Goal: Task Accomplishment & Management: Manage account settings

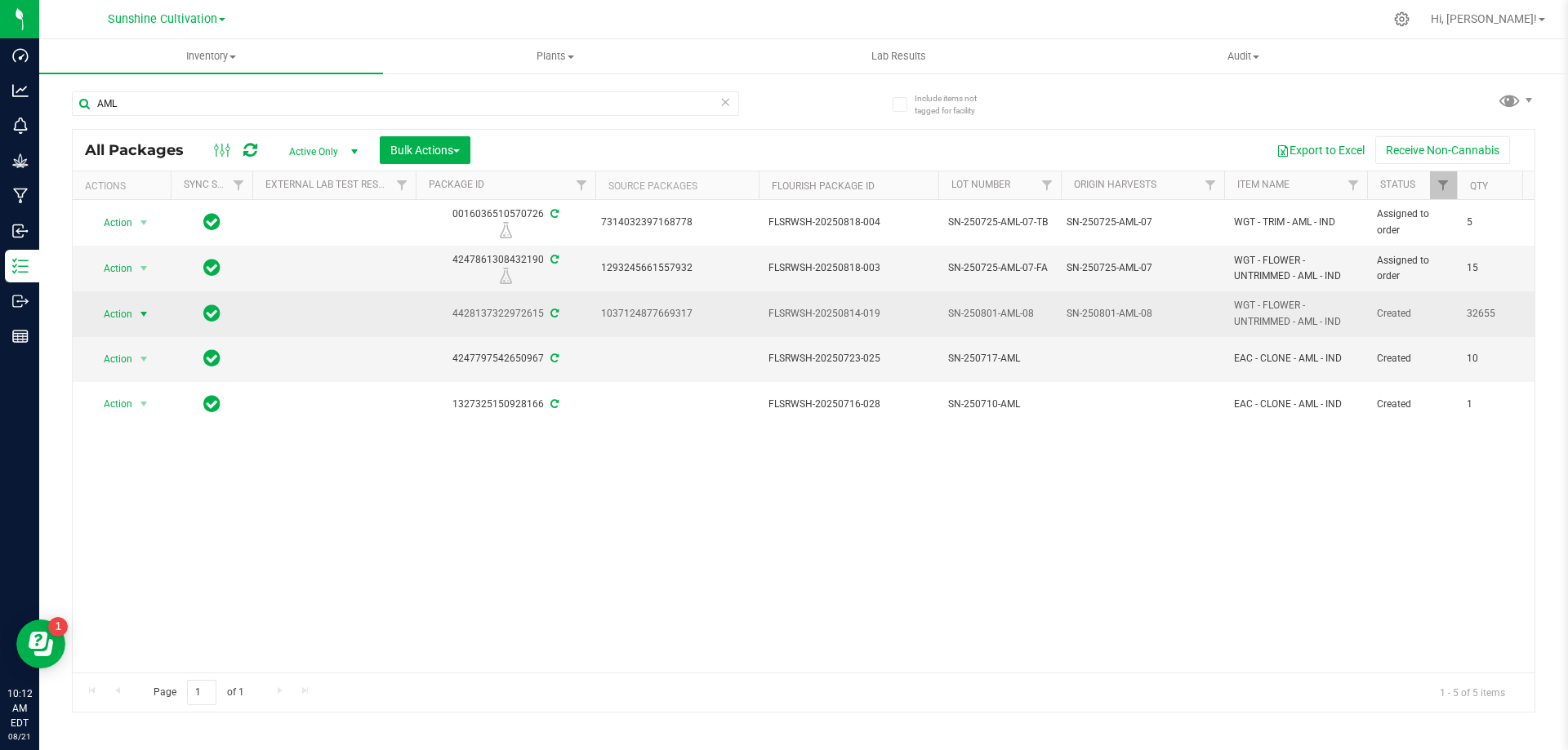
click at [115, 317] on span "Action" at bounding box center [111, 314] width 44 height 23
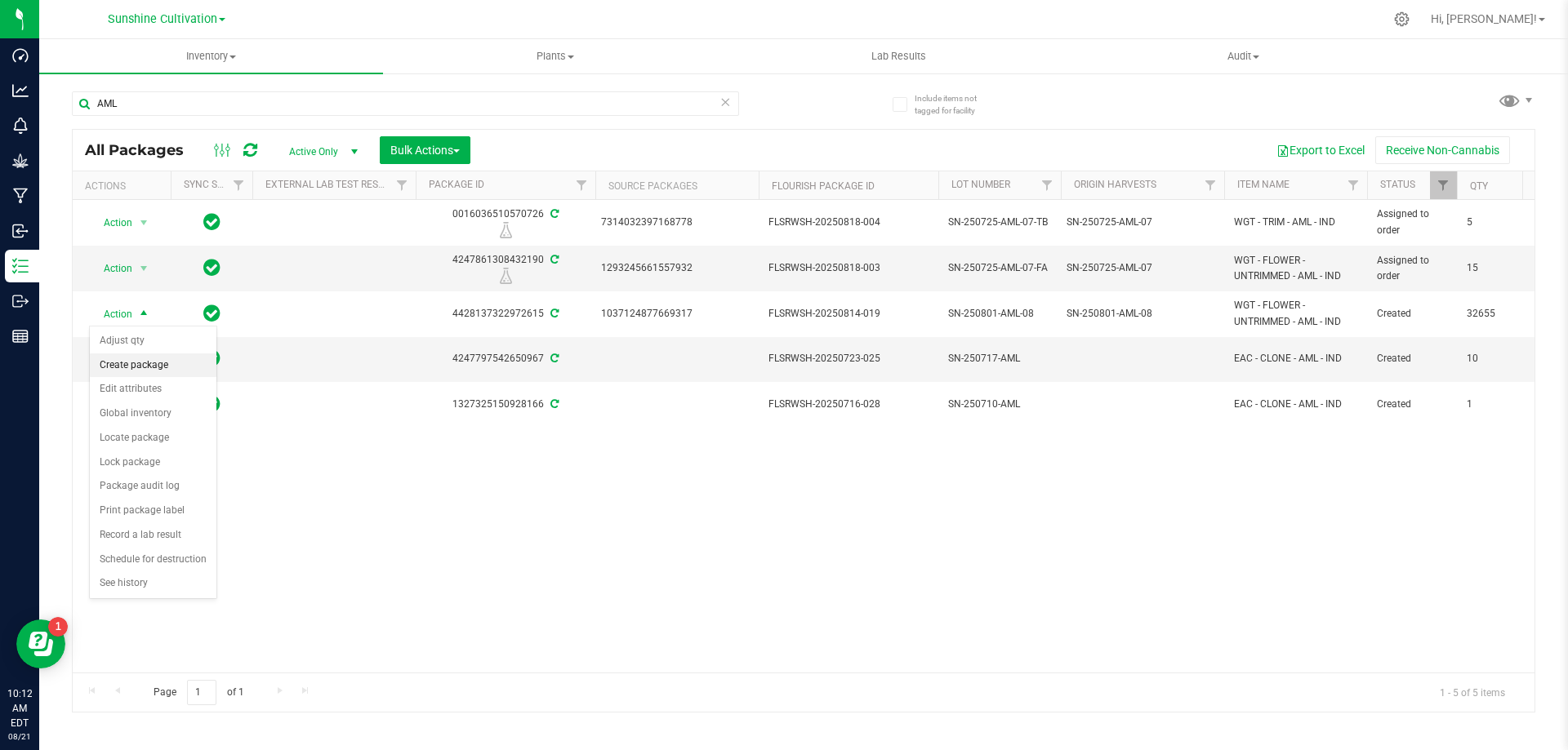
click at [157, 363] on li "Create package" at bounding box center [153, 365] width 127 height 25
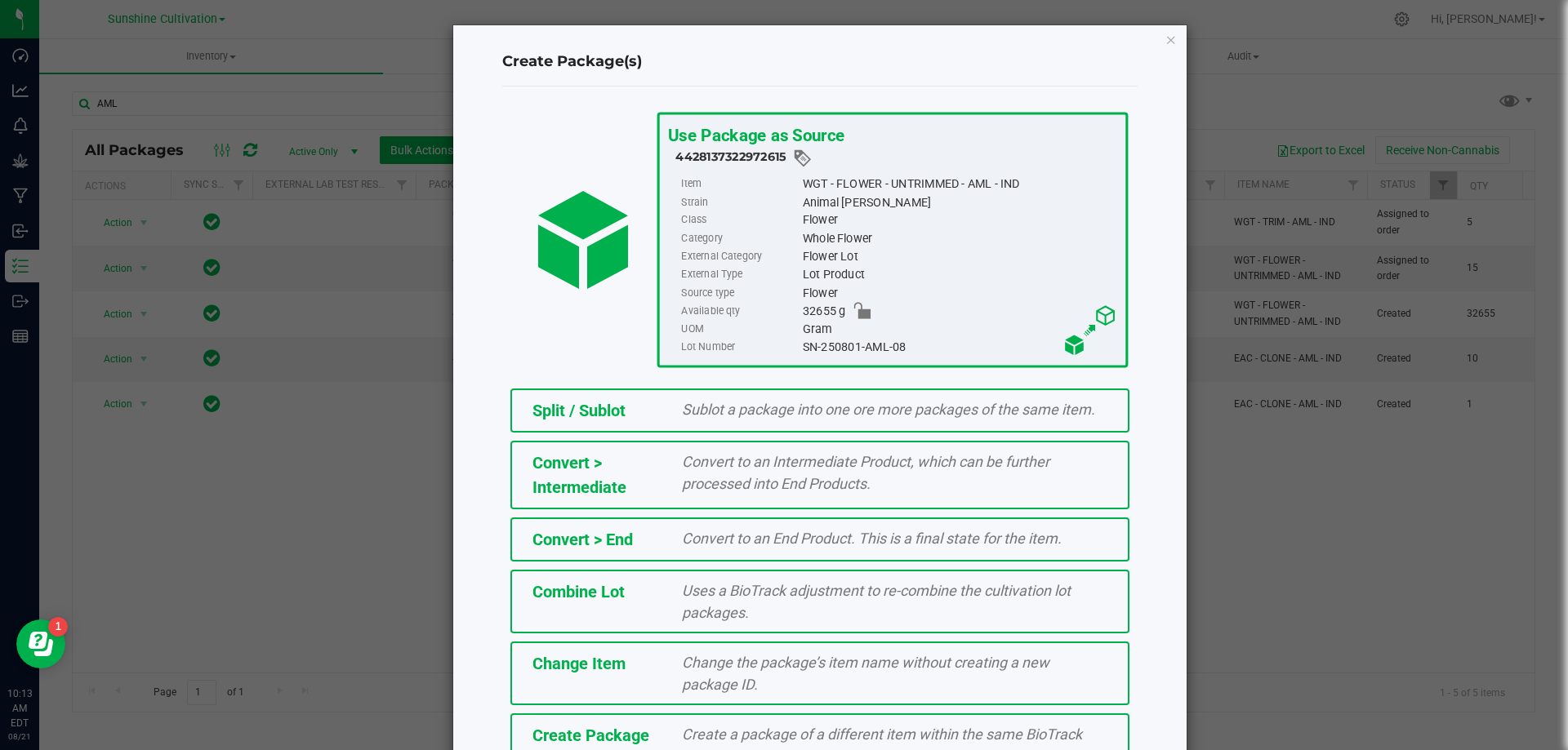
click at [601, 730] on span "Create Package" at bounding box center [591, 736] width 116 height 20
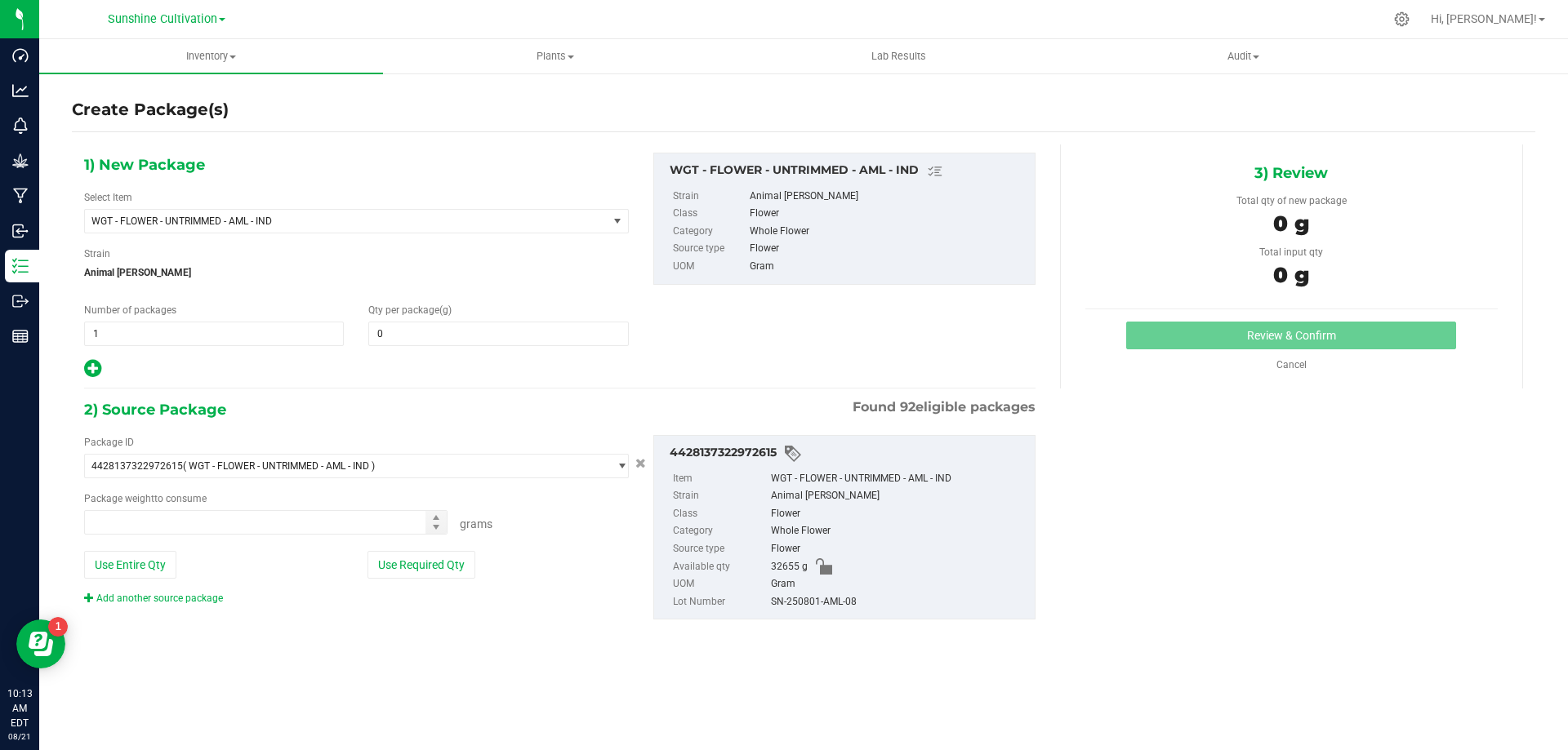
type input "0.0000"
type input "0.0000 g"
click at [307, 217] on span "WGT - FLOWER - UNTRIMMED - AML - IND" at bounding box center [337, 221] width 490 height 11
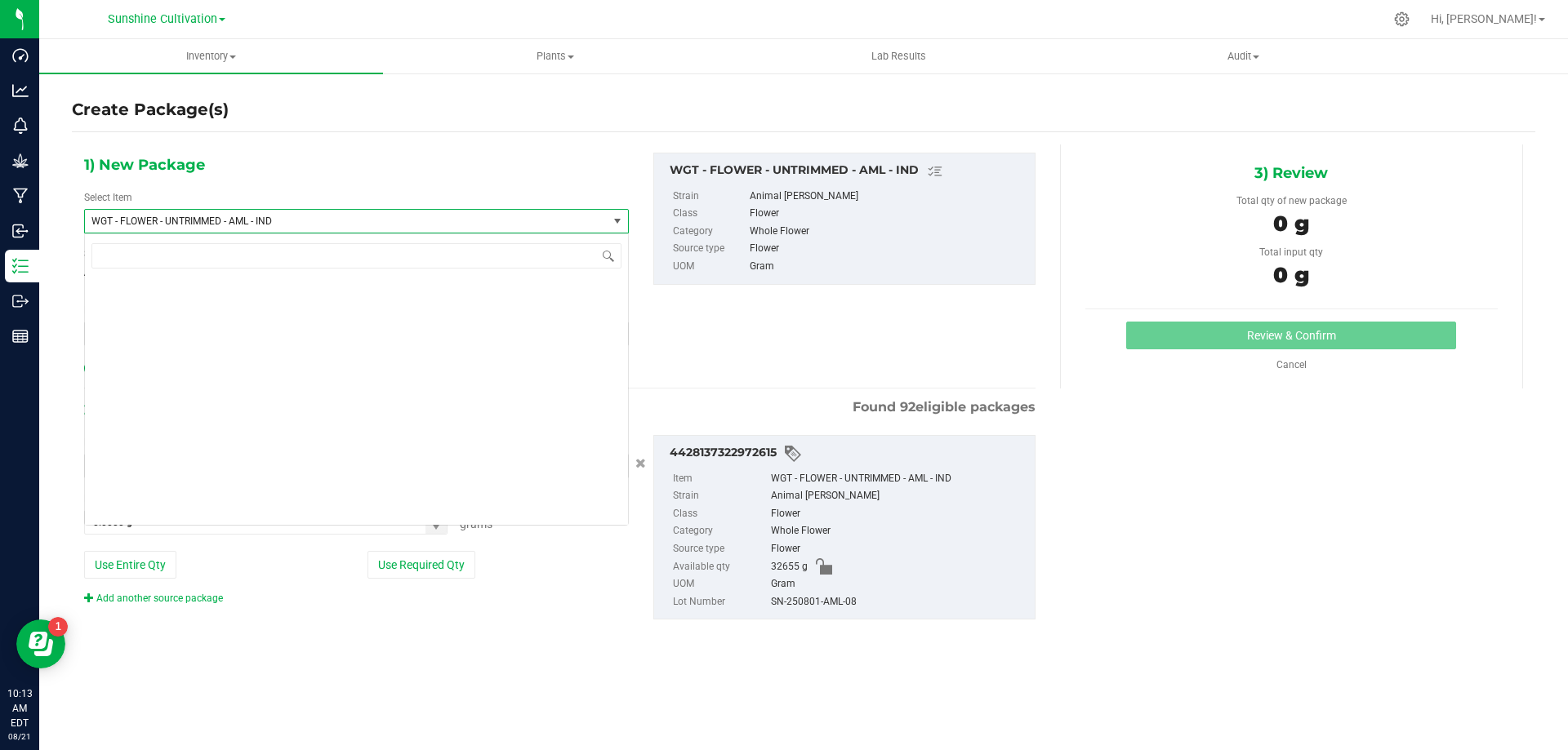
scroll to position [340837, 0]
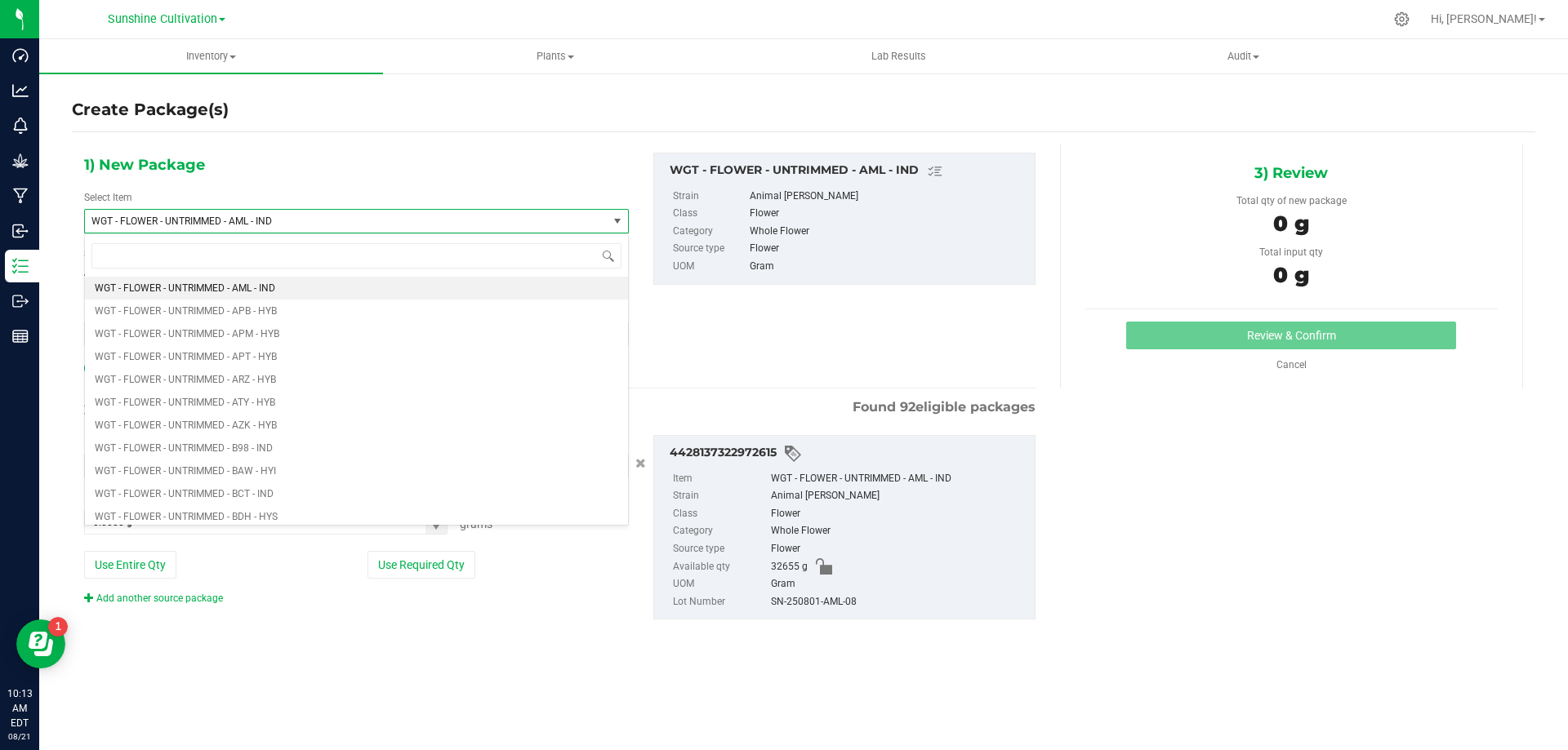
click at [747, 326] on div "1) New Package Select Item WGT - FLOWER - UNTRIMMED - AML - IND WGT - FLOWER - …" at bounding box center [560, 266] width 976 height 227
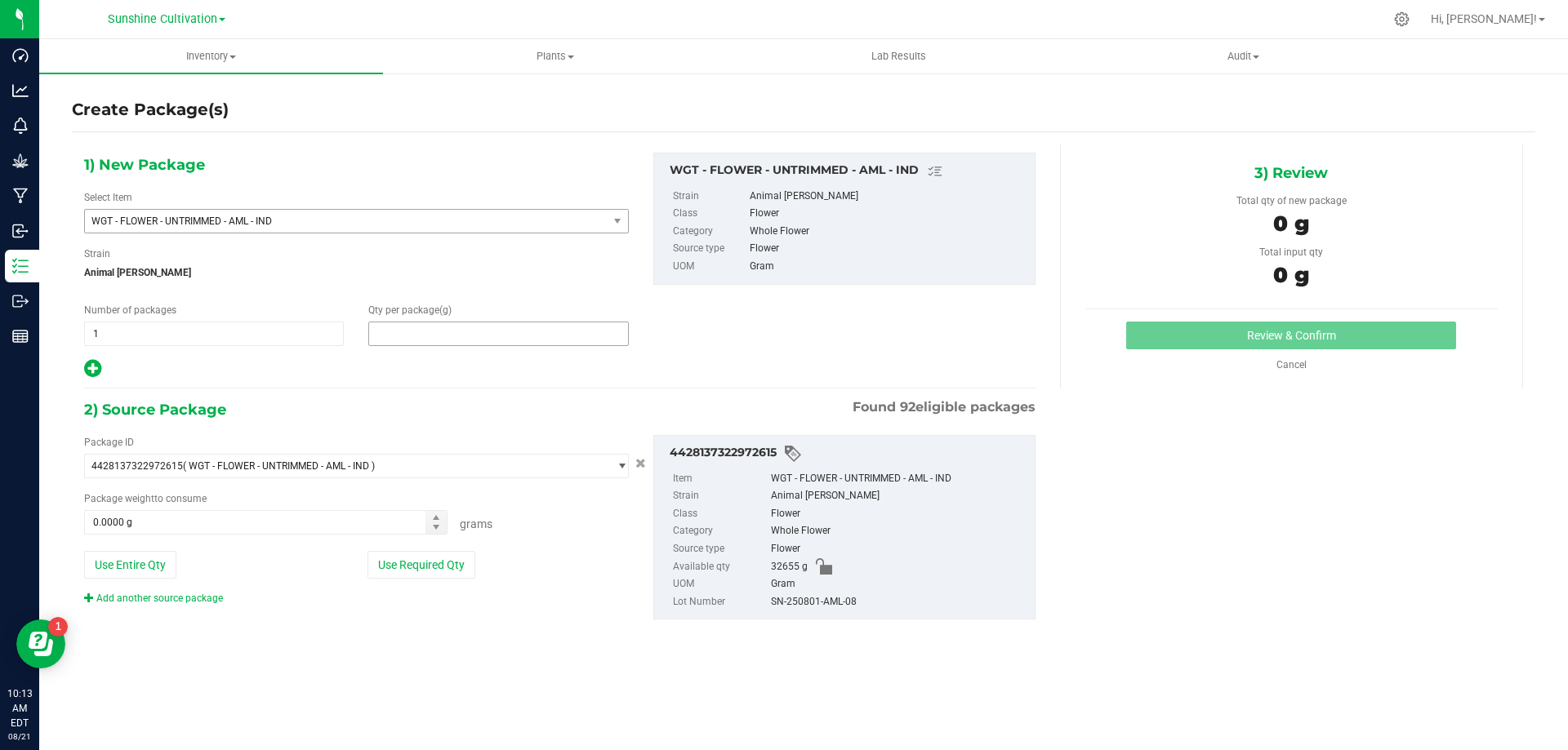
click at [422, 344] on span at bounding box center [498, 334] width 260 height 25
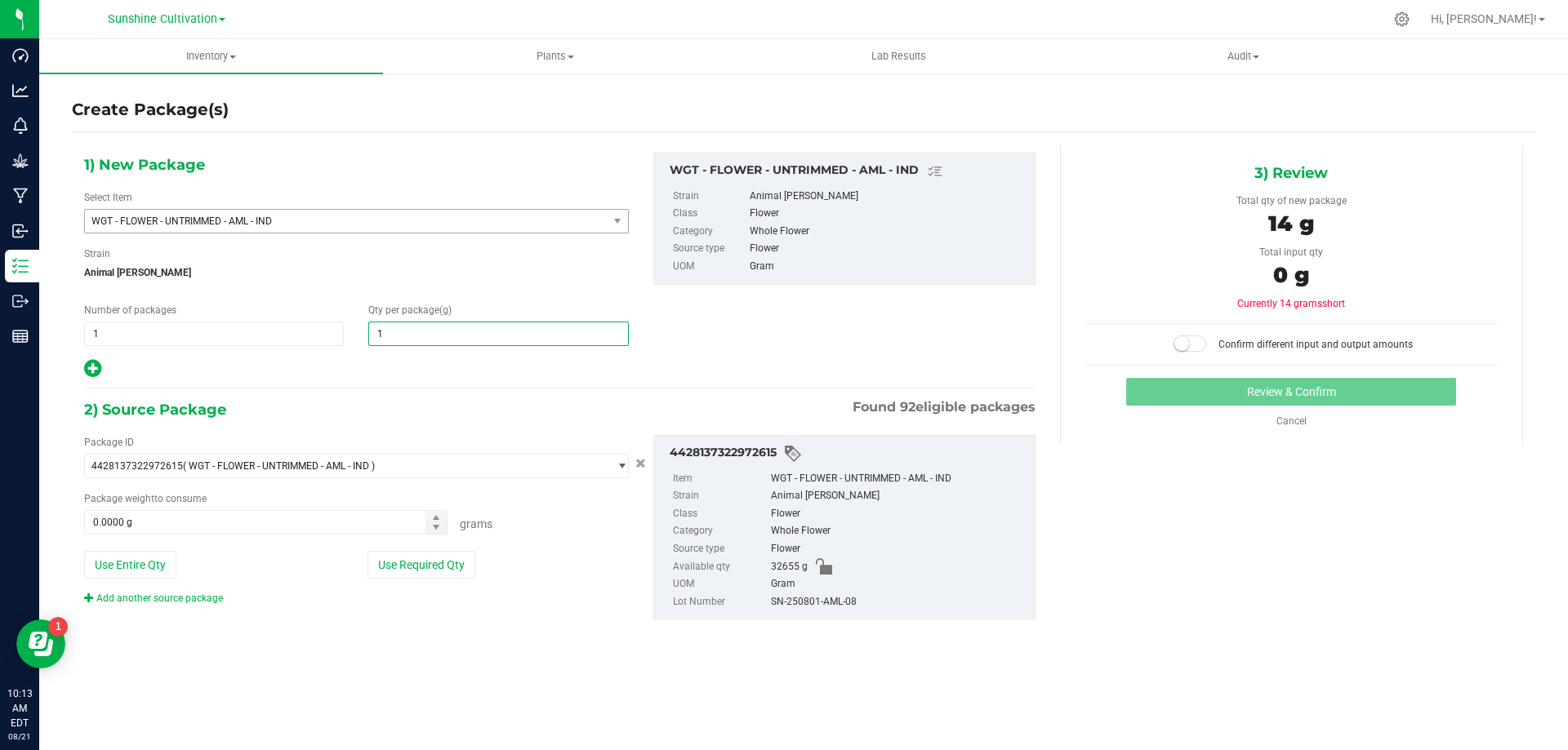
type input "15"
type input "15.0000"
click at [155, 525] on span at bounding box center [266, 522] width 364 height 25
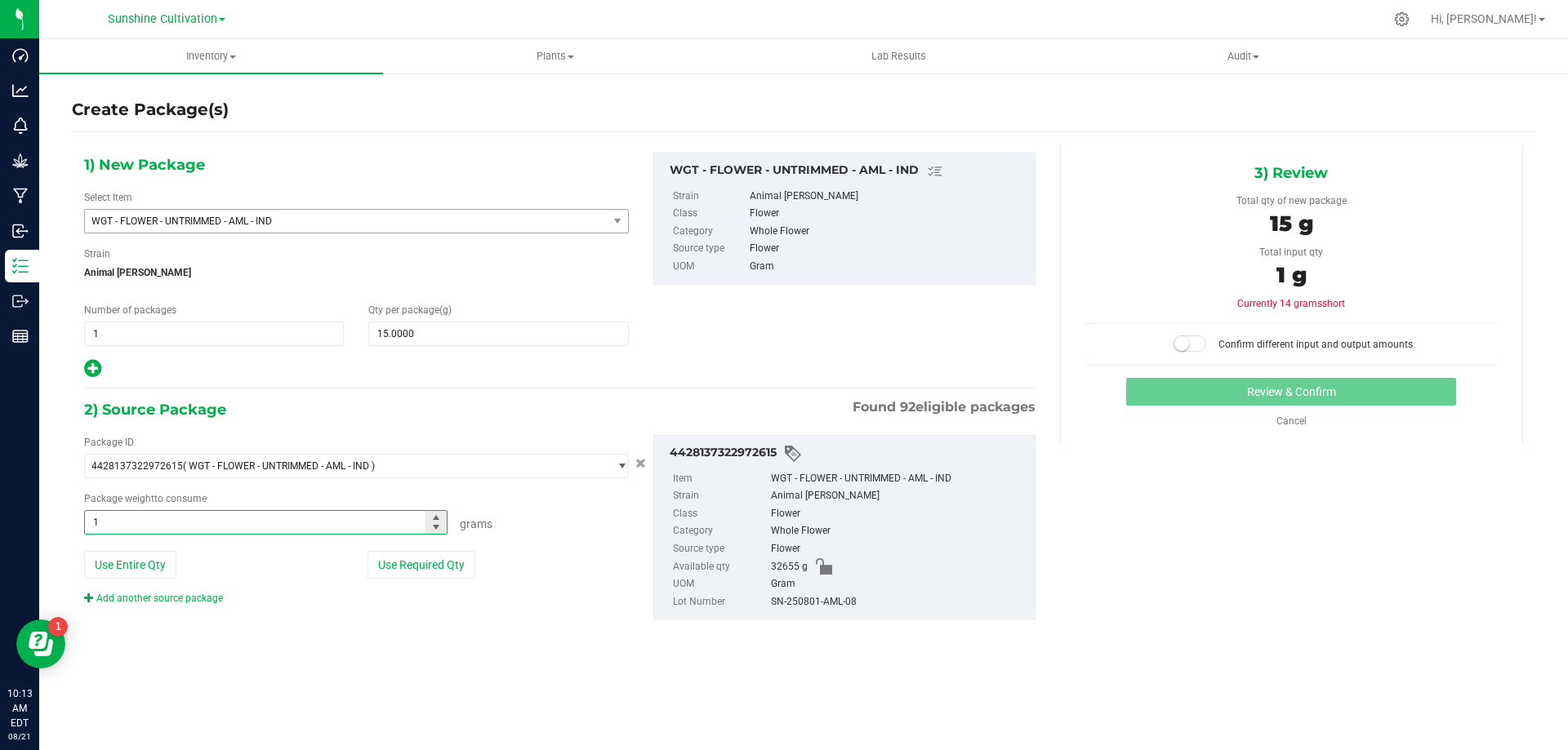
type input "15"
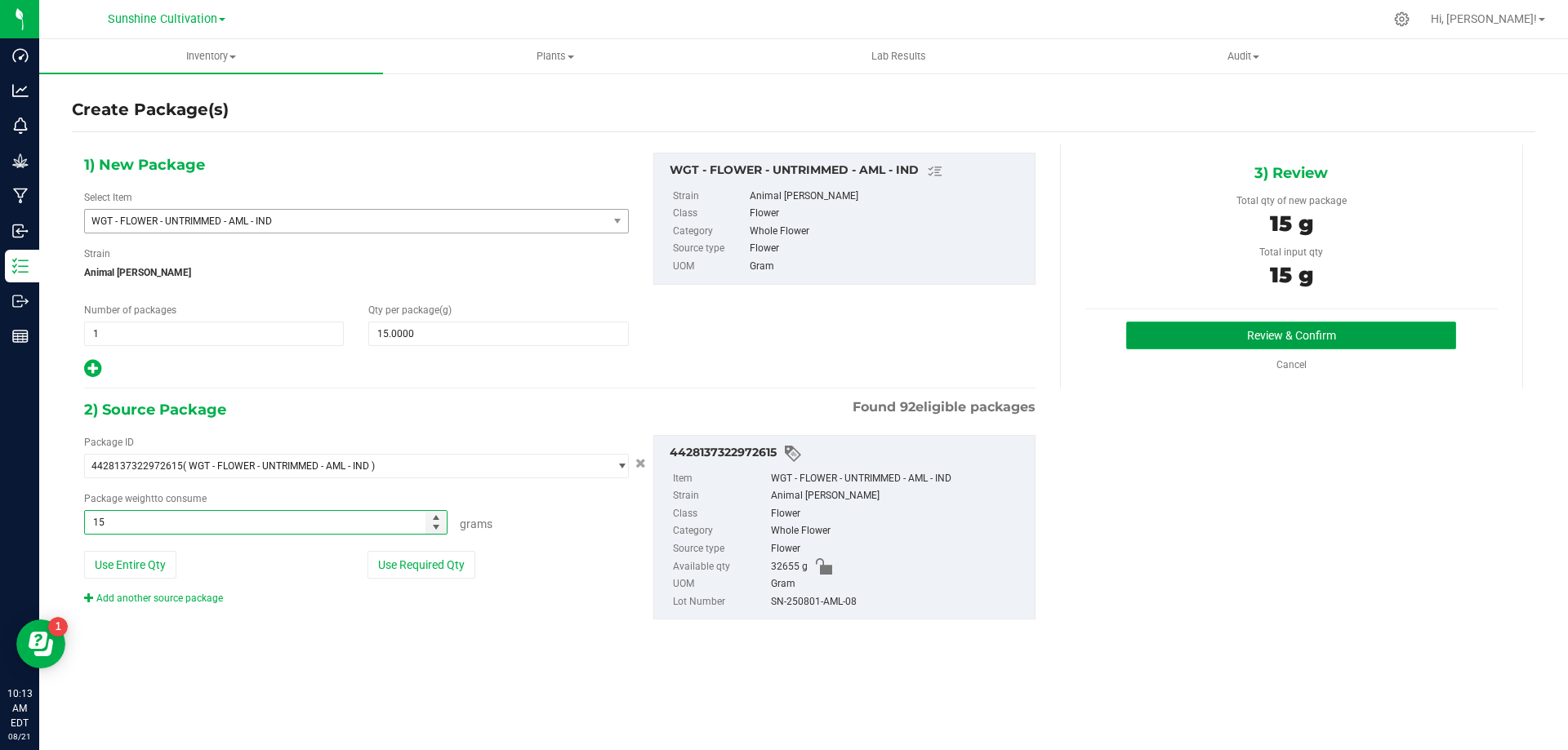
type input "15.0000 g"
click at [1225, 335] on button "Review & Confirm" at bounding box center [1291, 336] width 330 height 28
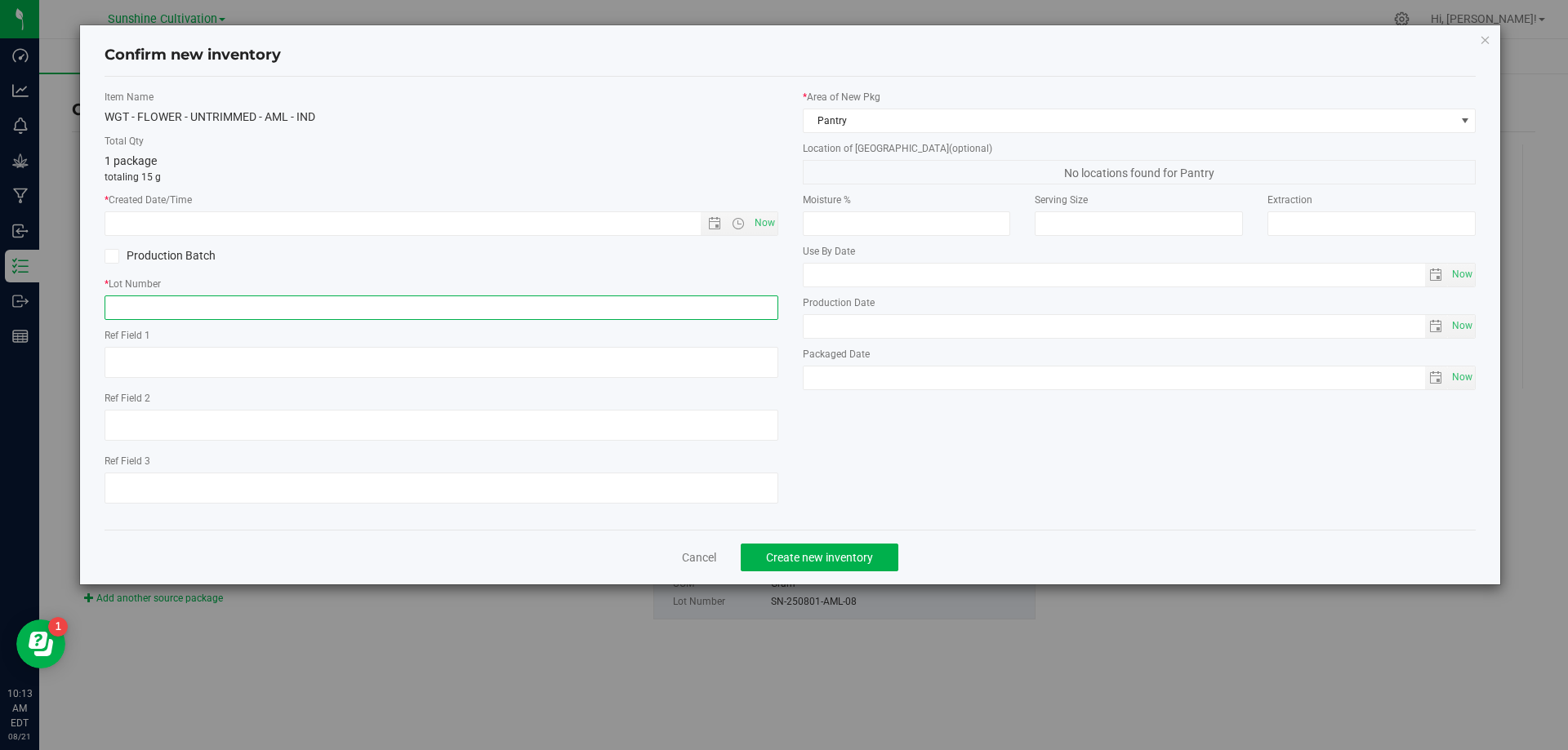
paste input "SN-250801-AML-08"
type input "SN-250801-AML-08-FA"
click at [831, 570] on button "Create new inventory" at bounding box center [820, 557] width 158 height 28
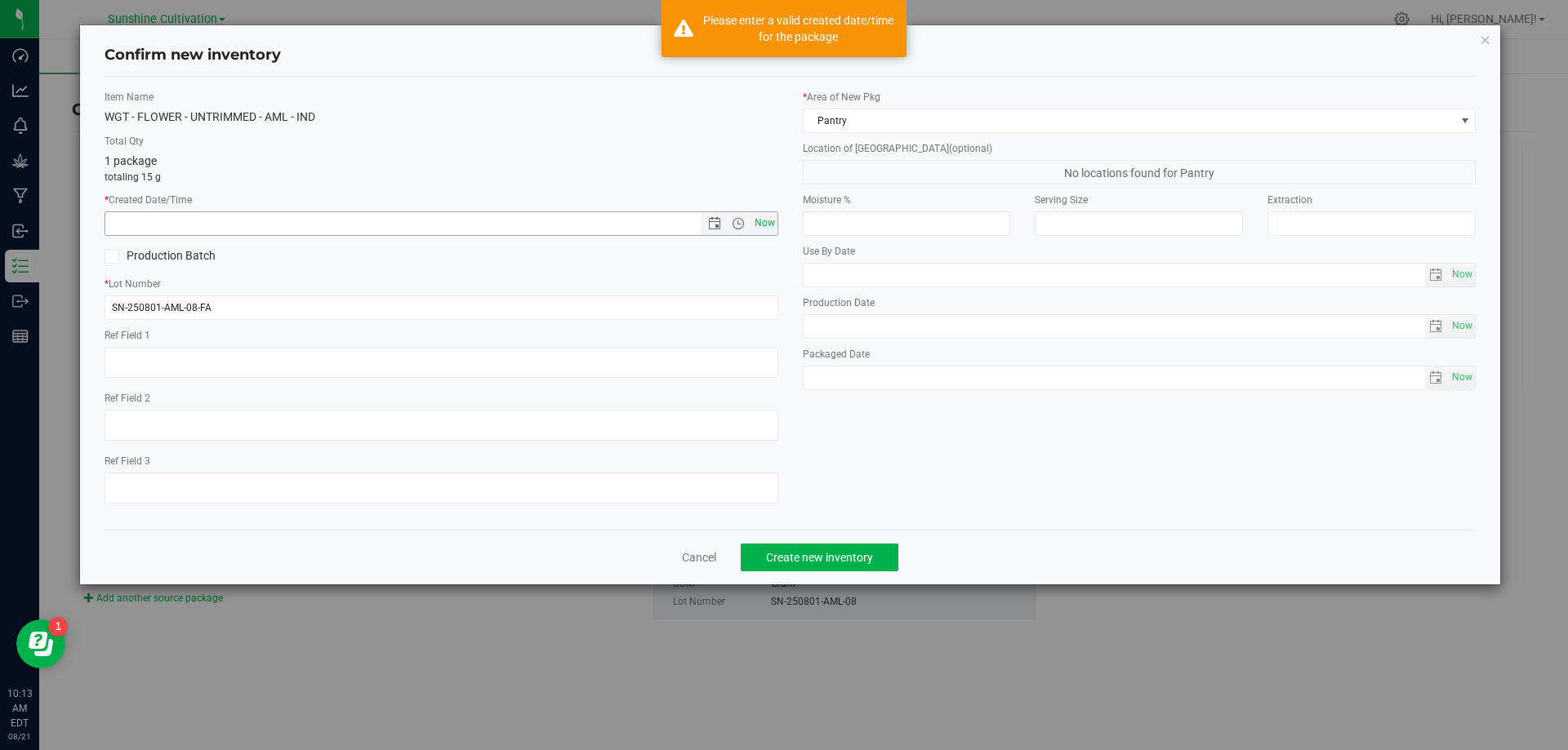
click at [764, 223] on span "Now" at bounding box center [764, 223] width 28 height 24
type input "8/21/2025 10:13 AM"
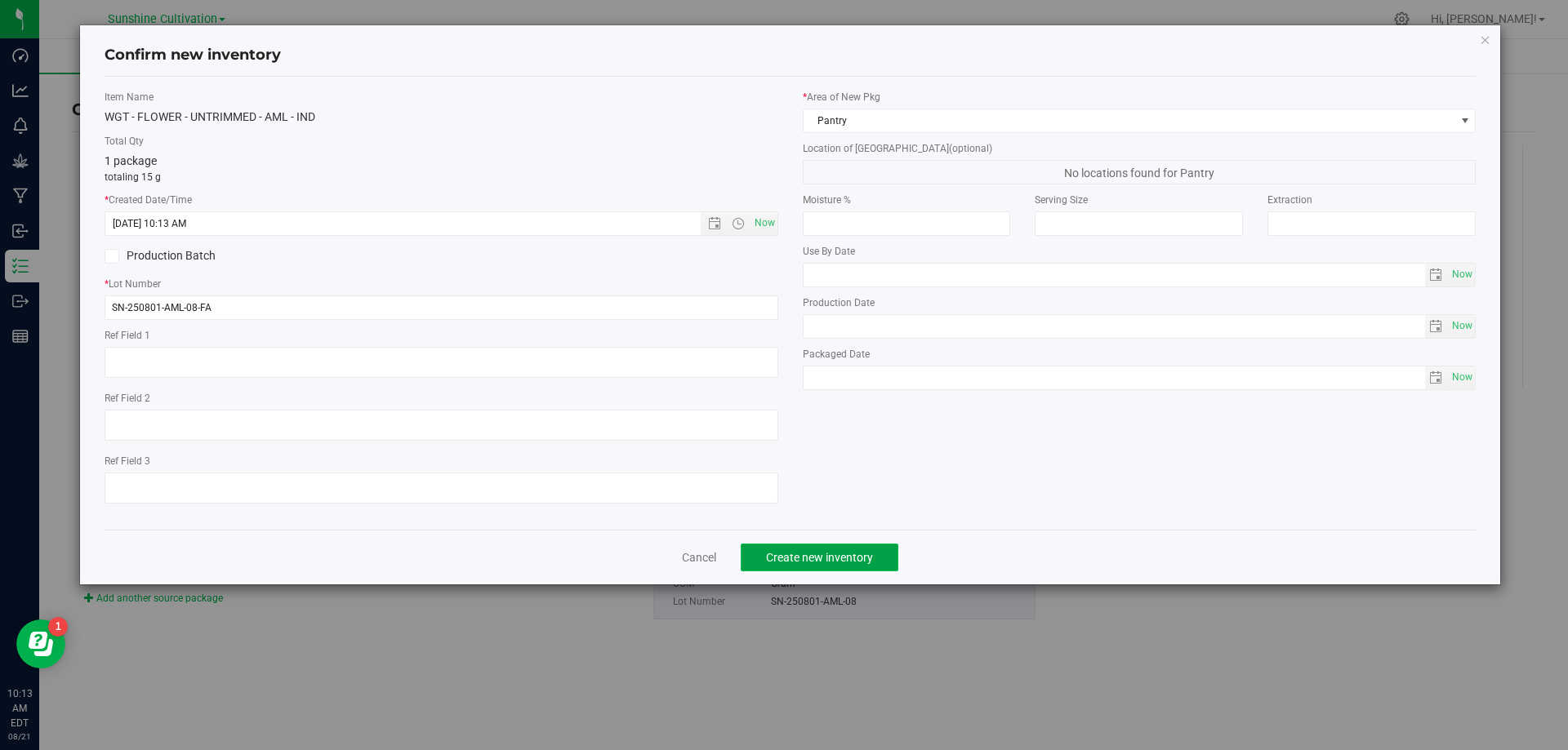
click at [817, 555] on span "Create new inventory" at bounding box center [820, 557] width 107 height 13
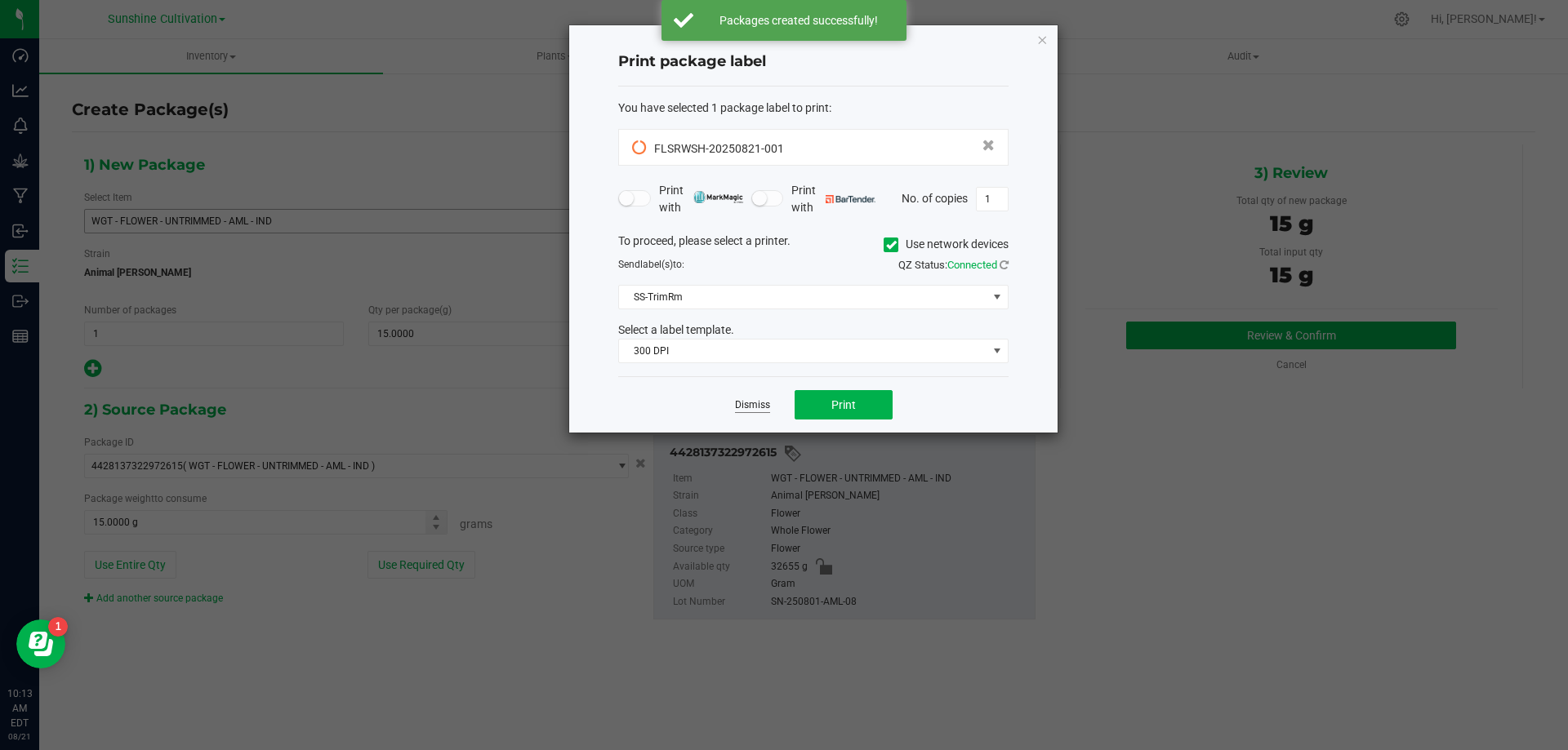
click at [754, 402] on link "Dismiss" at bounding box center [752, 405] width 35 height 14
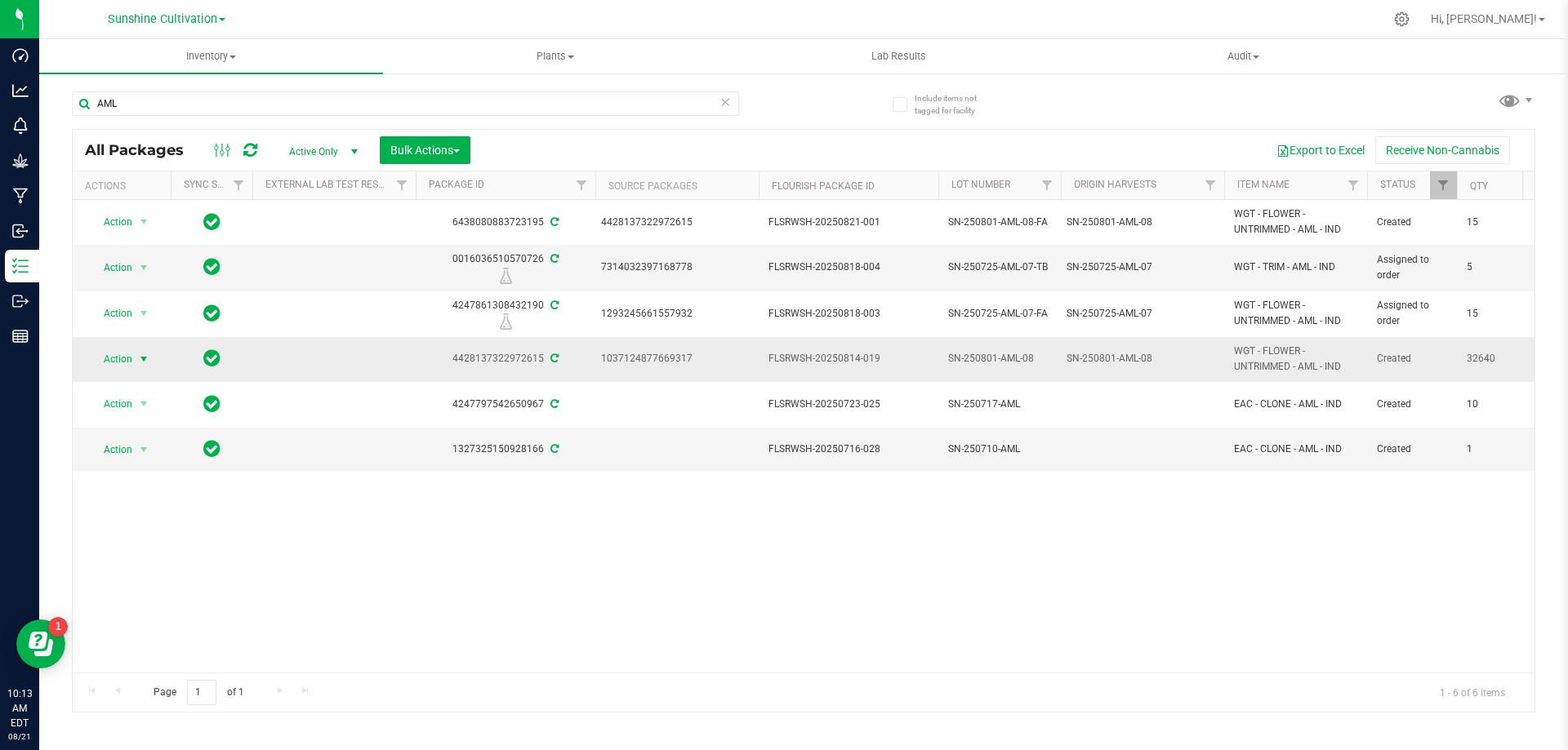
click at [144, 364] on span "select" at bounding box center [143, 358] width 13 height 13
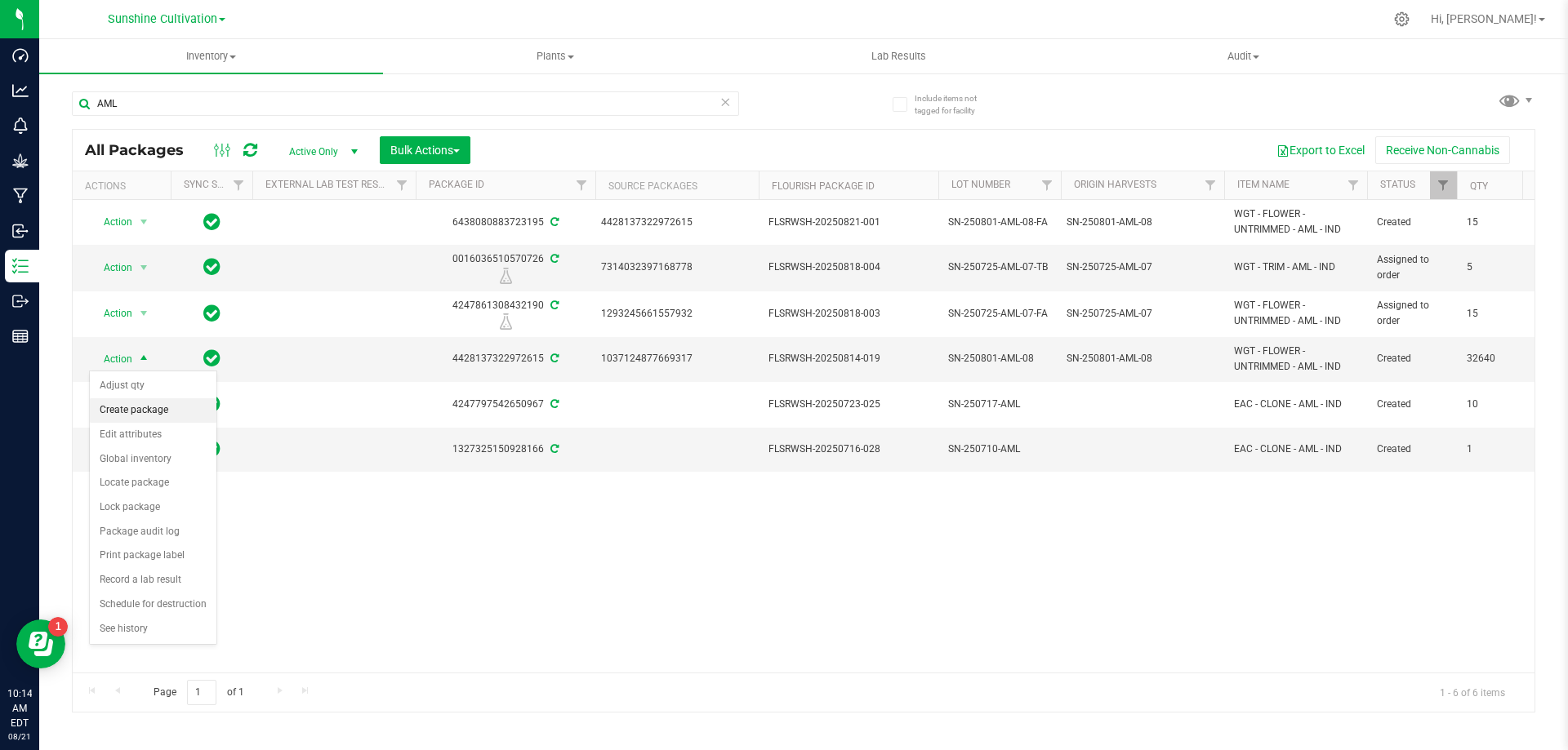
click at [162, 417] on li "Create package" at bounding box center [153, 410] width 127 height 25
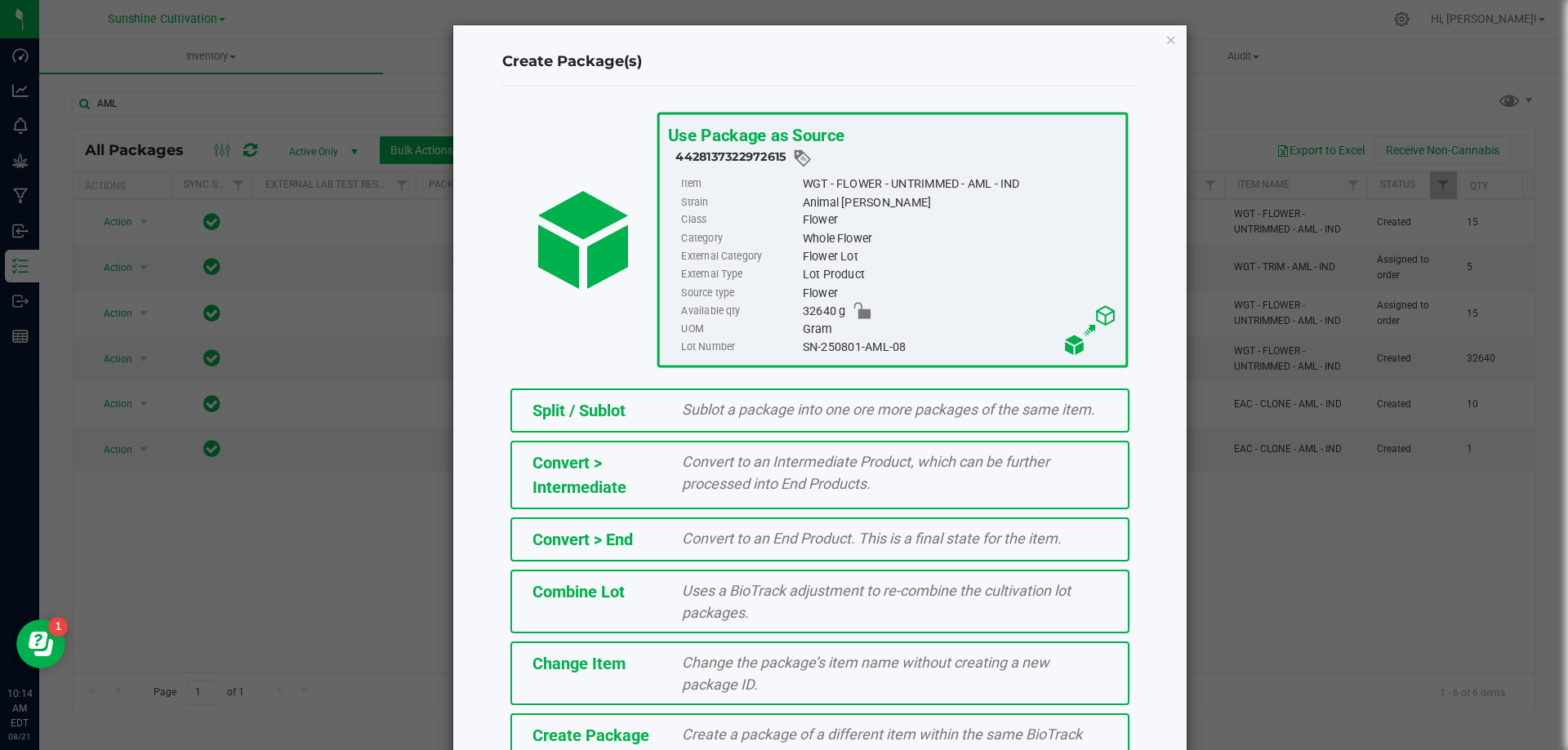
click at [640, 744] on span "Create Package" at bounding box center [591, 736] width 116 height 20
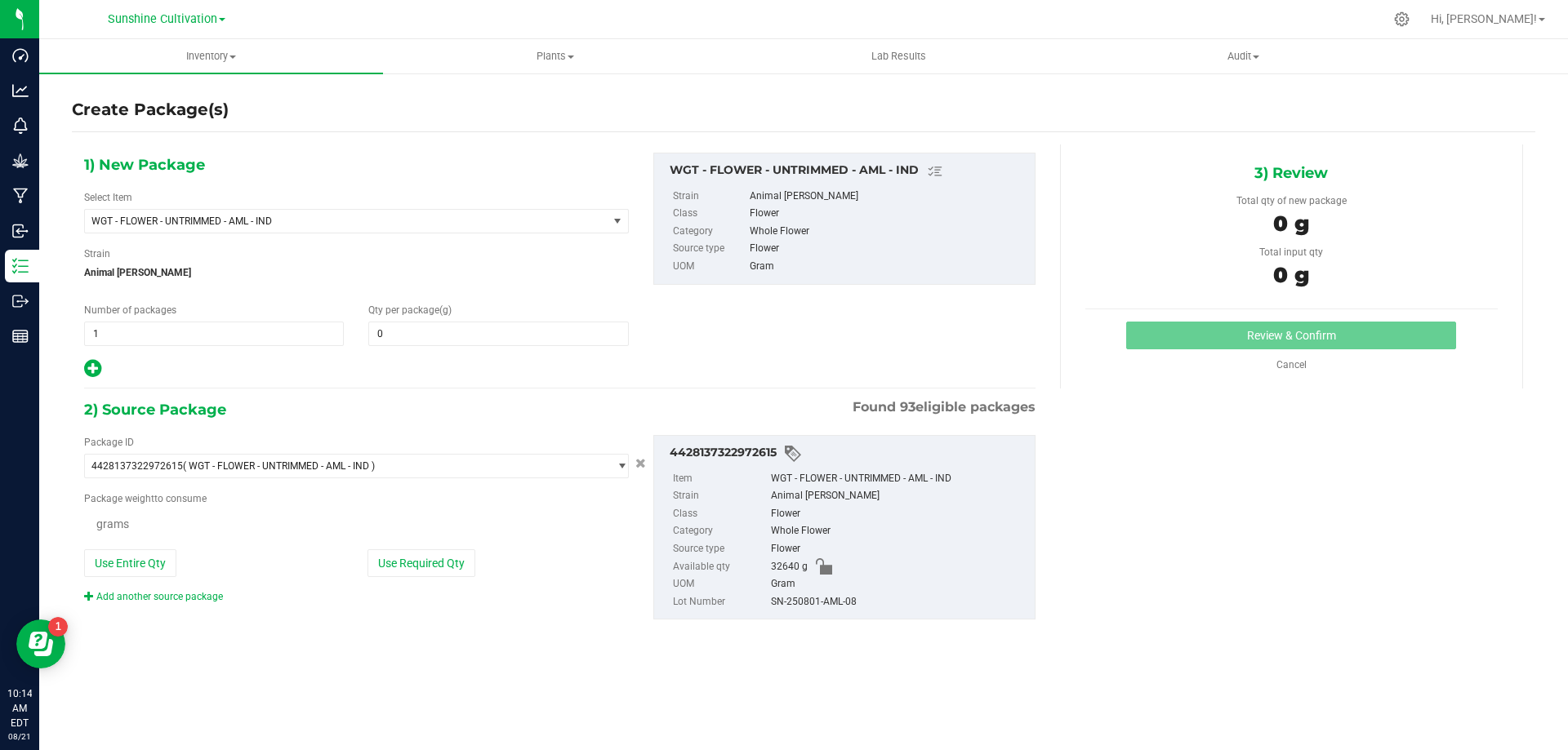
type input "0.0000"
click at [434, 326] on span at bounding box center [498, 334] width 260 height 25
type input "0.0000"
click at [331, 223] on span "WGT - FLOWER - UNTRIMMED - AML - IND" at bounding box center [337, 221] width 490 height 11
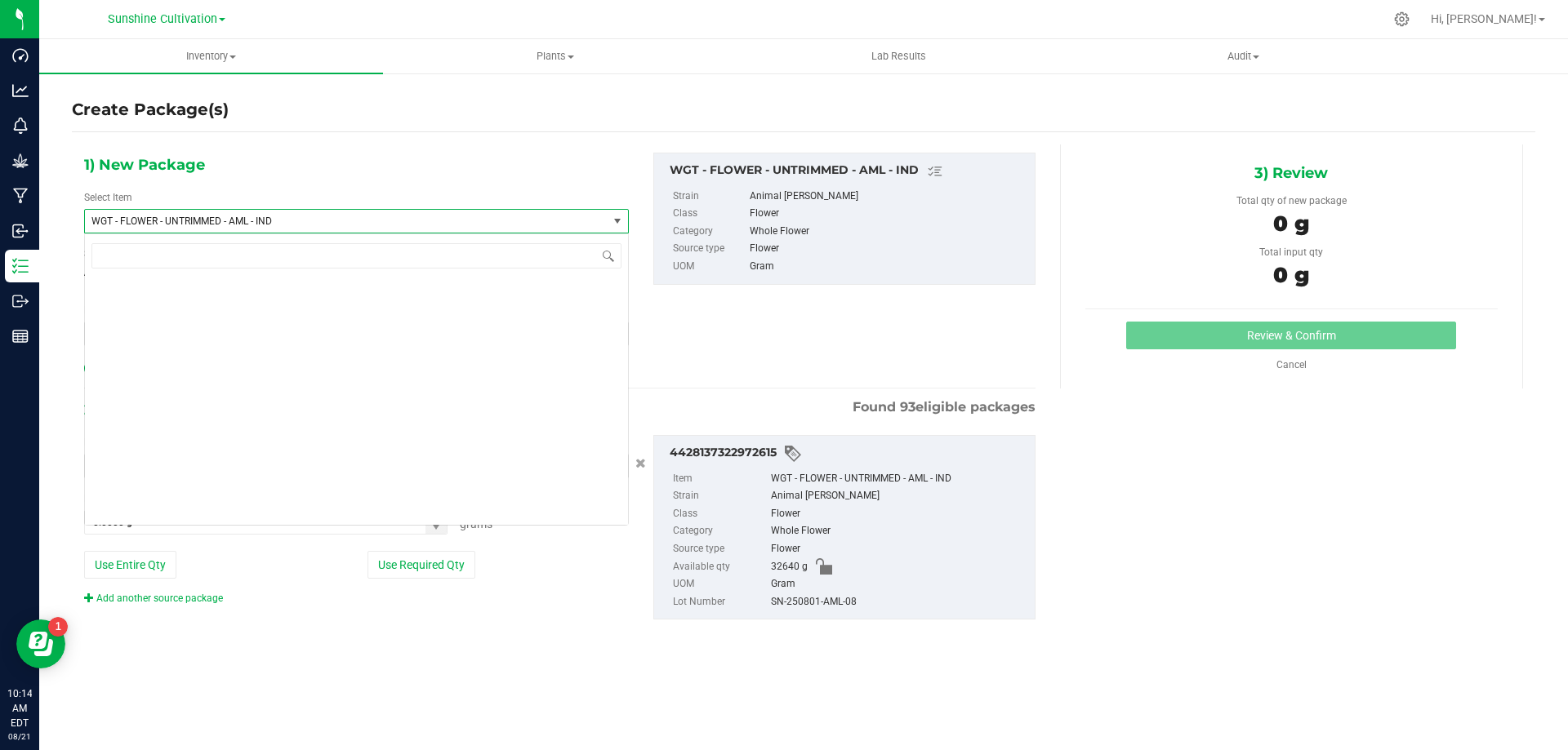
scroll to position [340837, 0]
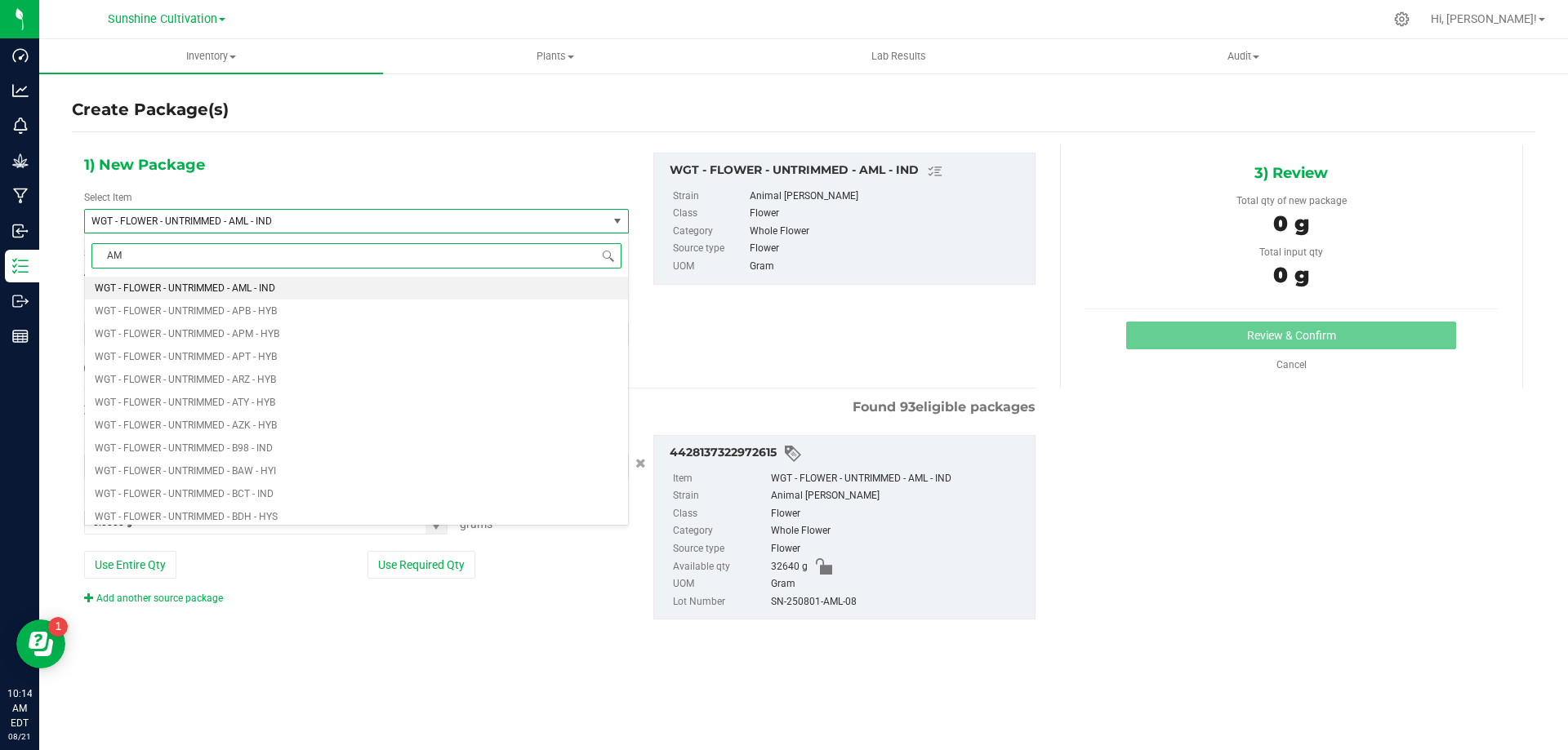
type input "AML"
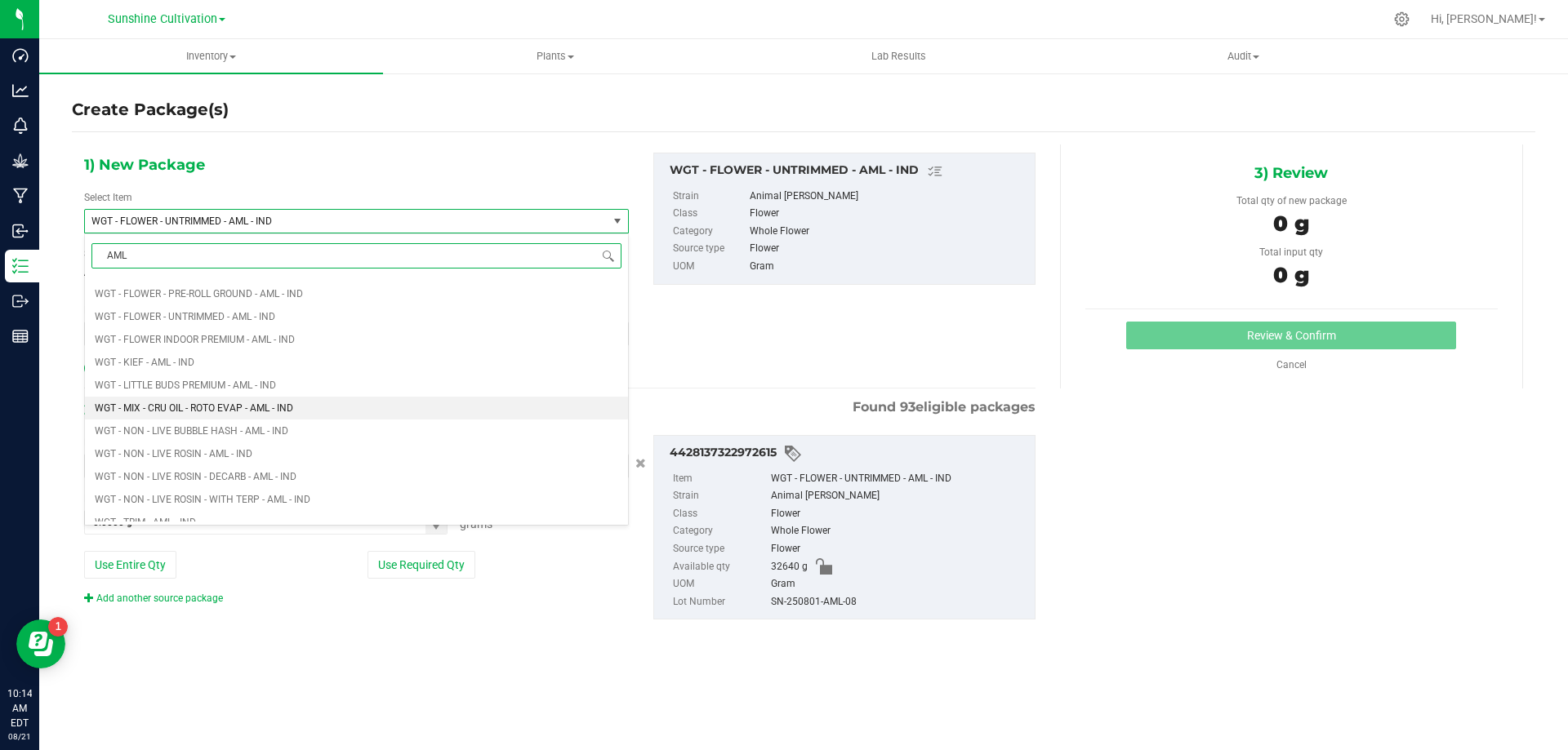
scroll to position [2041, 0]
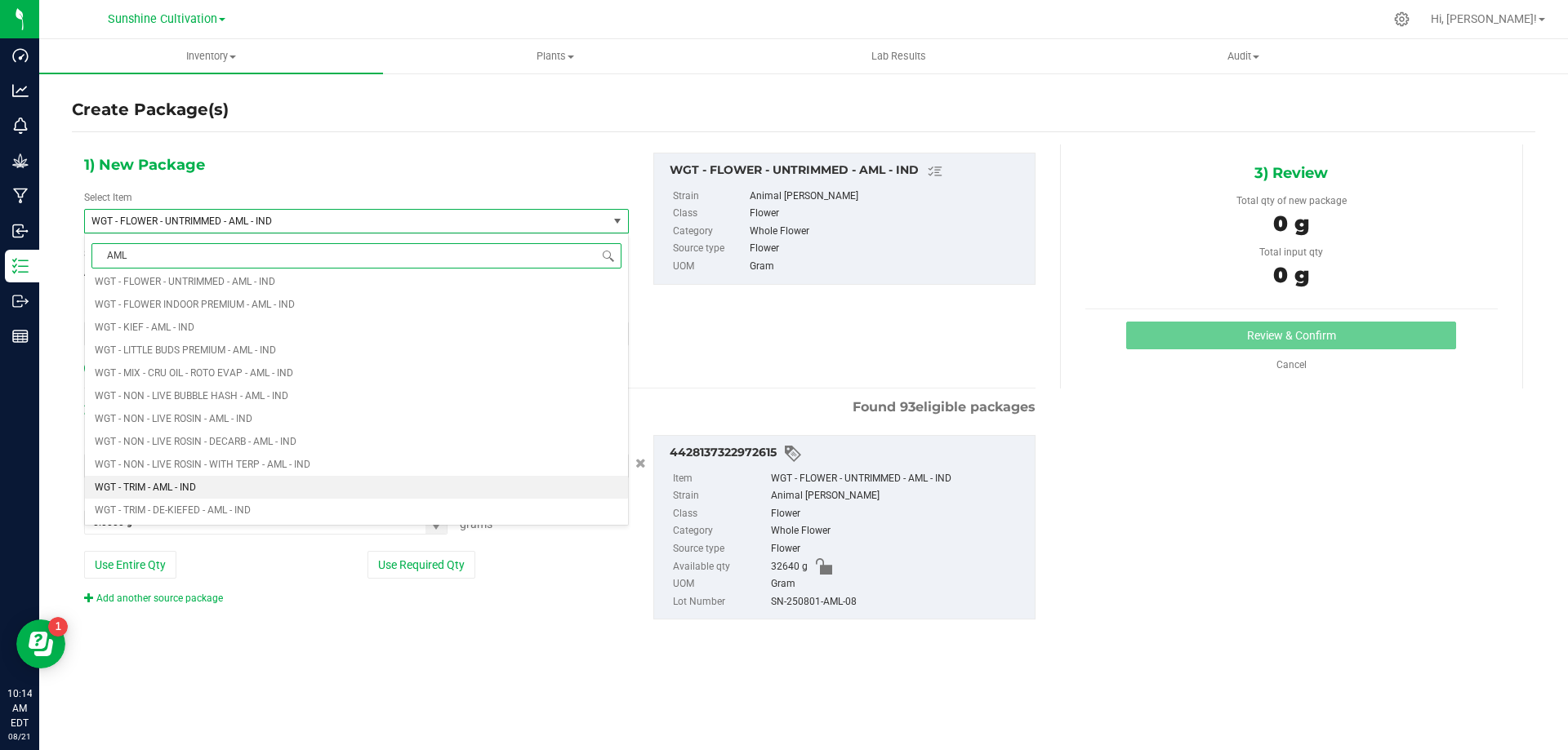
click at [178, 485] on span "WGT - TRIM - AML - IND" at bounding box center [144, 487] width 101 height 11
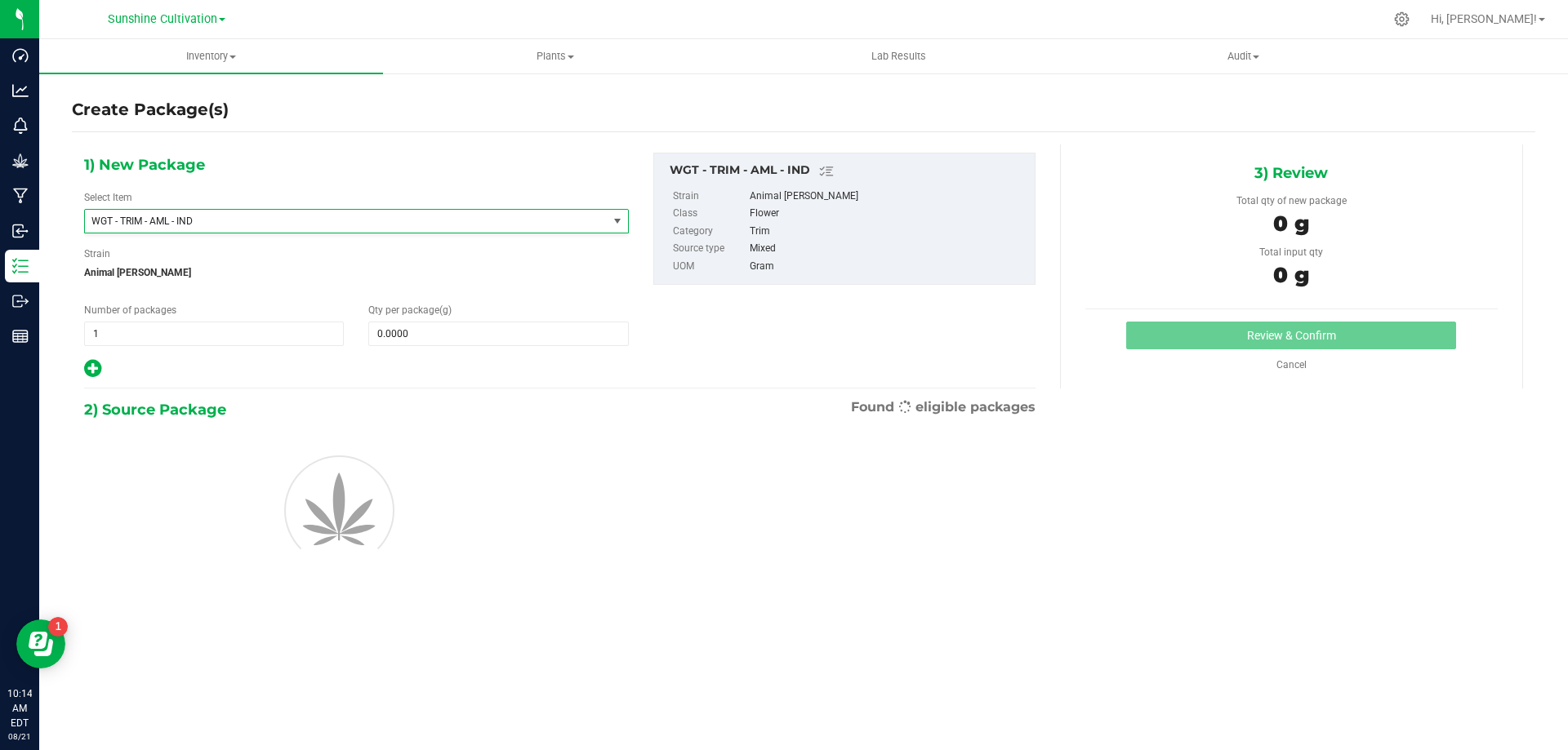
type input "0.0000"
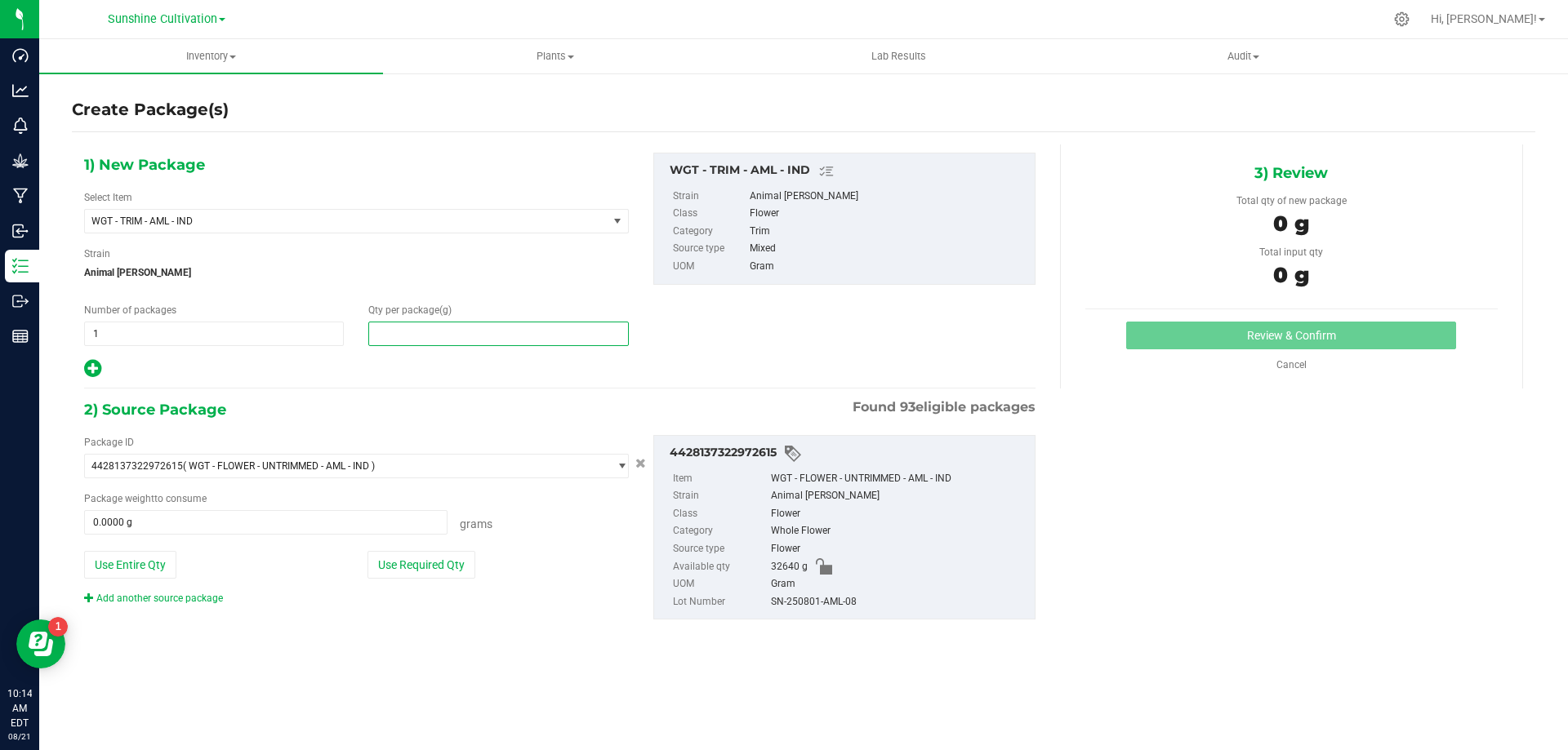
click at [403, 336] on span at bounding box center [498, 334] width 260 height 25
type input "5"
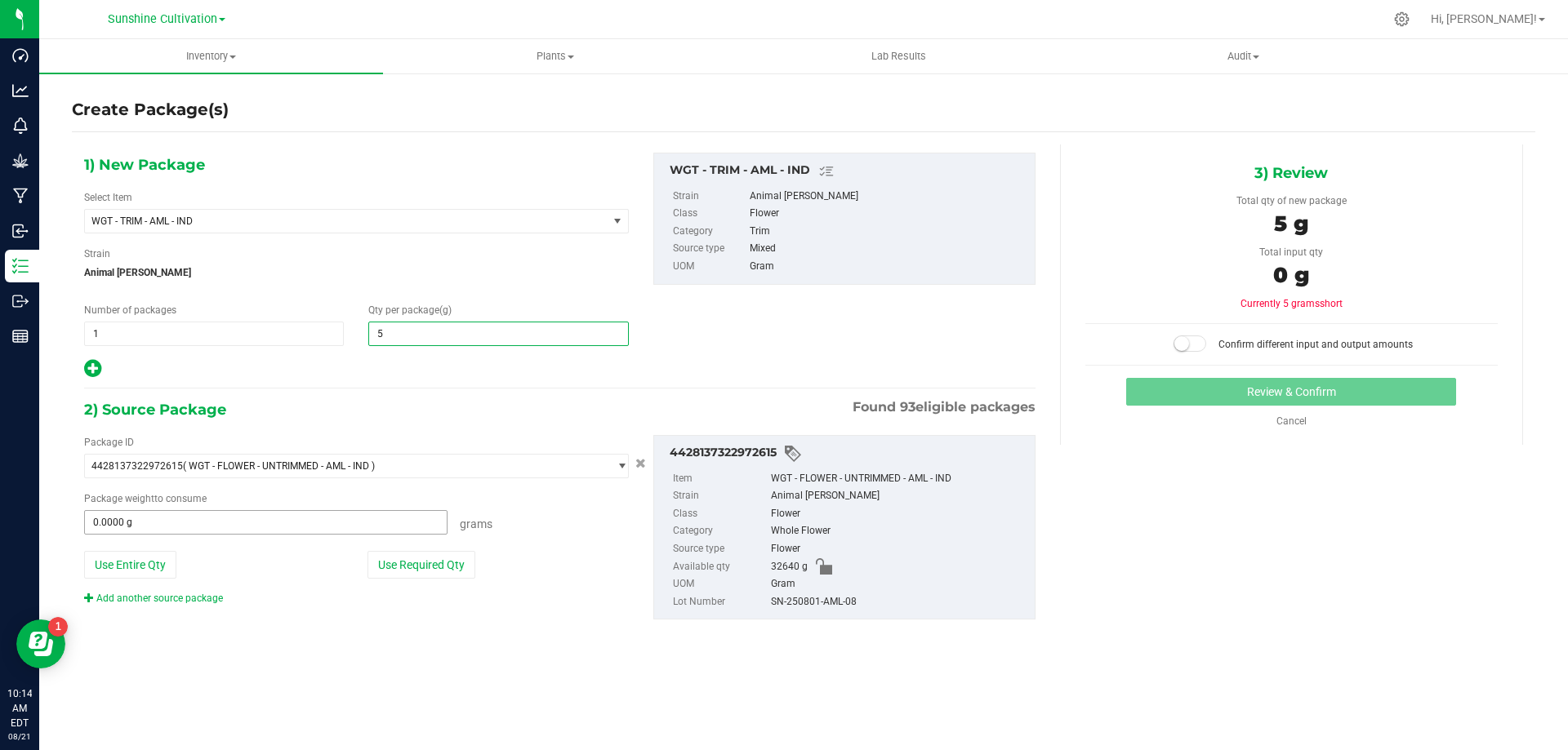
type input "5.0000"
click at [189, 520] on span at bounding box center [266, 522] width 364 height 25
type input "5"
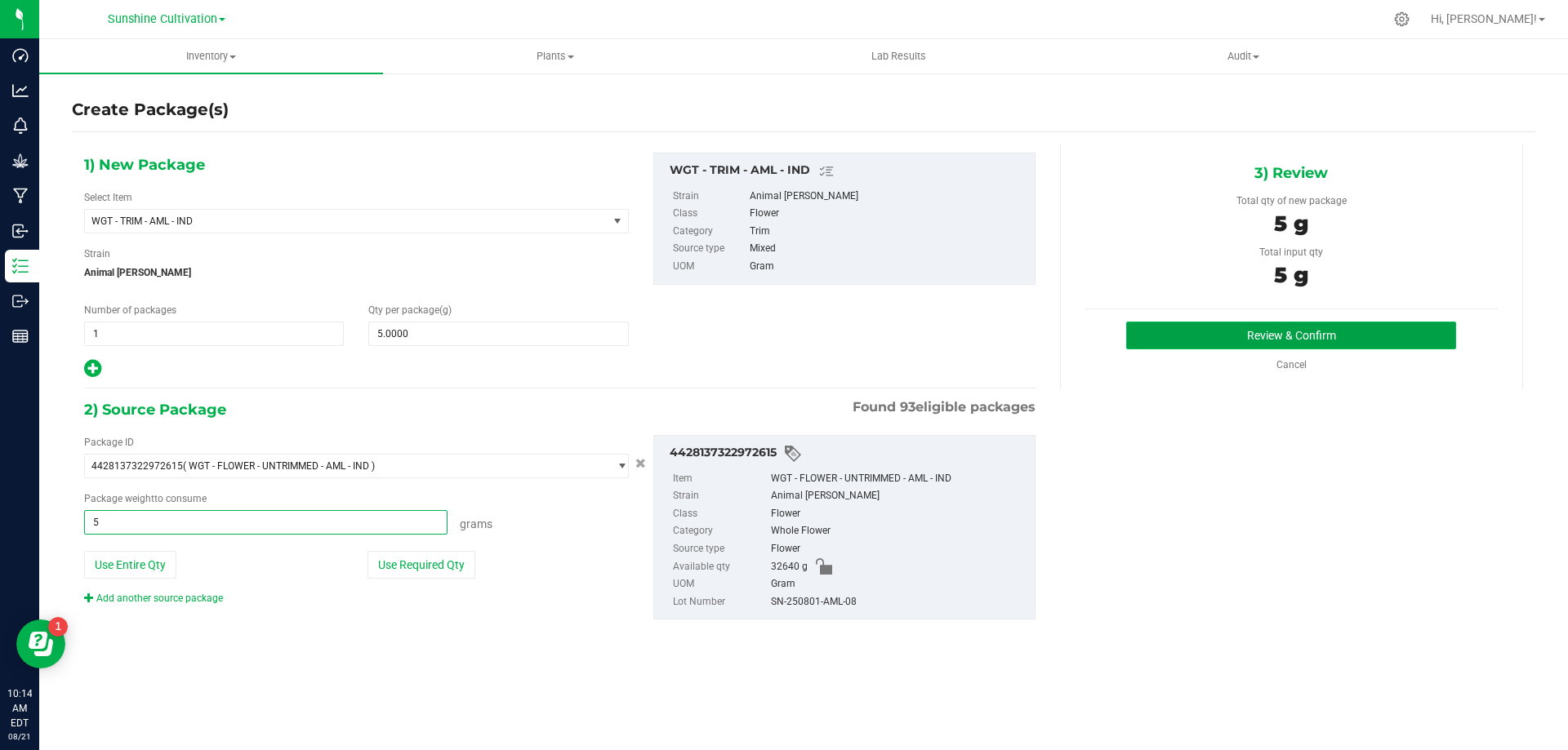
type input "5.0000 g"
click at [1348, 322] on button "Review & Confirm" at bounding box center [1291, 336] width 330 height 28
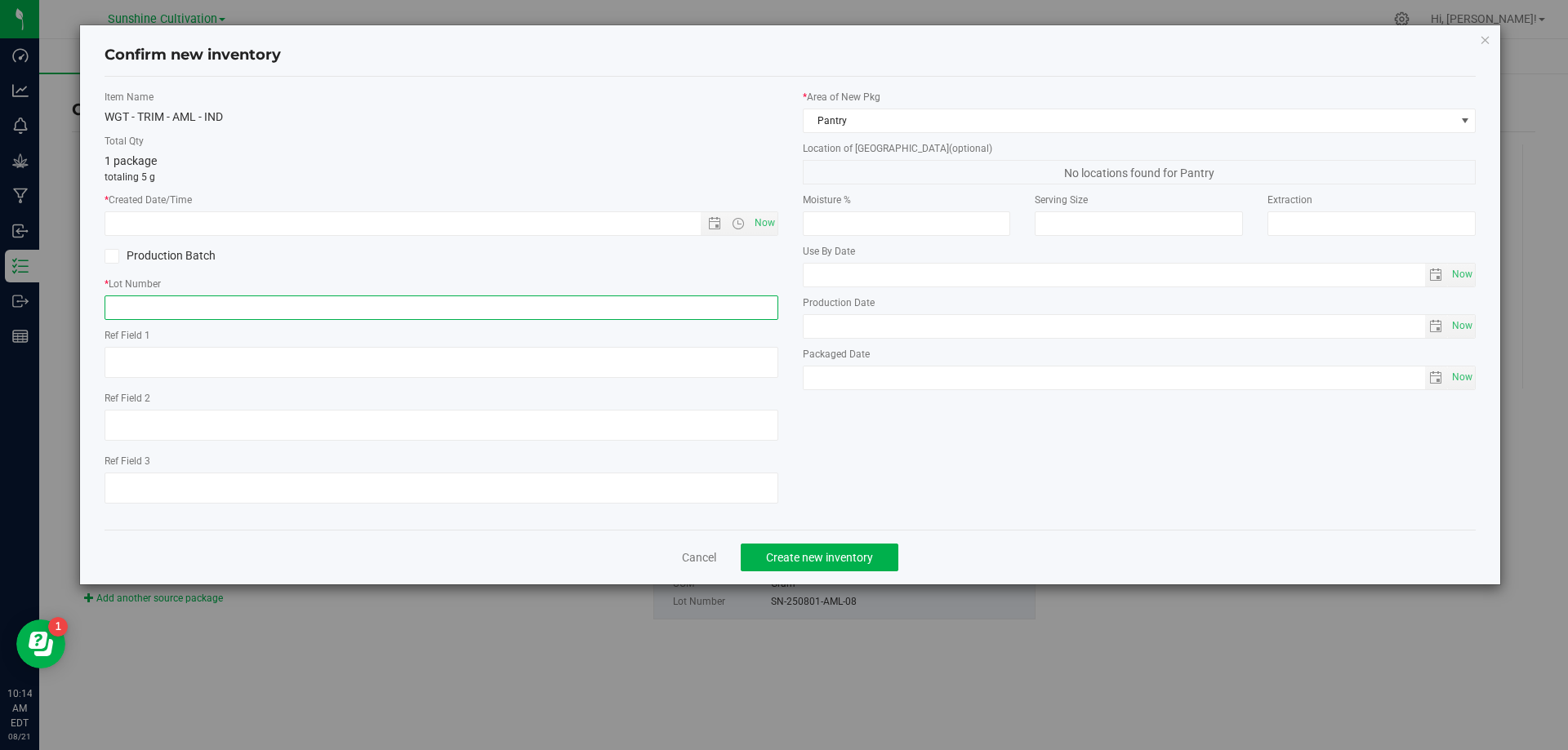
paste input "SN-250801-AML-08"
type input "SN-250801-AML-08-TB"
click at [768, 221] on span "Now" at bounding box center [764, 223] width 28 height 24
type input "8/21/2025 10:14 AM"
click at [827, 559] on span "Create new inventory" at bounding box center [820, 557] width 107 height 13
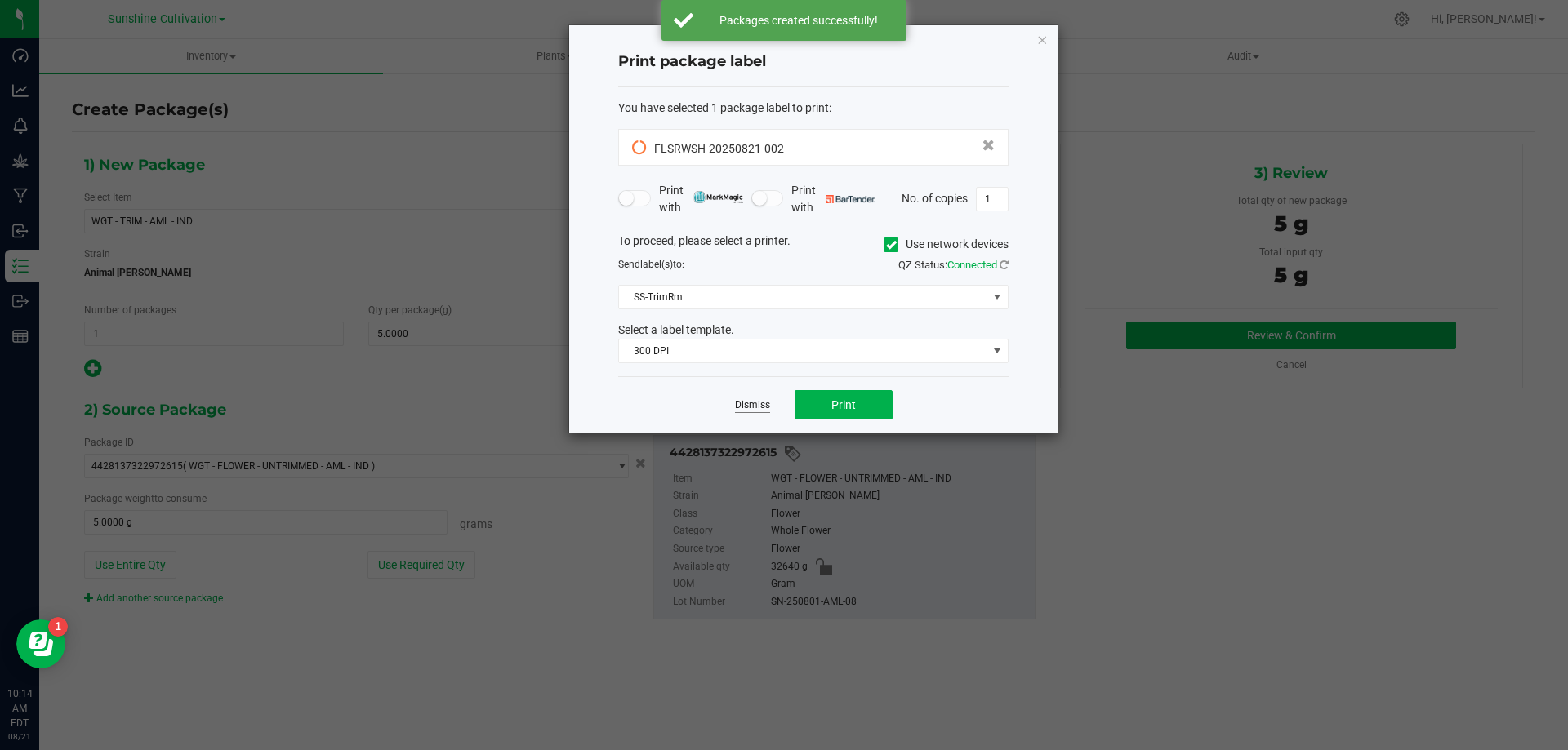
click at [738, 398] on link "Dismiss" at bounding box center [752, 405] width 35 height 14
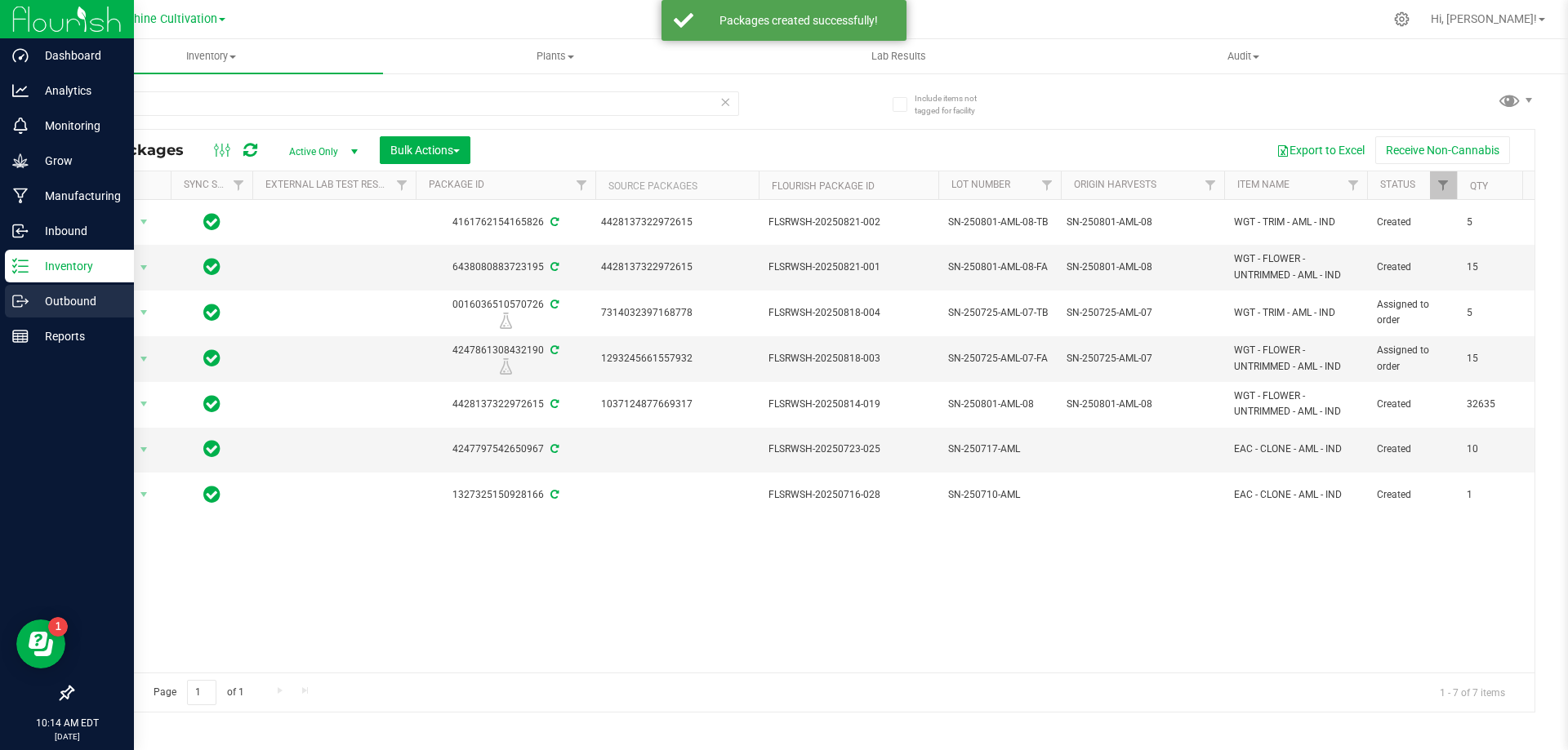
click at [74, 310] on p "Outbound" at bounding box center [77, 301] width 98 height 20
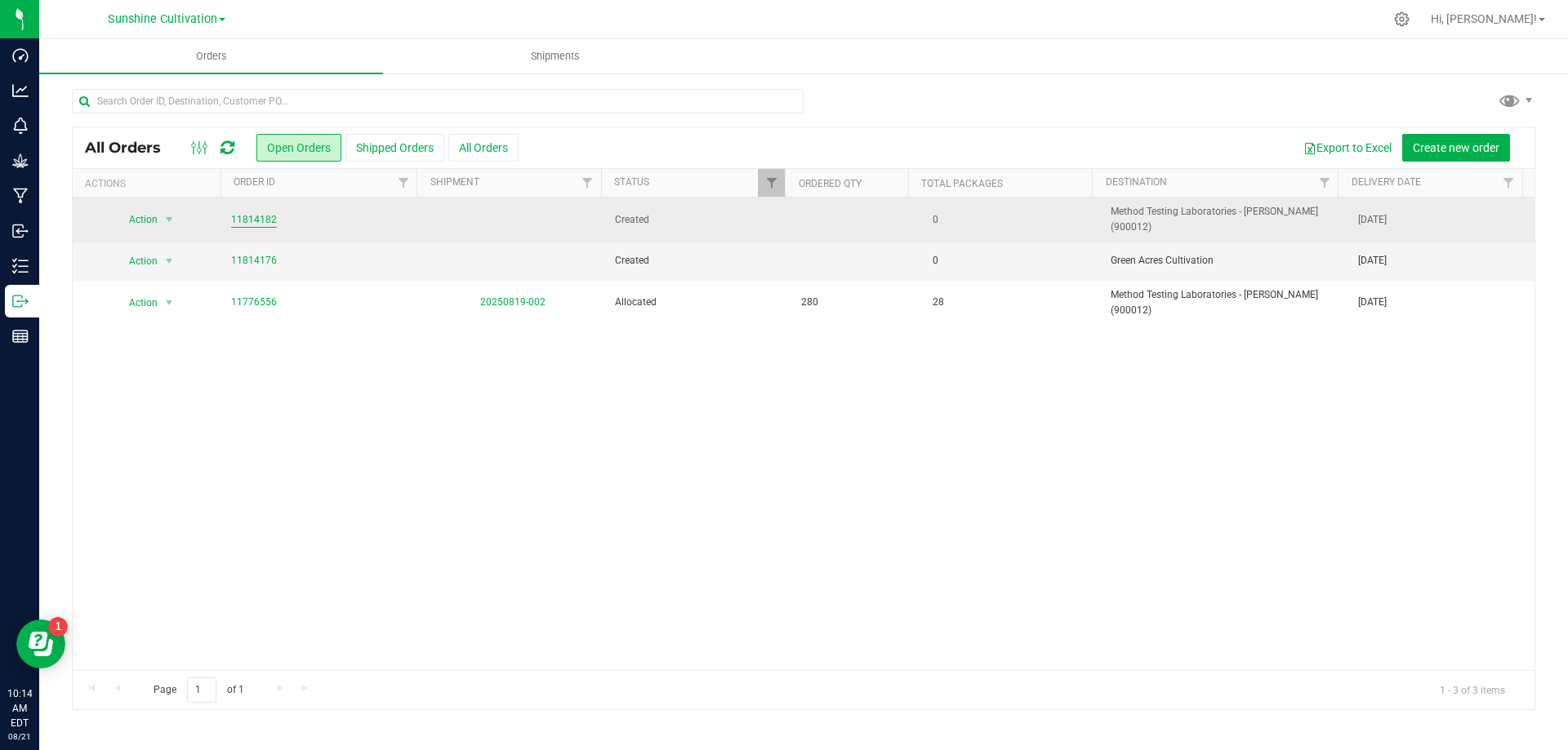
click at [241, 212] on link "11814182" at bounding box center [254, 220] width 46 height 15
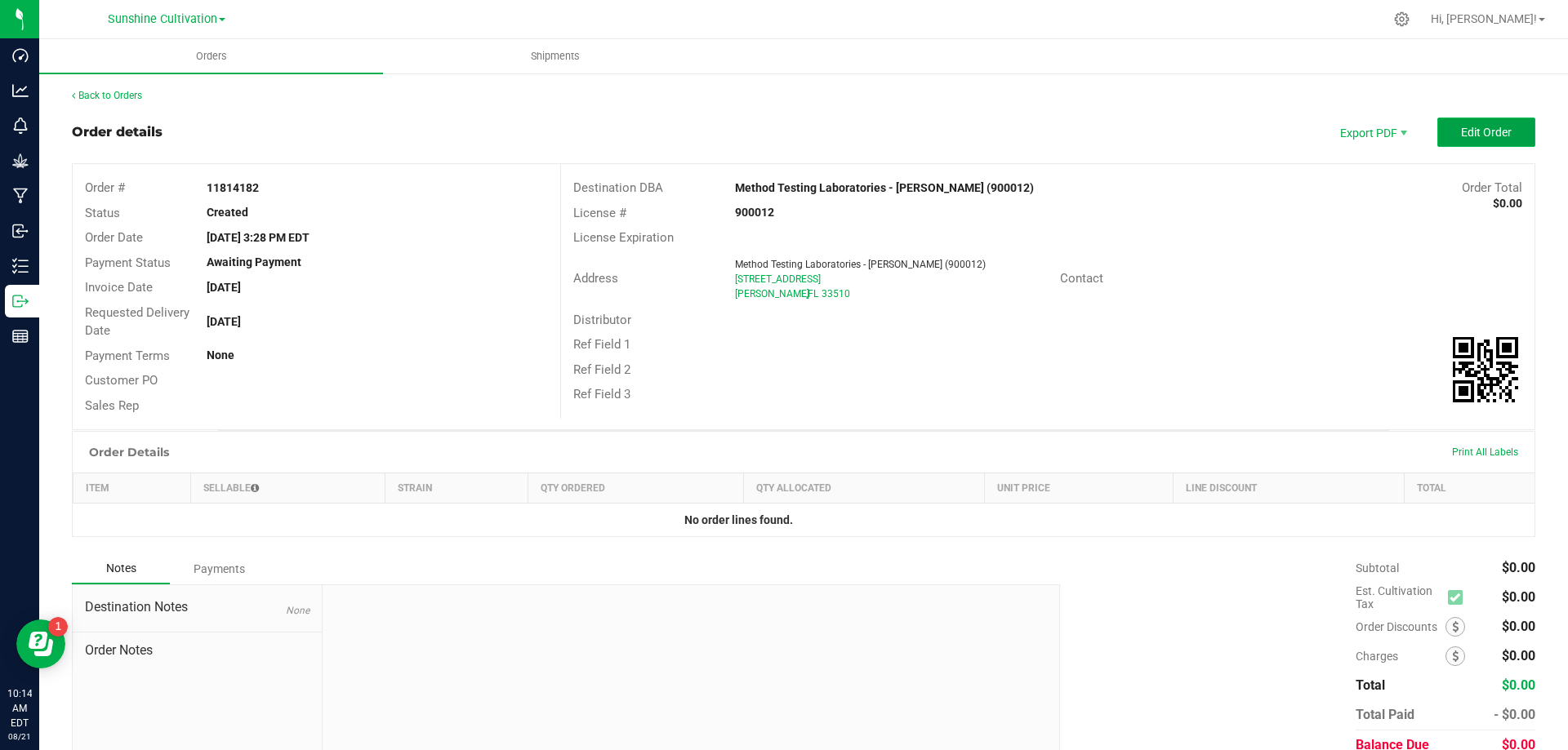
click at [1469, 131] on span "Edit Order" at bounding box center [1487, 132] width 51 height 13
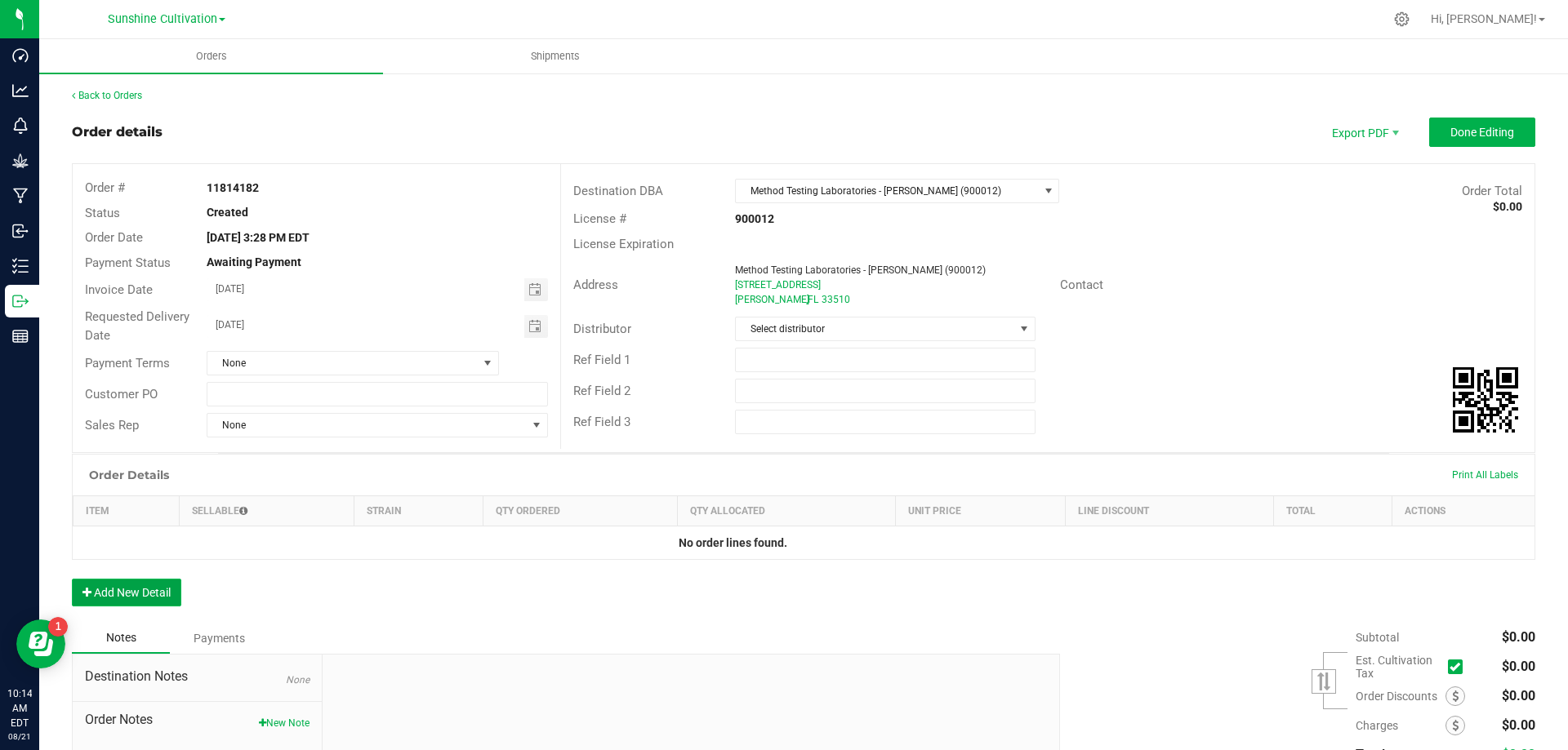
click at [156, 587] on button "Add New Detail" at bounding box center [127, 592] width 110 height 28
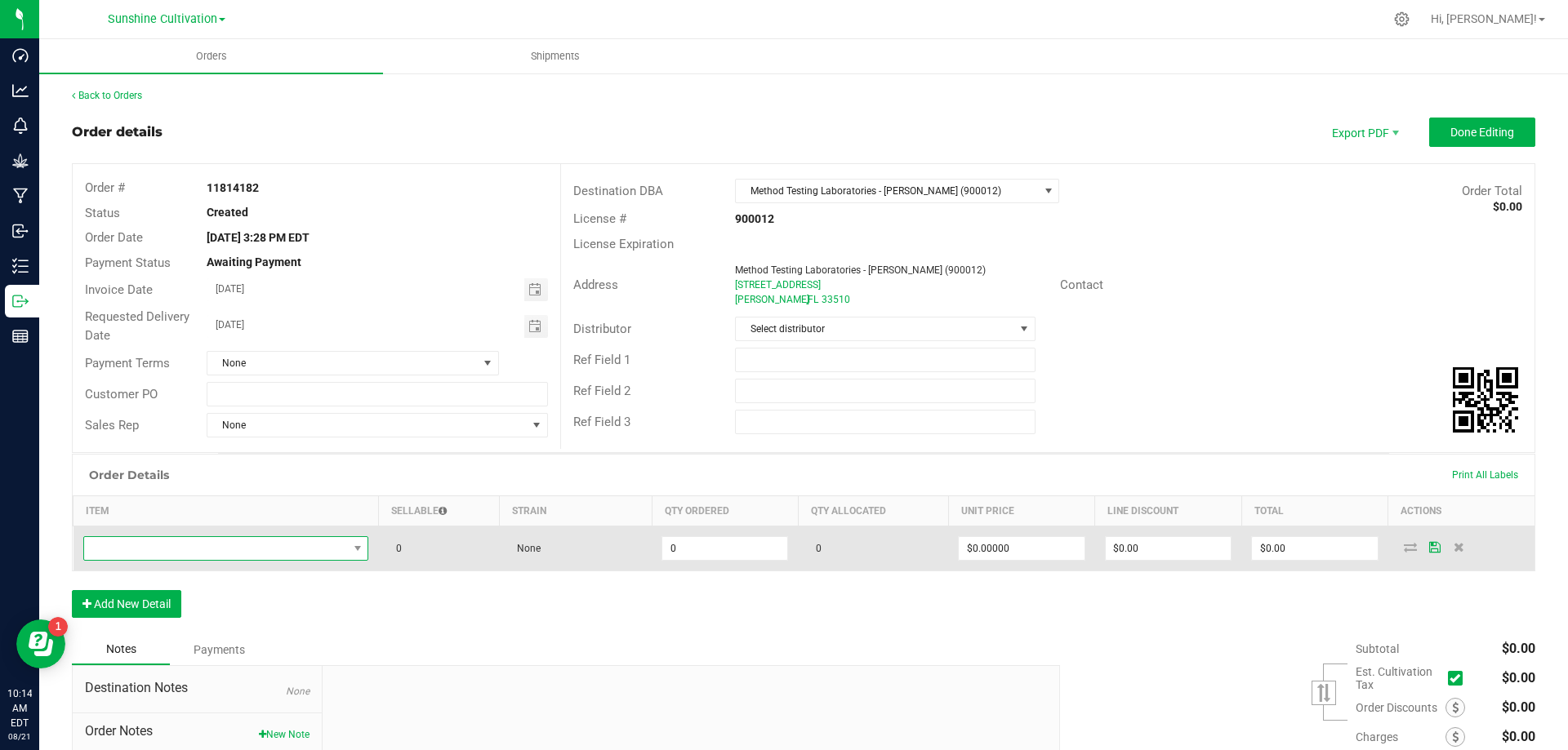
click at [185, 553] on span "NO DATA FOUND" at bounding box center [216, 548] width 263 height 23
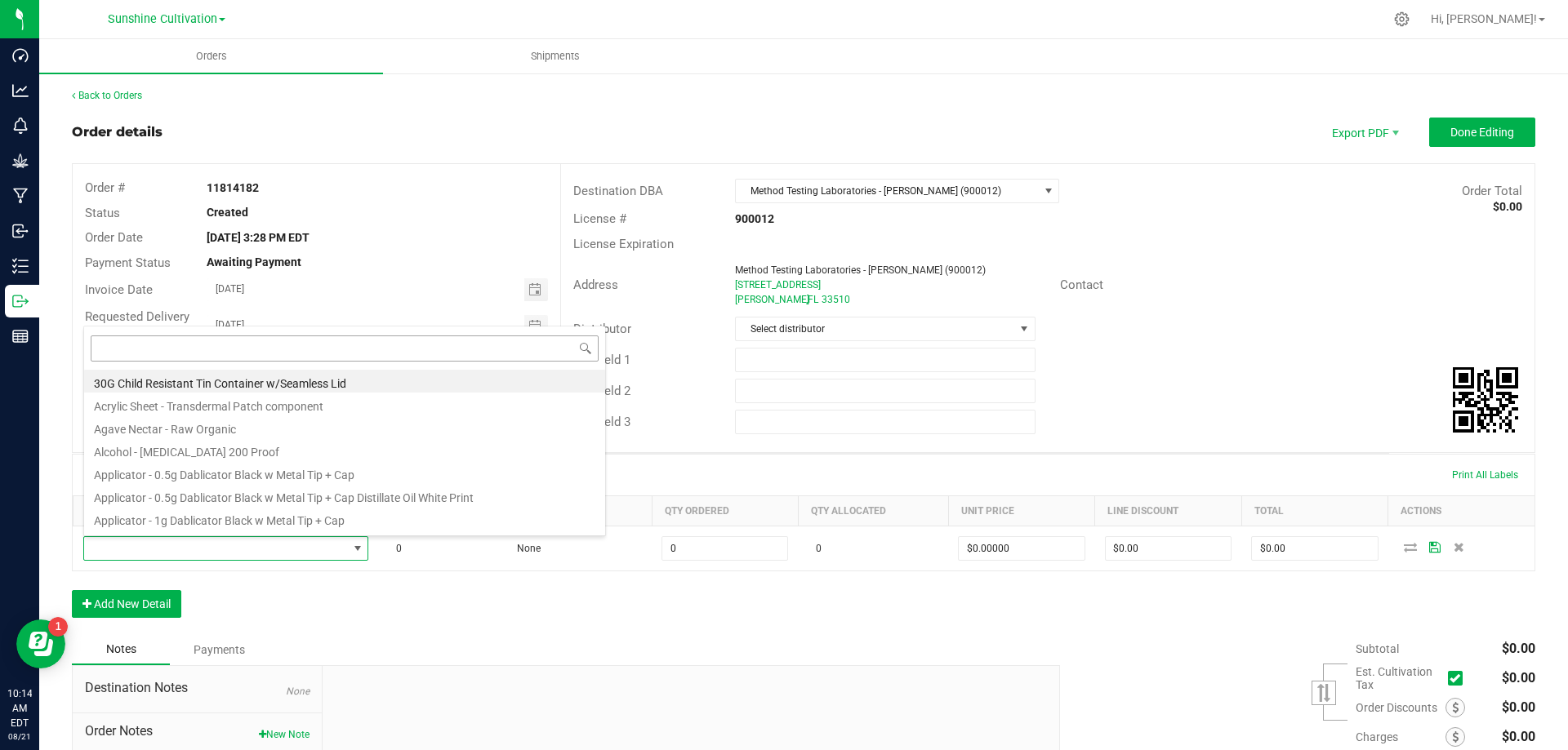
scroll to position [25, 280]
type input "SN-250801-AML-08"
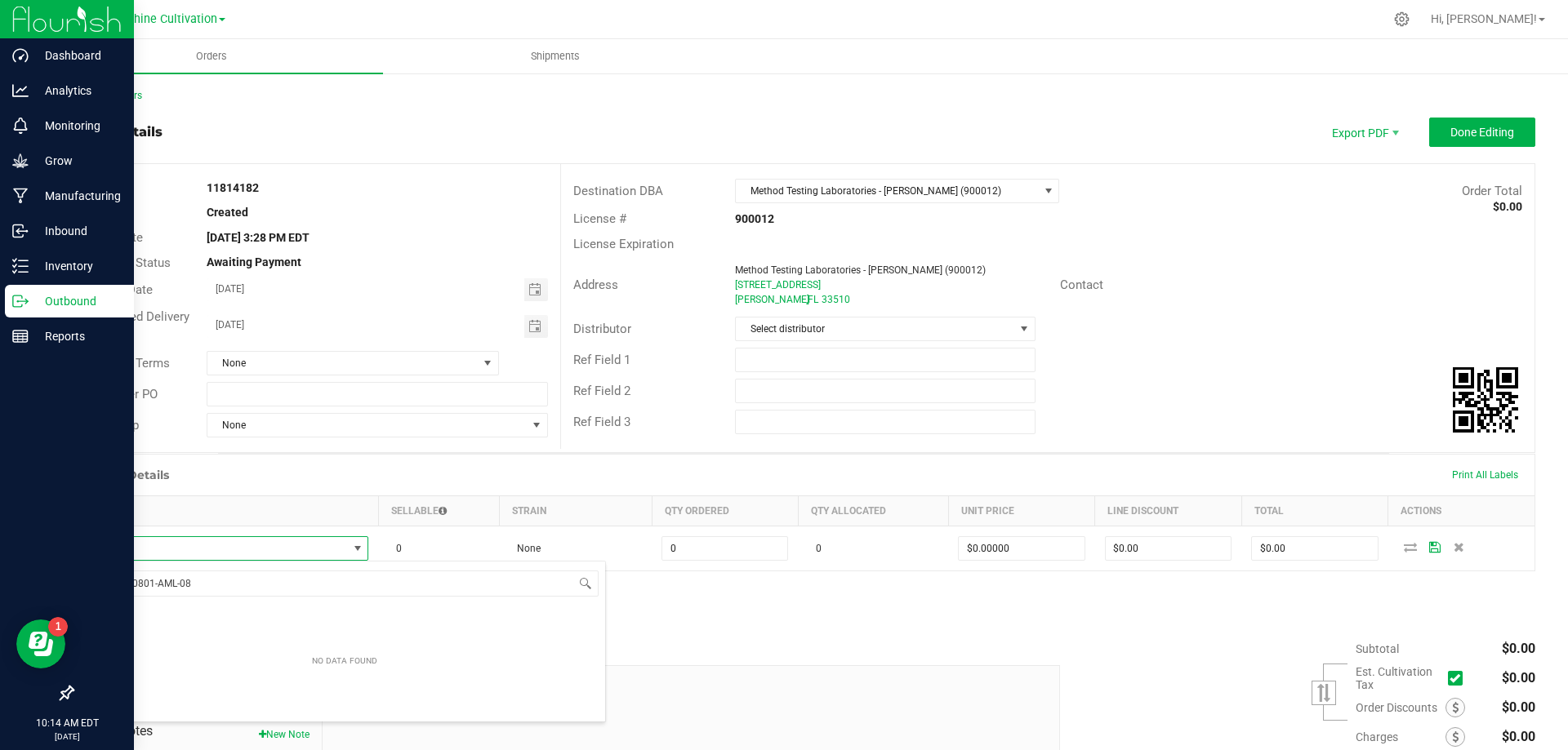
drag, startPoint x: 202, startPoint y: 588, endPoint x: 0, endPoint y: 590, distance: 202.0
click at [0, 590] on body "Dashboard Analytics Monitoring Grow Manufacturing Inbound Inventory Outbound Re…" at bounding box center [784, 375] width 1568 height 750
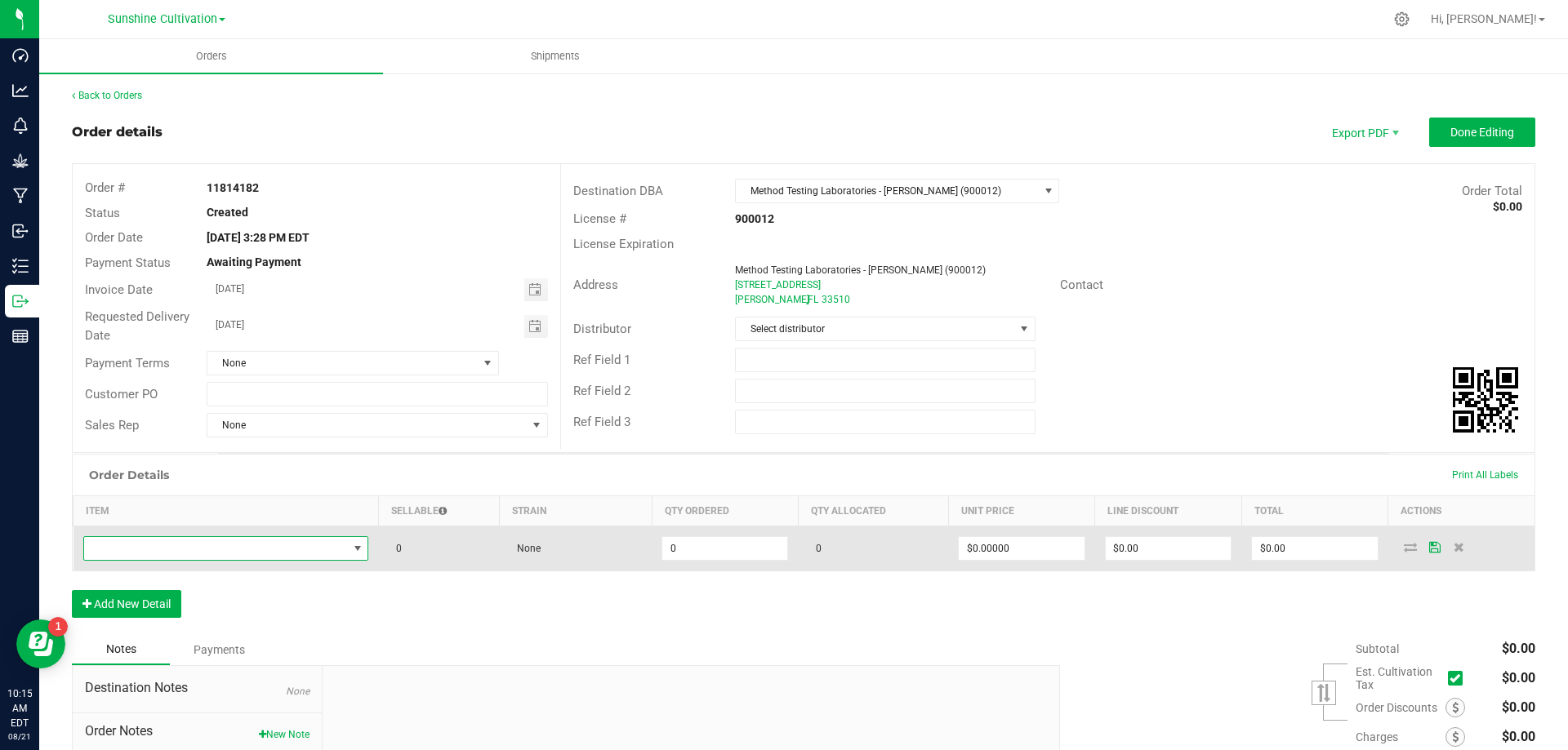
click at [221, 543] on span "NO DATA FOUND" at bounding box center [216, 548] width 263 height 23
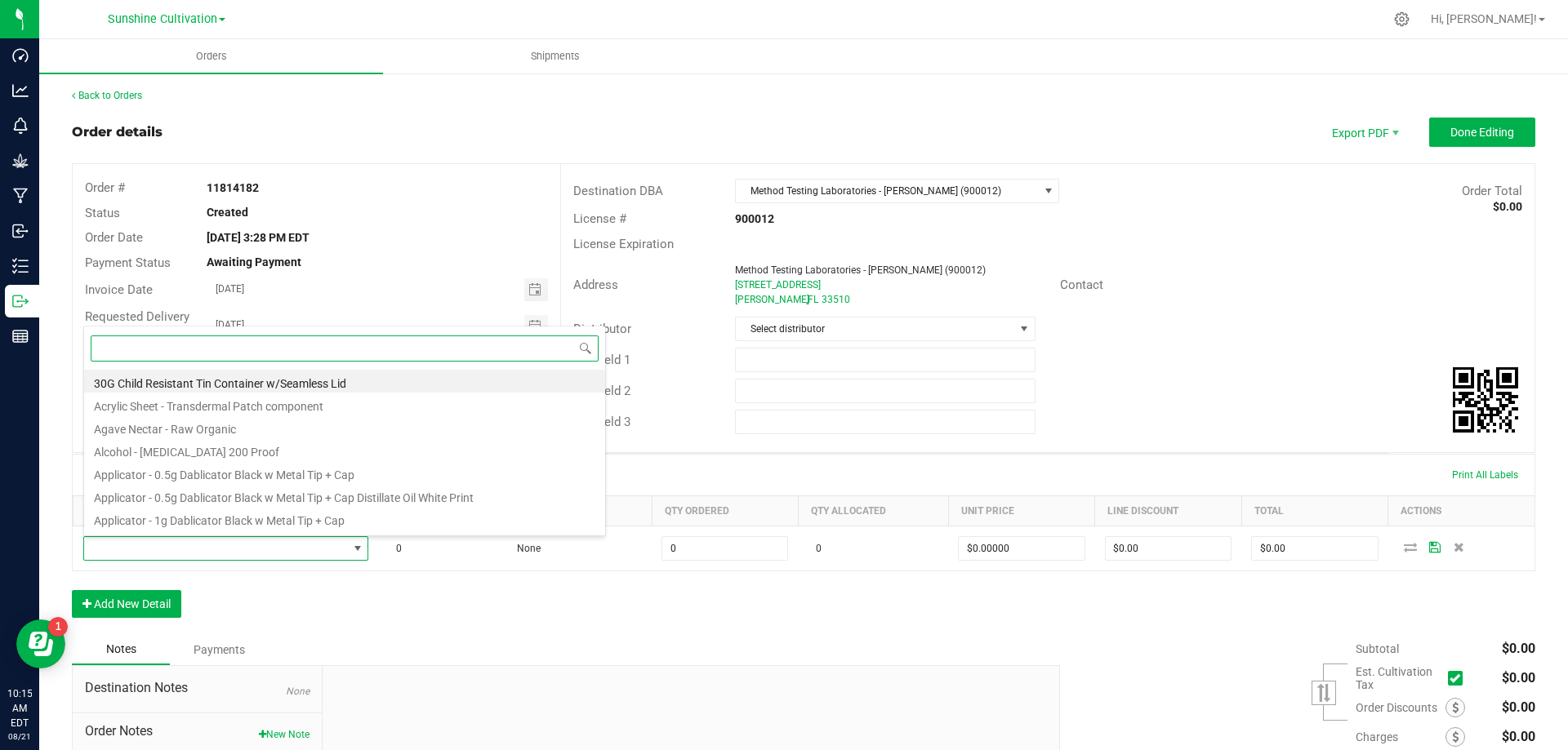
drag, startPoint x: 221, startPoint y: 543, endPoint x: 144, endPoint y: 347, distance: 210.6
click at [144, 347] on input at bounding box center [345, 348] width 508 height 25
paste input "WGT - FLOWER - UNTRIMMED - AML - IND"
type input "WGT - FLOWER - UNTRIMMED - AML - IND"
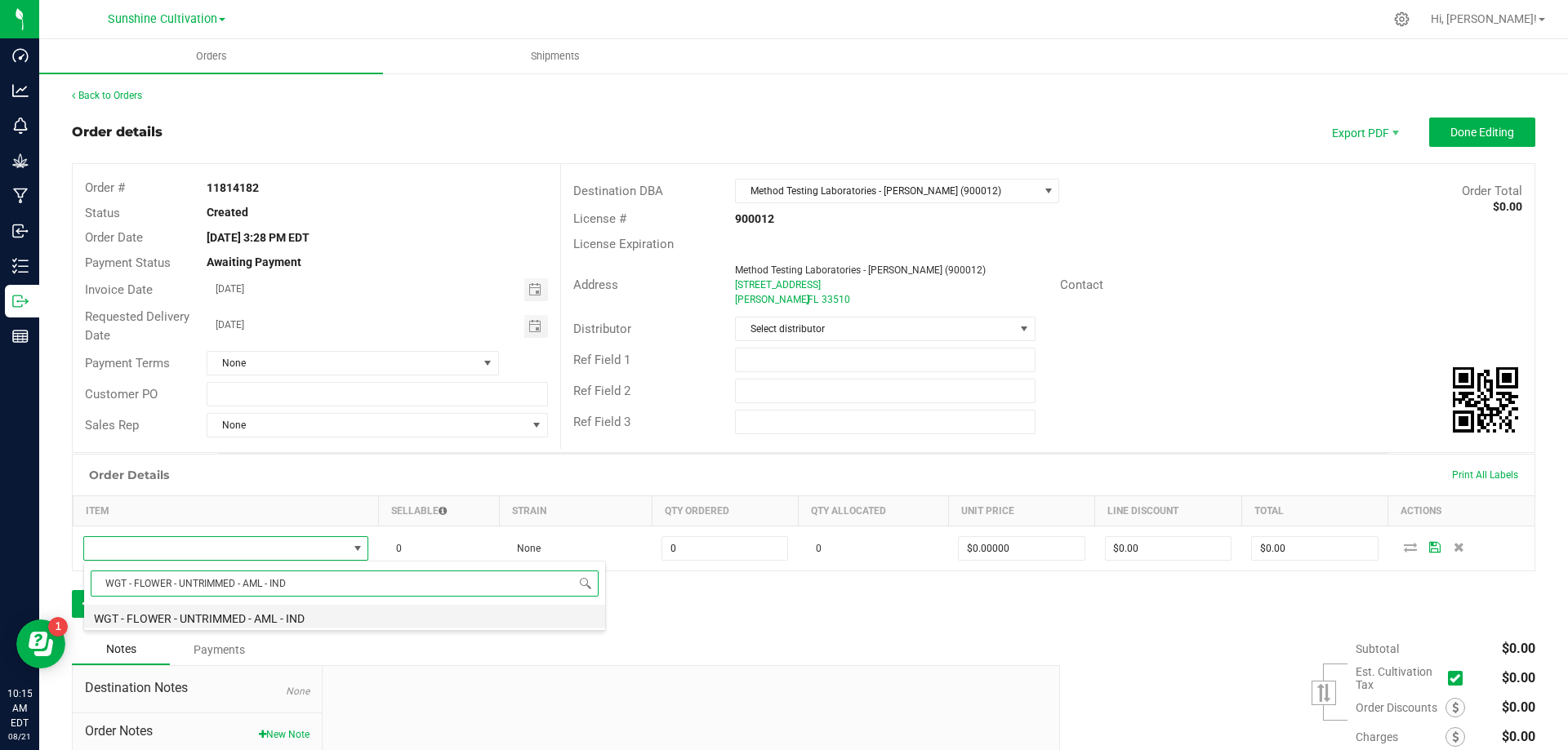
click at [296, 623] on li "WGT - FLOWER - UNTRIMMED - AML - IND" at bounding box center [344, 616] width 521 height 23
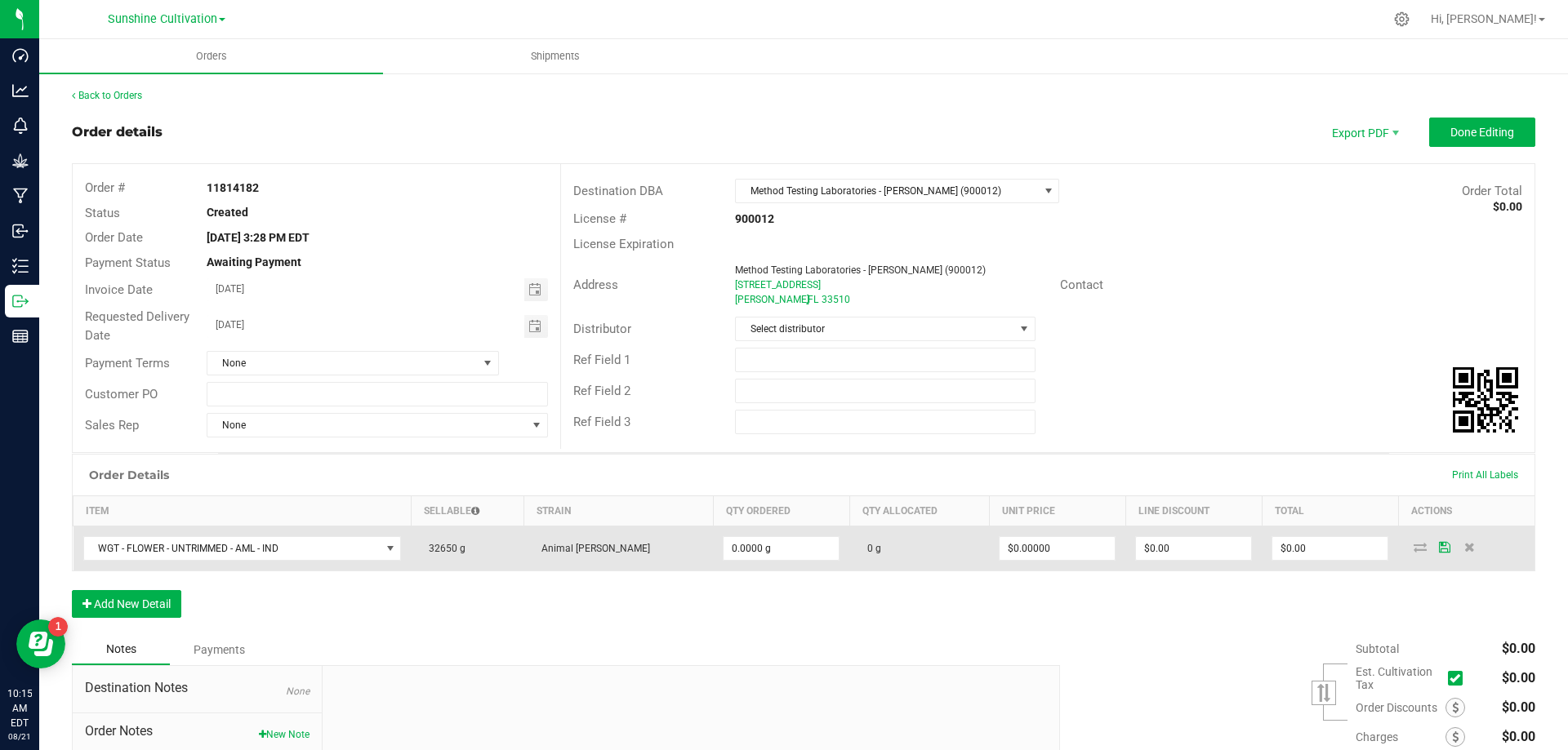
click at [478, 547] on td "32650 g" at bounding box center [467, 549] width 113 height 45
click at [458, 550] on span "32650 g" at bounding box center [443, 548] width 45 height 11
click at [724, 557] on input "0" at bounding box center [782, 548] width 116 height 23
click at [724, 543] on input "0" at bounding box center [782, 548] width 116 height 23
type input "0"
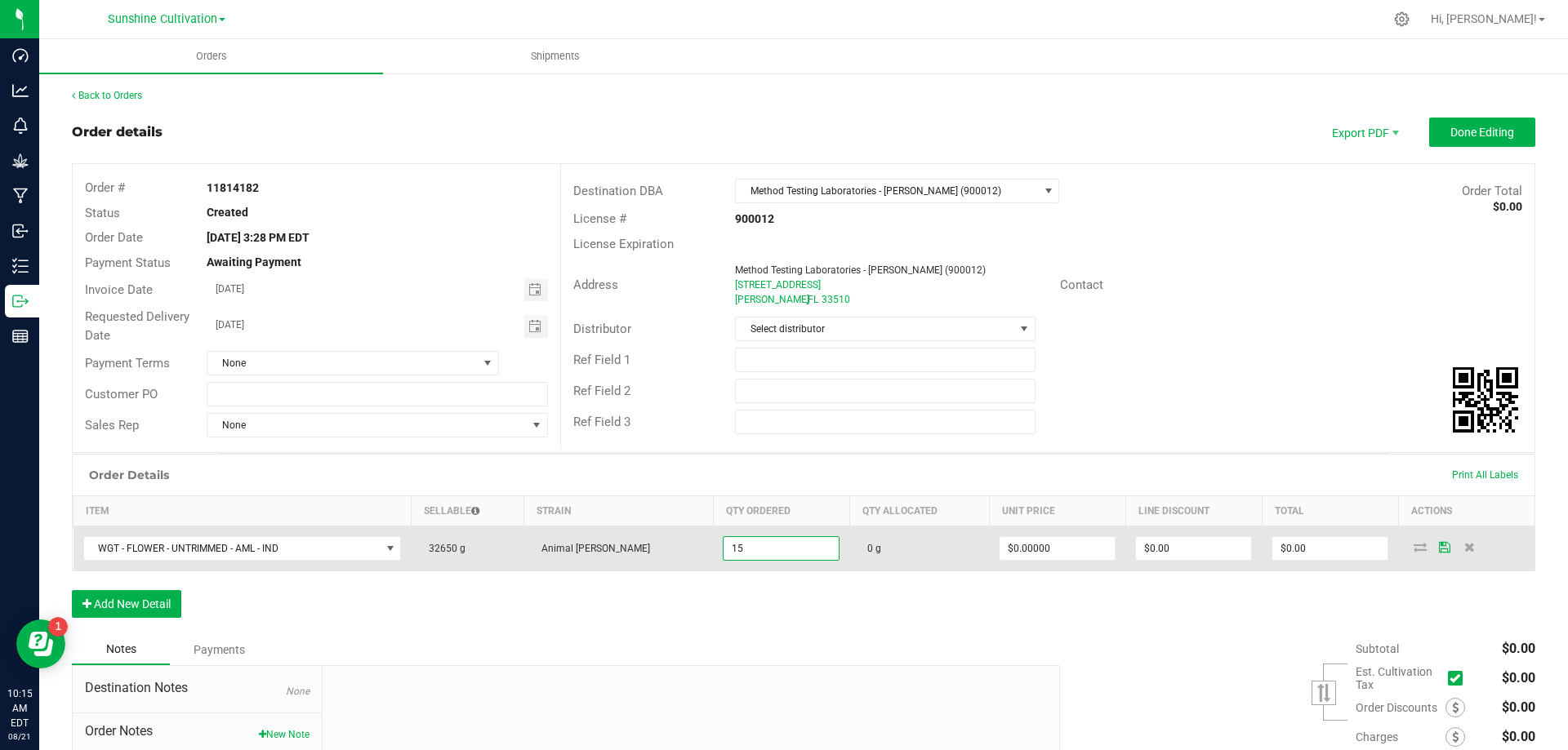
type input "15.0000 g"
click at [859, 553] on span "0 g" at bounding box center [870, 548] width 22 height 11
click at [859, 550] on span "0 g" at bounding box center [870, 548] width 22 height 11
click at [850, 540] on td "0 g" at bounding box center [920, 549] width 139 height 45
click at [867, 549] on td "0 g" at bounding box center [920, 549] width 139 height 45
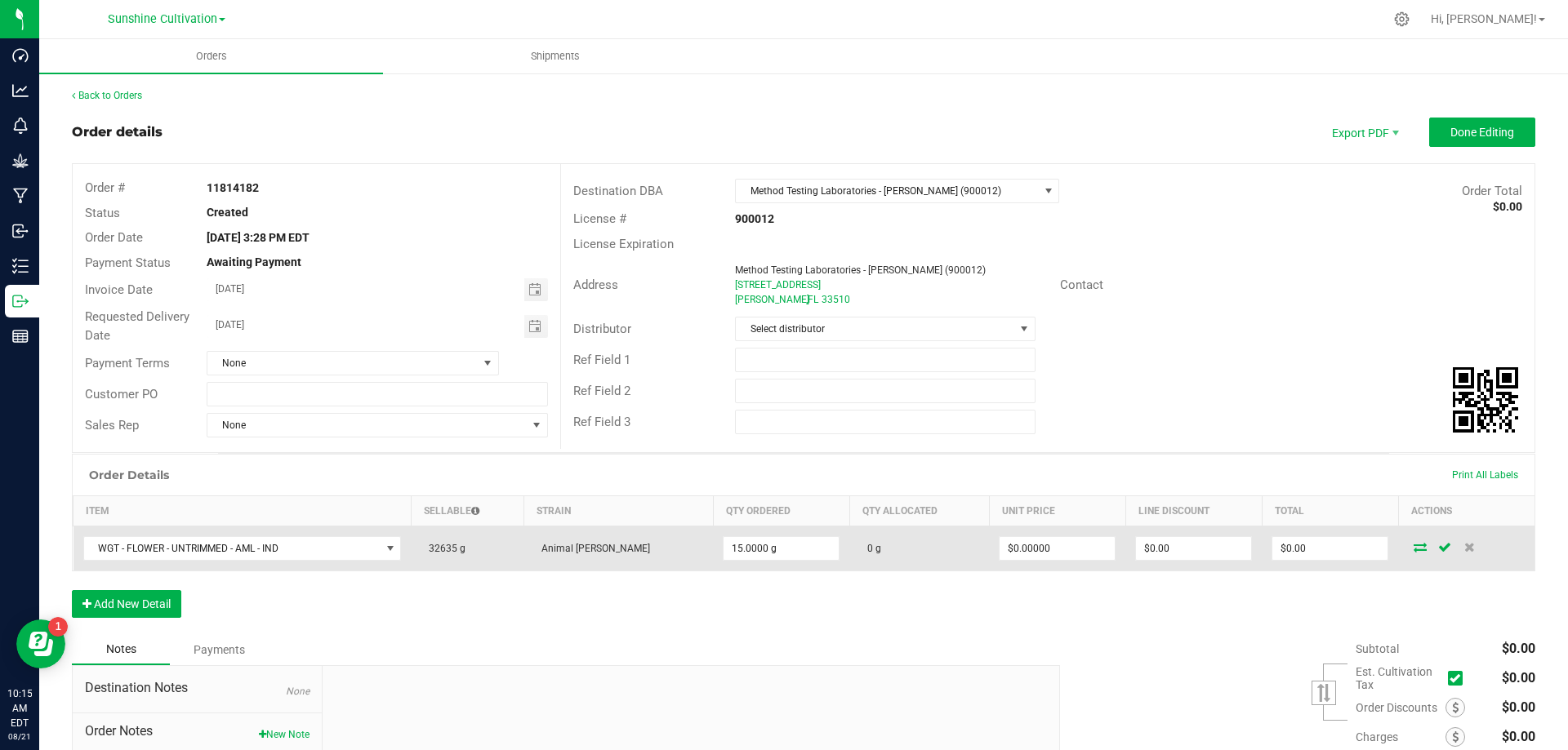
drag, startPoint x: 862, startPoint y: 546, endPoint x: 854, endPoint y: 552, distance: 10.0
click at [860, 547] on td "0 g" at bounding box center [920, 549] width 139 height 45
click at [854, 552] on td "0 g" at bounding box center [920, 549] width 139 height 45
click at [859, 552] on span "0 g" at bounding box center [870, 548] width 22 height 11
click at [859, 551] on span "0 g" at bounding box center [870, 548] width 22 height 11
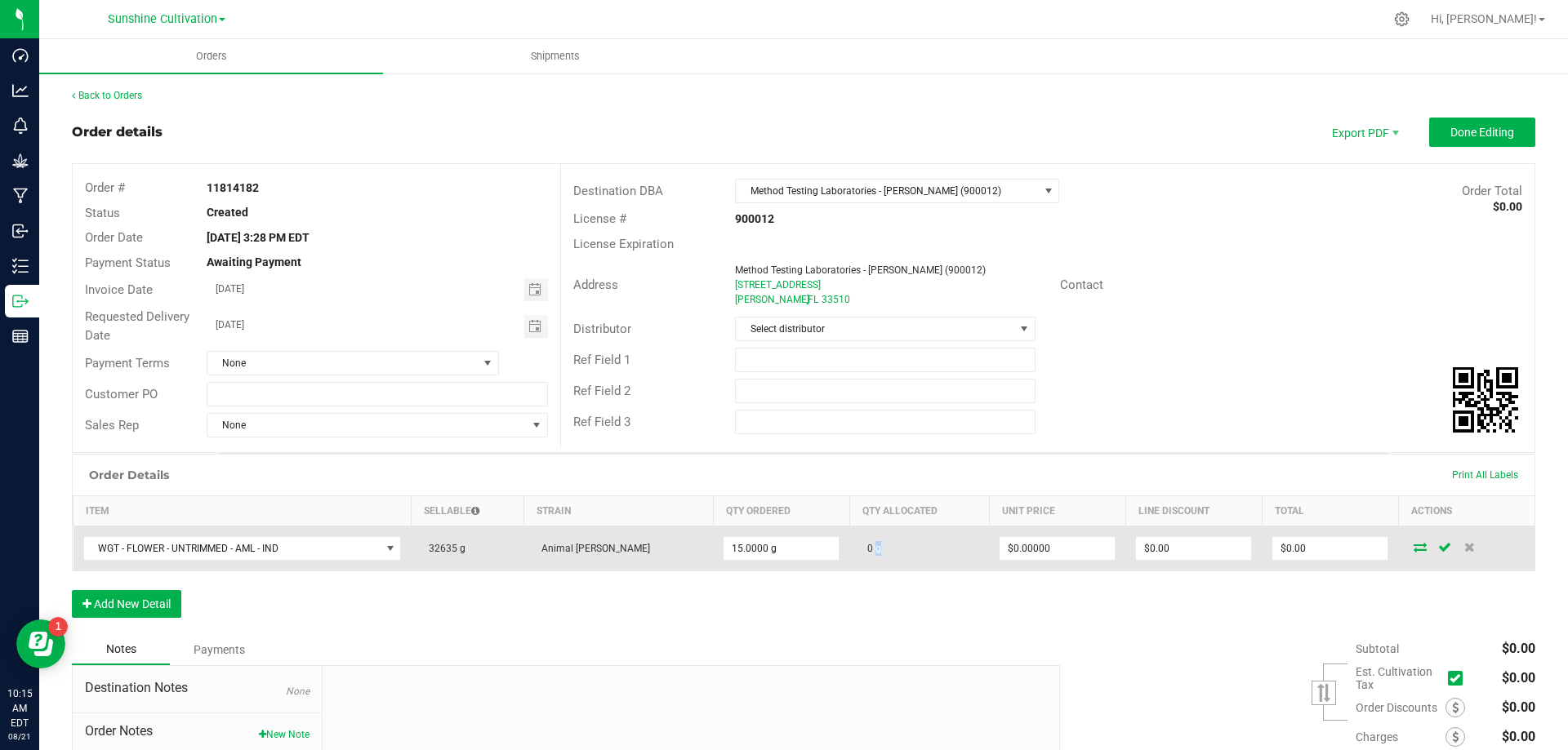
drag, startPoint x: 846, startPoint y: 551, endPoint x: 874, endPoint y: 542, distance: 29.4
click at [859, 551] on span "0 g" at bounding box center [870, 548] width 22 height 11
click at [850, 542] on td "0 g" at bounding box center [920, 549] width 139 height 45
click at [885, 548] on td "0 g" at bounding box center [920, 549] width 139 height 45
click at [547, 543] on span "Animal [PERSON_NAME]" at bounding box center [592, 548] width 116 height 11
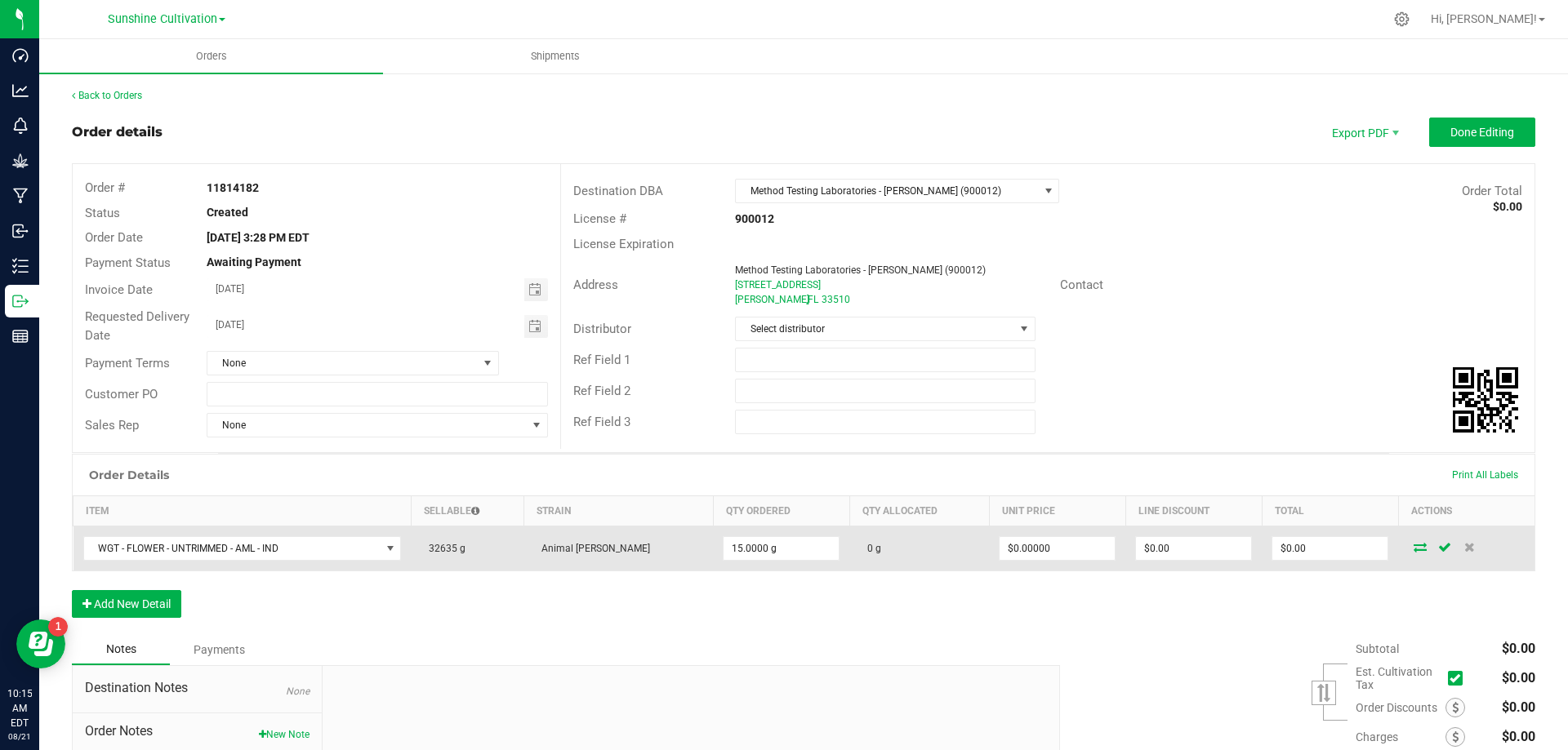
click at [411, 543] on td "WGT - FLOWER - UNTRIMMED - AML - IND" at bounding box center [243, 549] width 338 height 45
click at [447, 543] on span "32635 g" at bounding box center [443, 548] width 45 height 11
click at [1439, 552] on icon at bounding box center [1445, 547] width 13 height 10
click at [902, 554] on td "0 g" at bounding box center [920, 549] width 139 height 45
click at [859, 546] on td "0 g" at bounding box center [920, 549] width 139 height 45
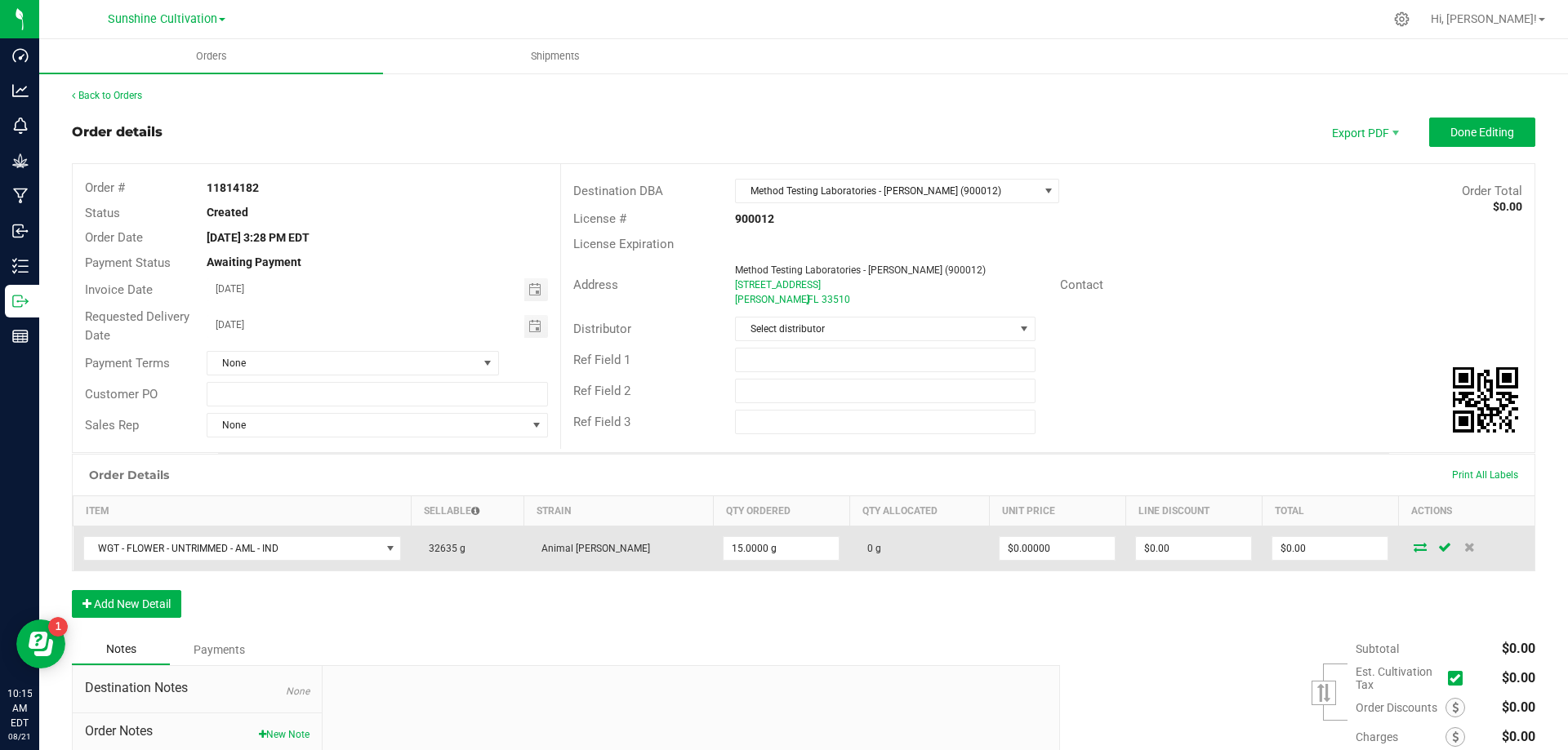
click at [859, 546] on td "0 g" at bounding box center [920, 549] width 139 height 45
click at [859, 543] on span "0 g" at bounding box center [870, 548] width 22 height 11
click at [859, 547] on span "0 g" at bounding box center [870, 548] width 22 height 11
click at [466, 548] on span "32635 g" at bounding box center [443, 548] width 45 height 11
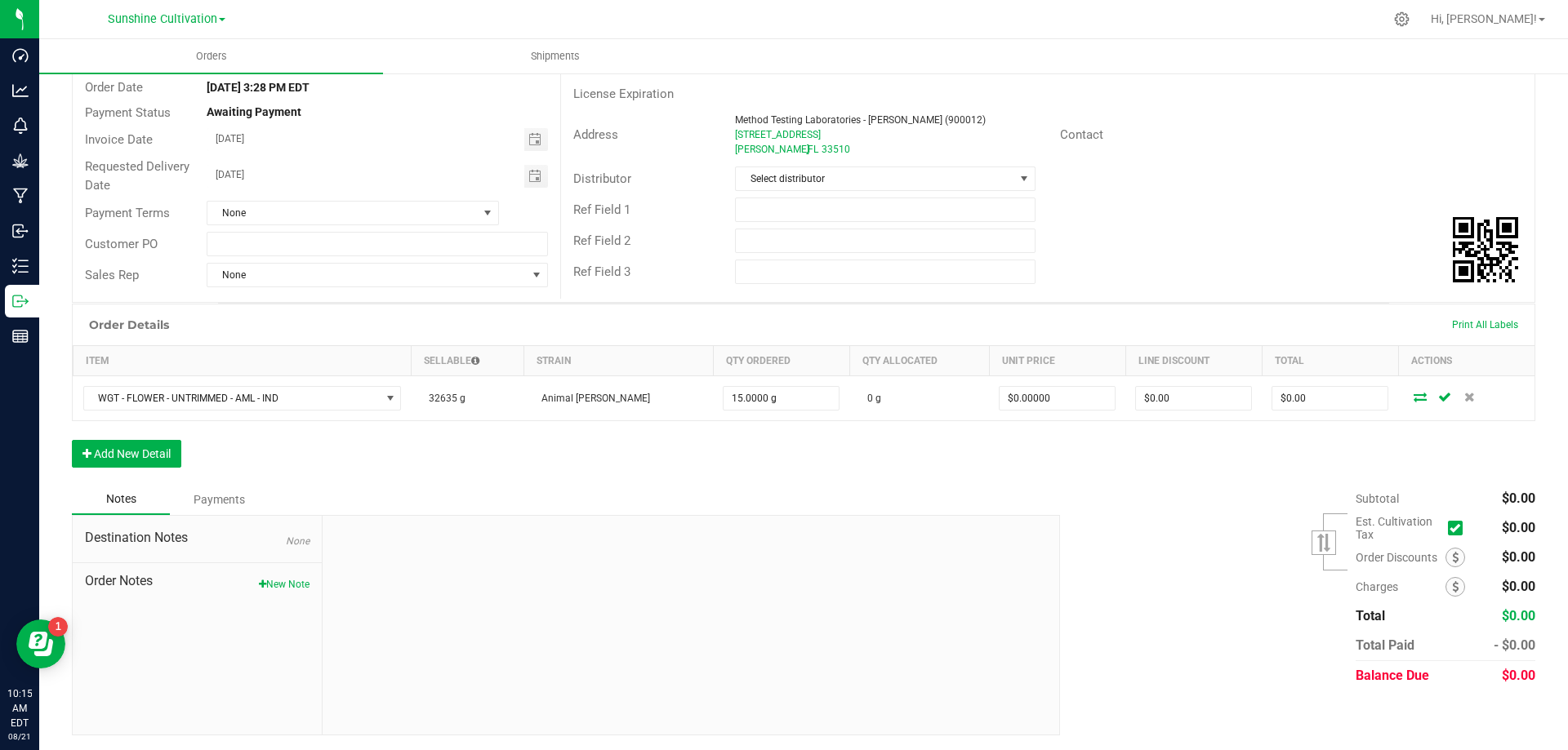
scroll to position [152, 0]
click at [175, 456] on button "Add New Detail" at bounding box center [127, 452] width 110 height 28
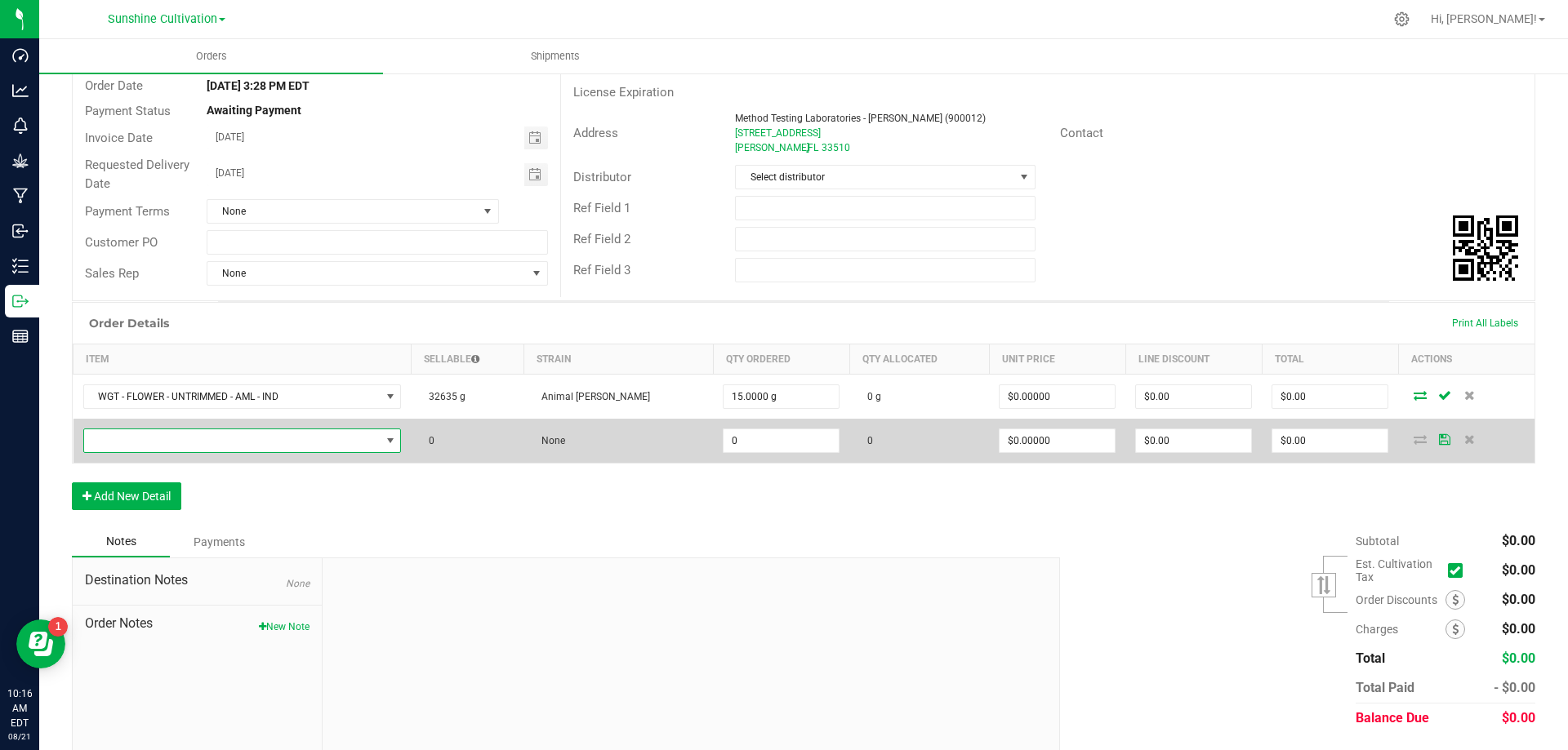
click at [371, 443] on span "NO DATA FOUND" at bounding box center [232, 441] width 297 height 23
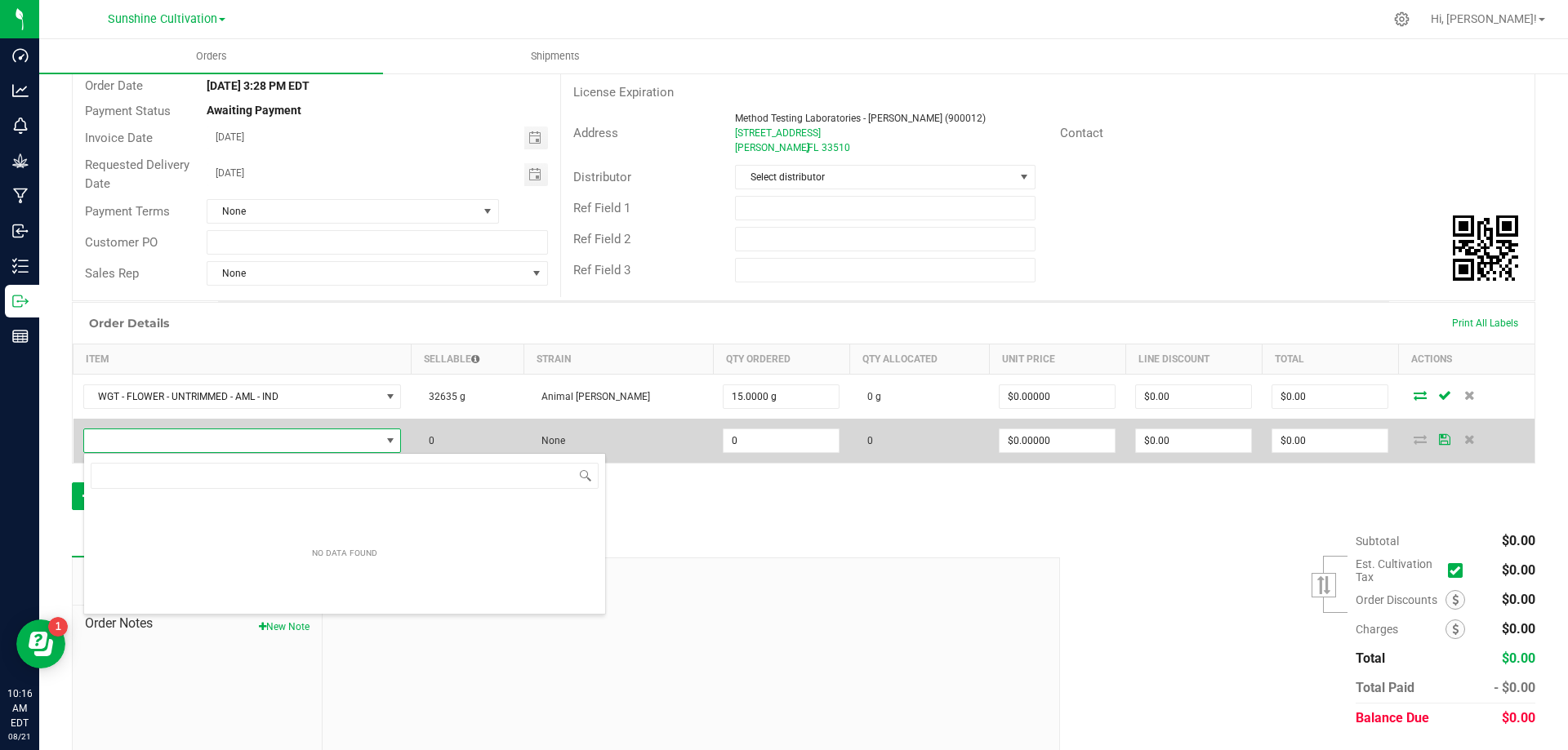
scroll to position [25, 327]
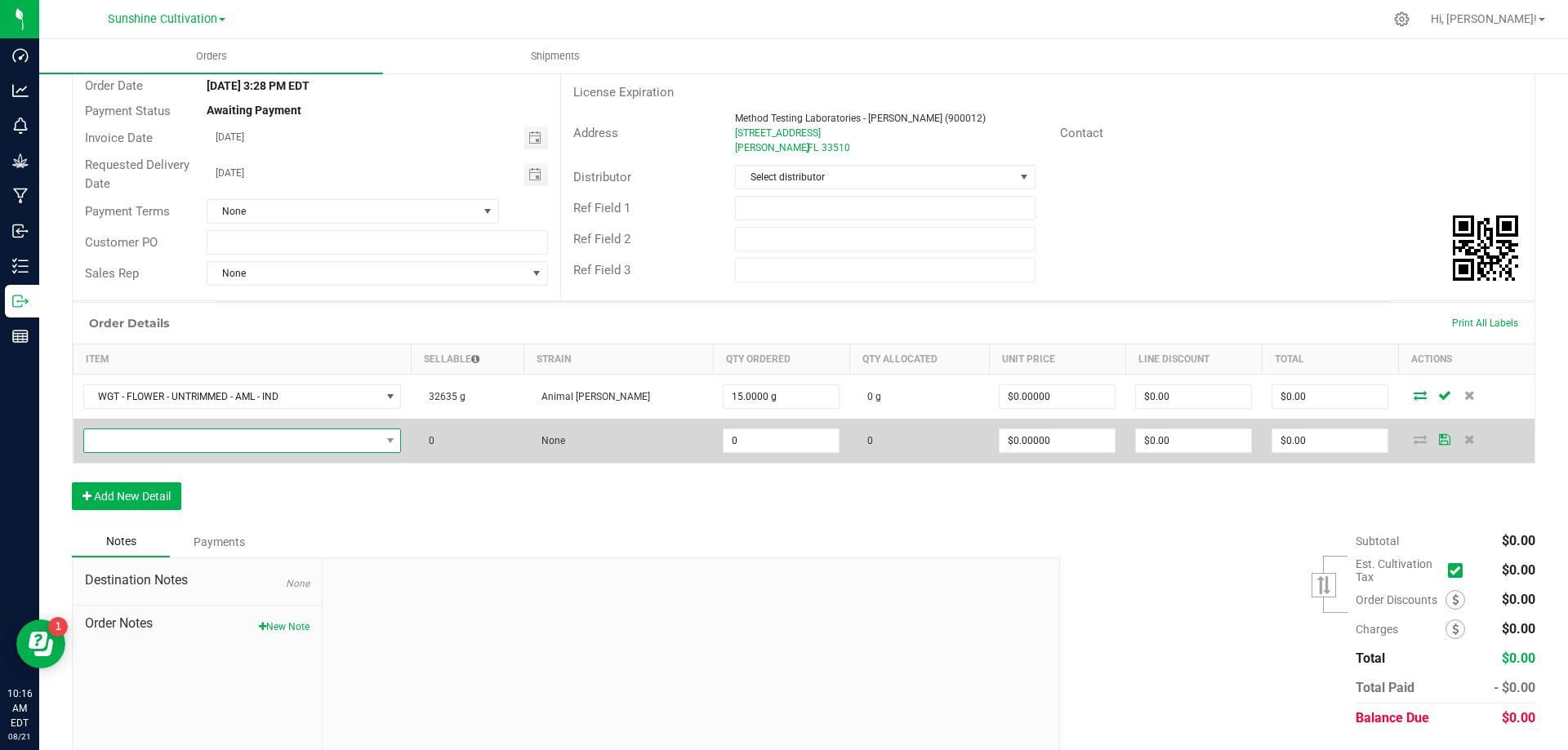
click at [242, 438] on span "NO DATA FOUND" at bounding box center [232, 441] width 297 height 23
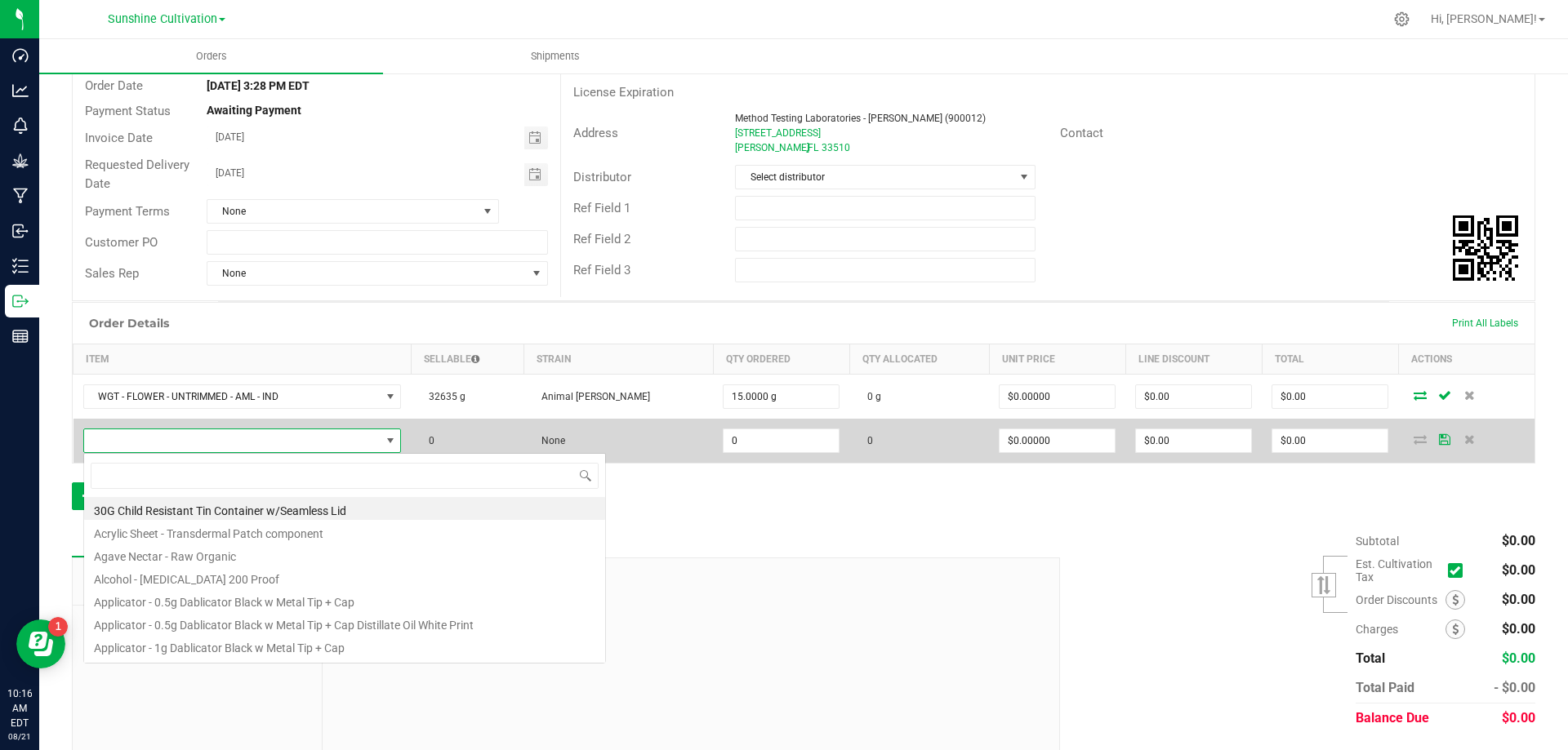
scroll to position [25, 325]
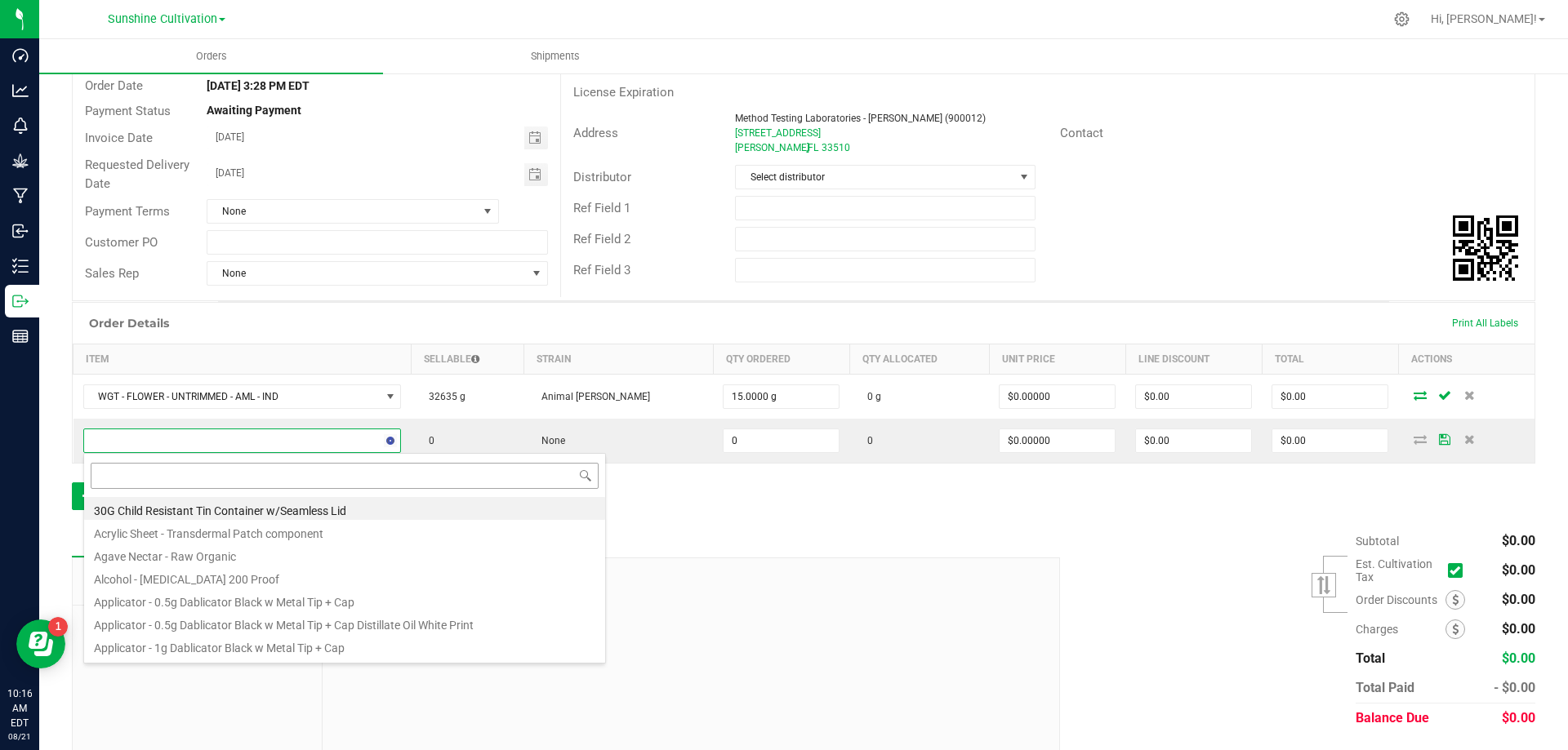
type input "WGT - TRIM - AML - IND"
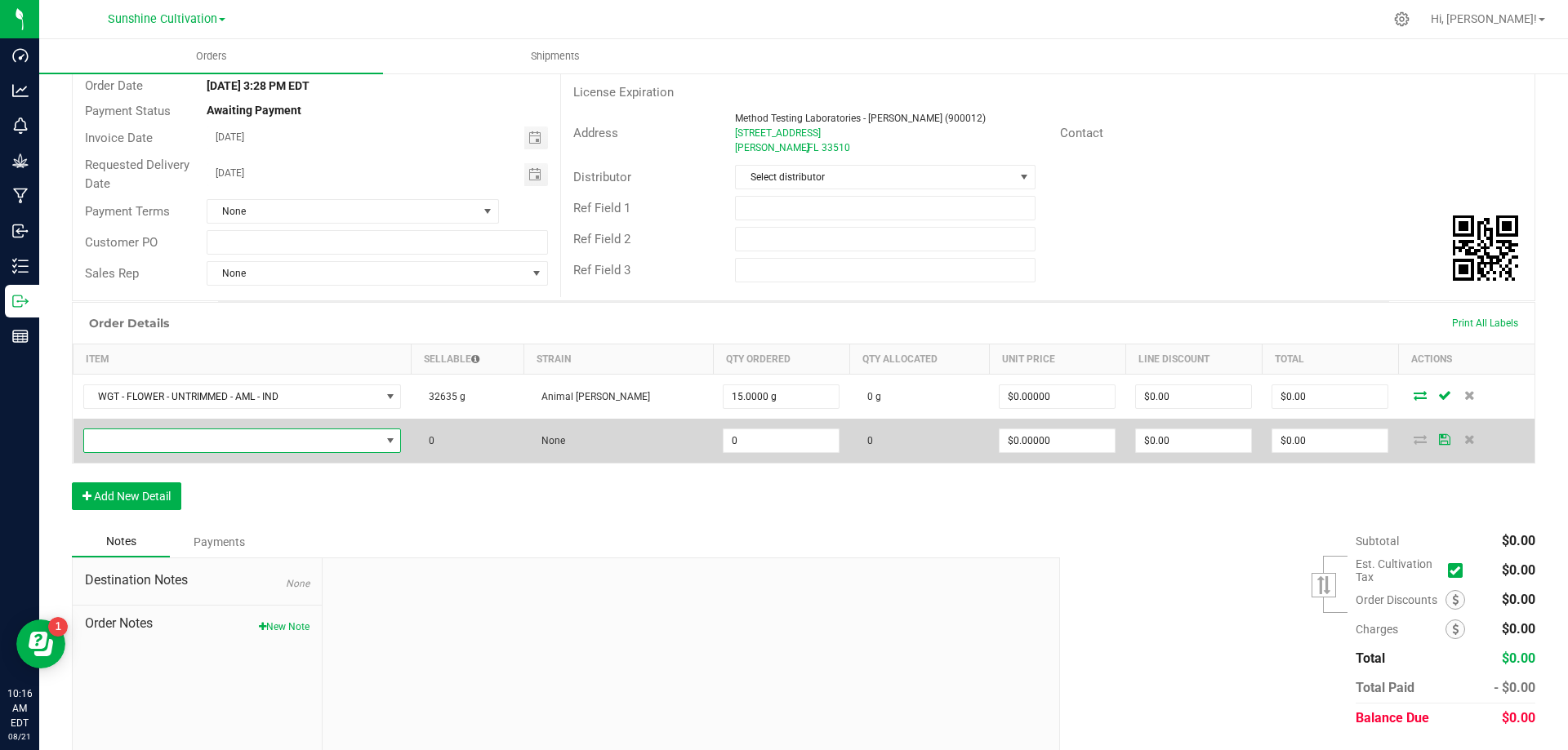
click at [270, 448] on span at bounding box center [232, 441] width 297 height 23
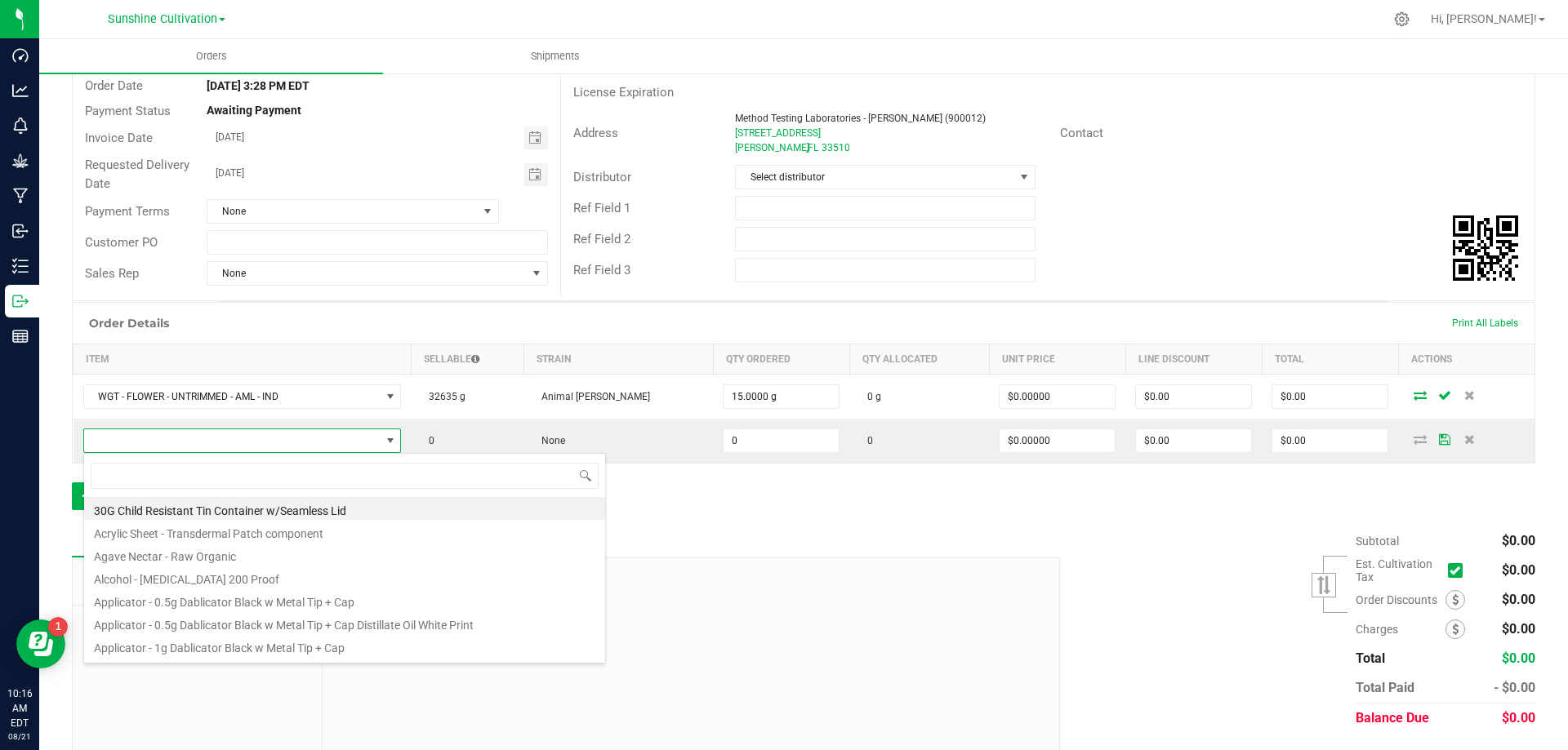
scroll to position [25, 327]
click at [121, 475] on input at bounding box center [345, 476] width 508 height 25
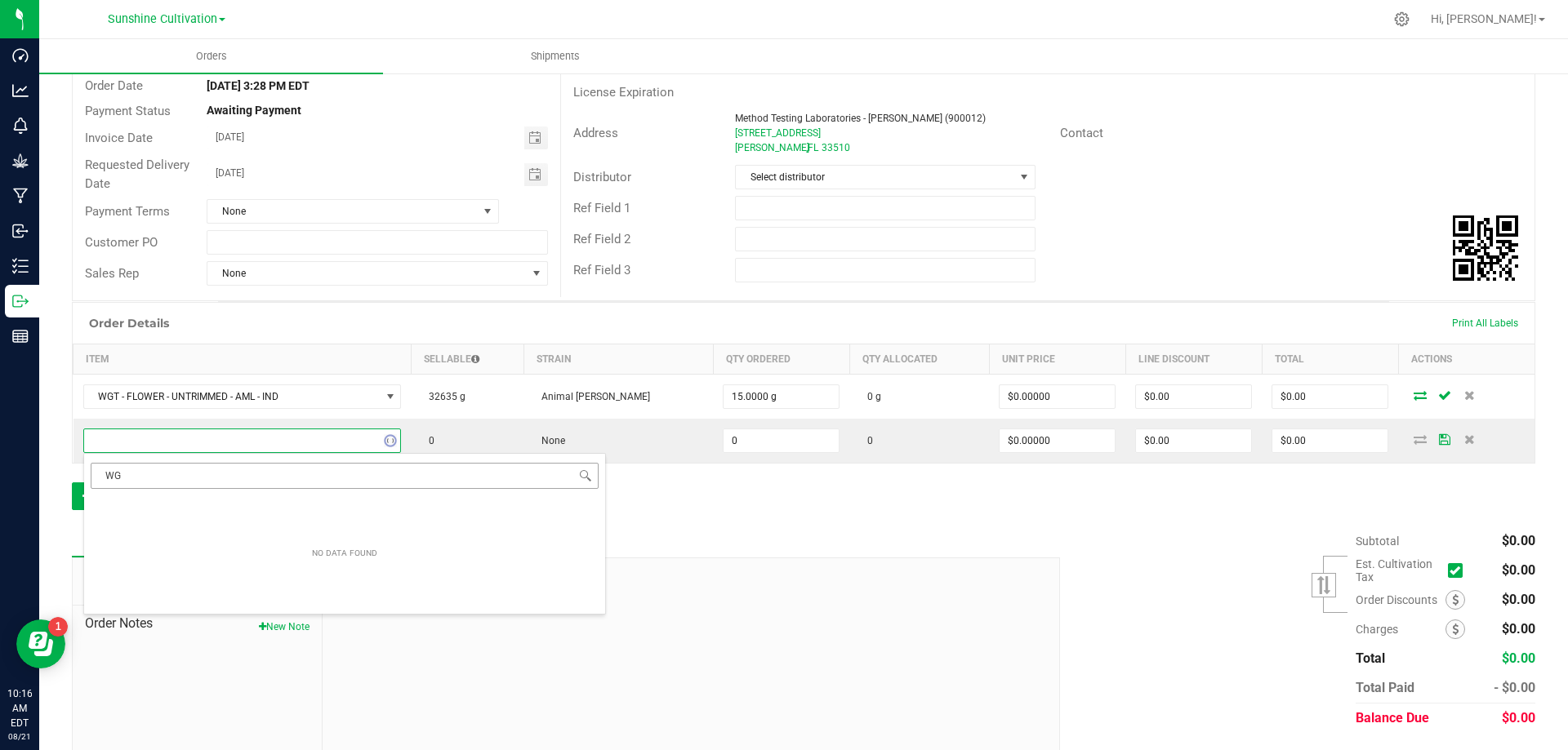
type input "W"
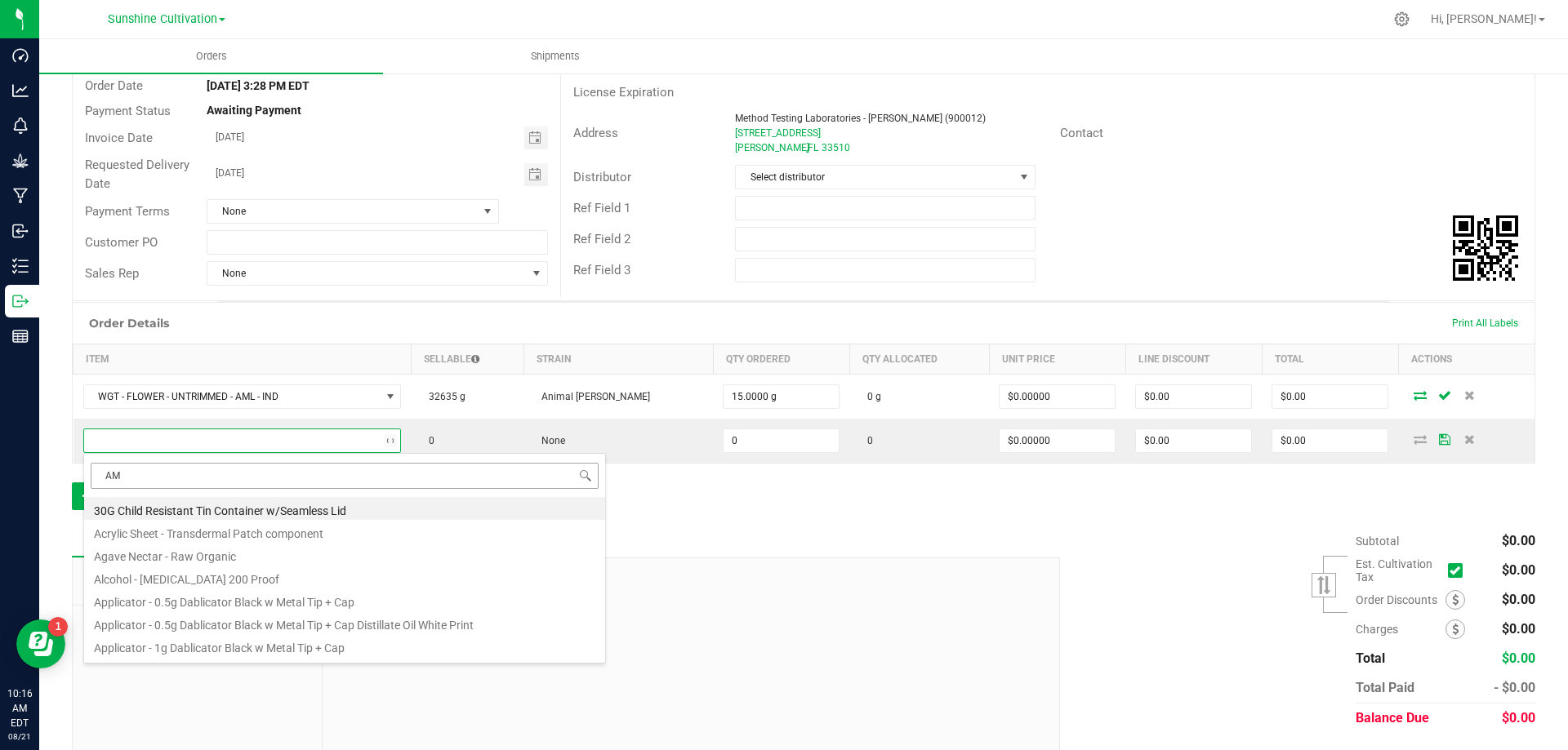
type input "AML"
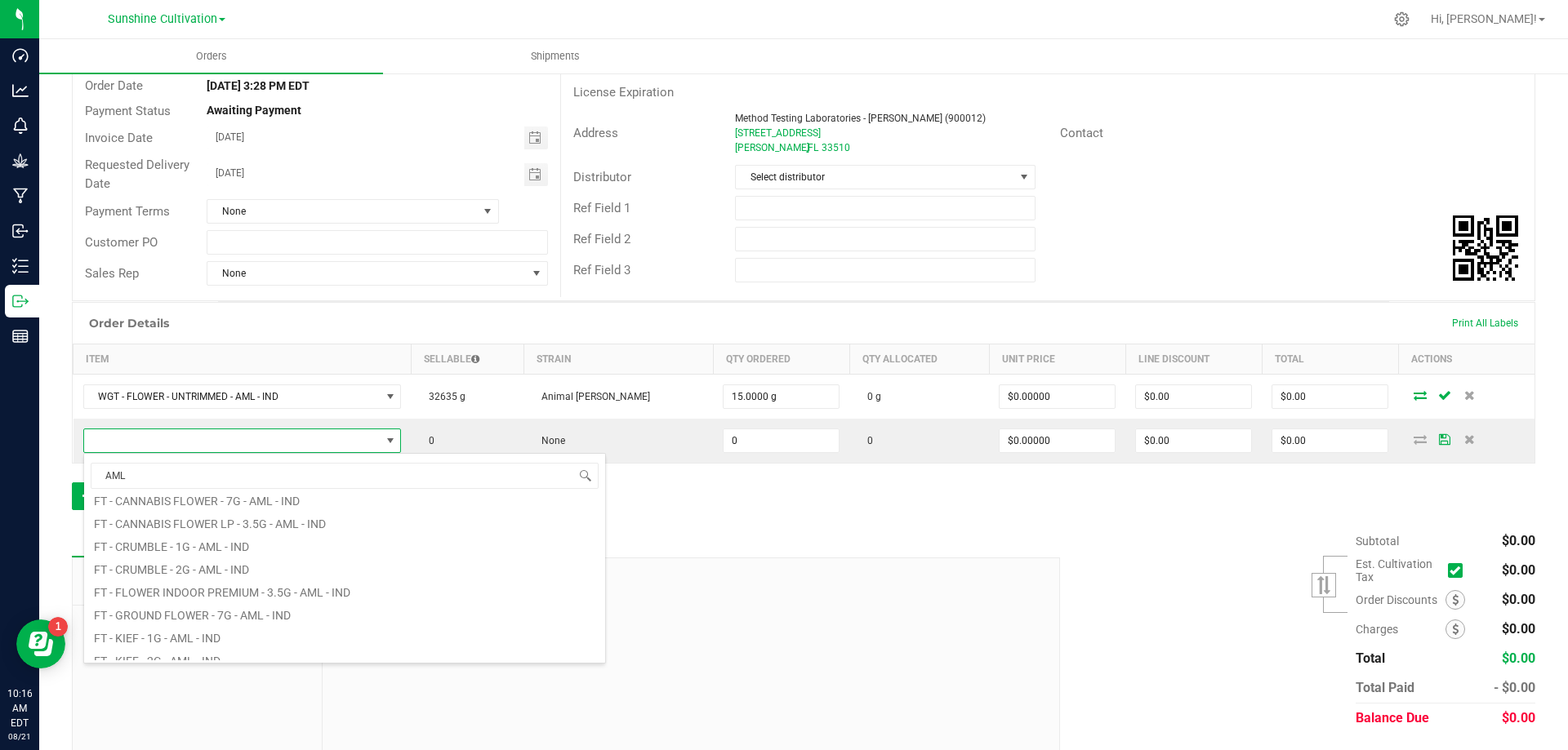
scroll to position [0, 0]
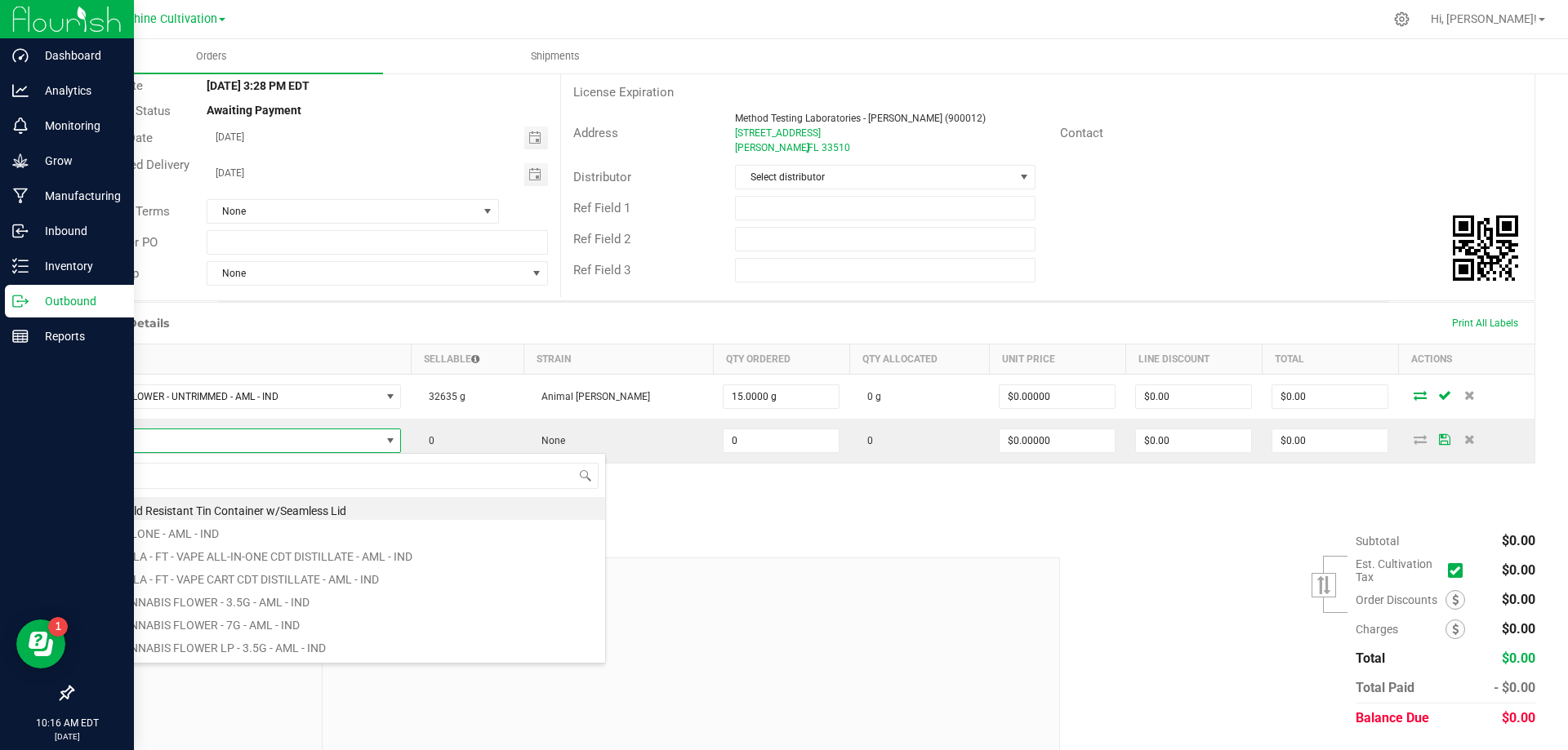
drag, startPoint x: 182, startPoint y: 464, endPoint x: 35, endPoint y: 488, distance: 148.9
click at [35, 488] on body "Dashboard Analytics Monitoring Grow Manufacturing Inbound Inventory Outbound Re…" at bounding box center [784, 375] width 1568 height 750
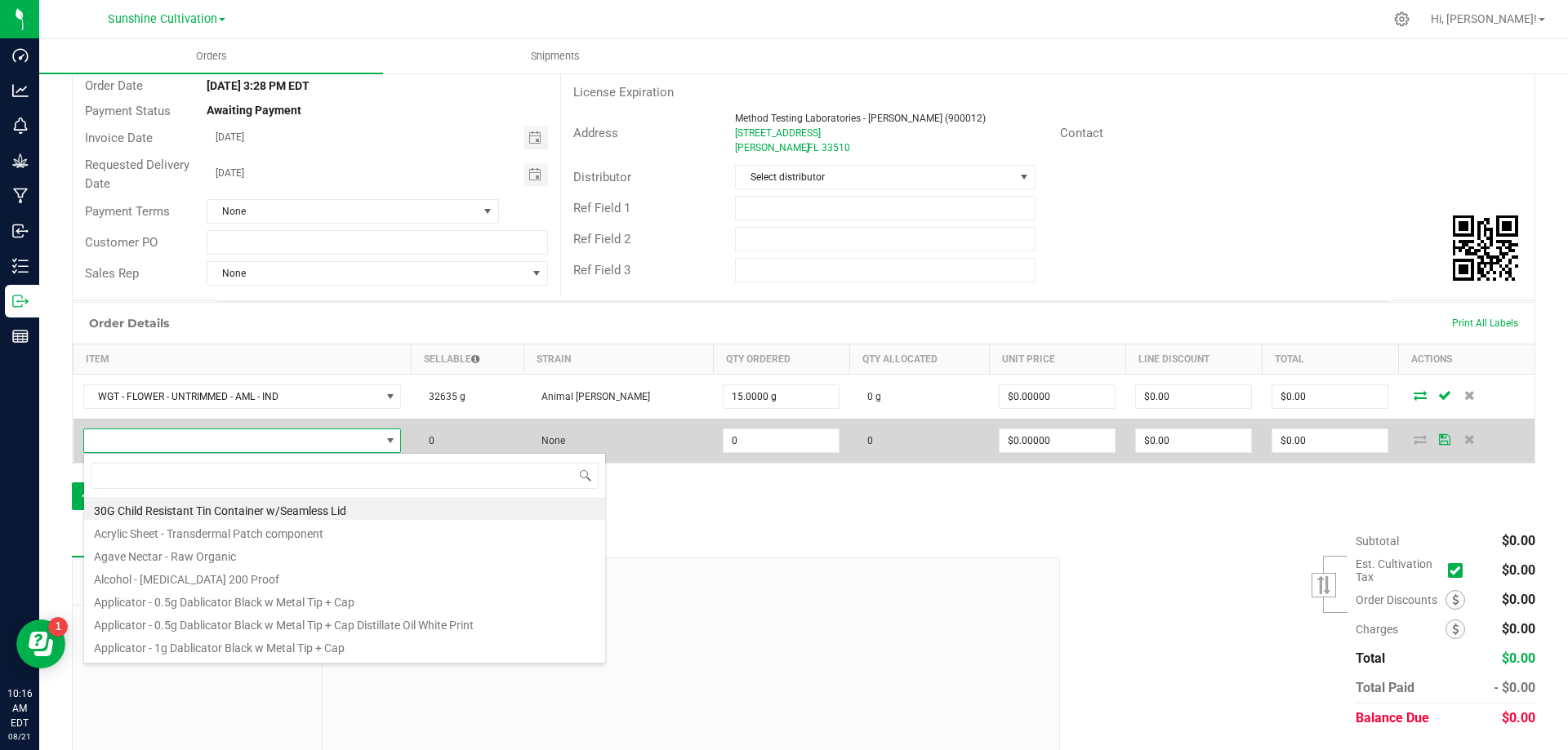
click at [178, 440] on span at bounding box center [232, 441] width 297 height 23
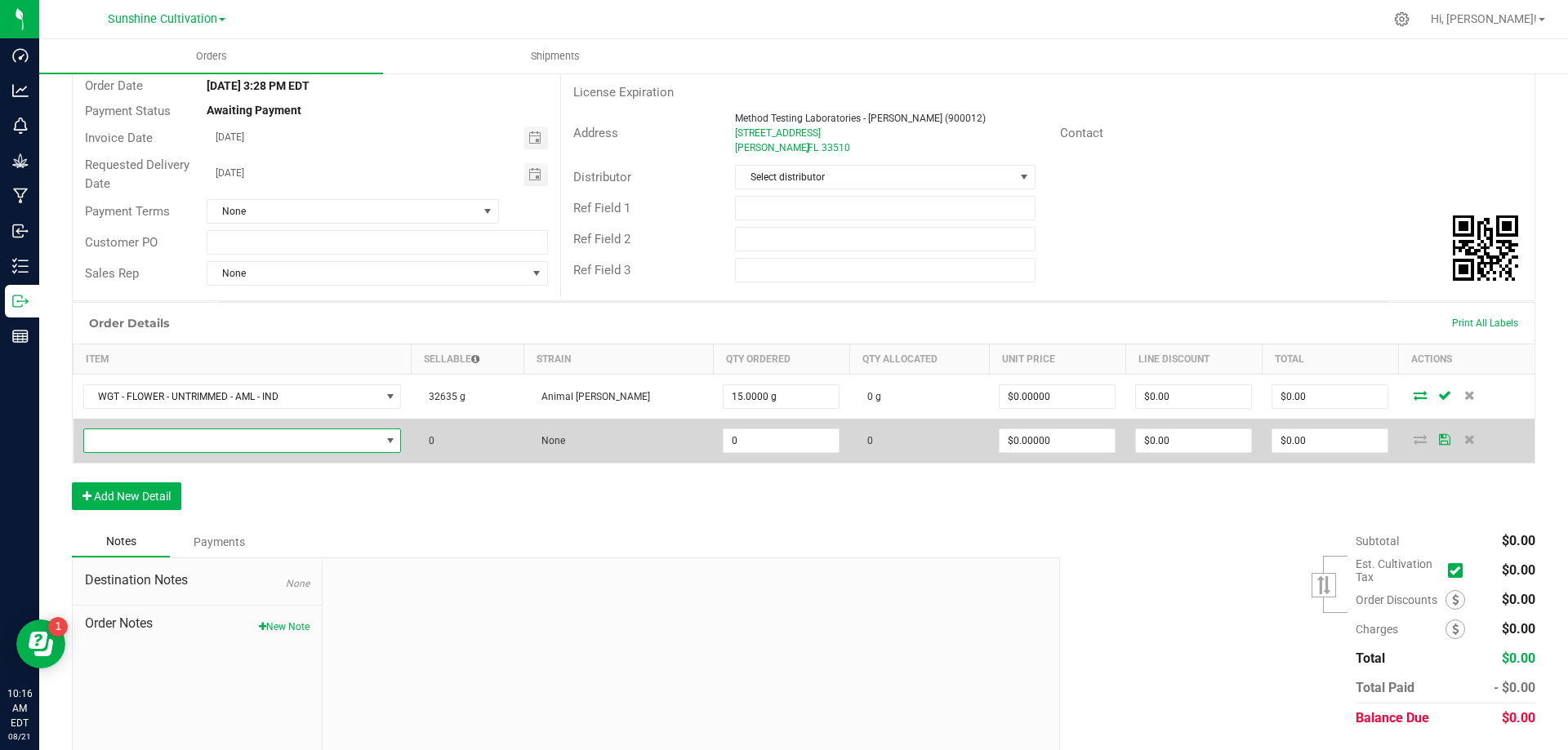
click at [236, 435] on span "NO DATA FOUND" at bounding box center [232, 441] width 297 height 23
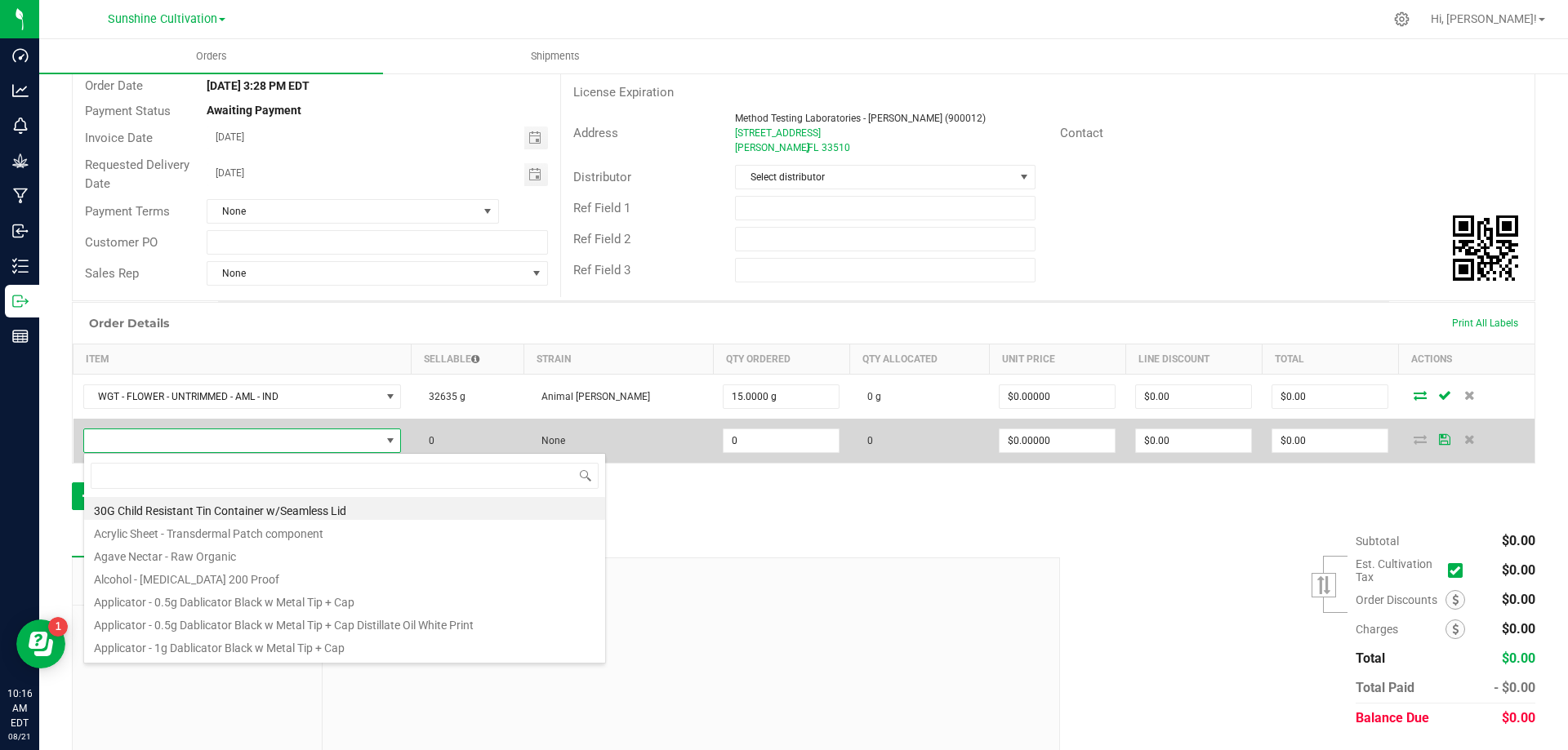
scroll to position [25, 325]
drag, startPoint x: 236, startPoint y: 435, endPoint x: 134, endPoint y: 445, distance: 102.5
click at [134, 445] on span at bounding box center [232, 441] width 297 height 23
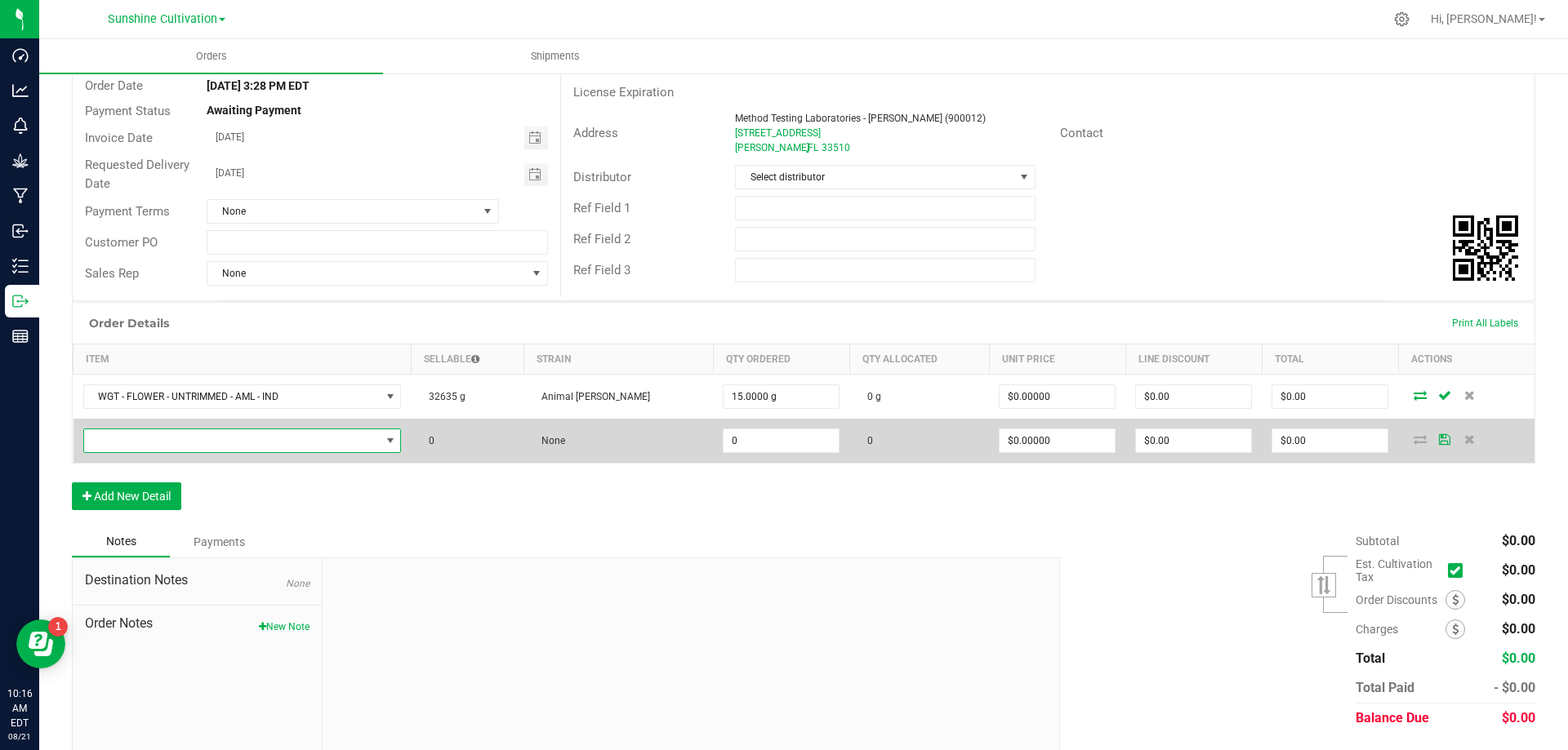
click at [127, 444] on span "NO DATA FOUND" at bounding box center [232, 441] width 297 height 23
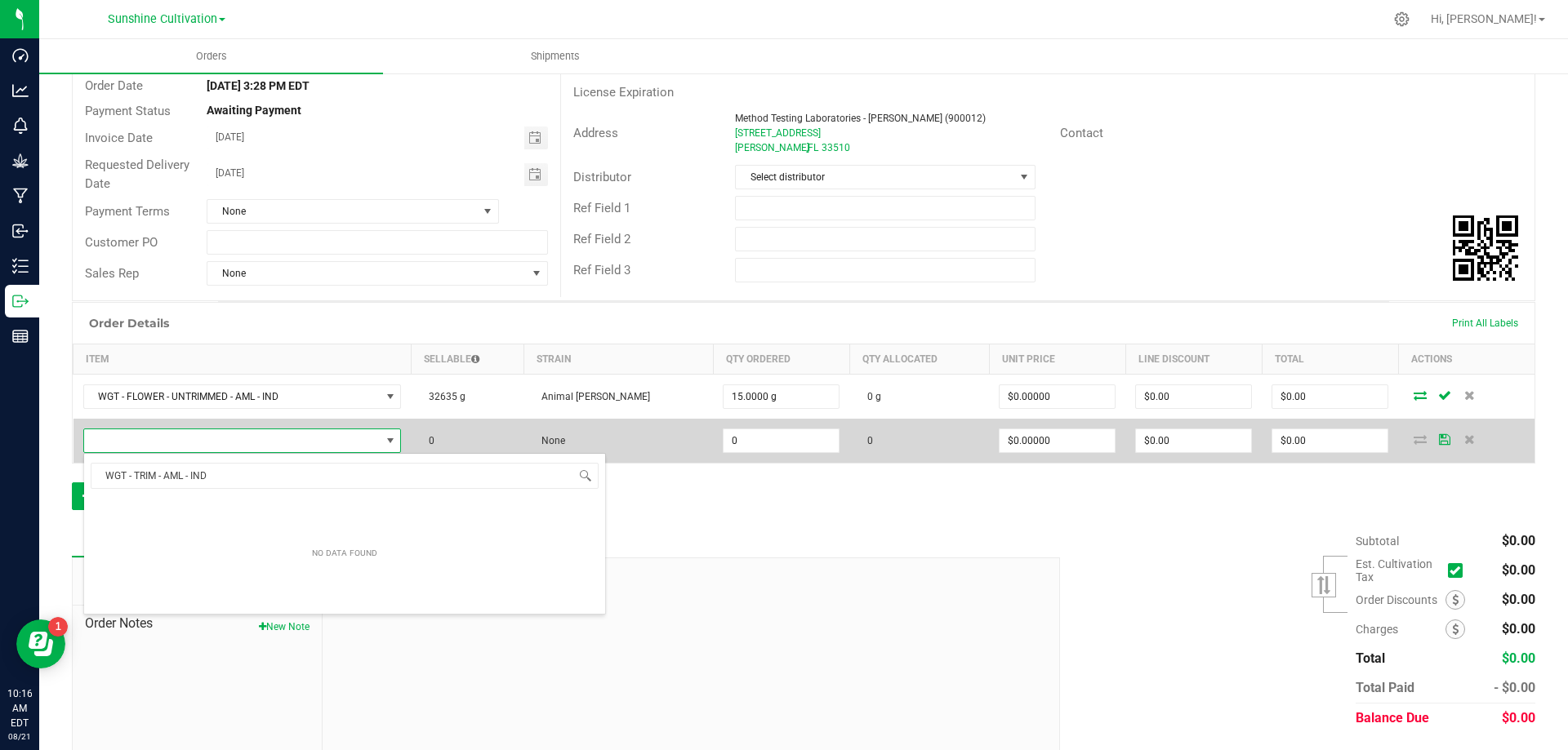
type input "WGT - TRIM - AML - IND"
click at [233, 441] on span "NO DATA FOUND" at bounding box center [232, 441] width 297 height 23
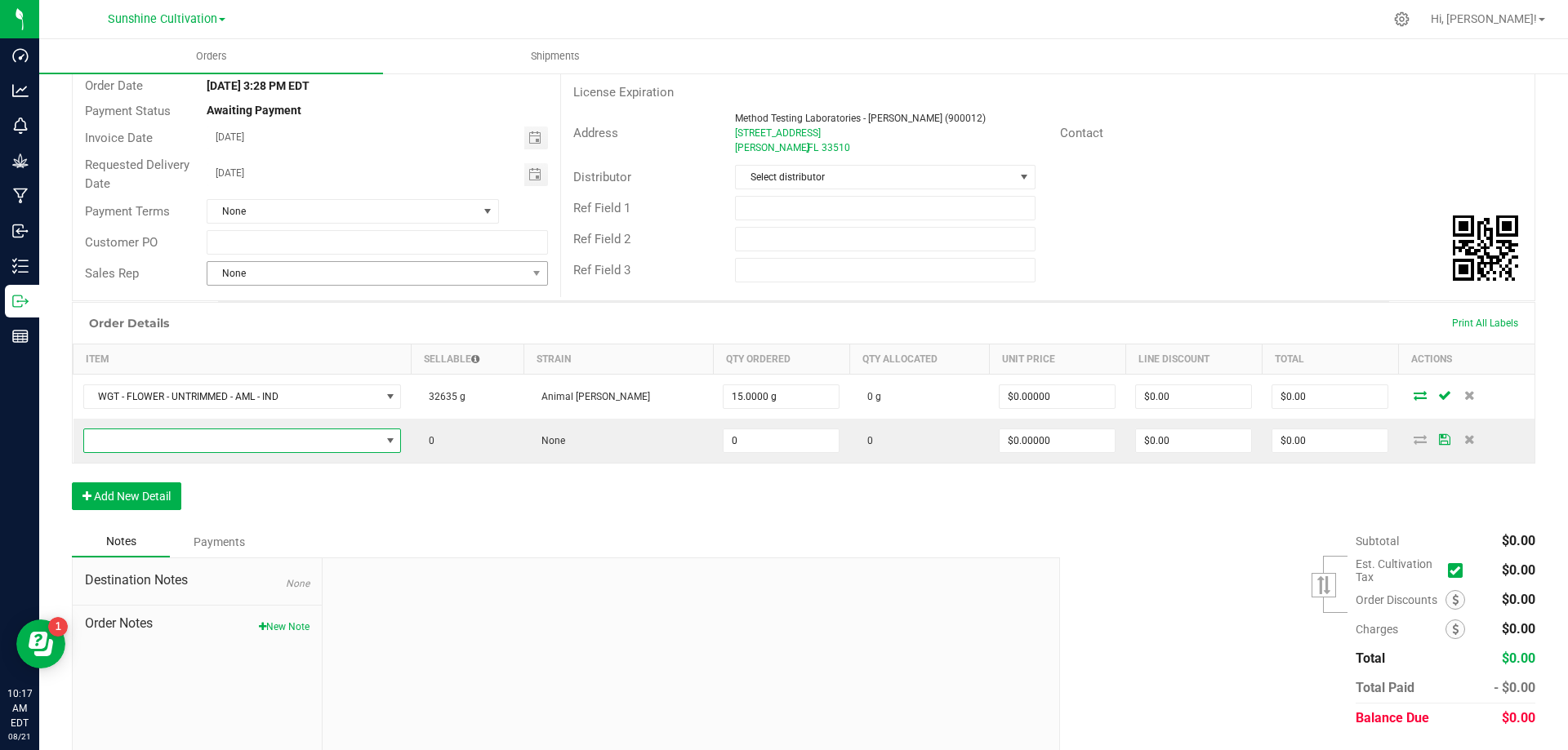
scroll to position [0, 0]
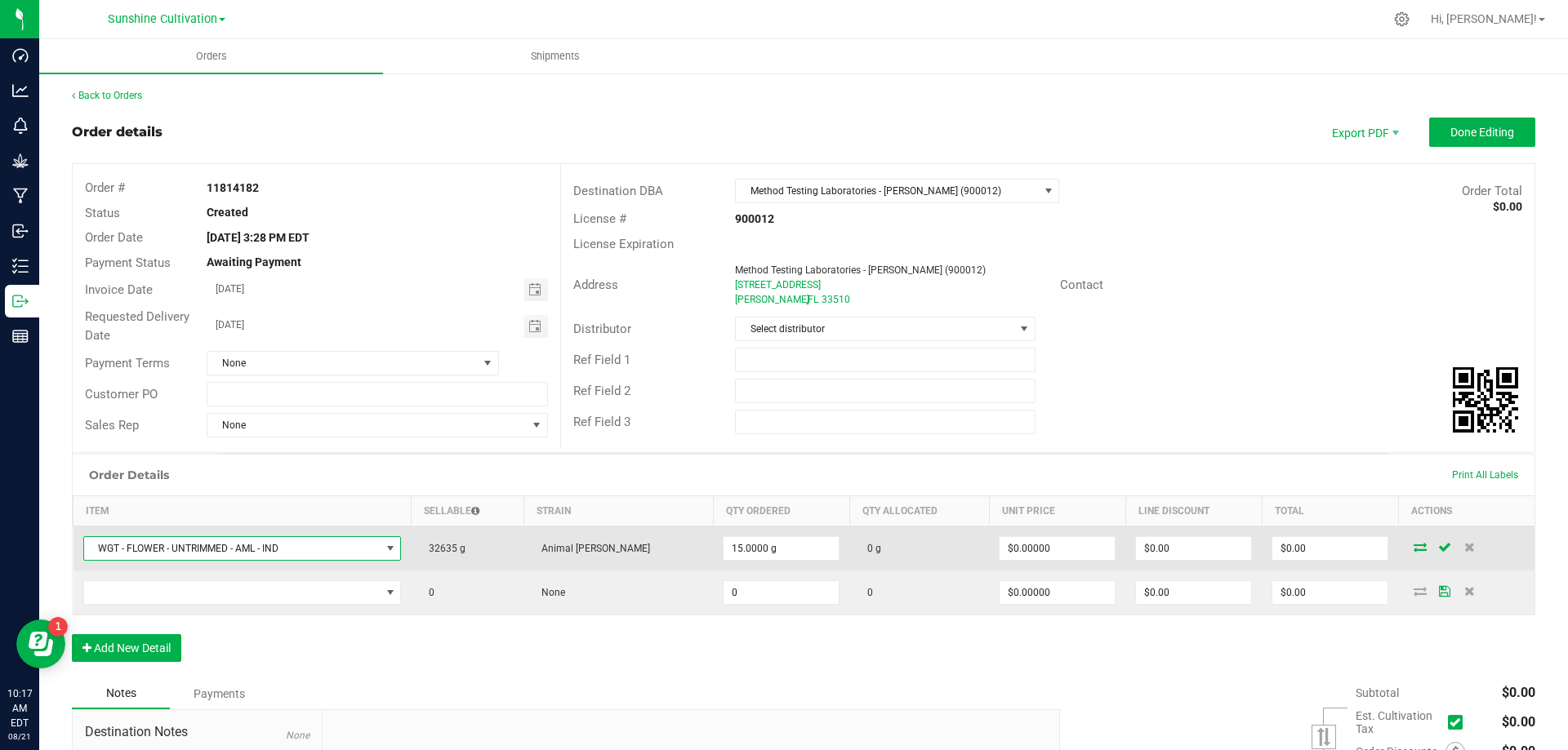
click at [350, 548] on span "WGT - FLOWER - UNTRIMMED - AML - IND" at bounding box center [232, 548] width 297 height 23
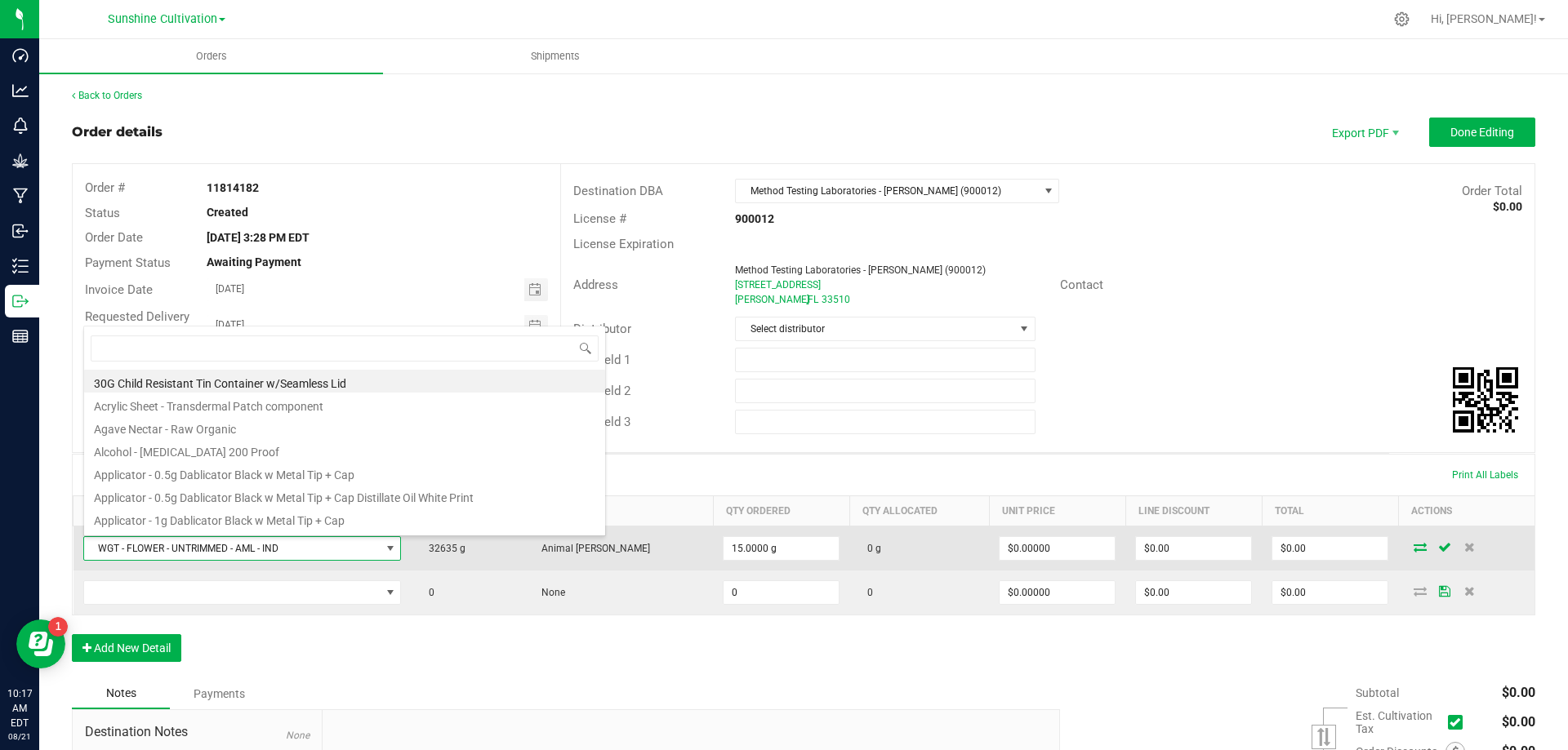
scroll to position [25, 325]
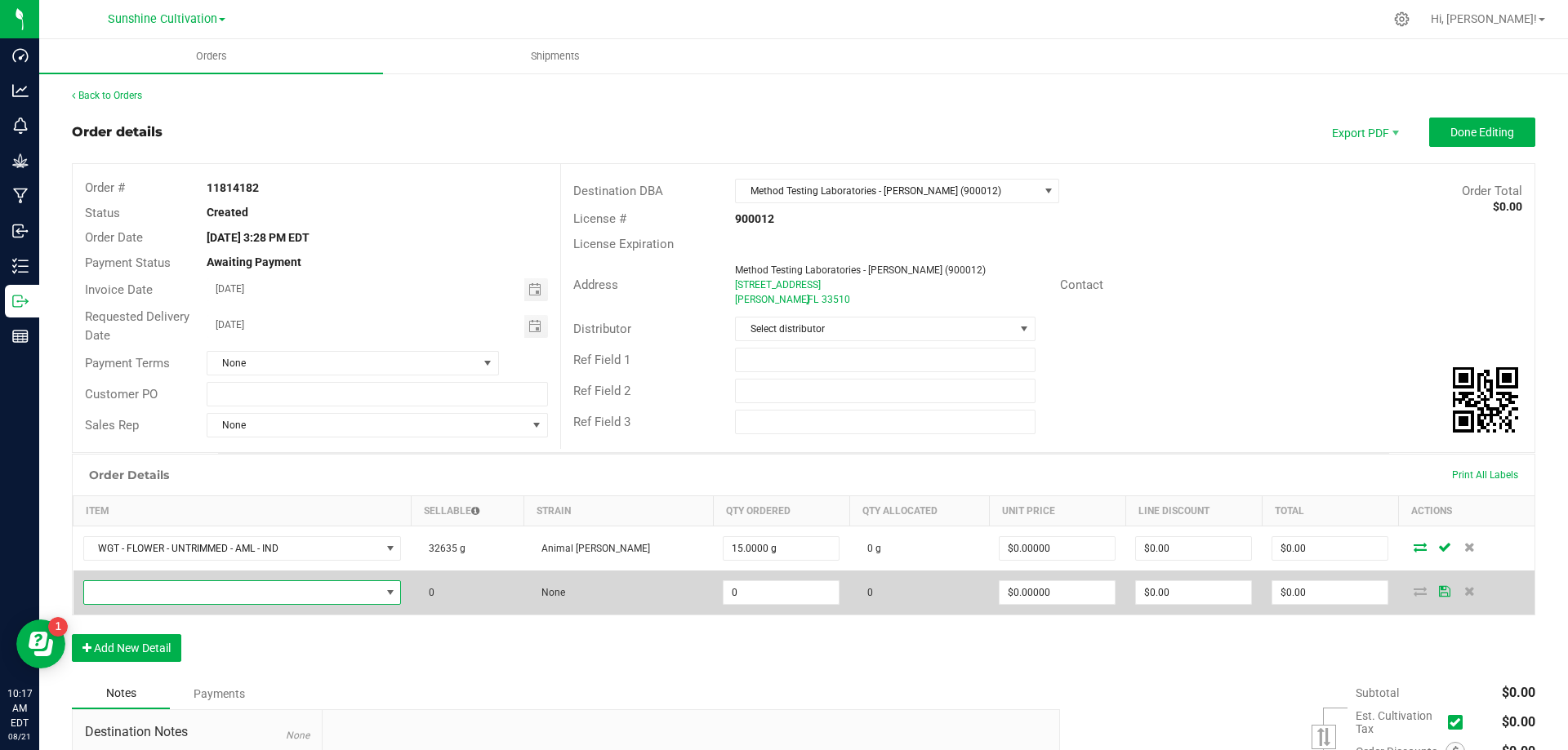
click at [286, 598] on span "NO DATA FOUND" at bounding box center [232, 592] width 297 height 23
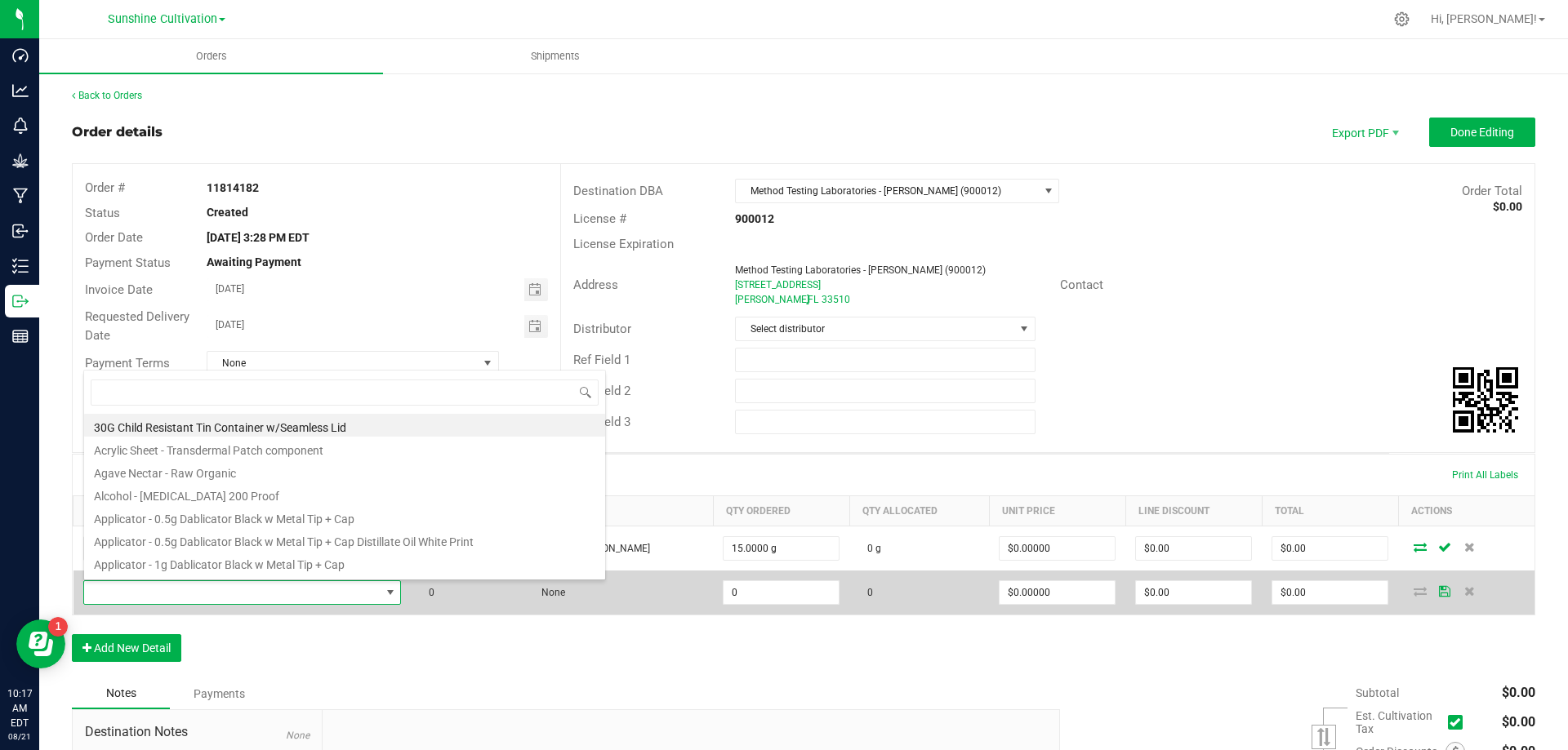
click at [249, 594] on span at bounding box center [232, 592] width 297 height 23
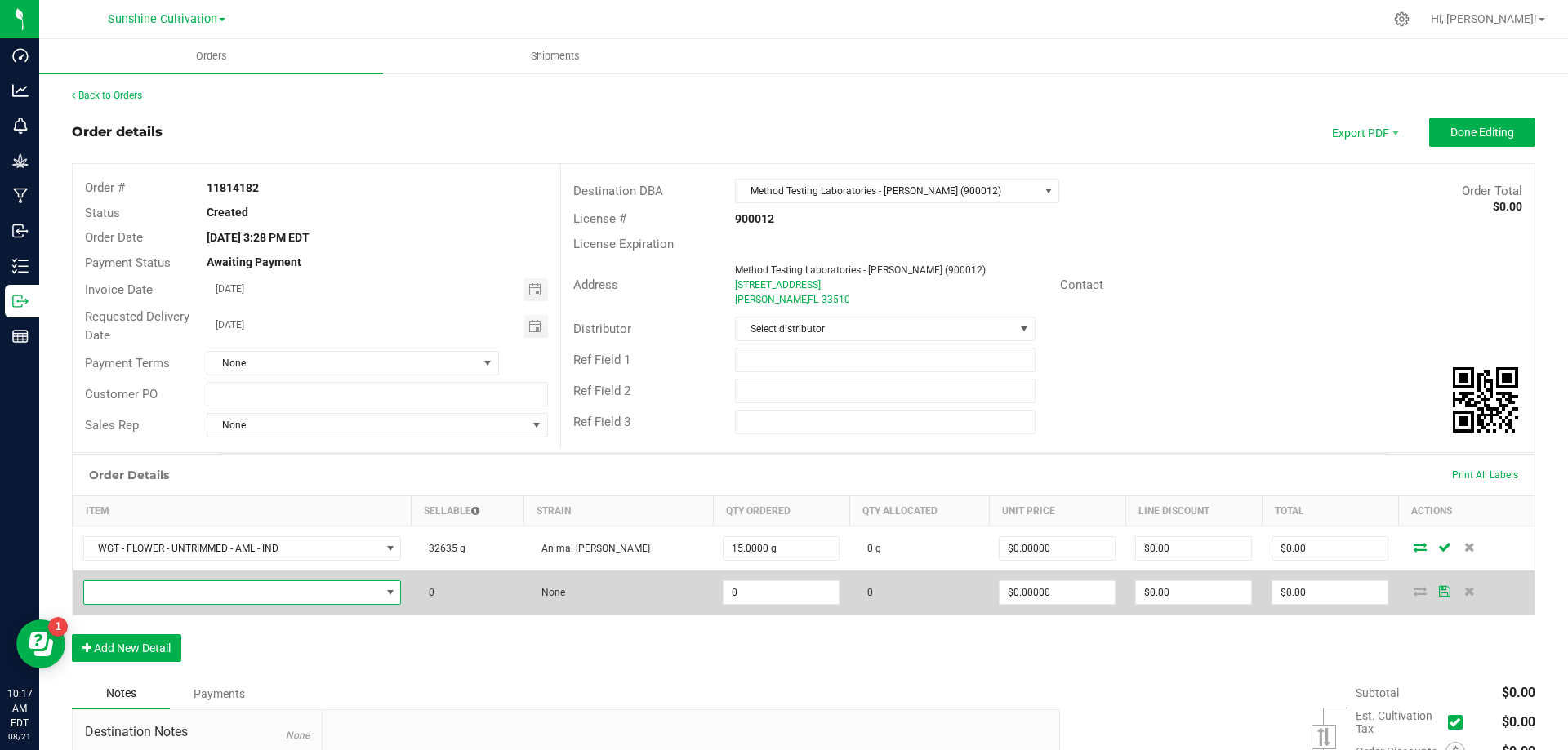
click at [231, 594] on span "NO DATA FOUND" at bounding box center [232, 592] width 297 height 23
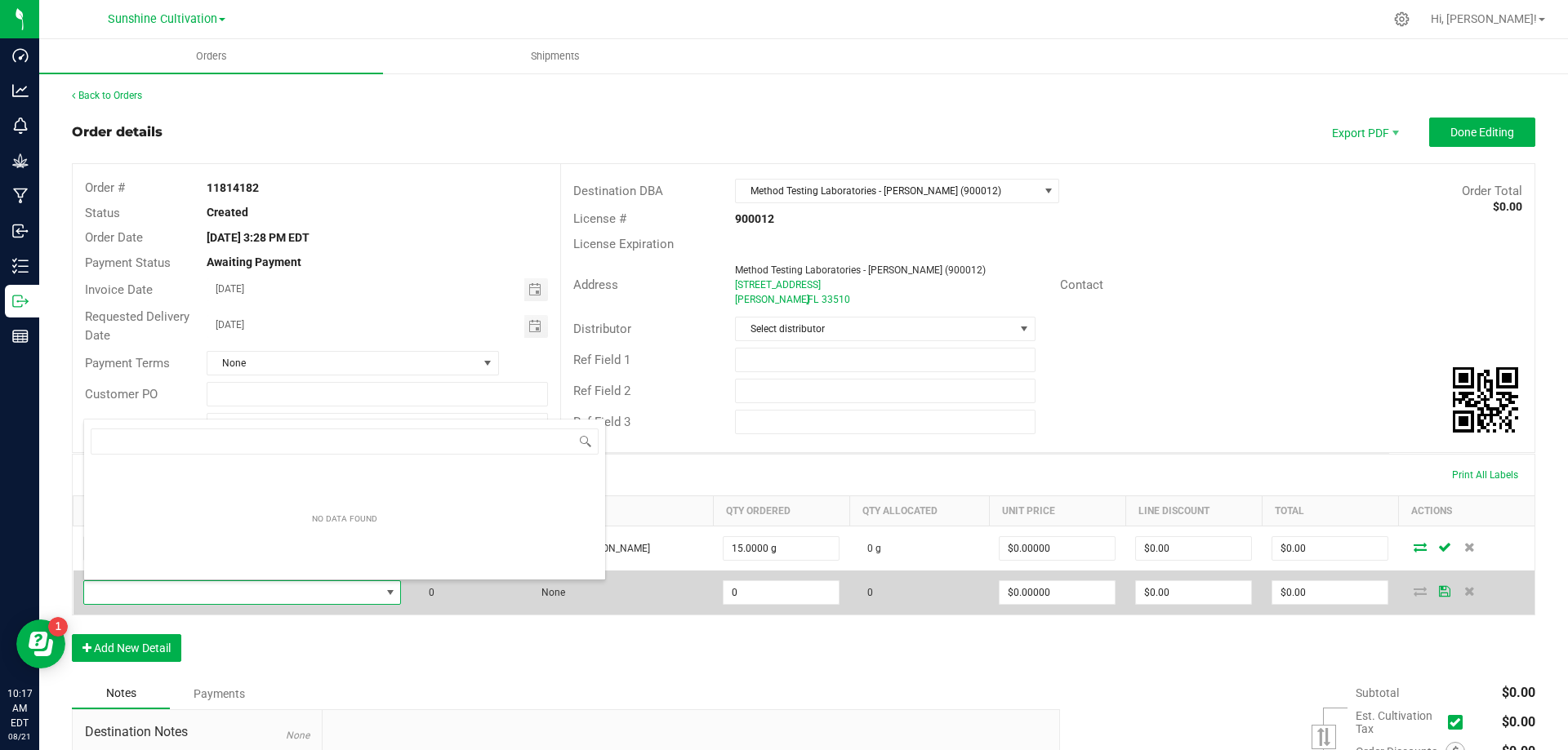
click at [223, 598] on span "NO DATA FOUND" at bounding box center [232, 592] width 297 height 23
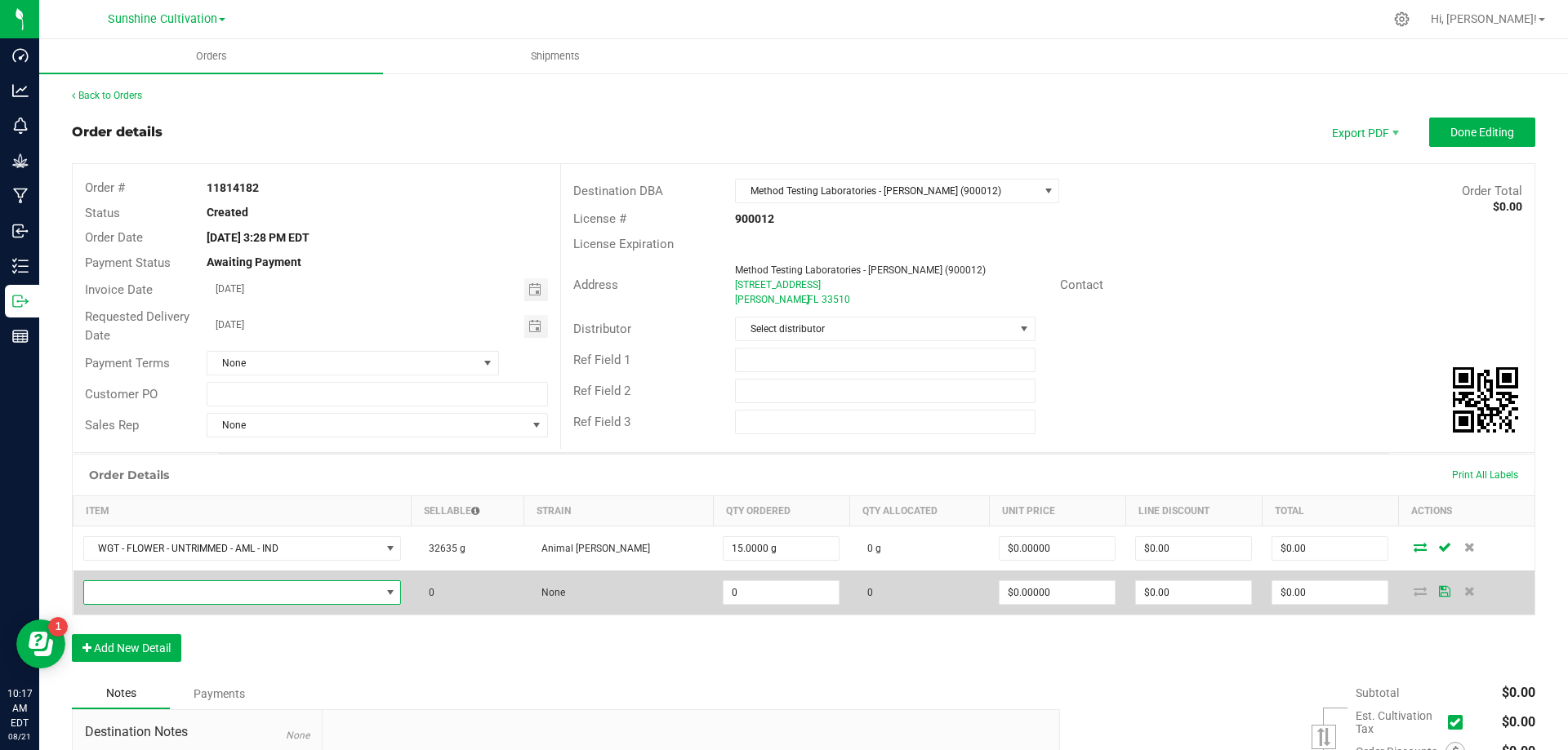
click at [222, 598] on span "NO DATA FOUND" at bounding box center [232, 592] width 297 height 23
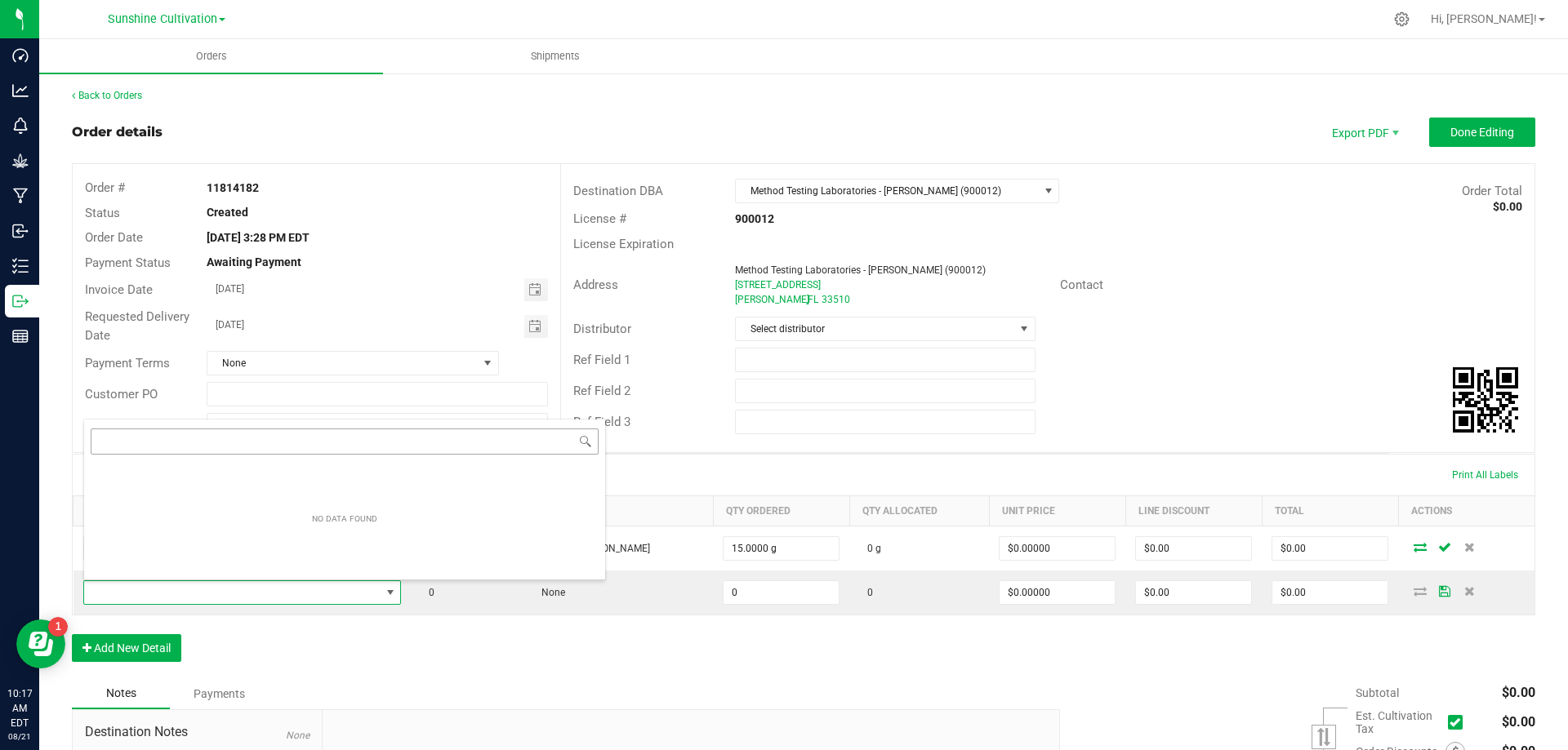
click at [158, 442] on div "NO DATA FOUND" at bounding box center [344, 499] width 523 height 161
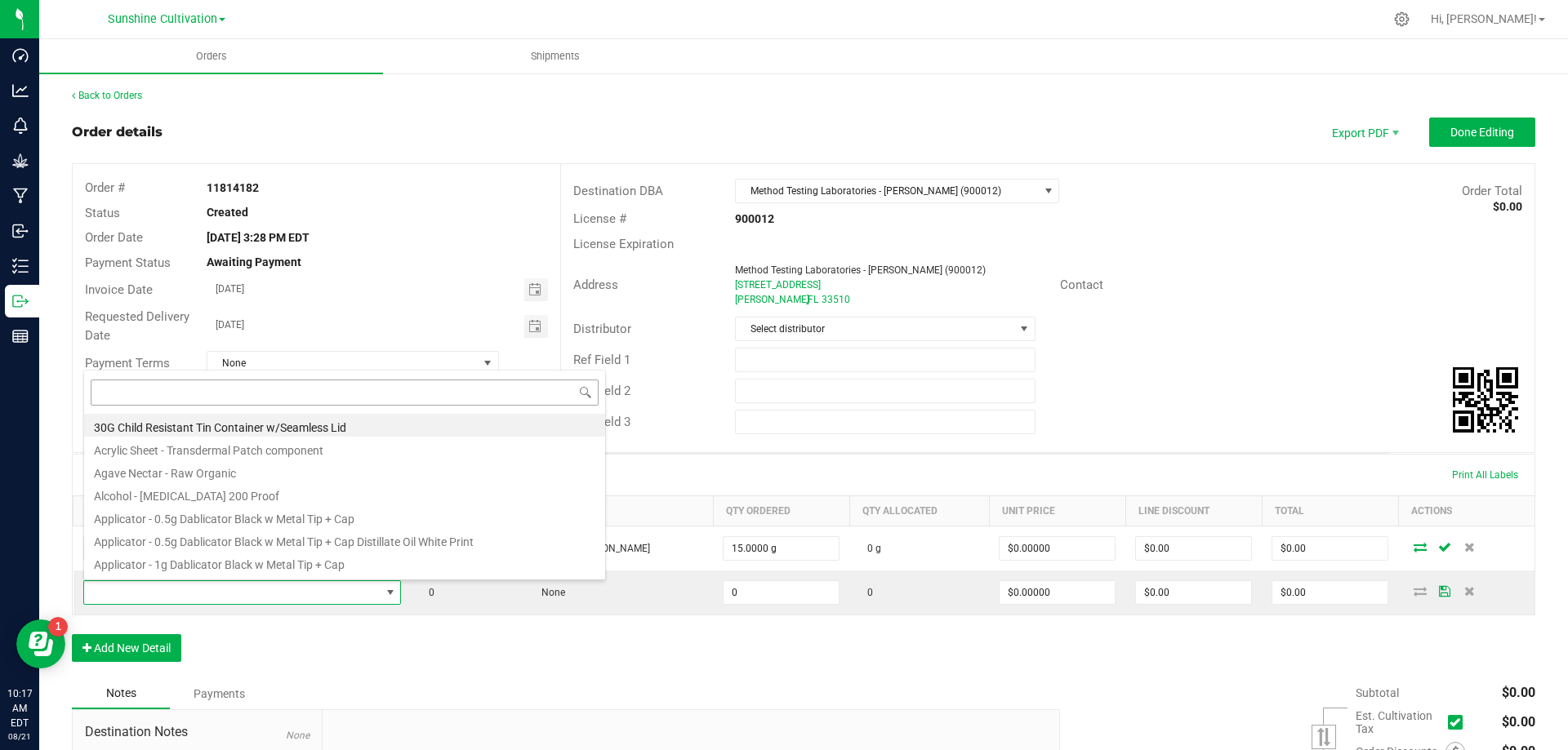
drag, startPoint x: 158, startPoint y: 442, endPoint x: 133, endPoint y: 389, distance: 58.6
click at [133, 389] on input at bounding box center [345, 392] width 508 height 25
type input "WGT - TRIM - AML - IND"
type input "0 ea"
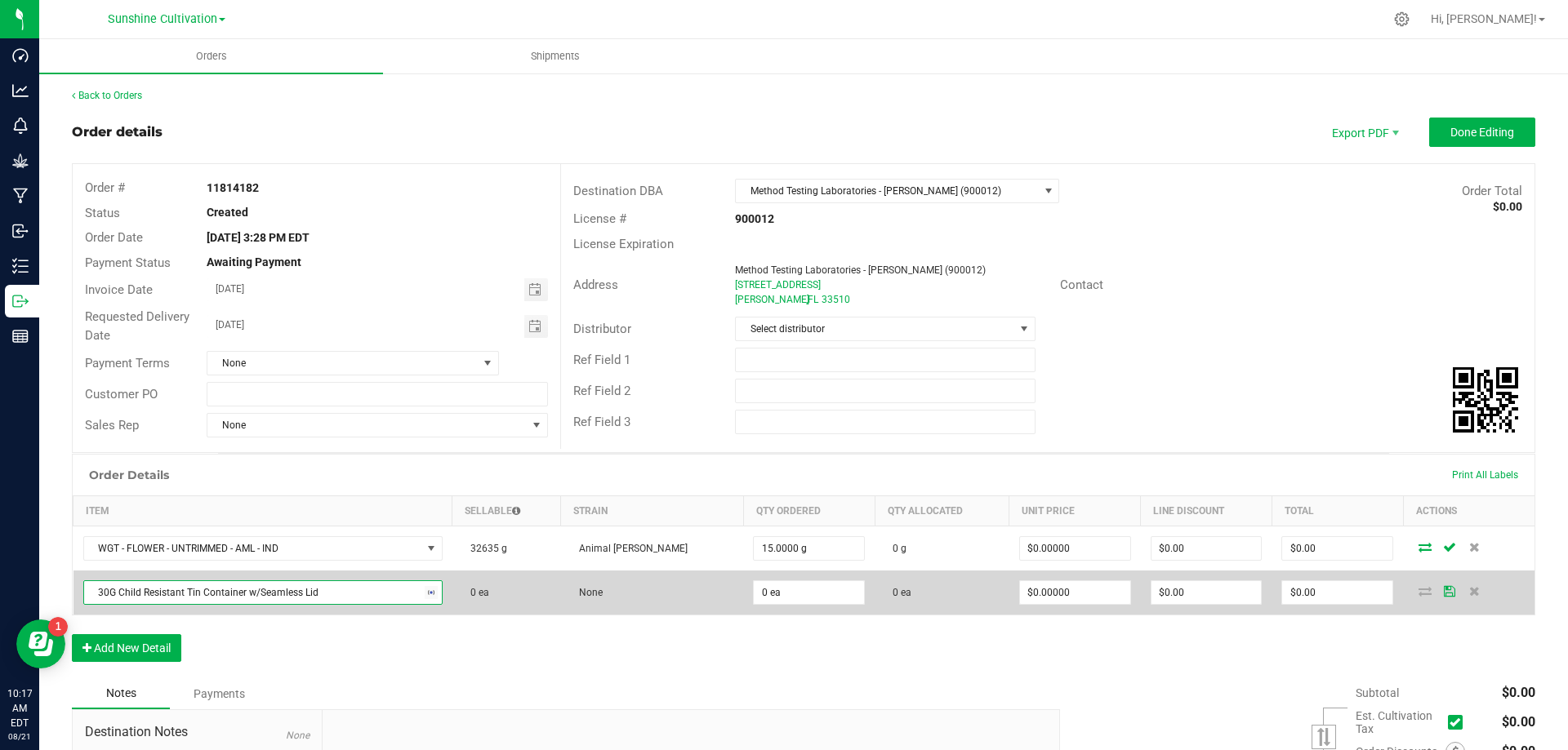
click at [385, 594] on span "30G Child Resistant Tin Container w/Seamless Lid" at bounding box center [252, 592] width 337 height 23
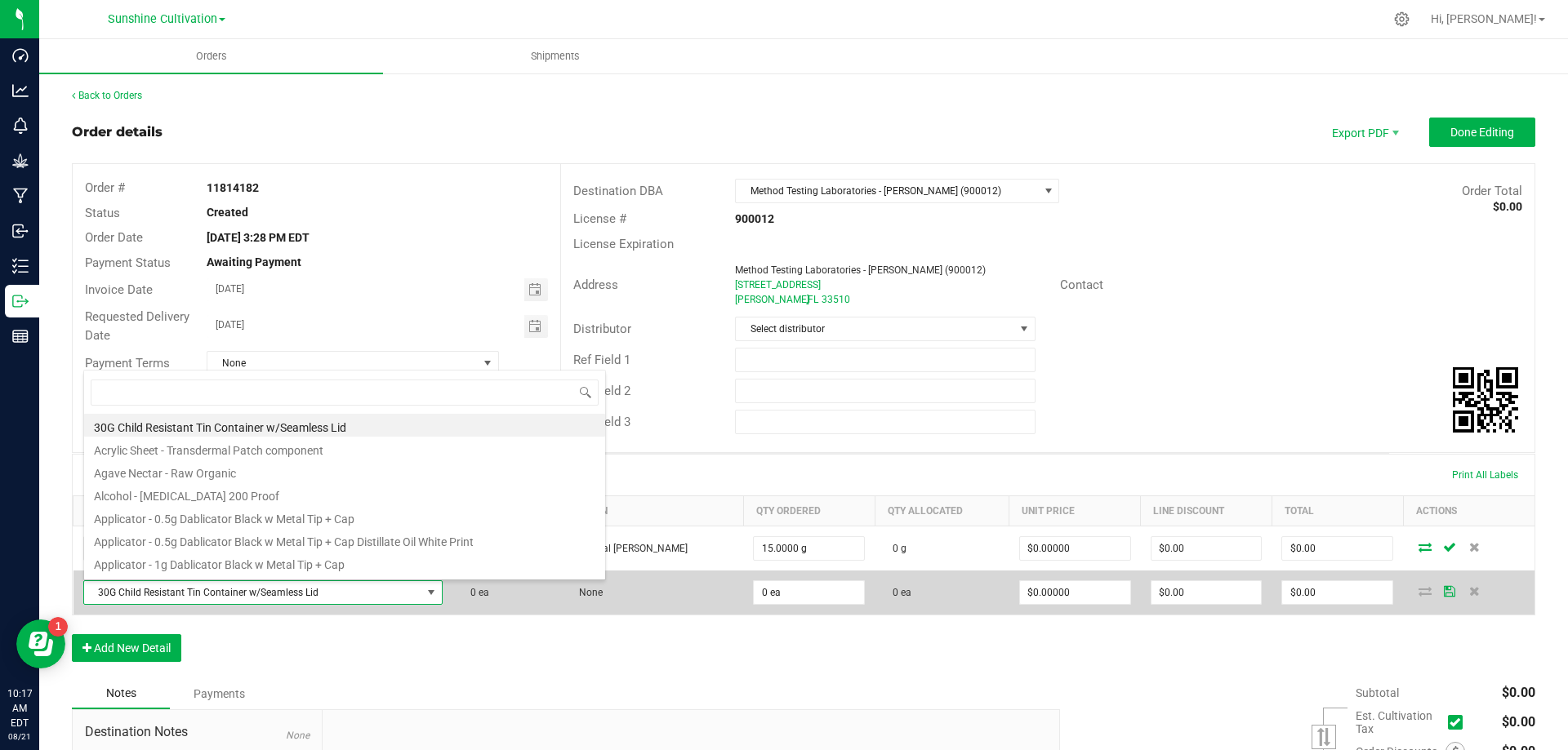
scroll to position [25, 363]
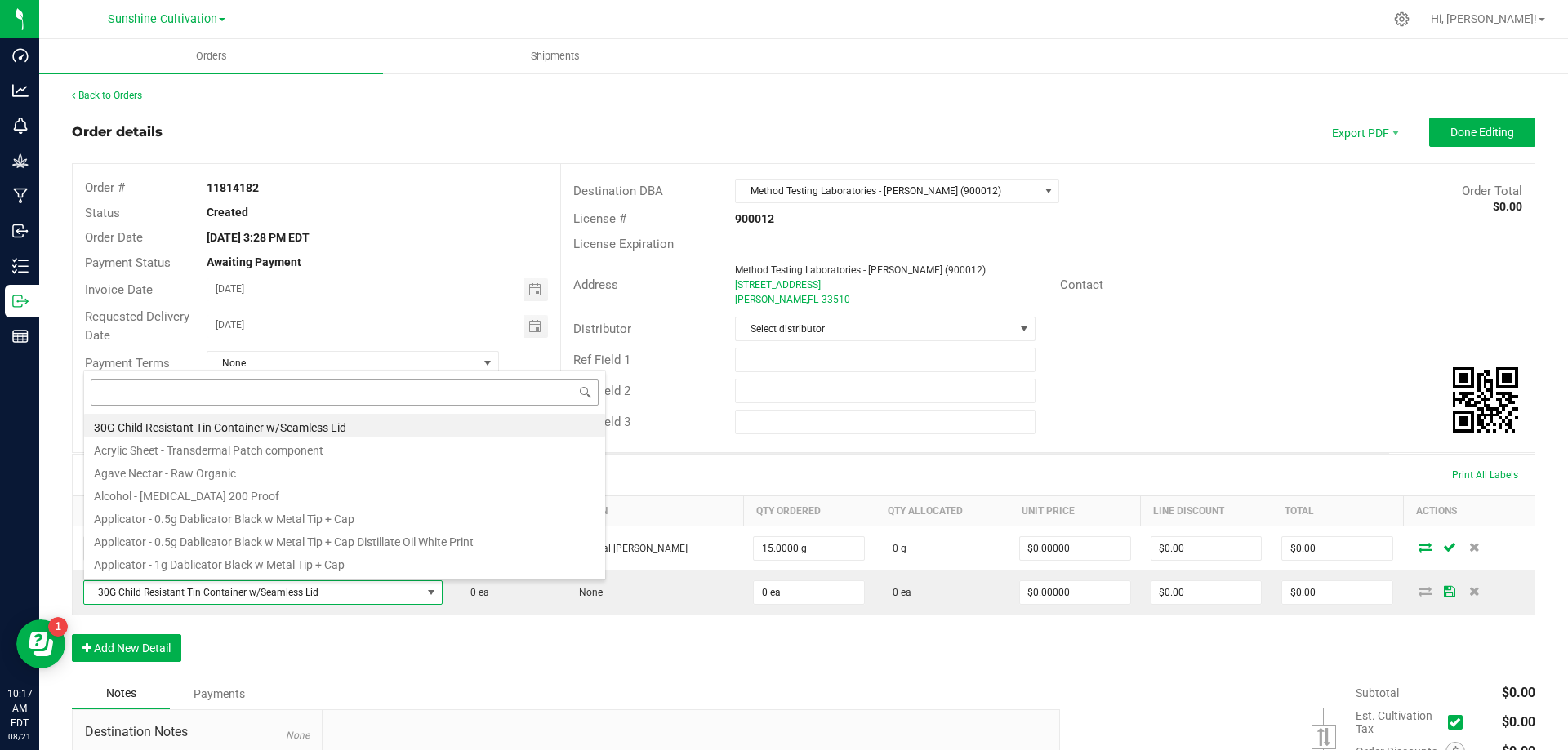
click at [174, 396] on input at bounding box center [345, 392] width 508 height 25
type input "AML"
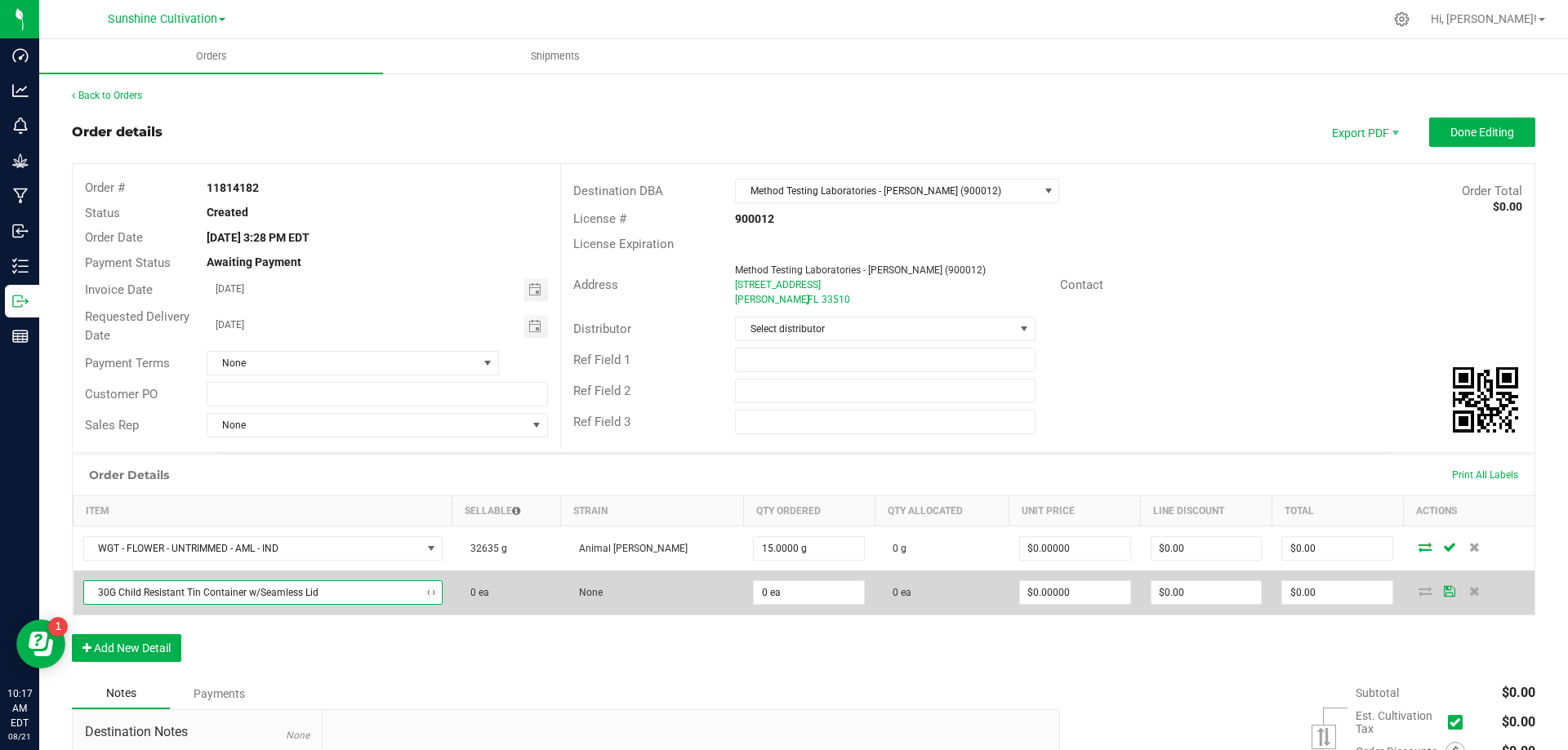
click at [422, 596] on span "30G Child Resistant Tin Container w/Seamless Lid" at bounding box center [252, 592] width 337 height 23
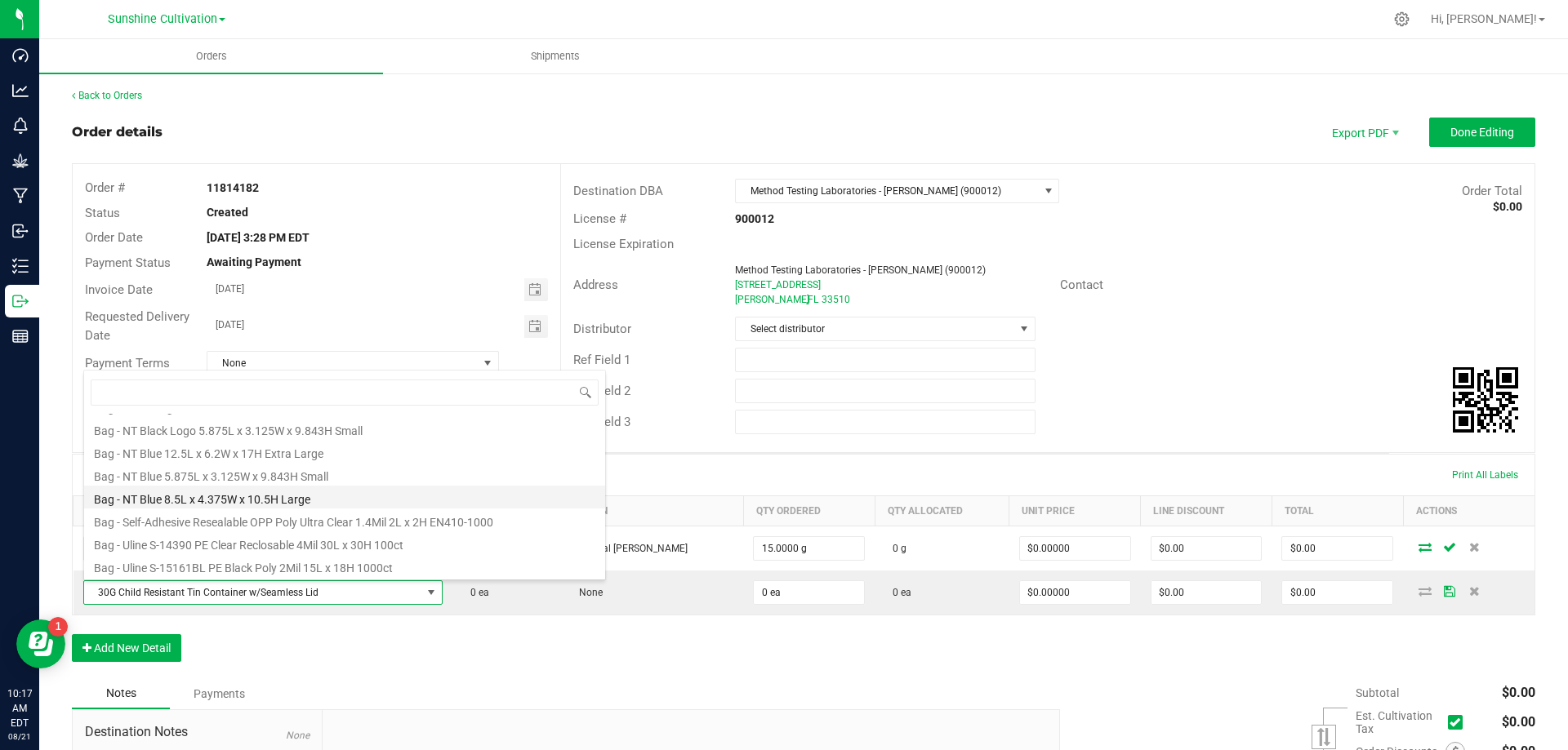
scroll to position [0, 0]
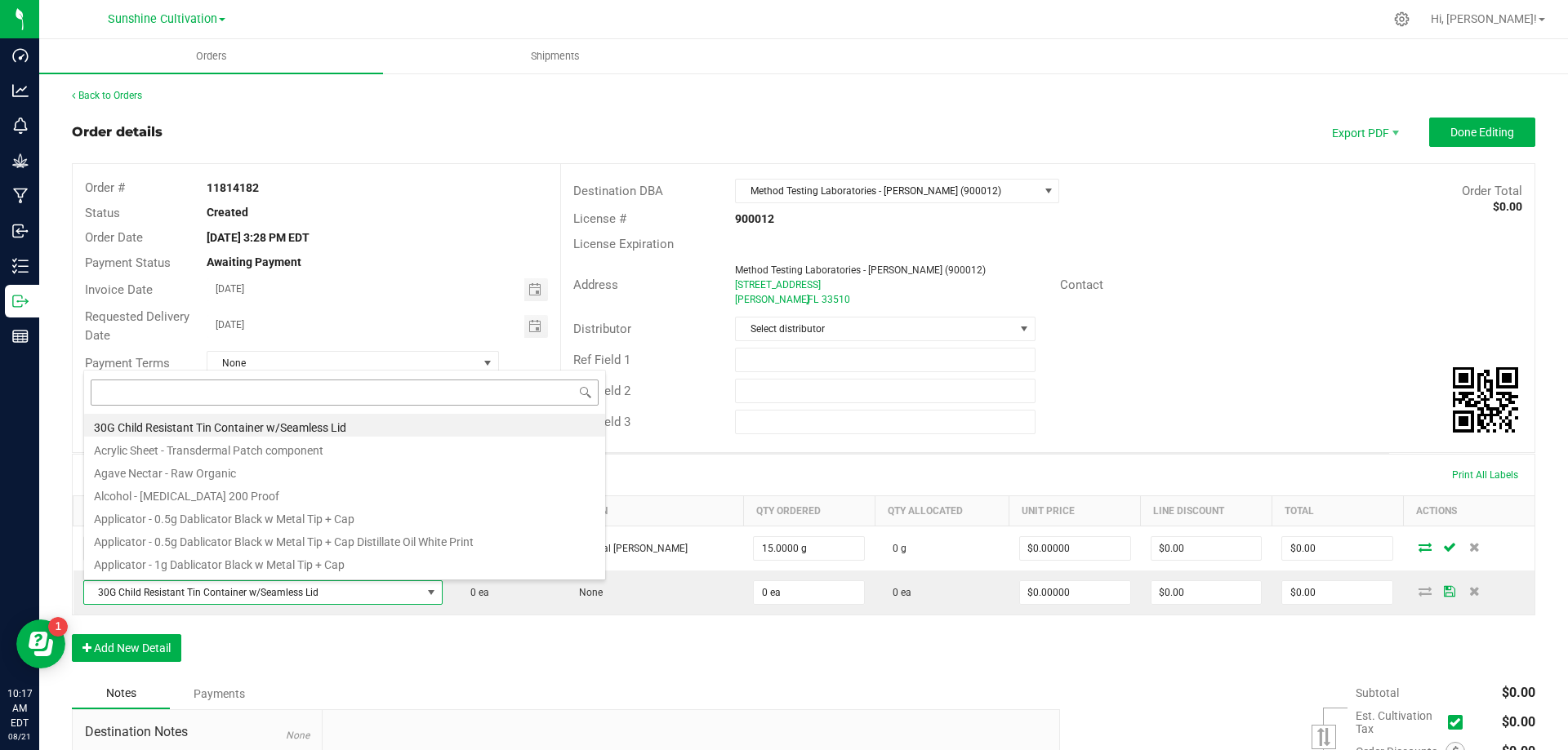
click at [164, 397] on input at bounding box center [345, 392] width 508 height 25
type input "AML-T"
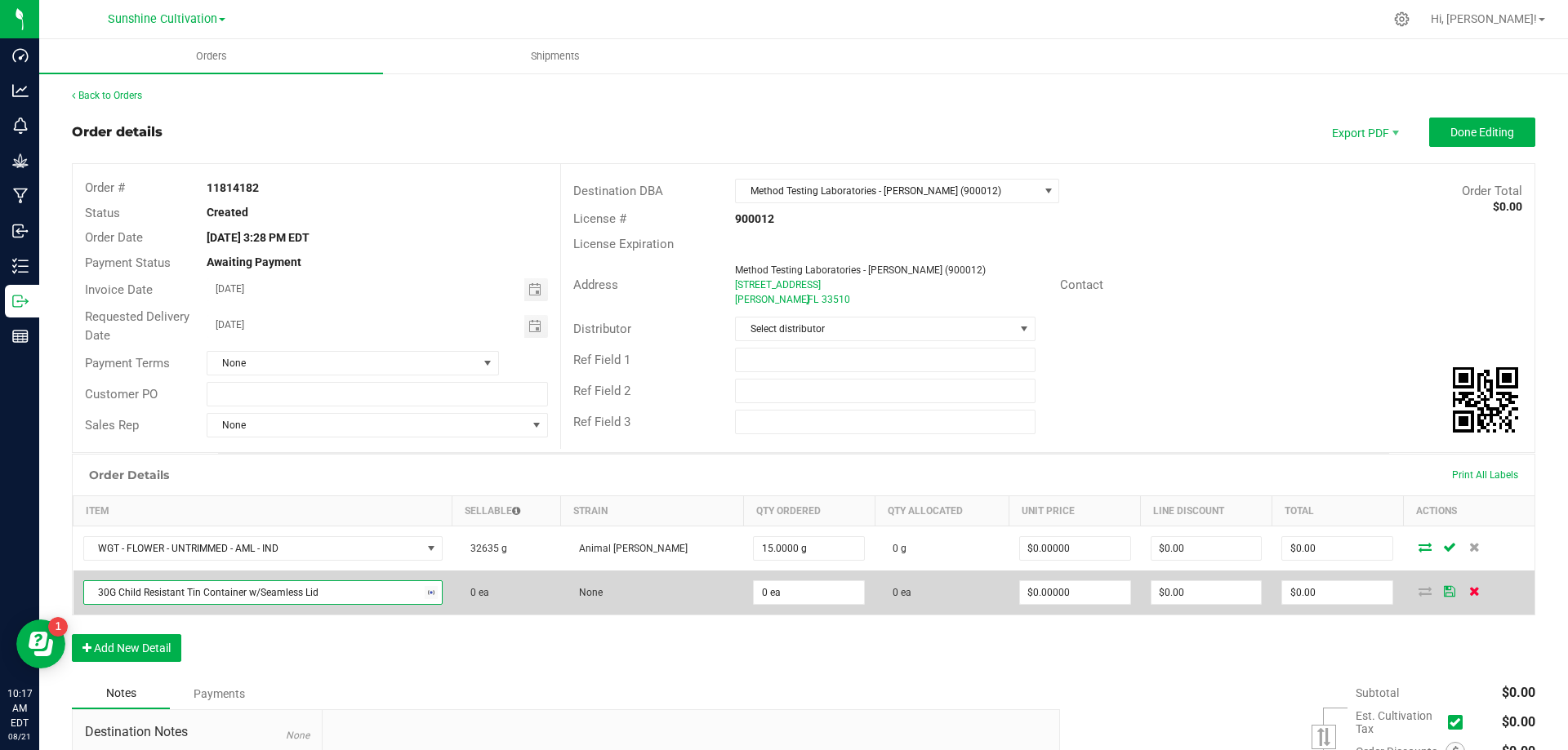
click at [1469, 590] on icon at bounding box center [1475, 591] width 10 height 10
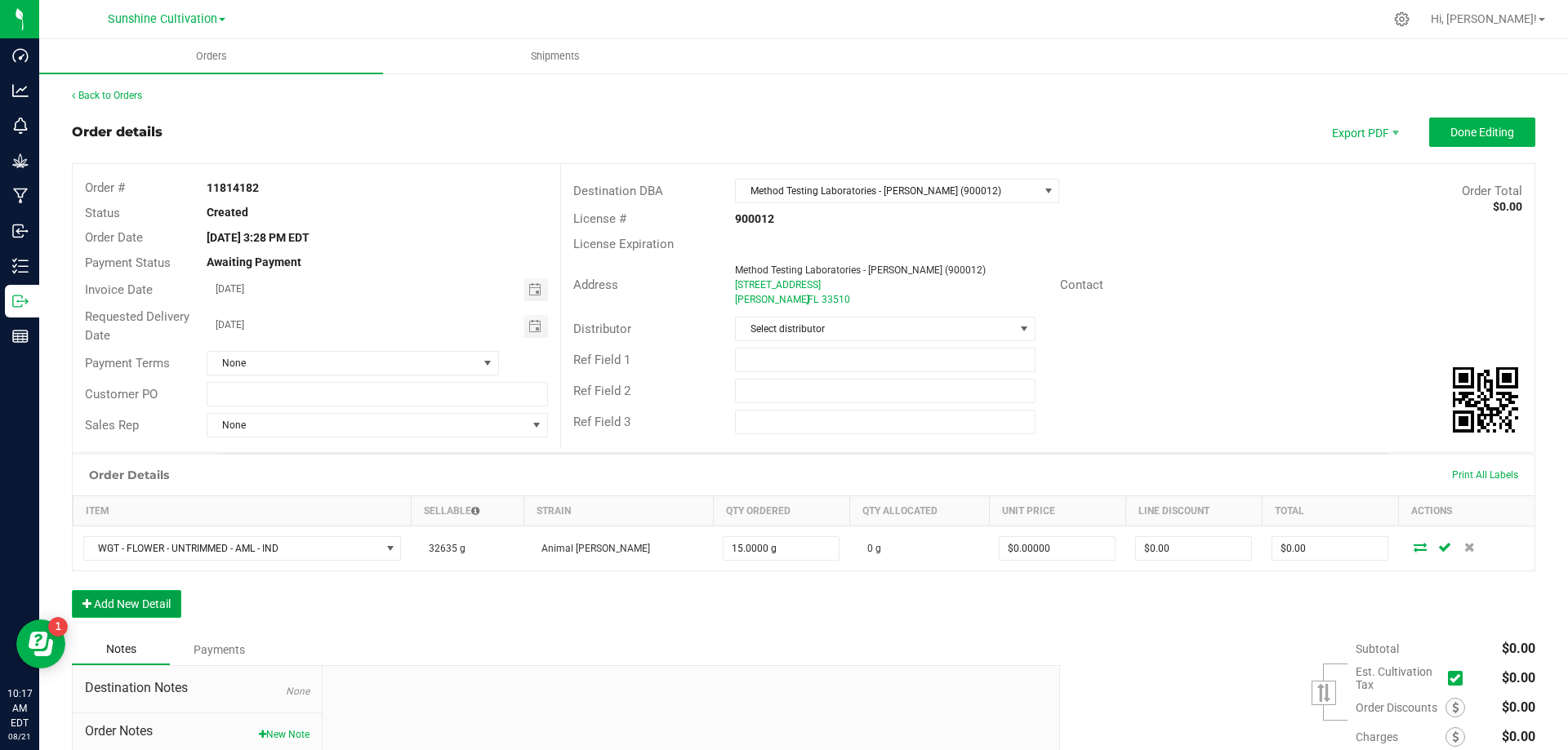
click at [94, 600] on button "Add New Detail" at bounding box center [127, 604] width 110 height 28
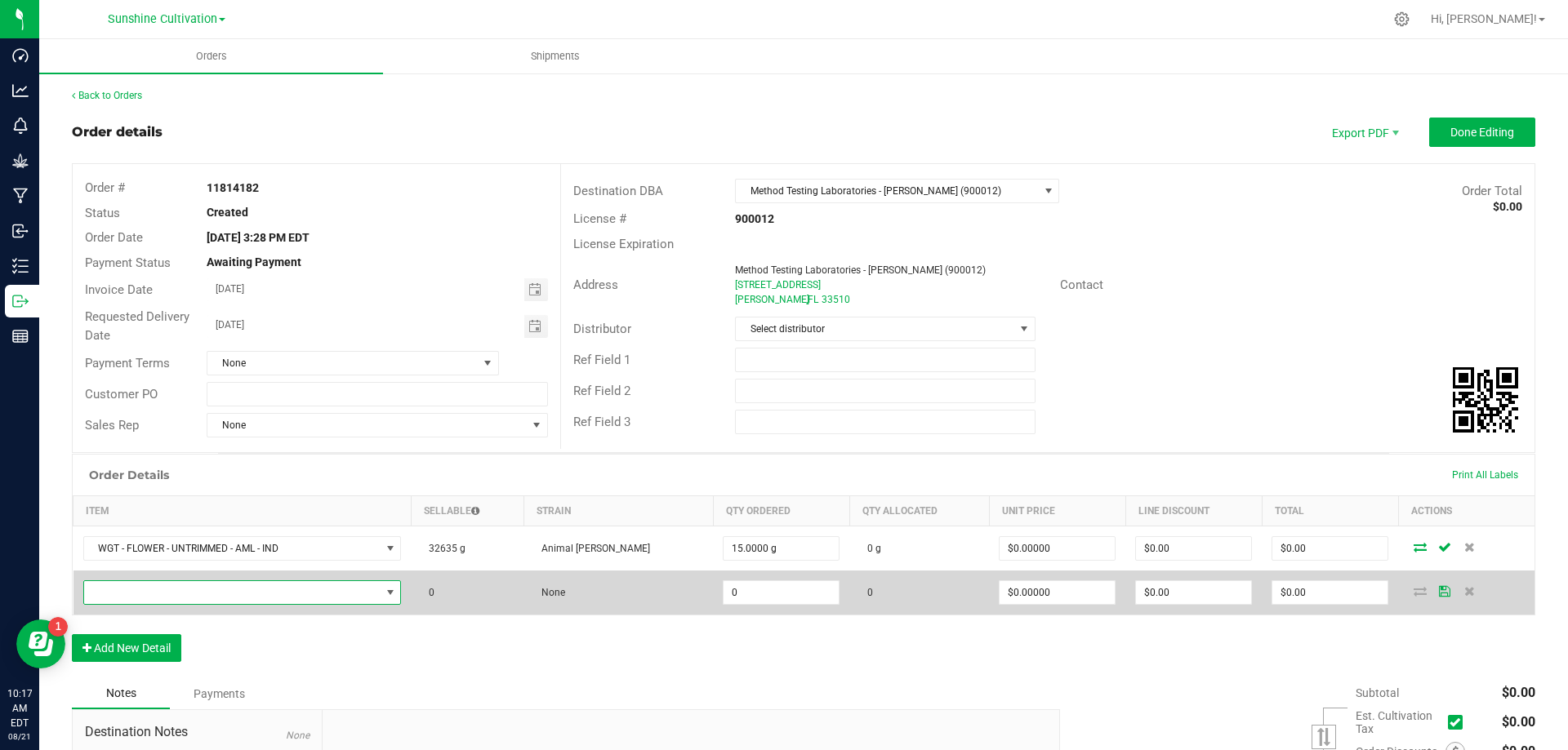
click at [206, 595] on span "NO DATA FOUND" at bounding box center [232, 592] width 297 height 23
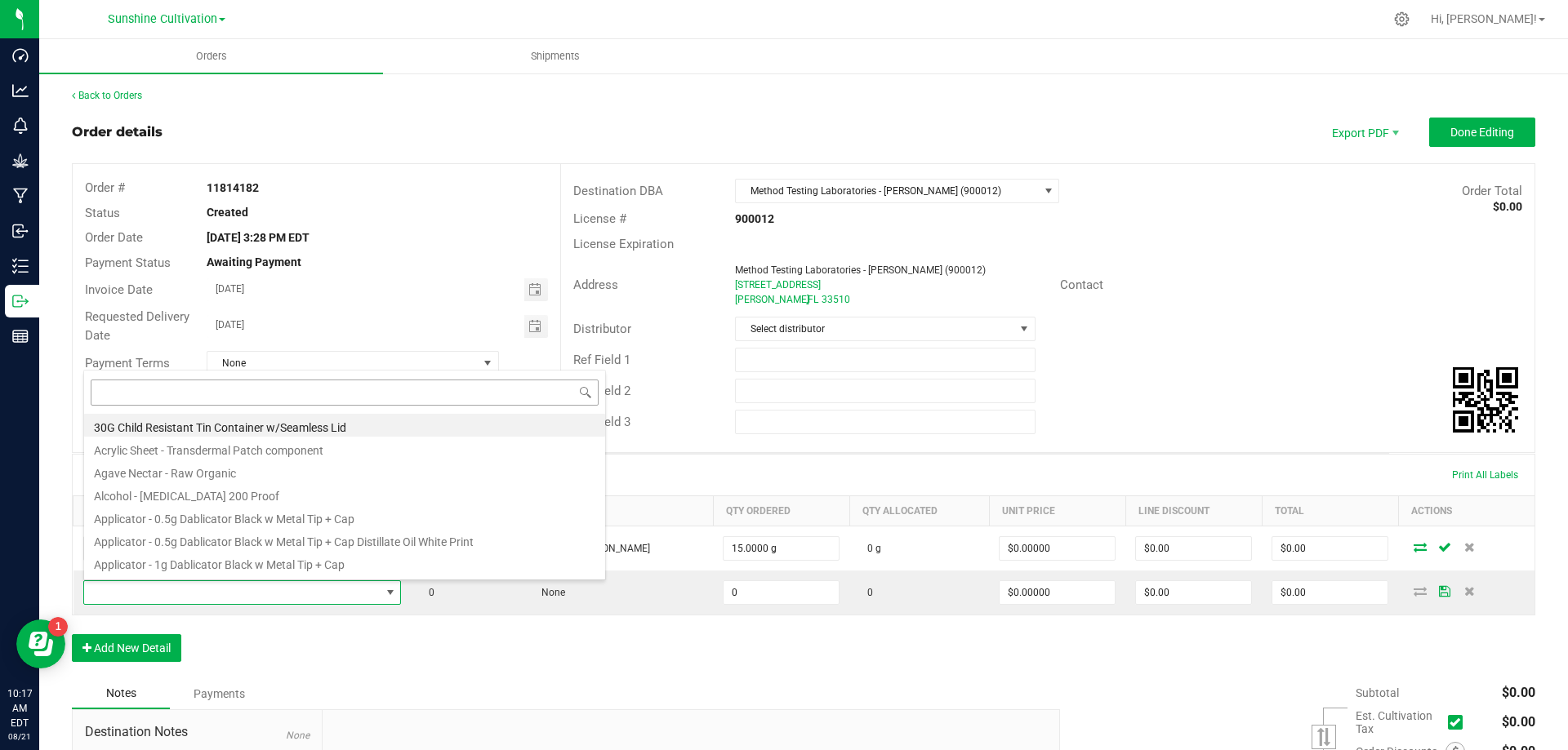
click at [137, 388] on input at bounding box center [345, 392] width 508 height 25
click at [509, 675] on div "Order Details Print All Labels Item Sellable Strain Qty Ordered Qty Allocated U…" at bounding box center [804, 566] width 1463 height 224
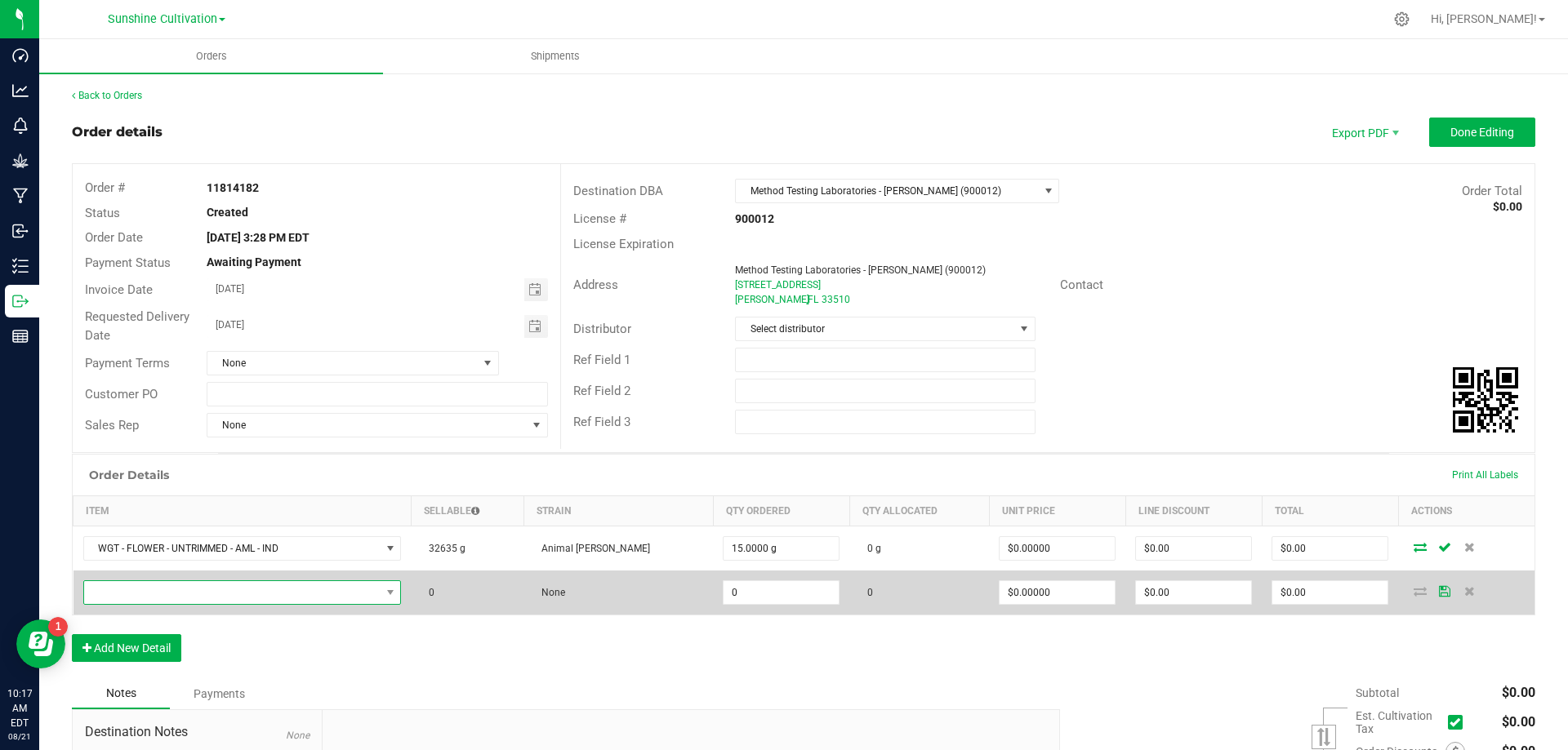
click at [370, 590] on span "NO DATA FOUND" at bounding box center [232, 592] width 297 height 23
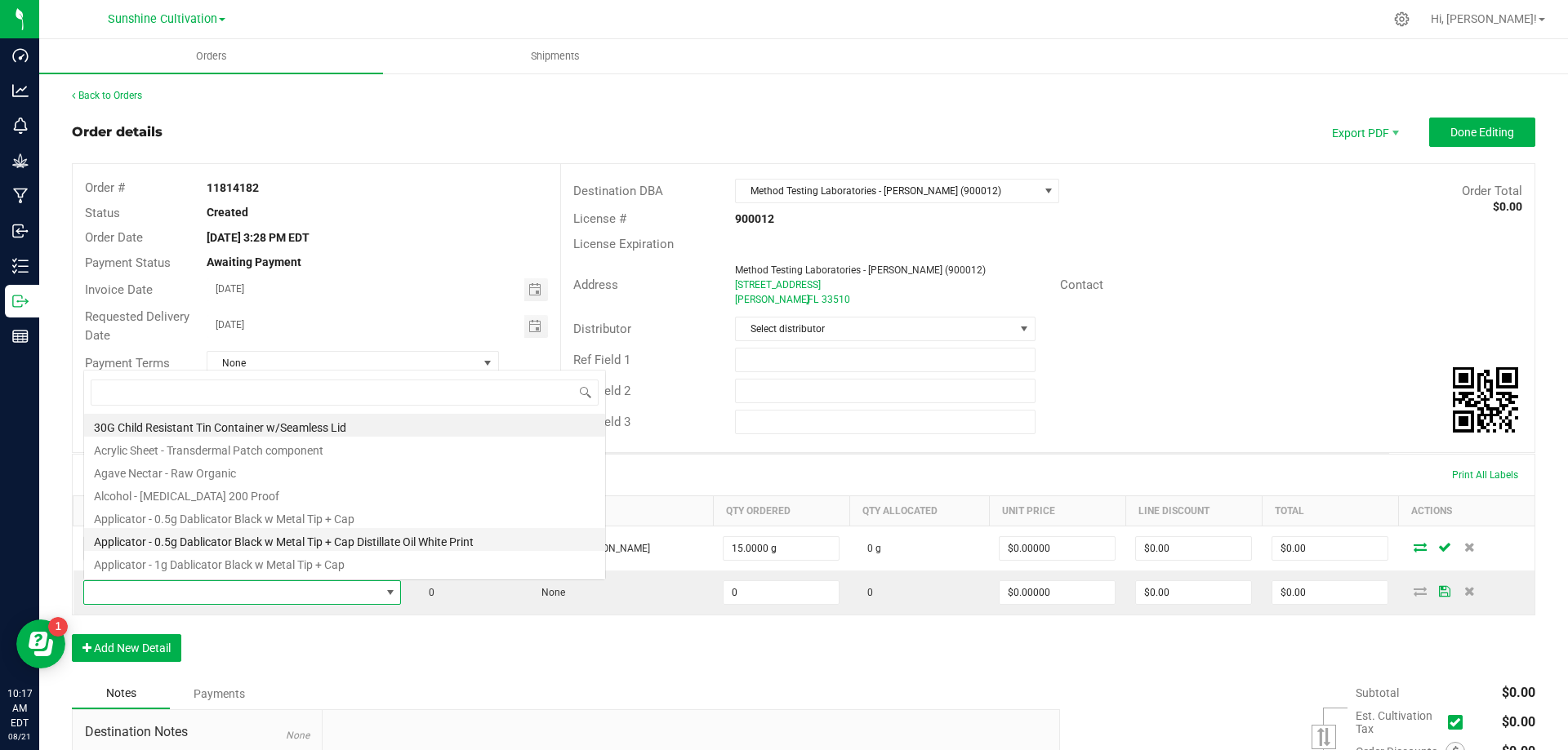
scroll to position [25, 325]
click at [108, 395] on input at bounding box center [345, 392] width 508 height 25
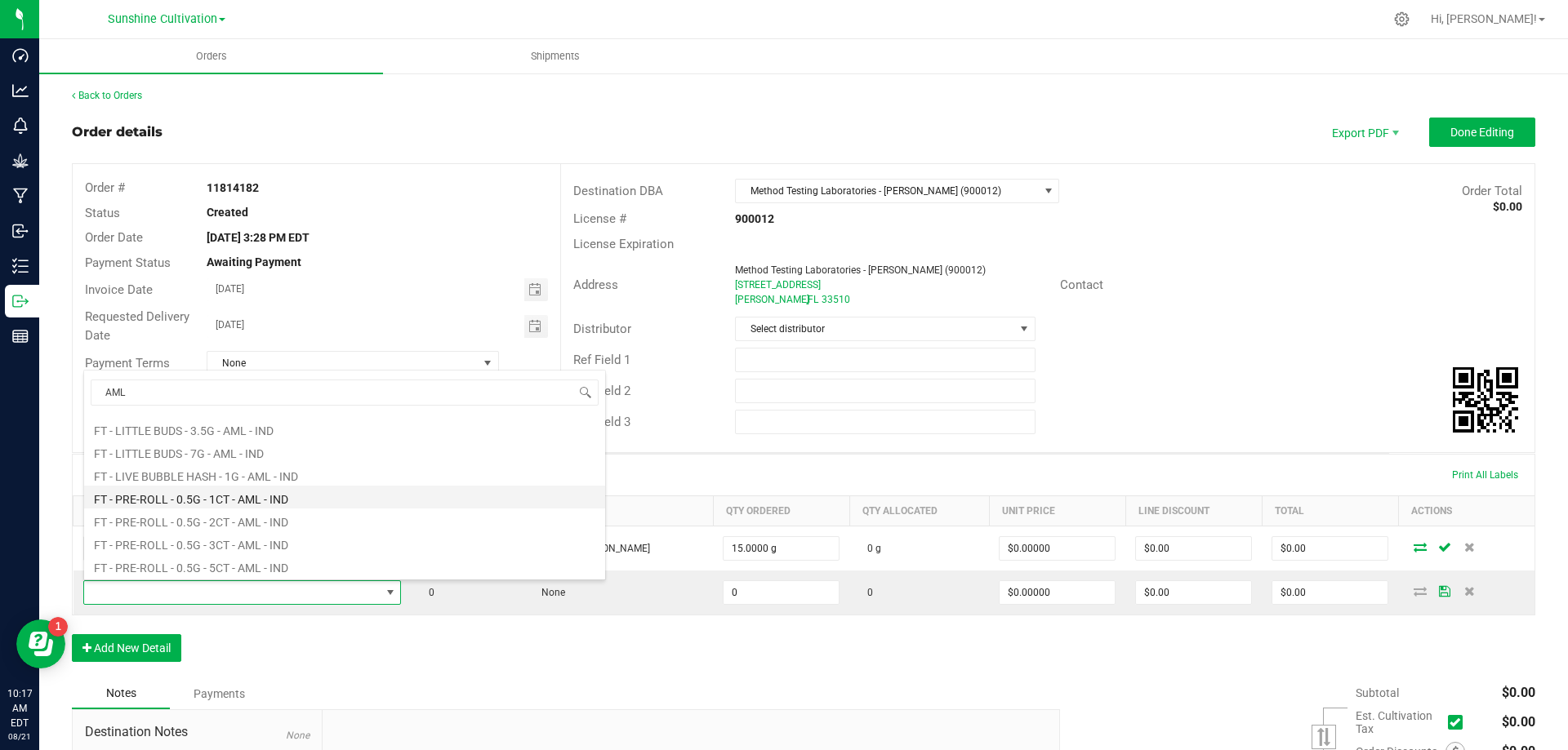
scroll to position [0, 0]
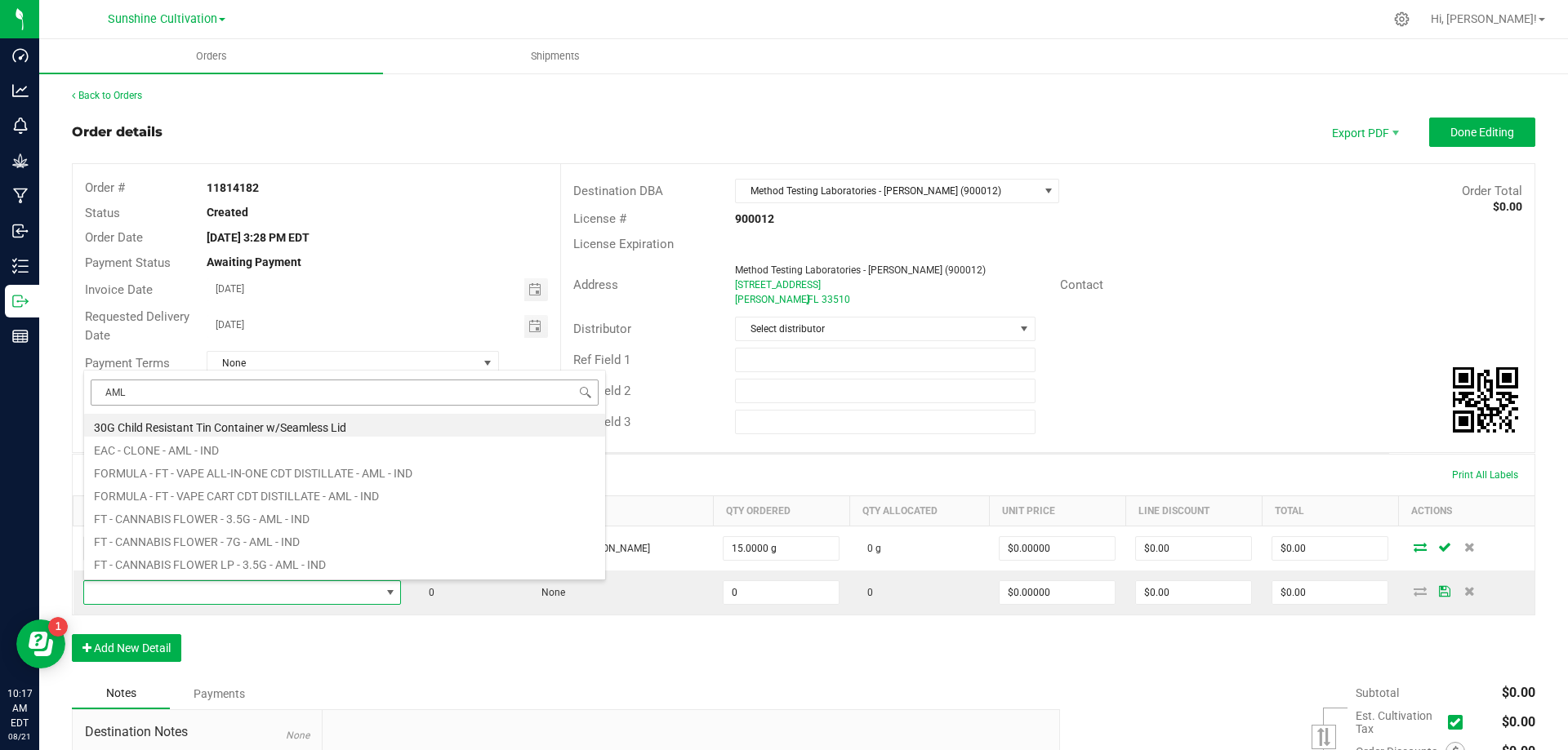
click at [158, 403] on input "AML" at bounding box center [345, 392] width 508 height 25
type input "A"
type input "WGT - AML"
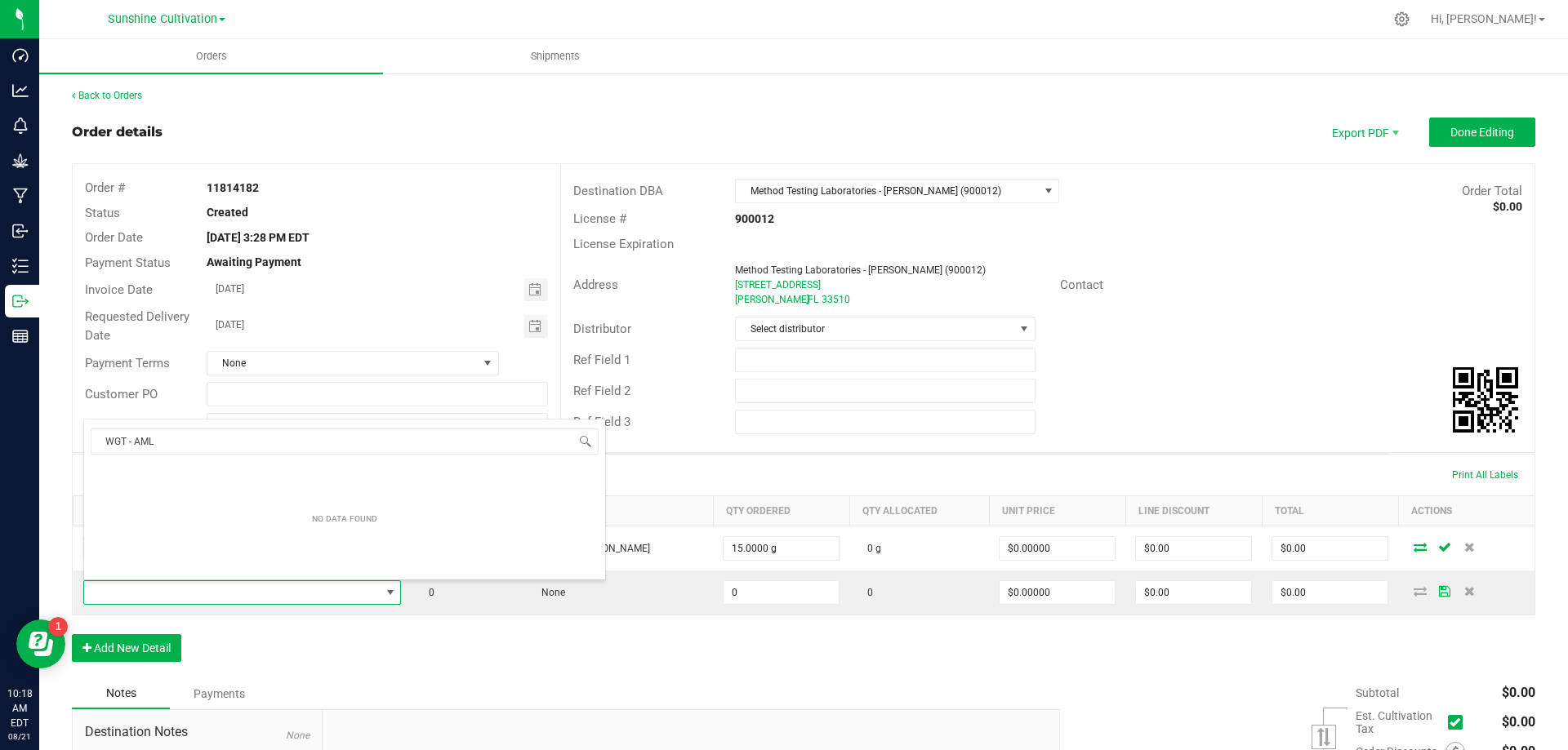
click at [200, 419] on div "WGT - AML NO DATA FOUND" at bounding box center [344, 499] width 523 height 161
click at [630, 457] on div "Order Details Print All Labels" at bounding box center [804, 475] width 1463 height 41
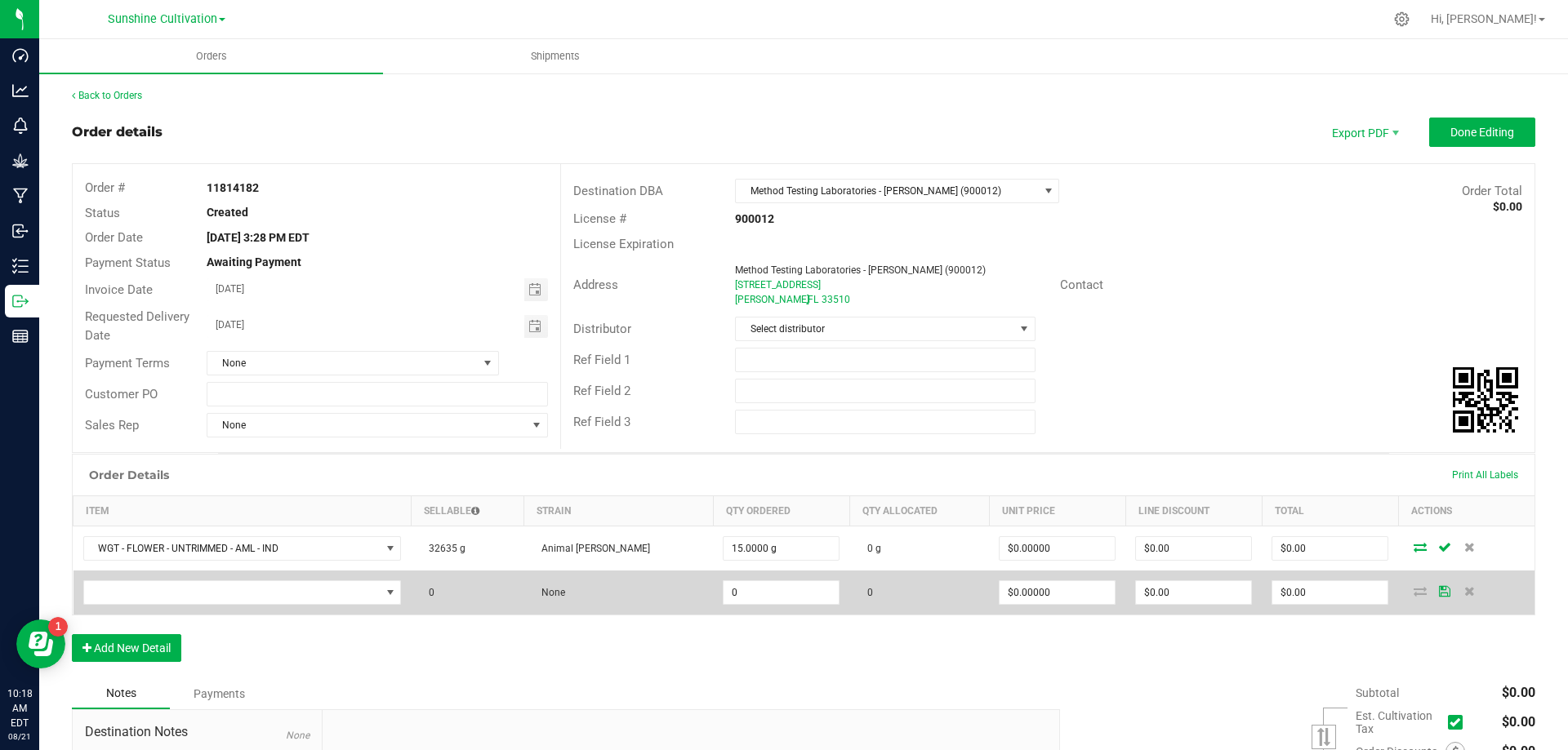
click at [271, 605] on td at bounding box center [243, 593] width 338 height 44
click at [269, 600] on span "NO DATA FOUND" at bounding box center [232, 592] width 297 height 23
click at [224, 592] on span "NO DATA FOUND" at bounding box center [232, 592] width 297 height 23
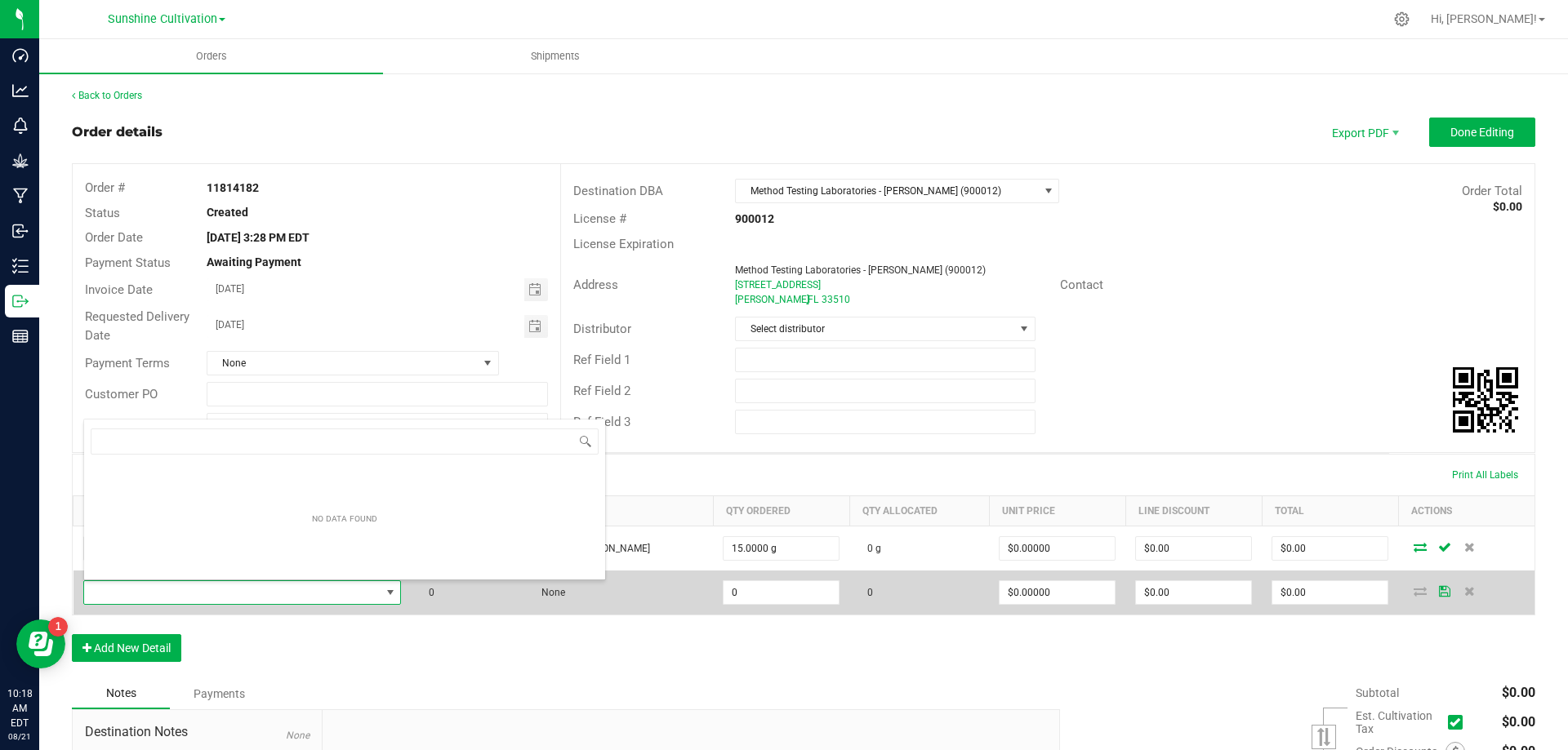
scroll to position [25, 325]
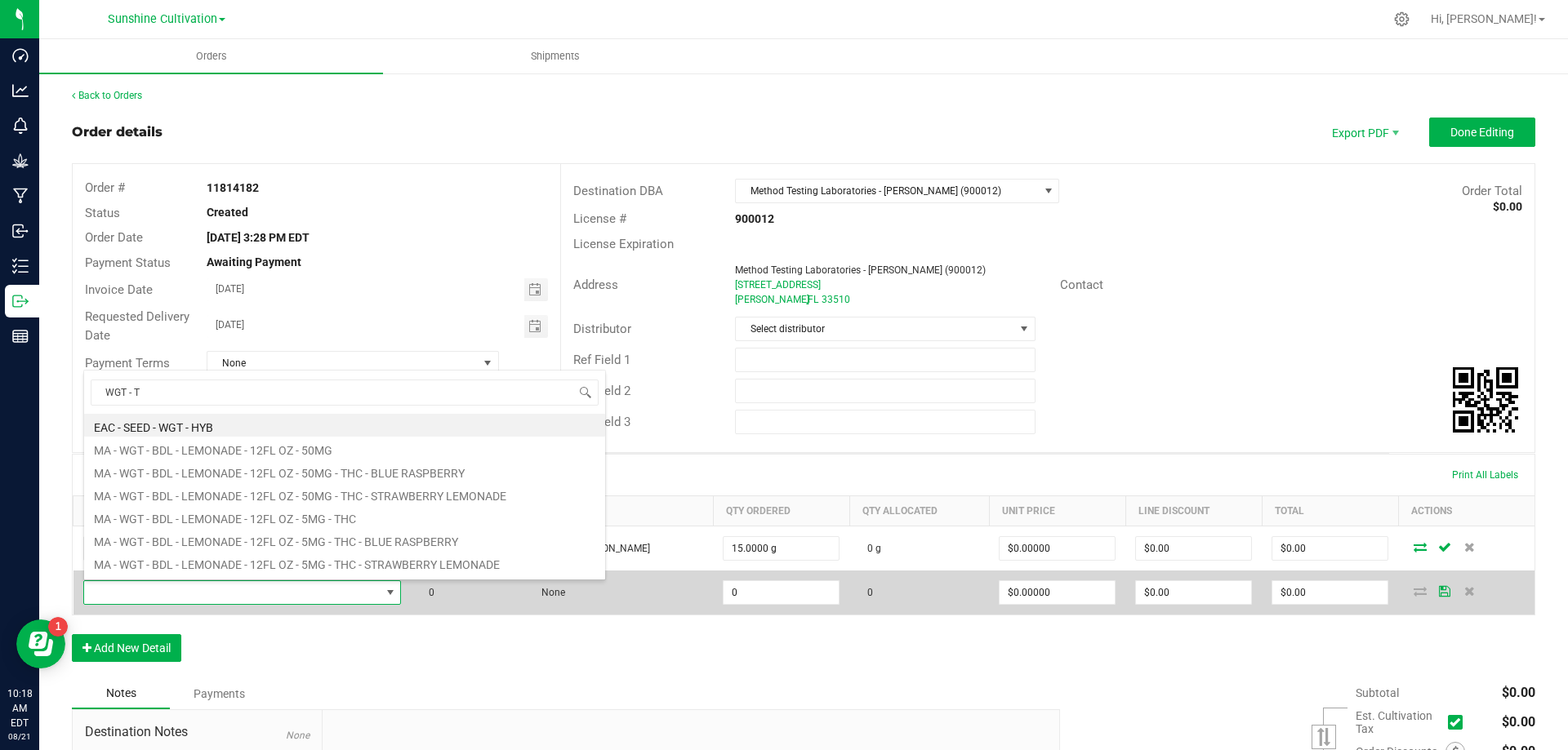
type input "WGT - TR"
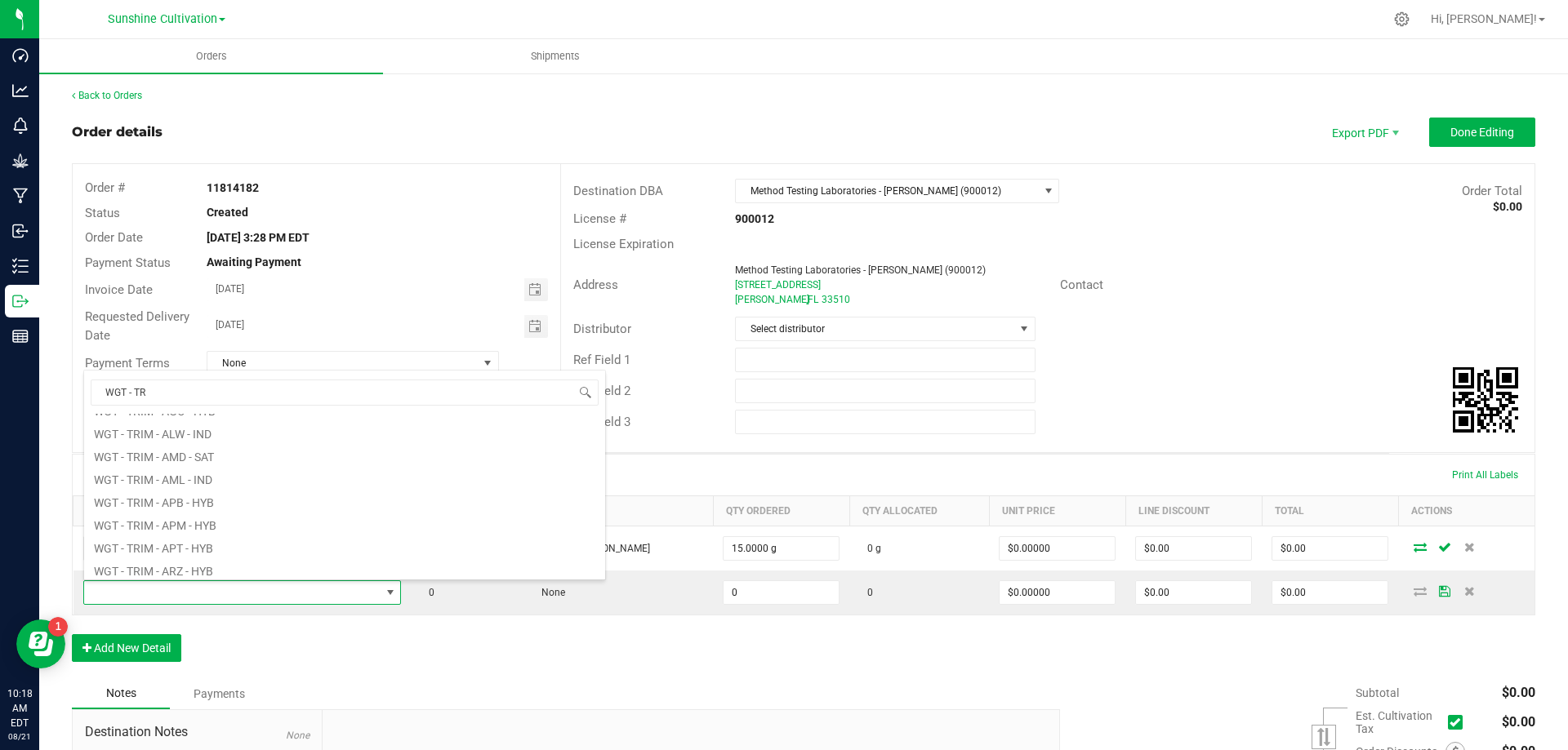
scroll to position [163, 0]
click at [217, 470] on li "WGT - TRIM - AML - IND" at bounding box center [344, 467] width 521 height 23
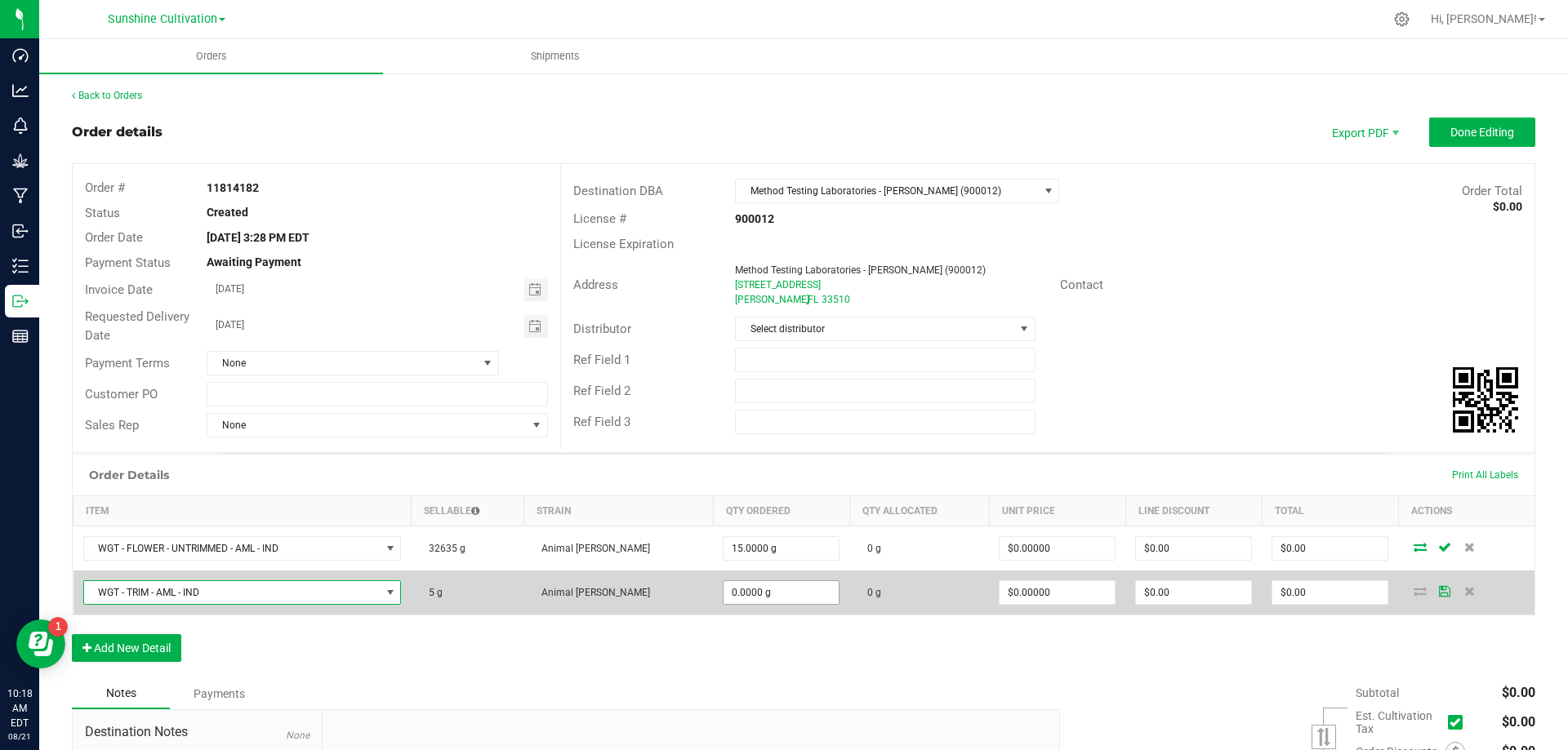
type input "0"
click at [742, 589] on input "0" at bounding box center [782, 592] width 116 height 23
click at [724, 600] on input "0" at bounding box center [782, 592] width 116 height 23
type input "5.0000 g"
click at [1440, 596] on icon at bounding box center [1445, 591] width 11 height 10
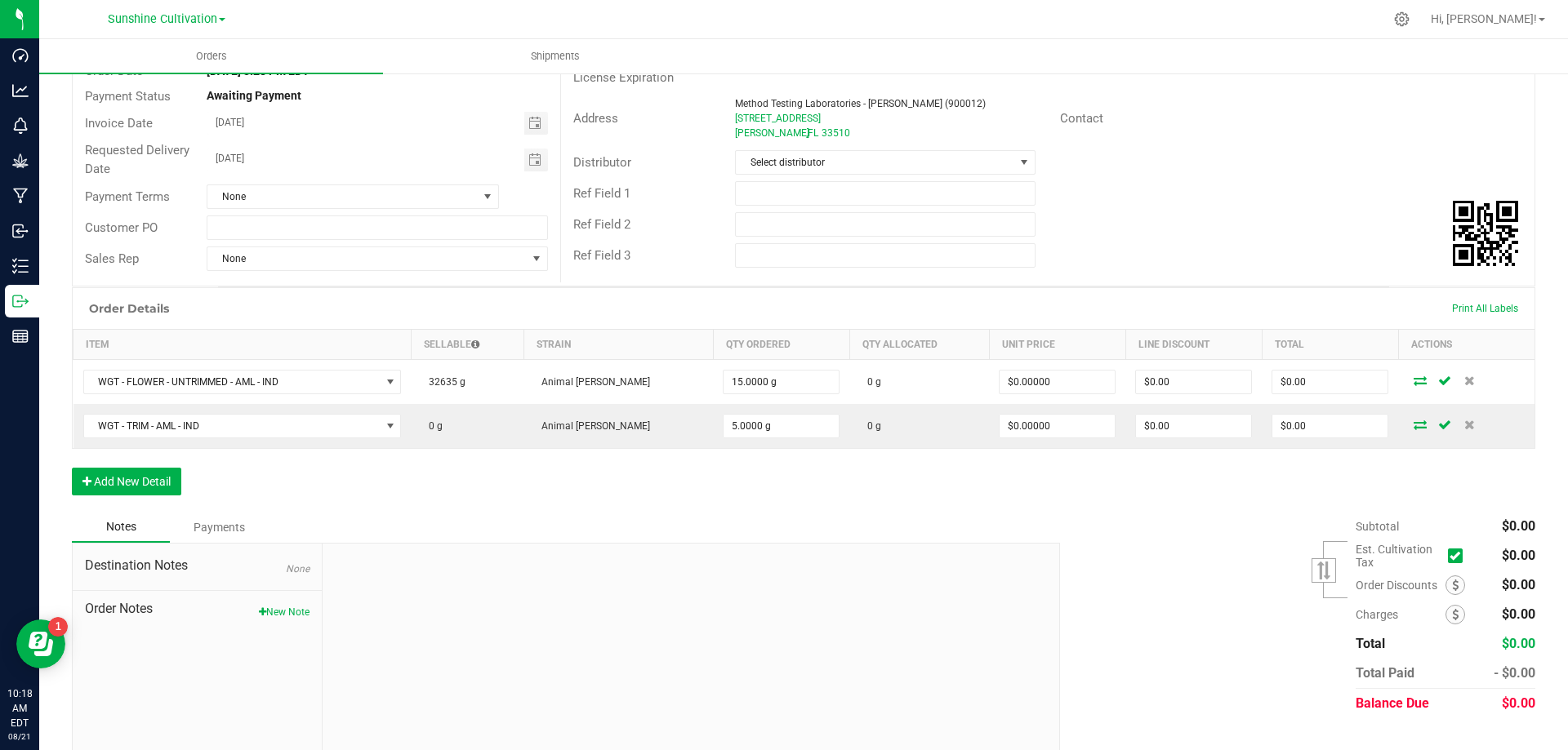
scroll to position [196, 0]
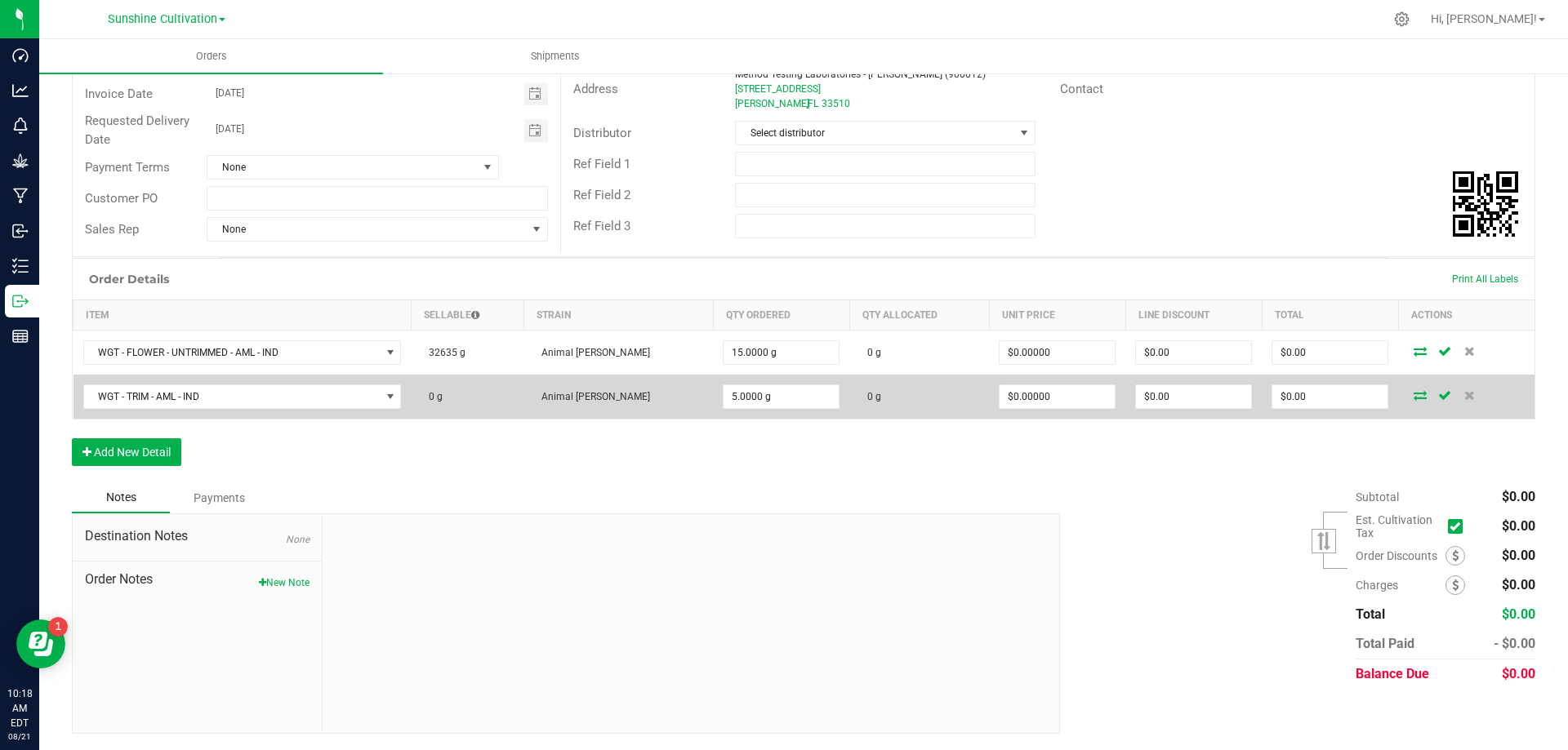
click at [853, 405] on td "0 g" at bounding box center [920, 397] width 139 height 44
click at [506, 402] on td "0 g" at bounding box center [467, 397] width 113 height 44
click at [748, 403] on input "5" at bounding box center [782, 397] width 116 height 23
click at [746, 396] on input "5" at bounding box center [782, 397] width 116 height 23
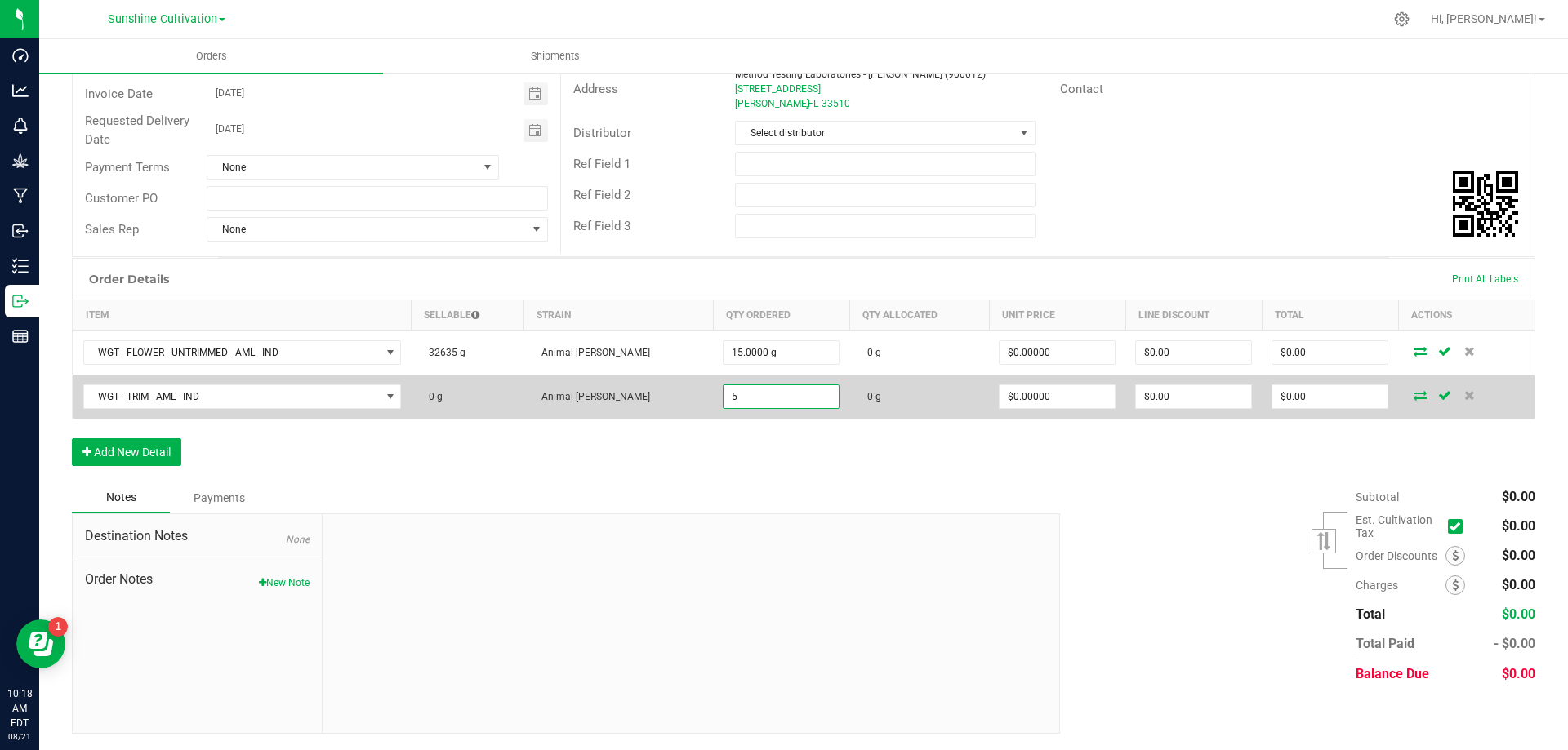
type input "5.0000 g"
click at [465, 395] on td "0 g" at bounding box center [467, 397] width 113 height 44
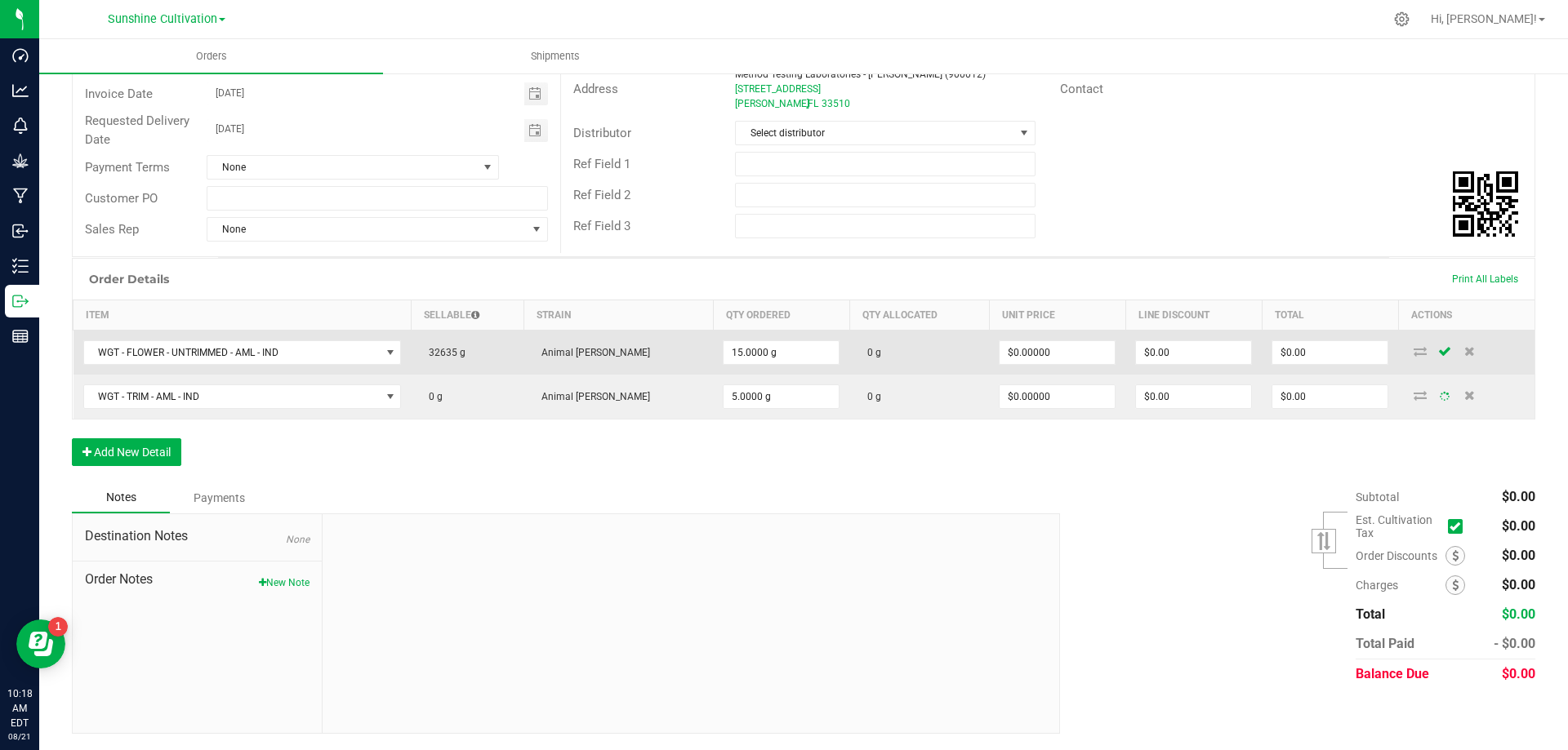
click at [471, 363] on td "32635 g" at bounding box center [467, 352] width 113 height 45
click at [508, 364] on td "32635 g" at bounding box center [467, 352] width 113 height 45
click at [516, 347] on td "32635 g" at bounding box center [467, 352] width 113 height 45
click at [875, 355] on td "0 g" at bounding box center [920, 352] width 139 height 45
click at [515, 356] on td "32635 g" at bounding box center [467, 352] width 113 height 45
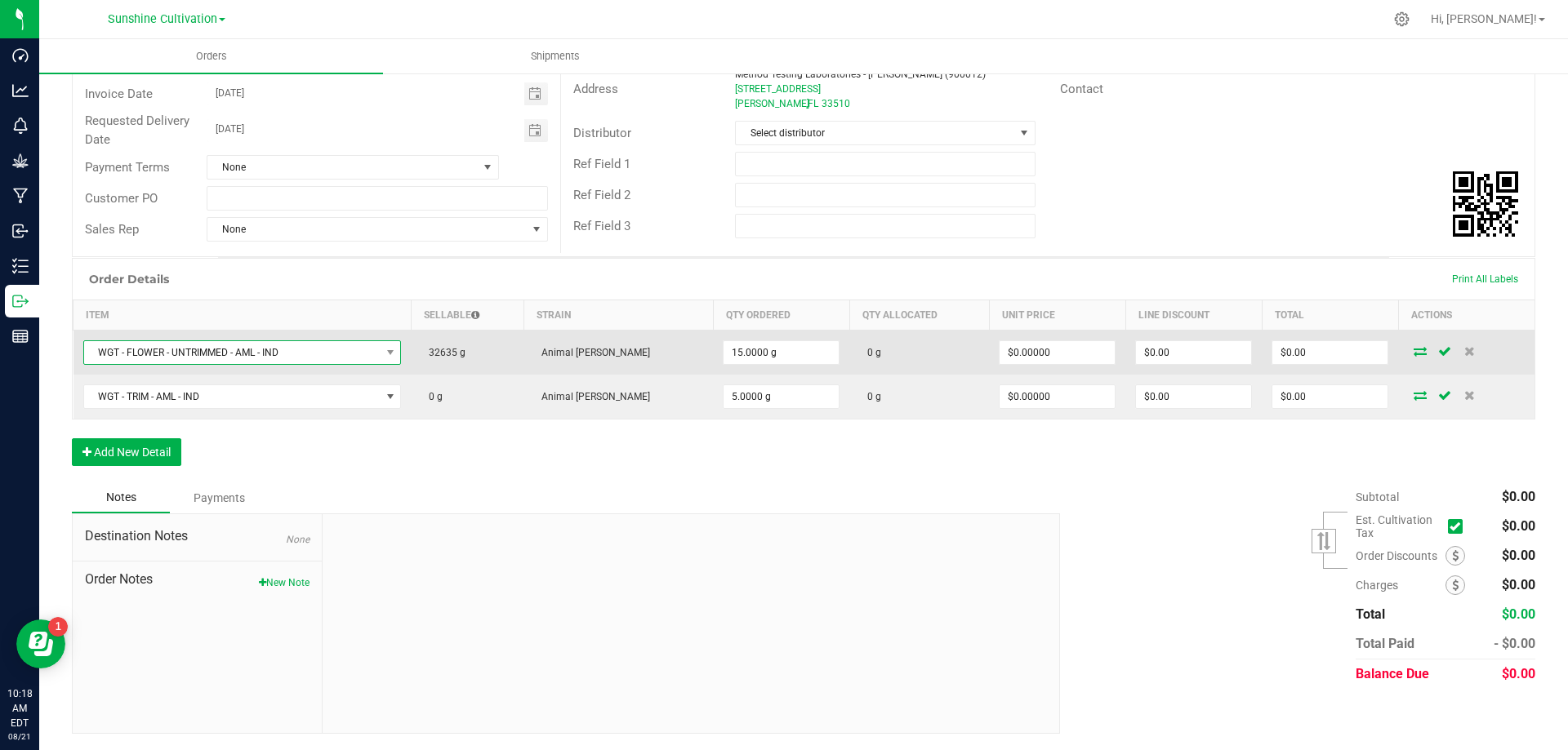
click at [381, 345] on span "WGT - FLOWER - UNTRIMMED - AML - IND" at bounding box center [232, 352] width 297 height 23
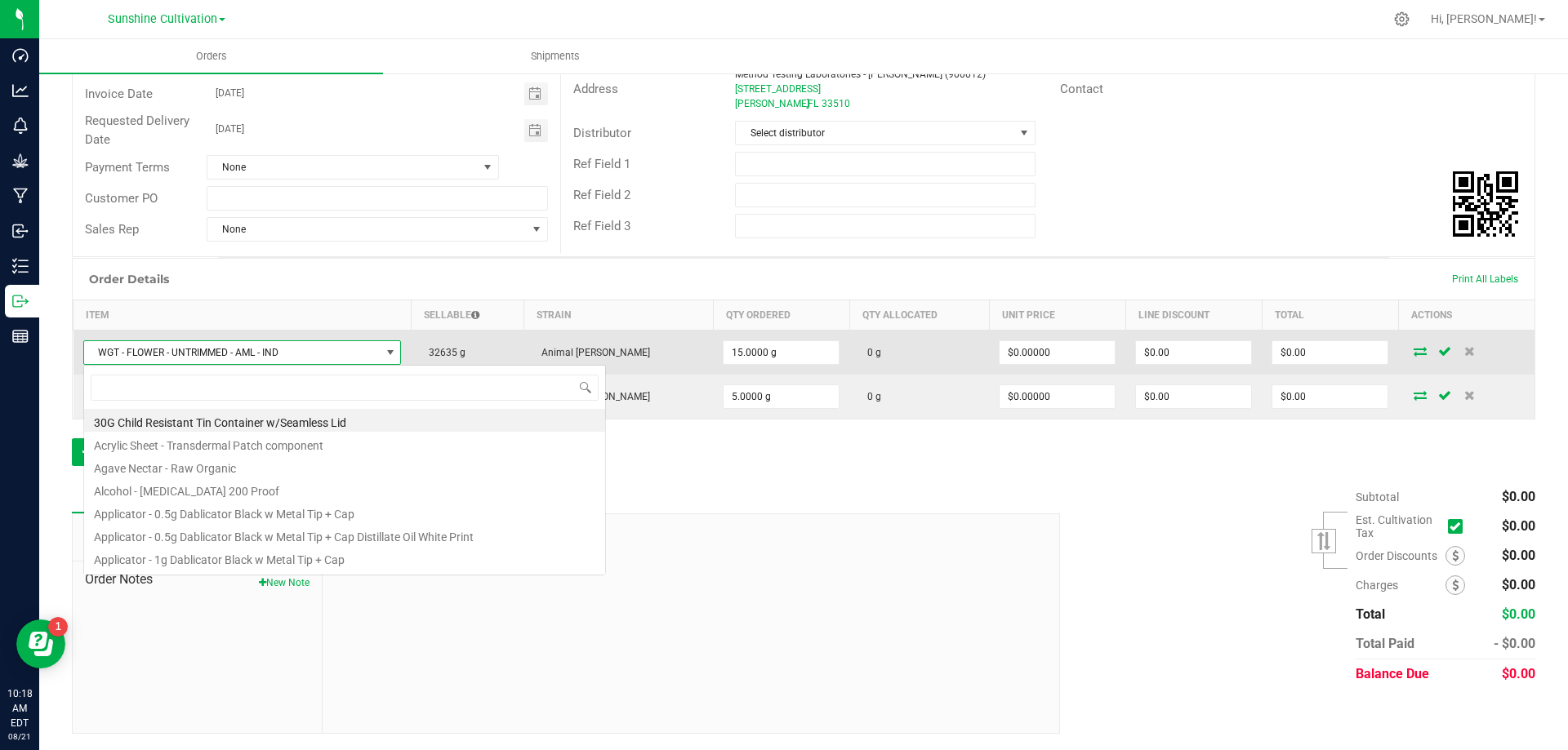
scroll to position [25, 327]
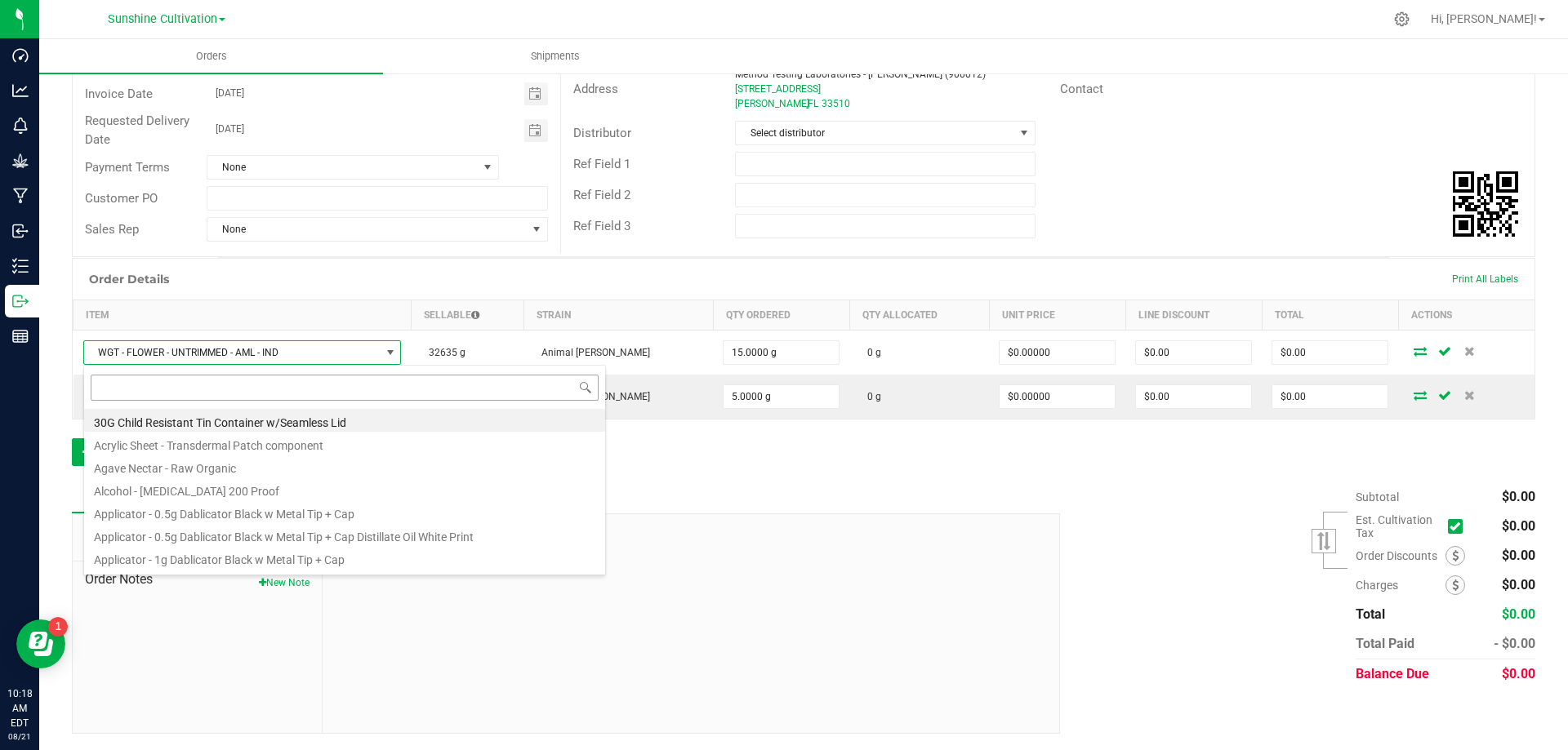
click at [285, 389] on input at bounding box center [345, 387] width 508 height 25
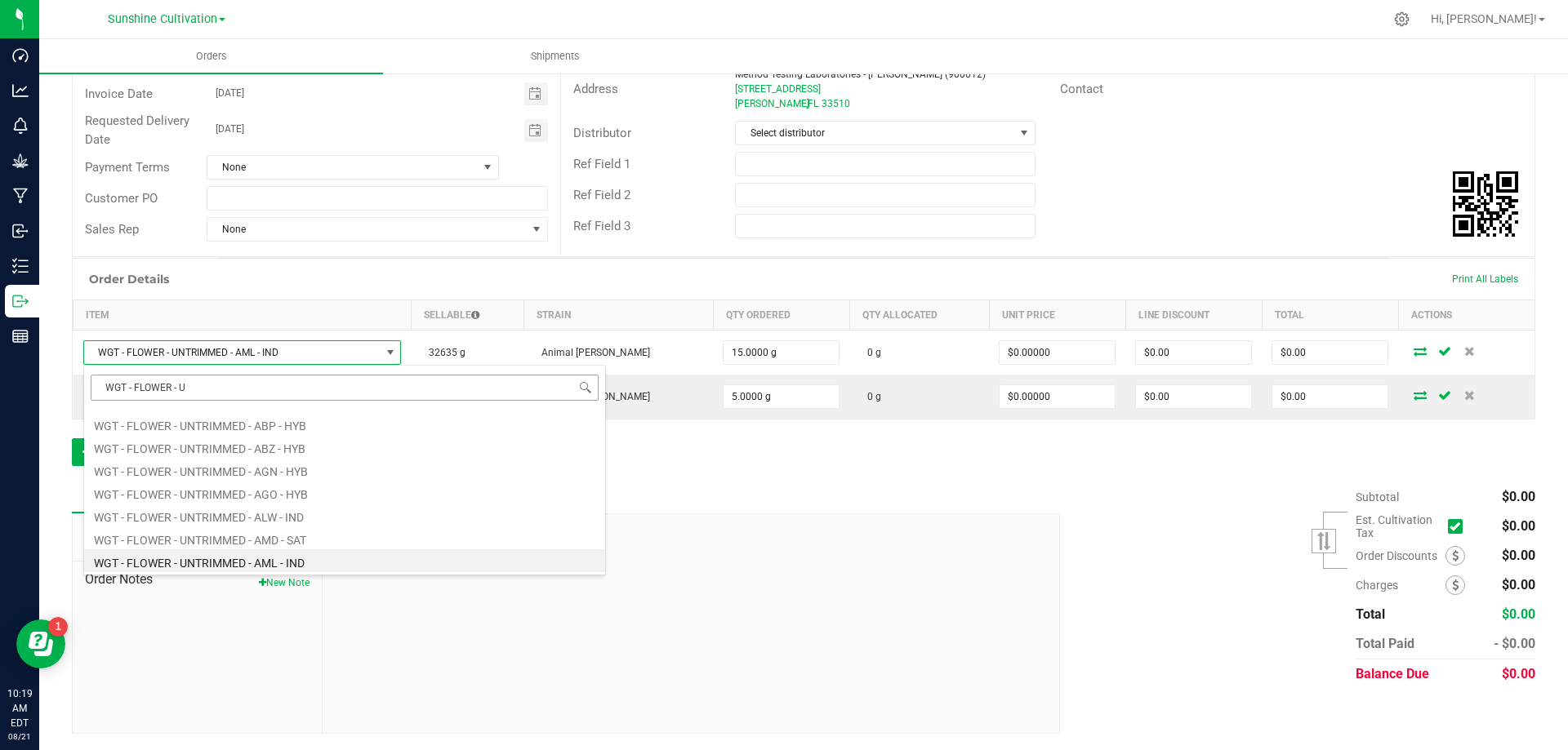
type input "WGT - FLOWER - UN"
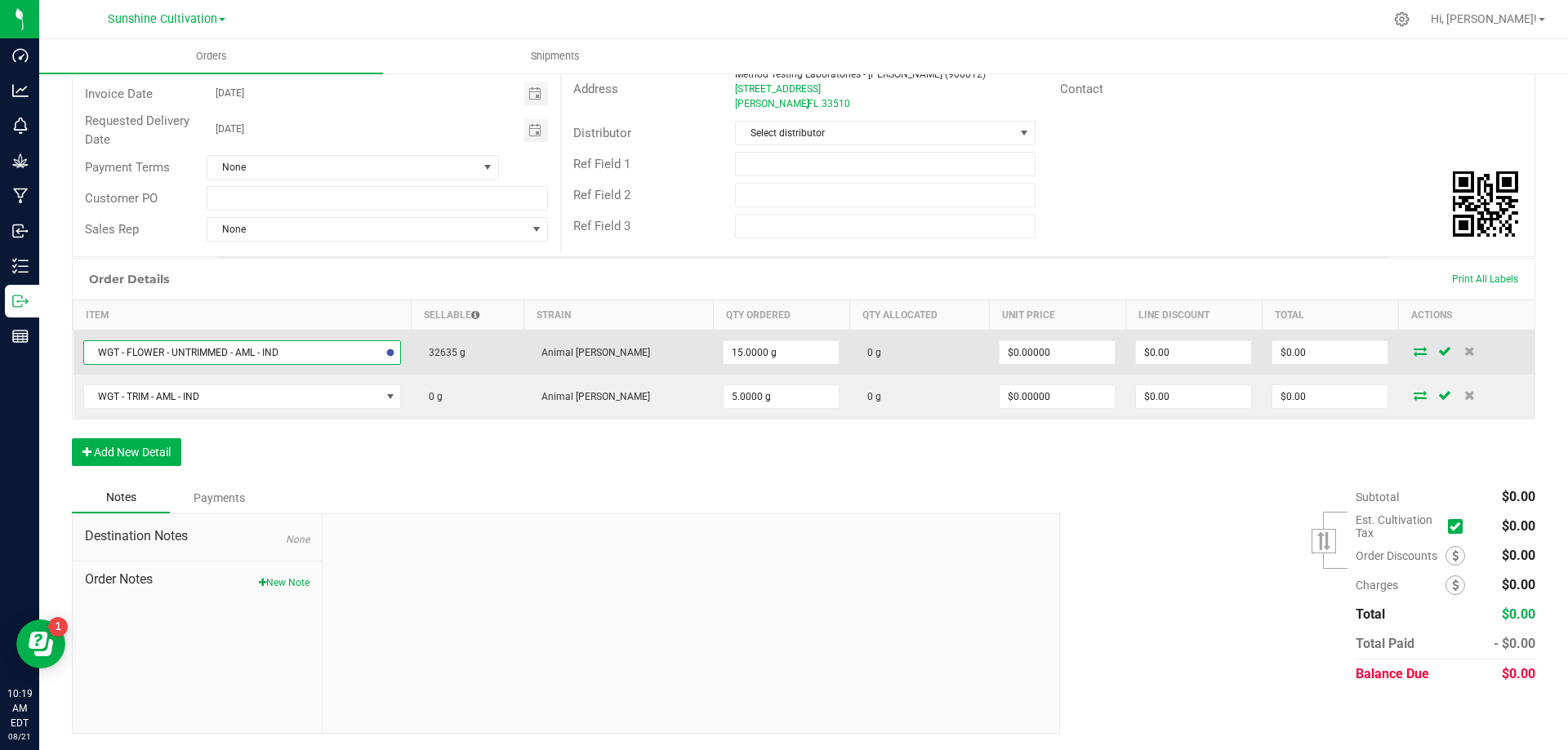
click at [245, 354] on span "WGT - FLOWER - UNTRIMMED - AML - IND" at bounding box center [232, 352] width 297 height 23
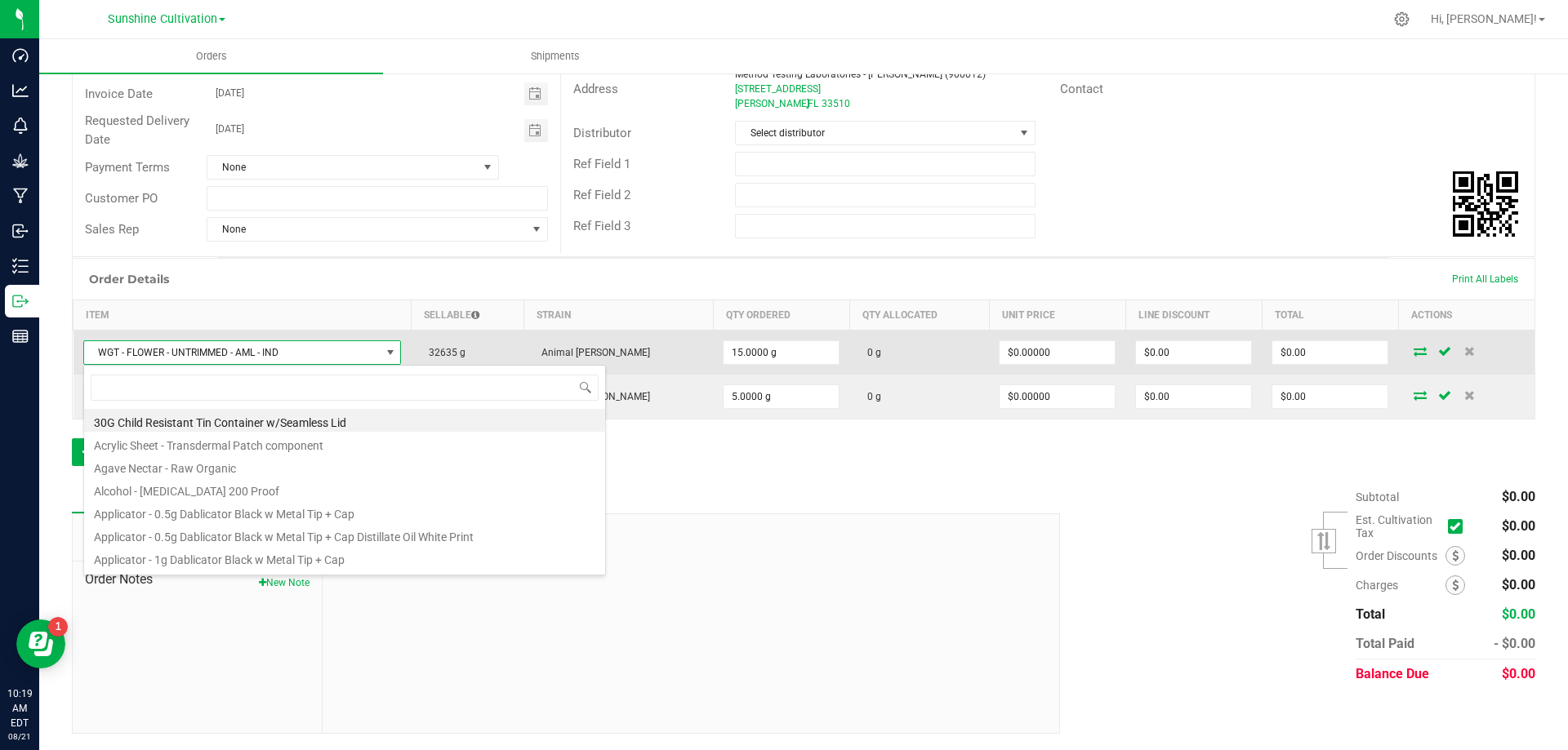
scroll to position [25, 327]
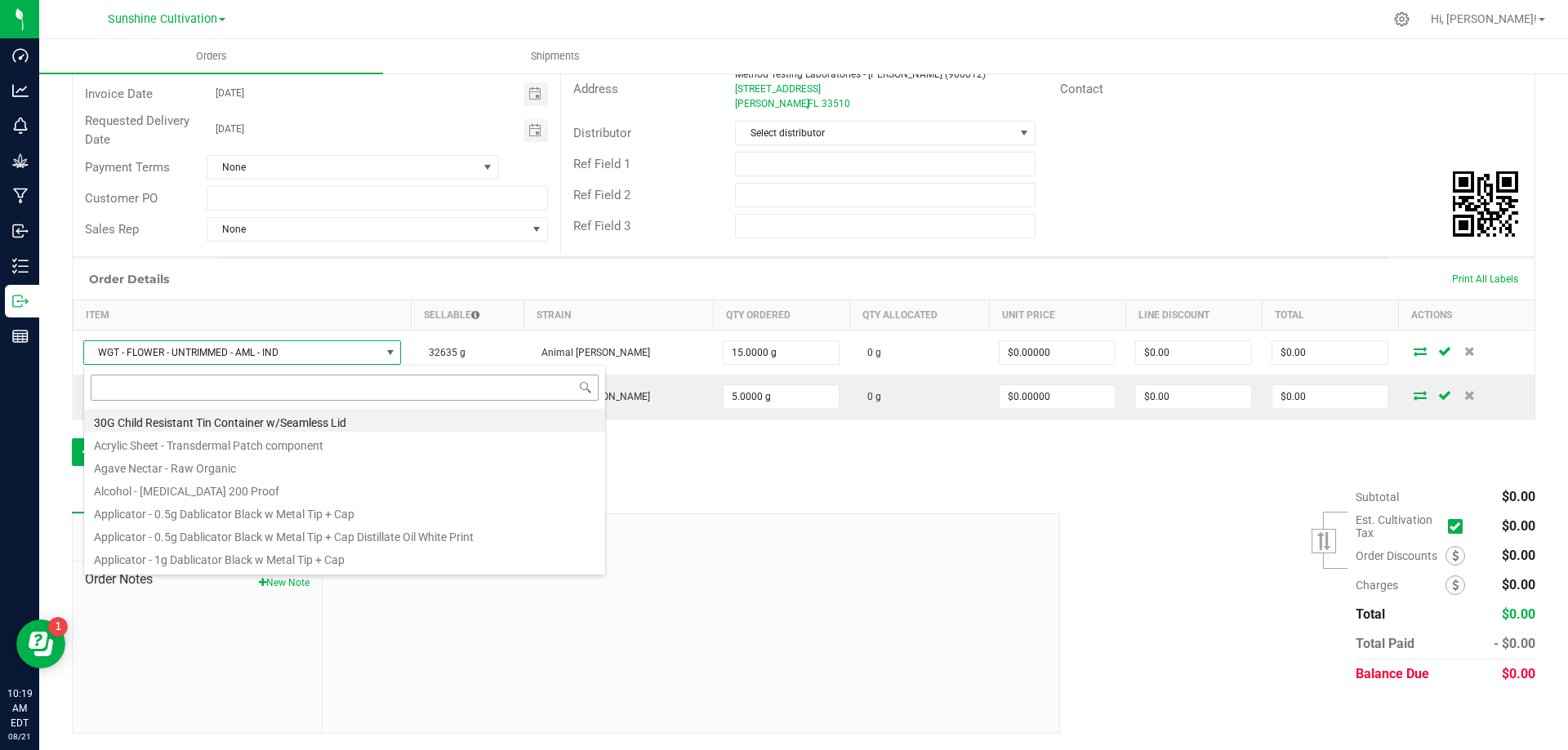
click at [231, 380] on input at bounding box center [345, 387] width 508 height 25
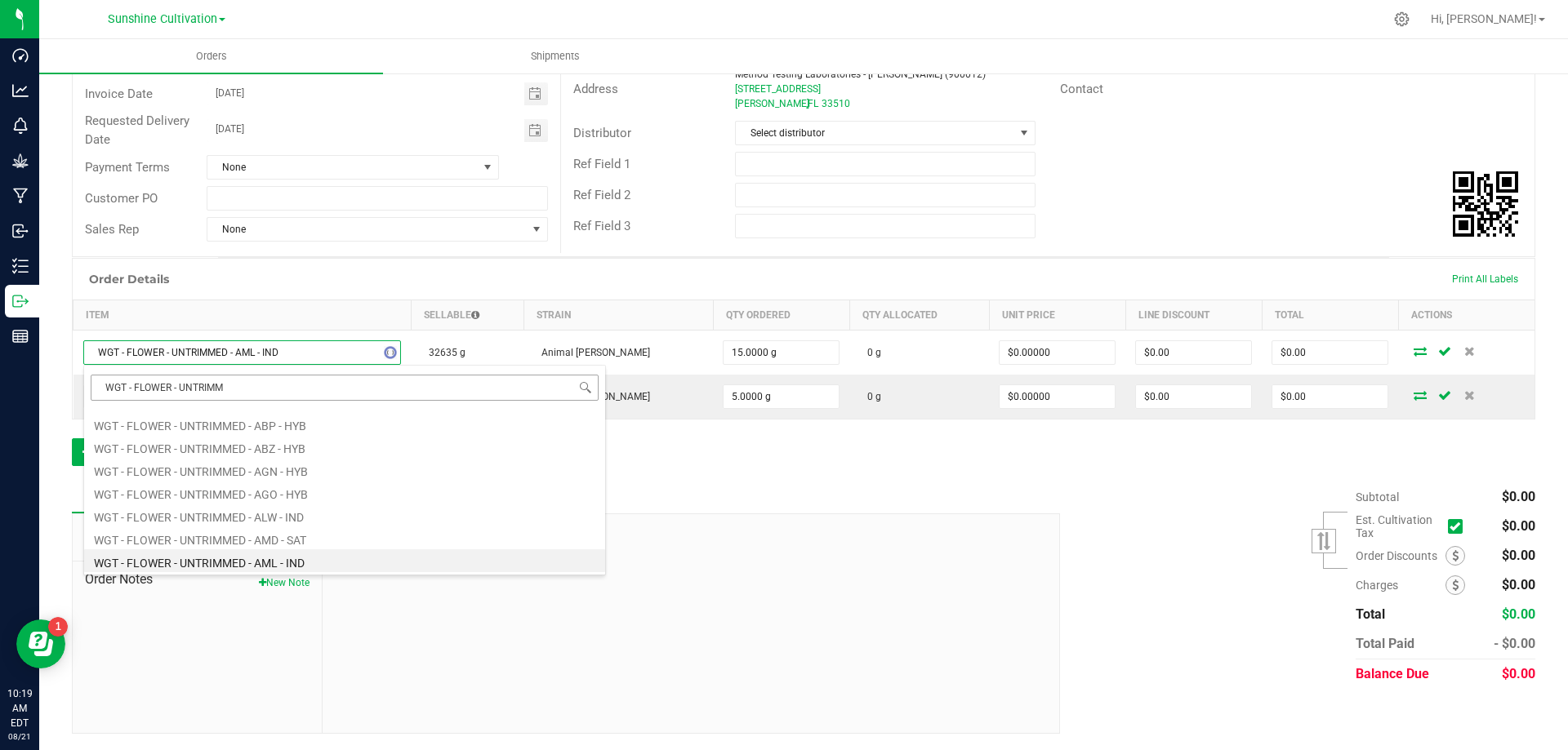
type input "WGT - FLOWER - UNTRIMME"
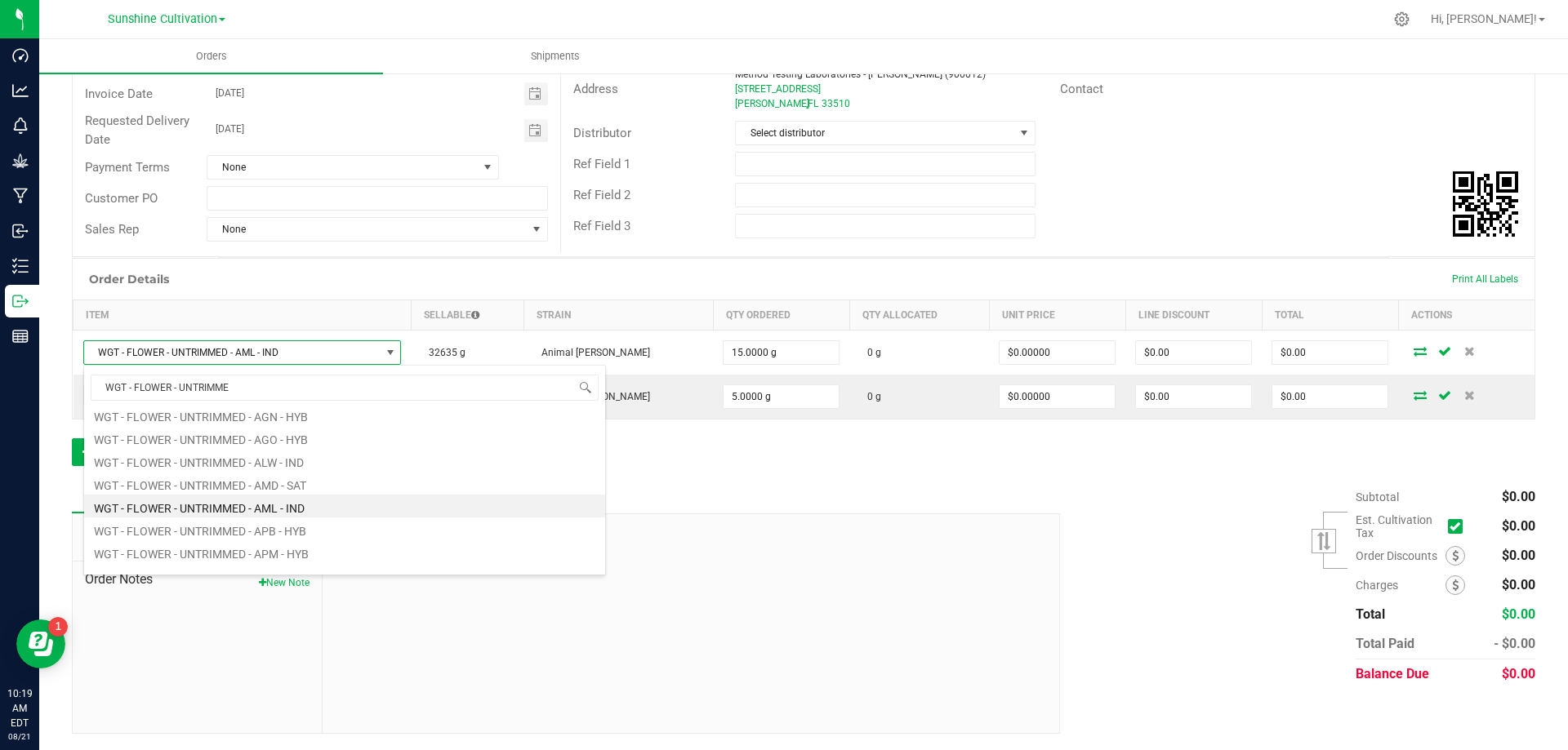
scroll to position [147, 0]
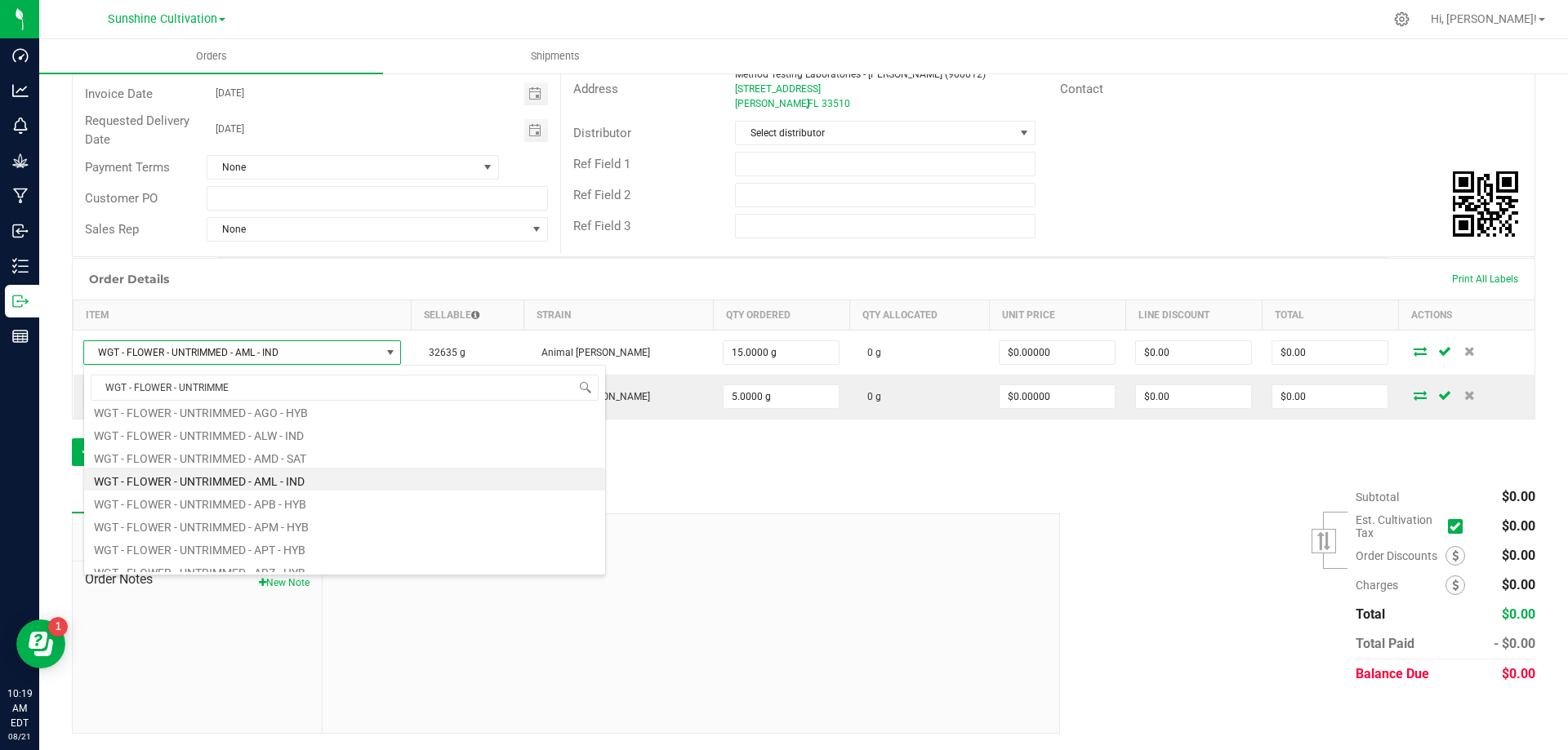
click at [300, 473] on li "WGT - FLOWER - UNTRIMMED - AML - IND" at bounding box center [344, 479] width 521 height 23
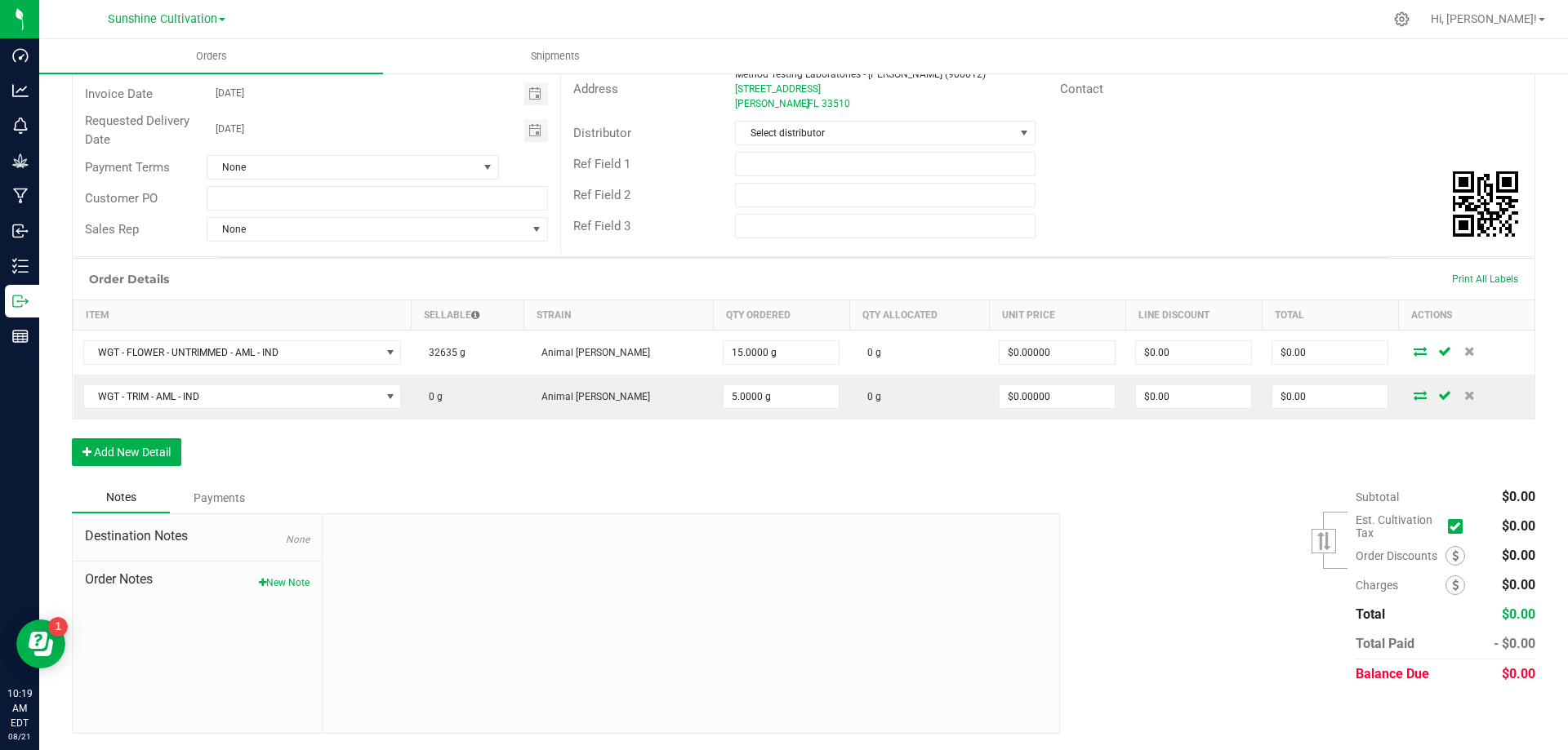
click at [558, 483] on div "Notes Payments" at bounding box center [560, 498] width 976 height 31
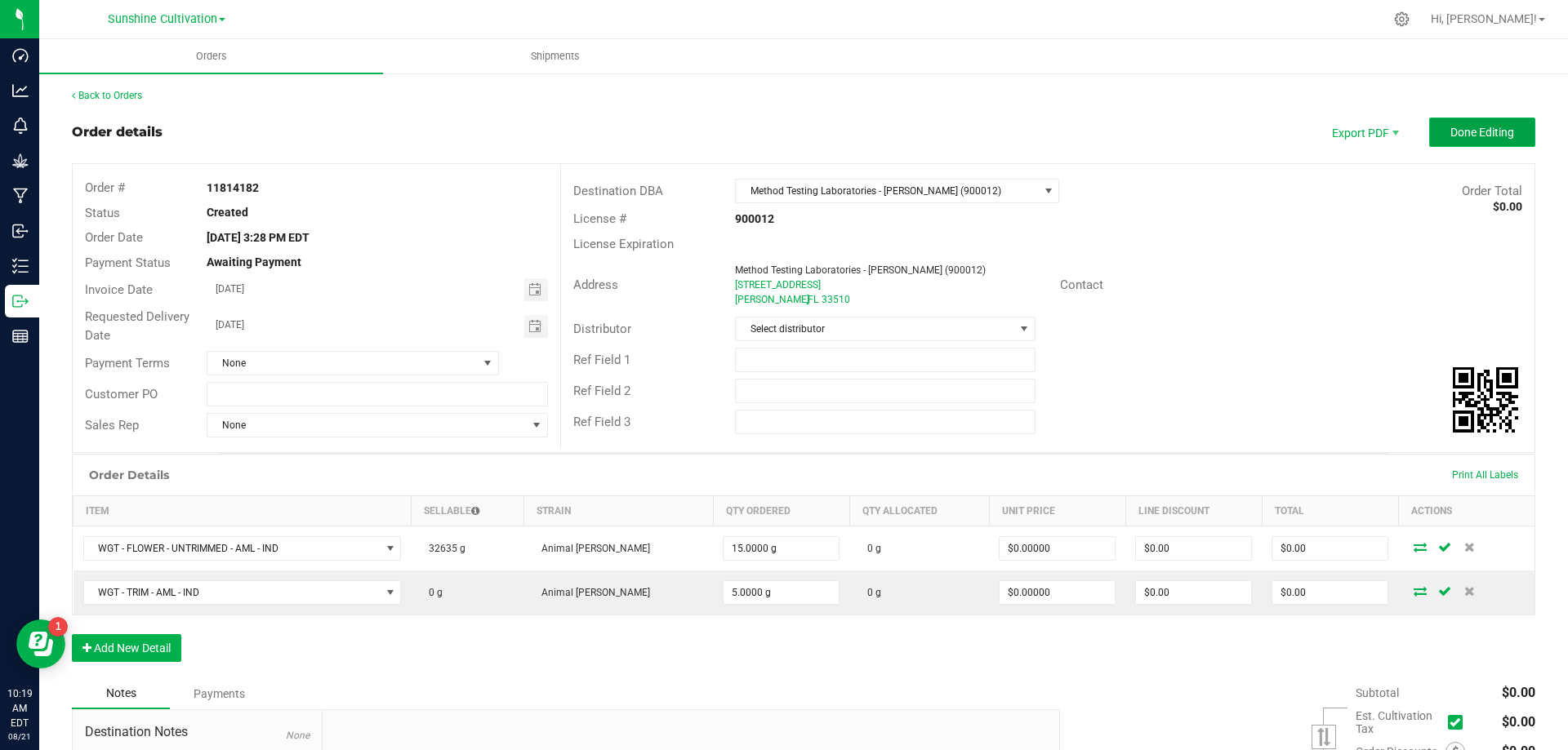
click at [1463, 137] on span "Done Editing" at bounding box center [1482, 132] width 64 height 13
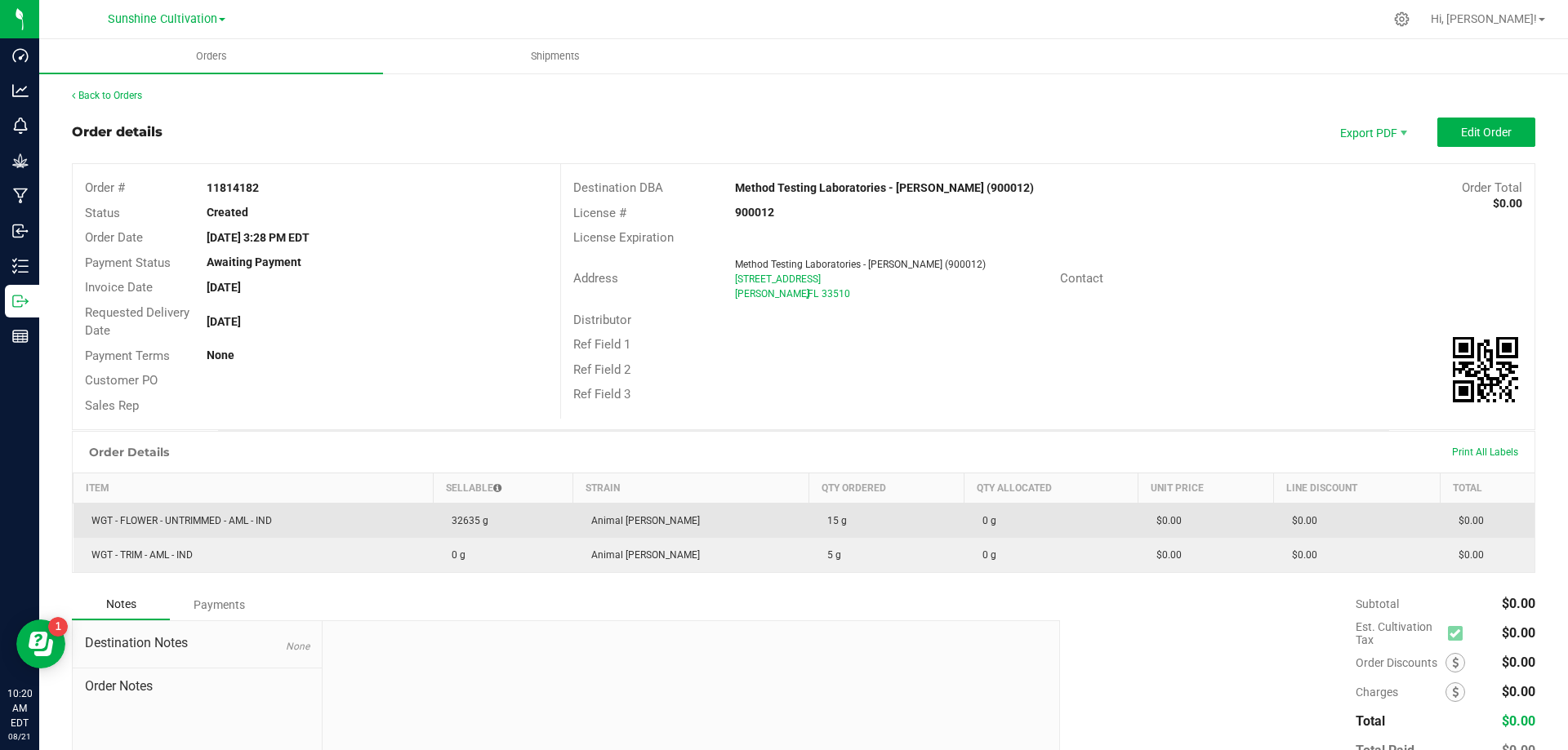
click at [272, 516] on span "WGT - FLOWER - UNTRIMMED - AML - IND" at bounding box center [178, 521] width 189 height 11
click at [335, 517] on td "WGT - FLOWER - UNTRIMMED - AML - IND" at bounding box center [254, 521] width 360 height 35
click at [1378, 511] on td "$0.00" at bounding box center [1357, 521] width 167 height 35
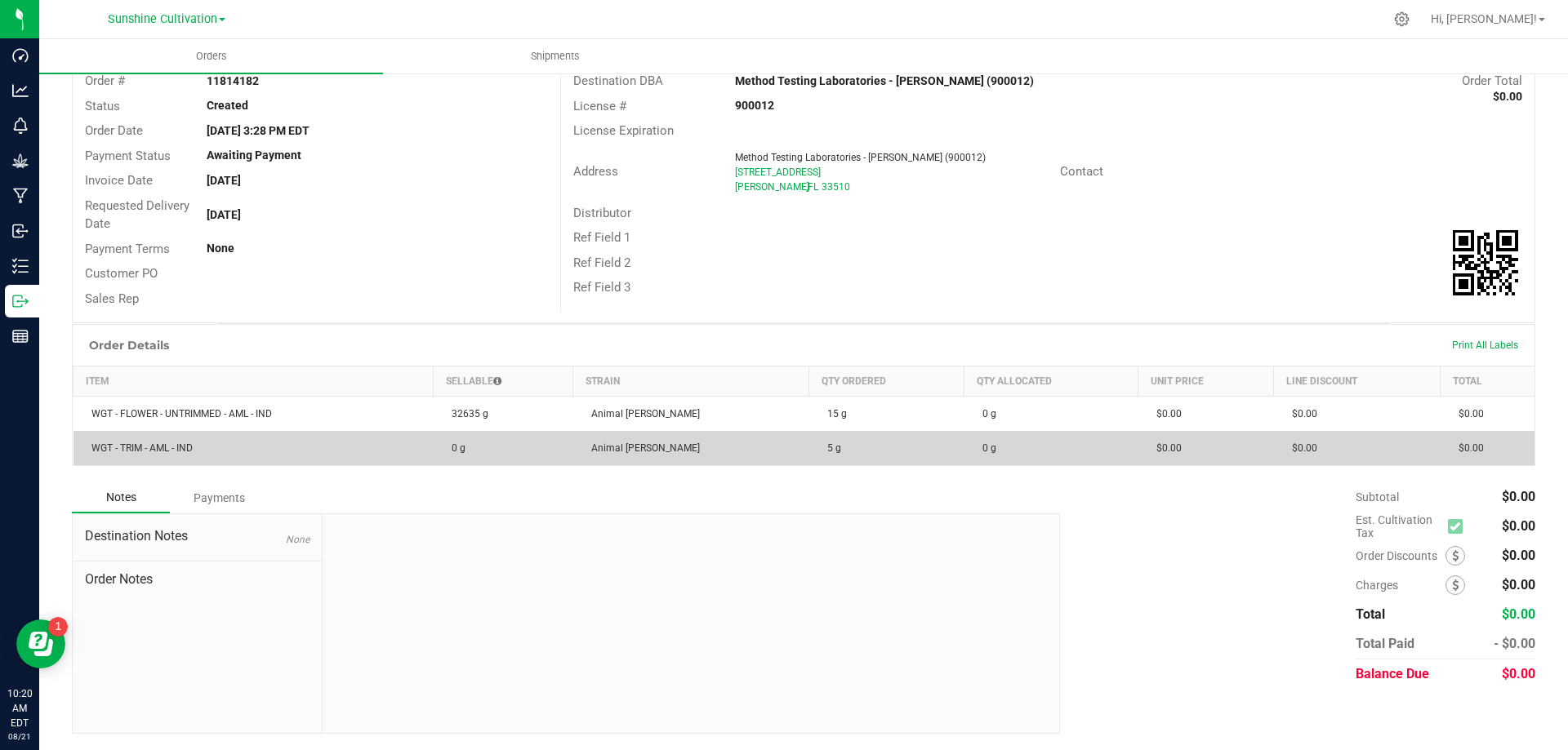
click at [235, 447] on td "WGT - TRIM - AML - IND" at bounding box center [254, 448] width 360 height 34
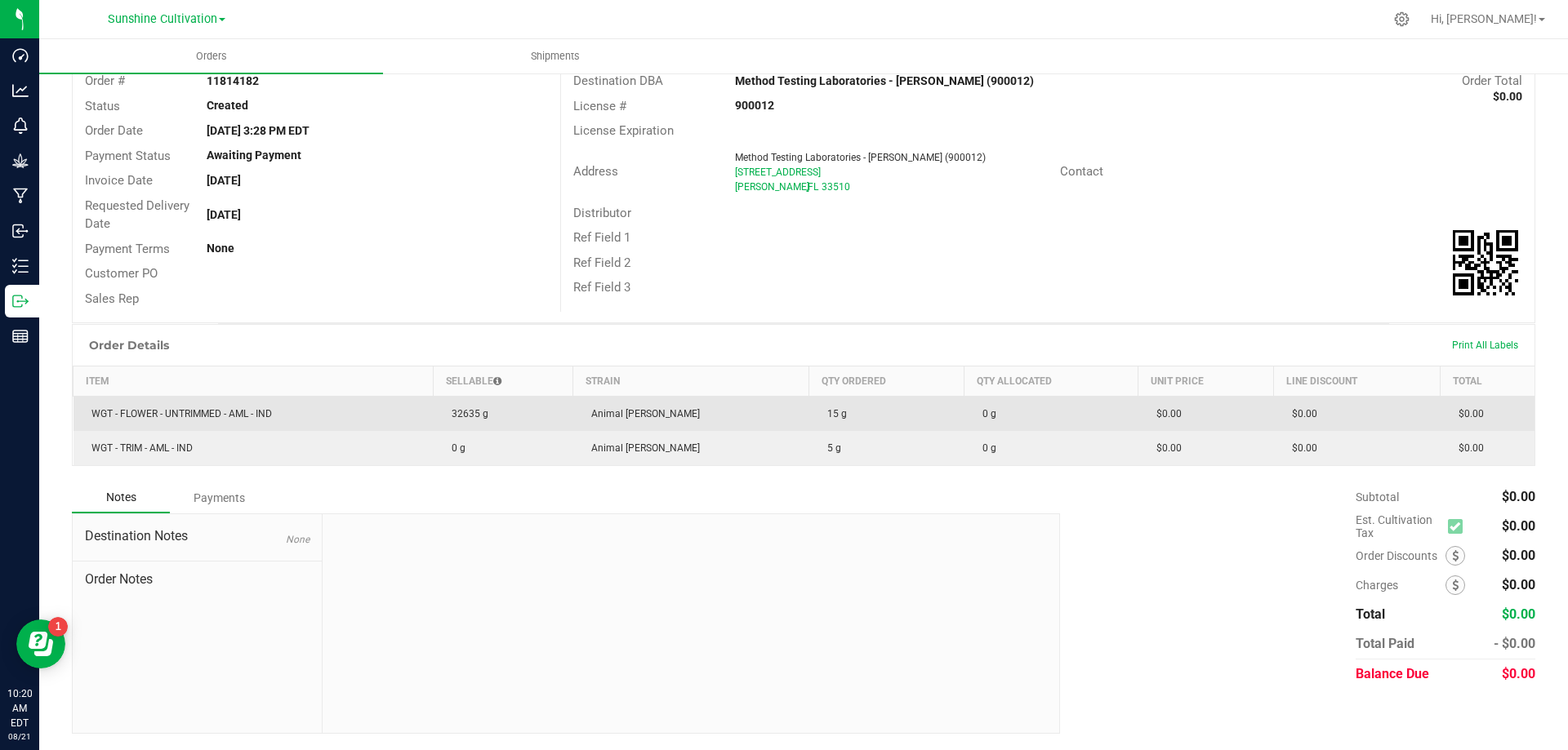
click at [247, 419] on span "WGT - FLOWER - UNTRIMMED - AML - IND" at bounding box center [178, 414] width 189 height 11
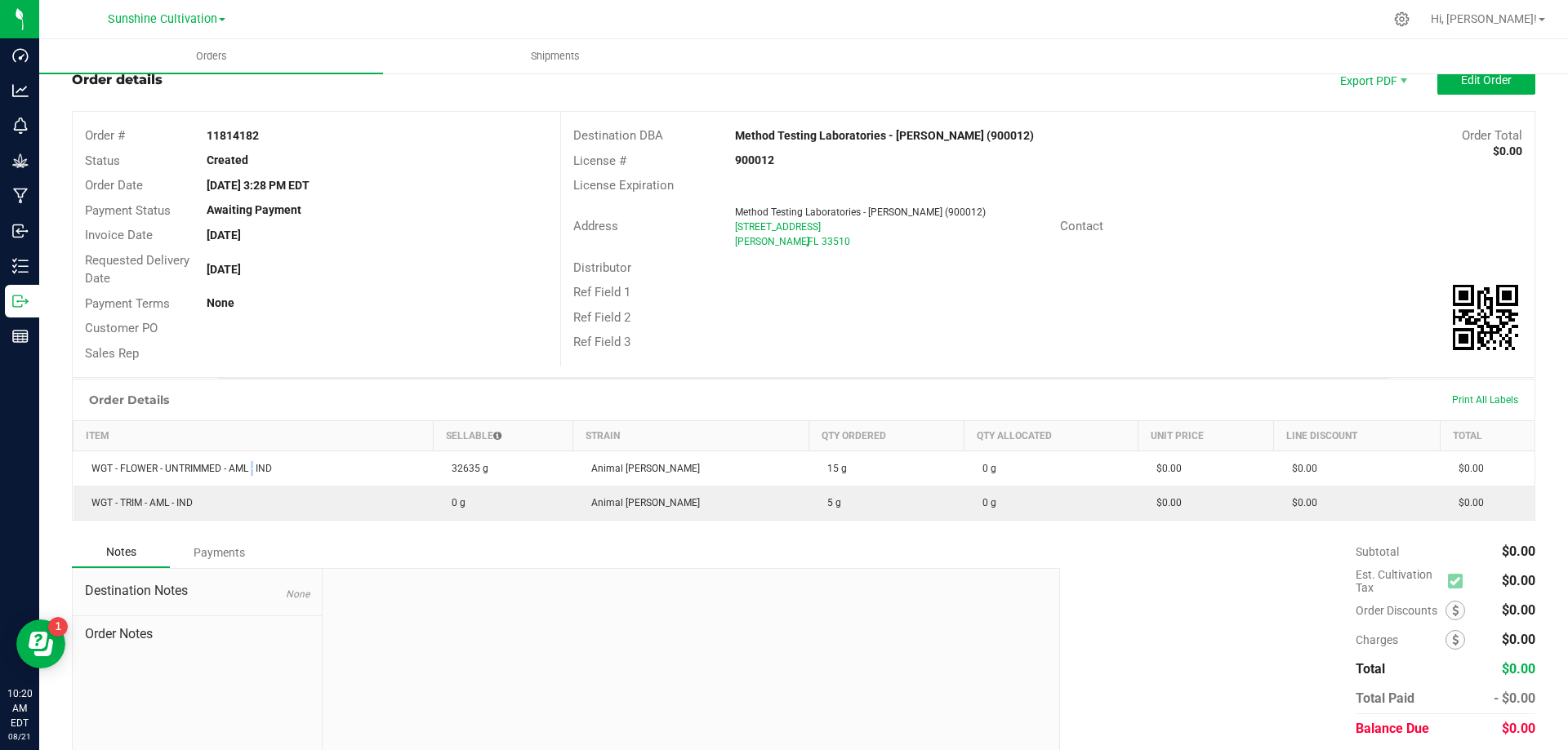
scroll to position [0, 0]
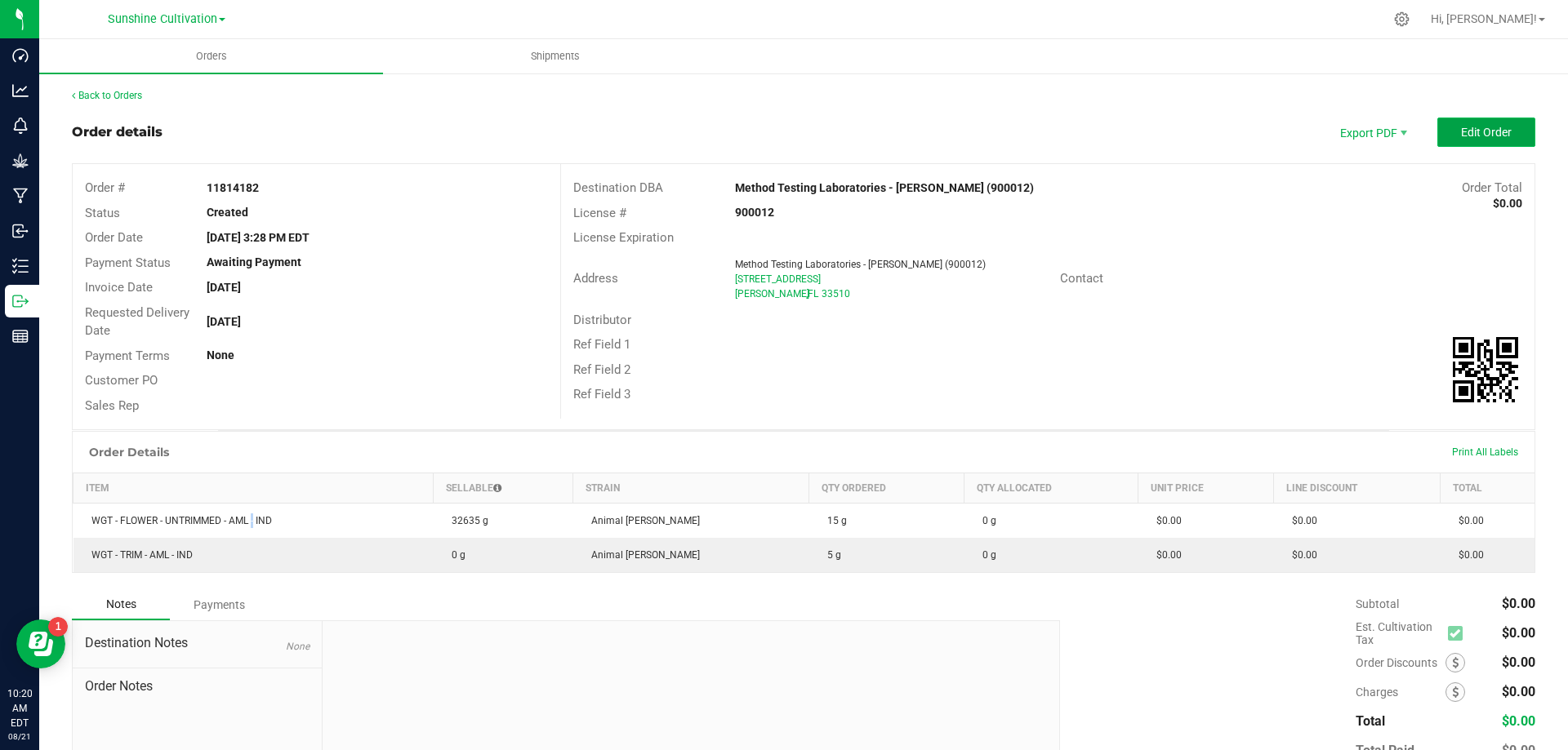
click at [1470, 121] on button "Edit Order" at bounding box center [1486, 132] width 98 height 30
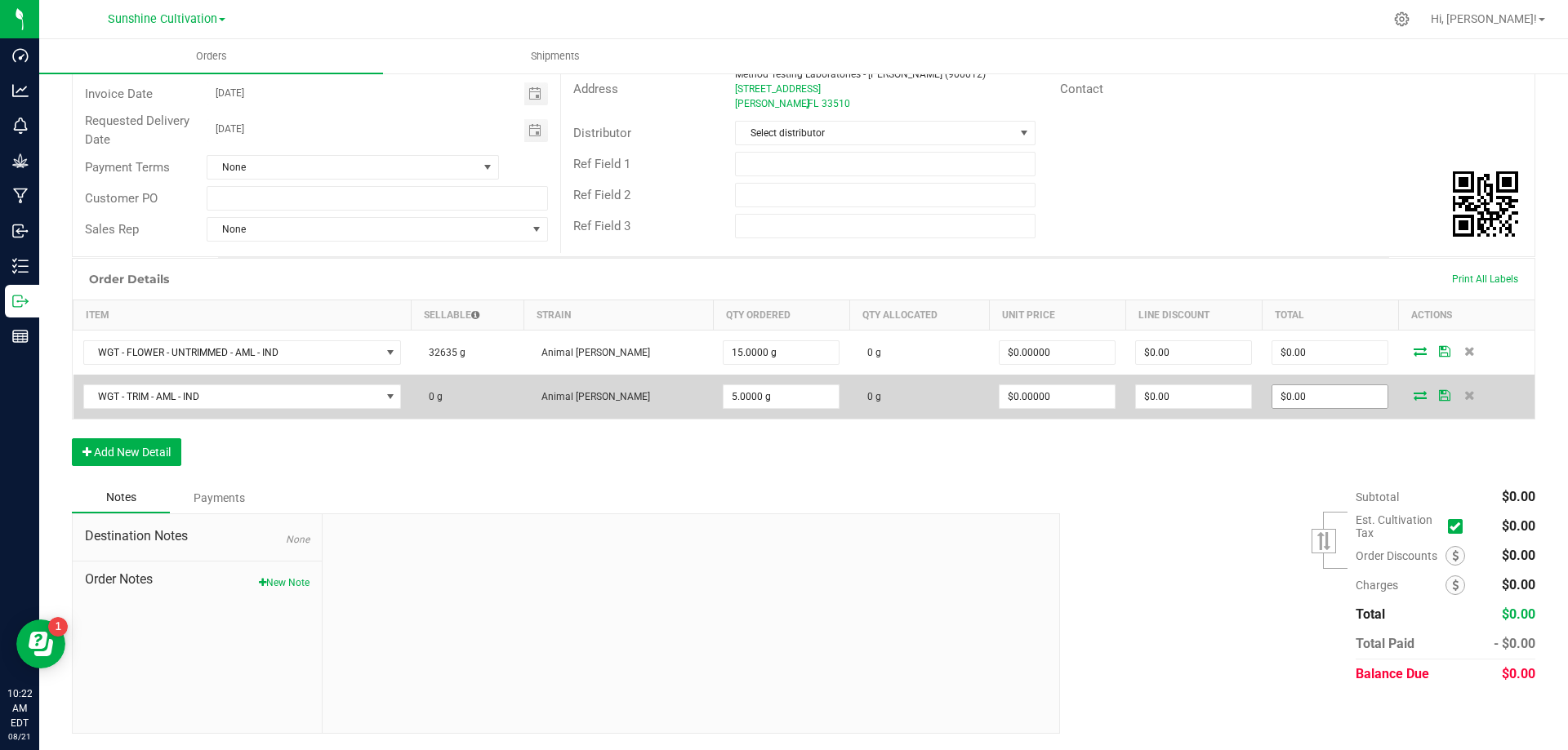
scroll to position [195, 0]
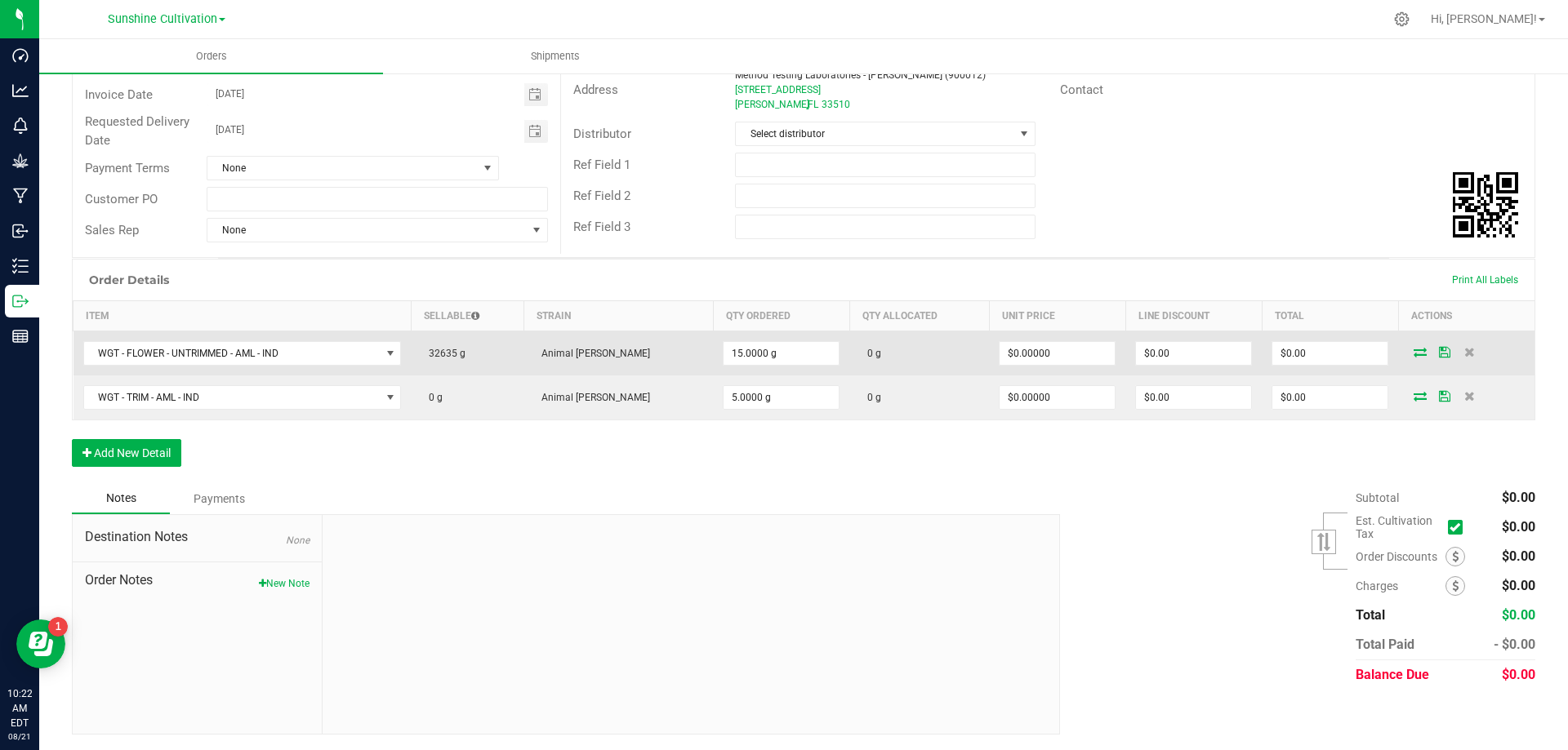
click at [1414, 352] on icon at bounding box center [1420, 352] width 13 height 10
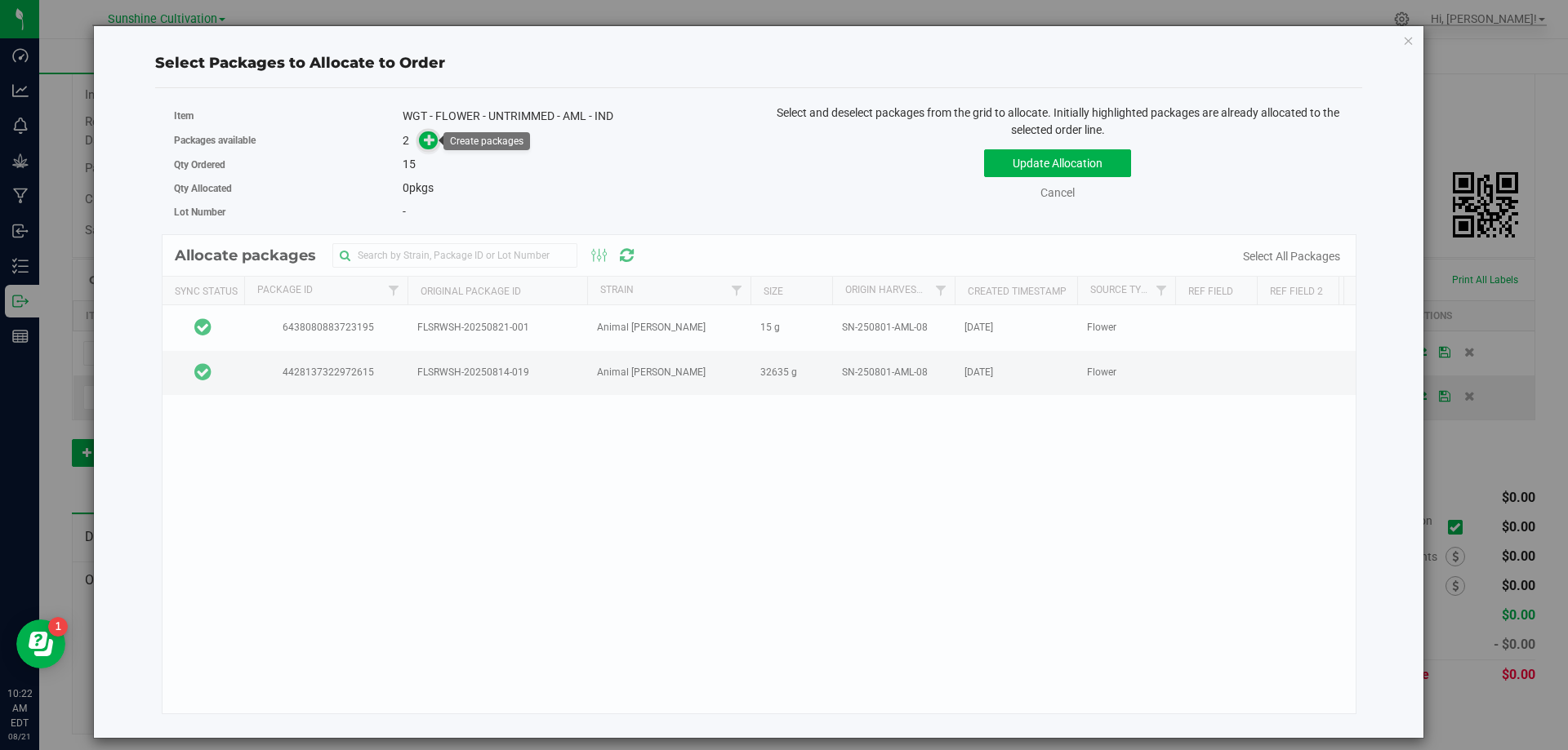
click at [427, 142] on icon at bounding box center [429, 139] width 11 height 11
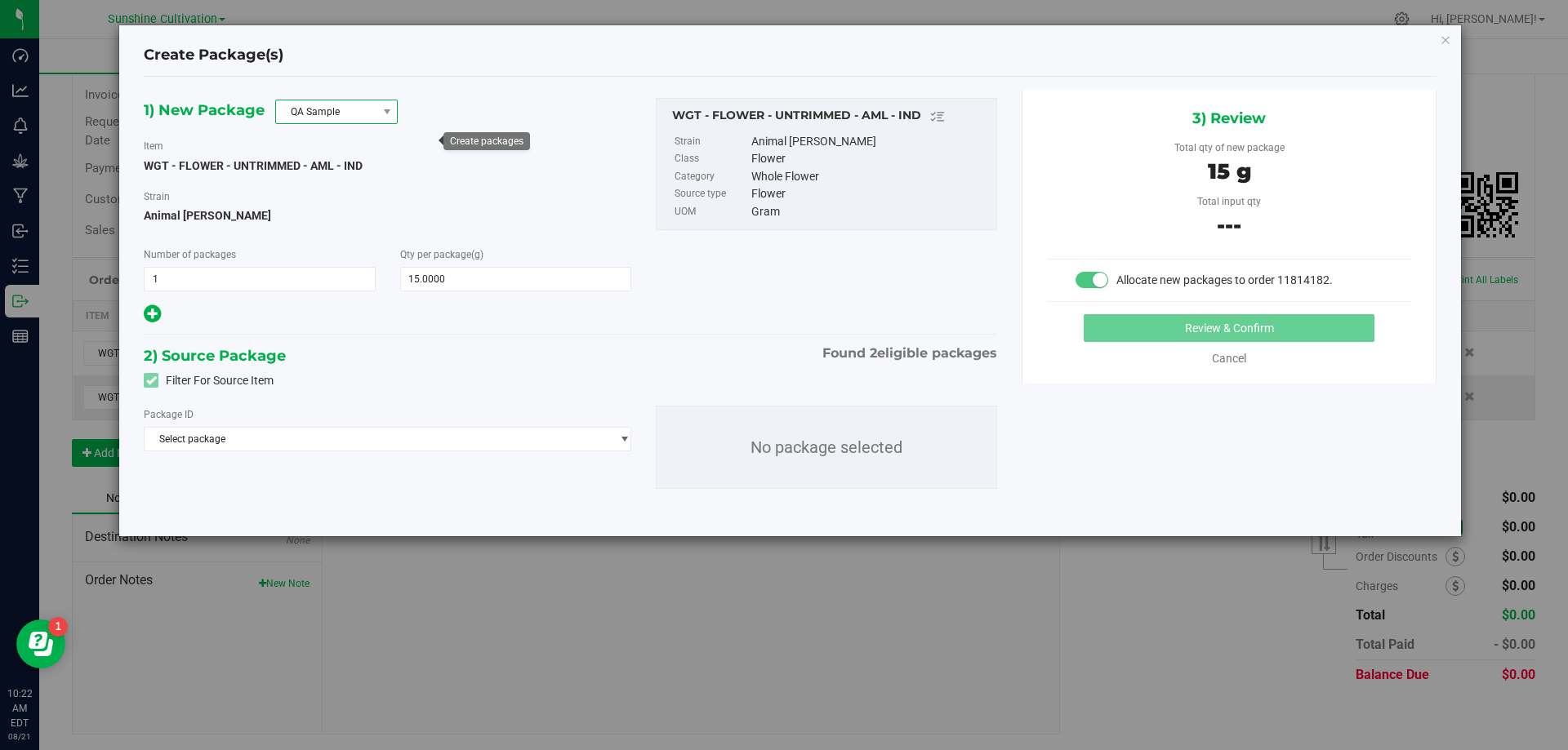
click at [351, 116] on span "QA Sample" at bounding box center [326, 111] width 100 height 23
click at [351, 179] on li "R&D Sample" at bounding box center [337, 184] width 121 height 23
click at [305, 435] on span "Select package" at bounding box center [377, 439] width 466 height 23
click at [248, 431] on span "Select package" at bounding box center [377, 439] width 466 height 23
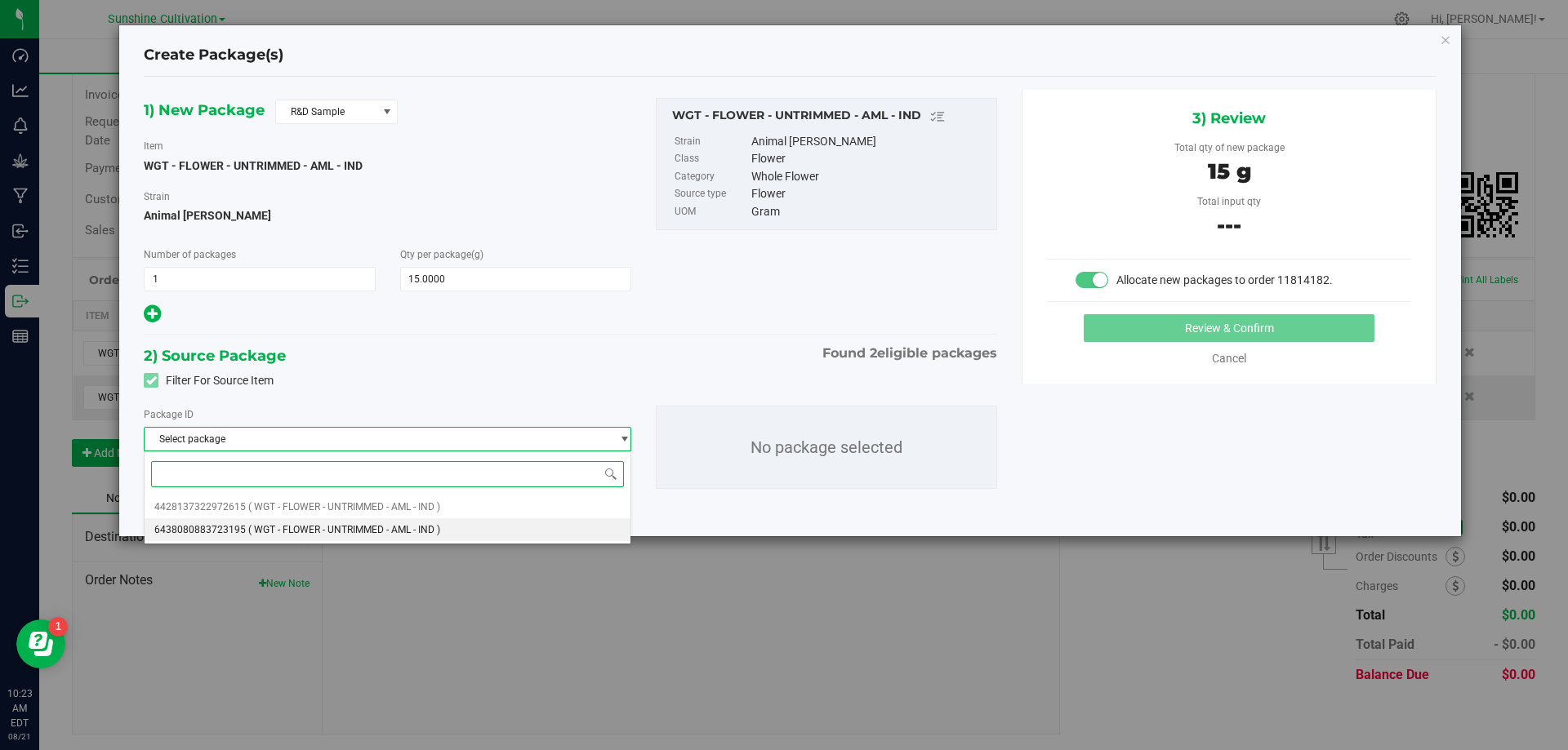
click at [248, 534] on span "( WGT - FLOWER - UNTRIMMED - AML - IND )" at bounding box center [344, 529] width 192 height 11
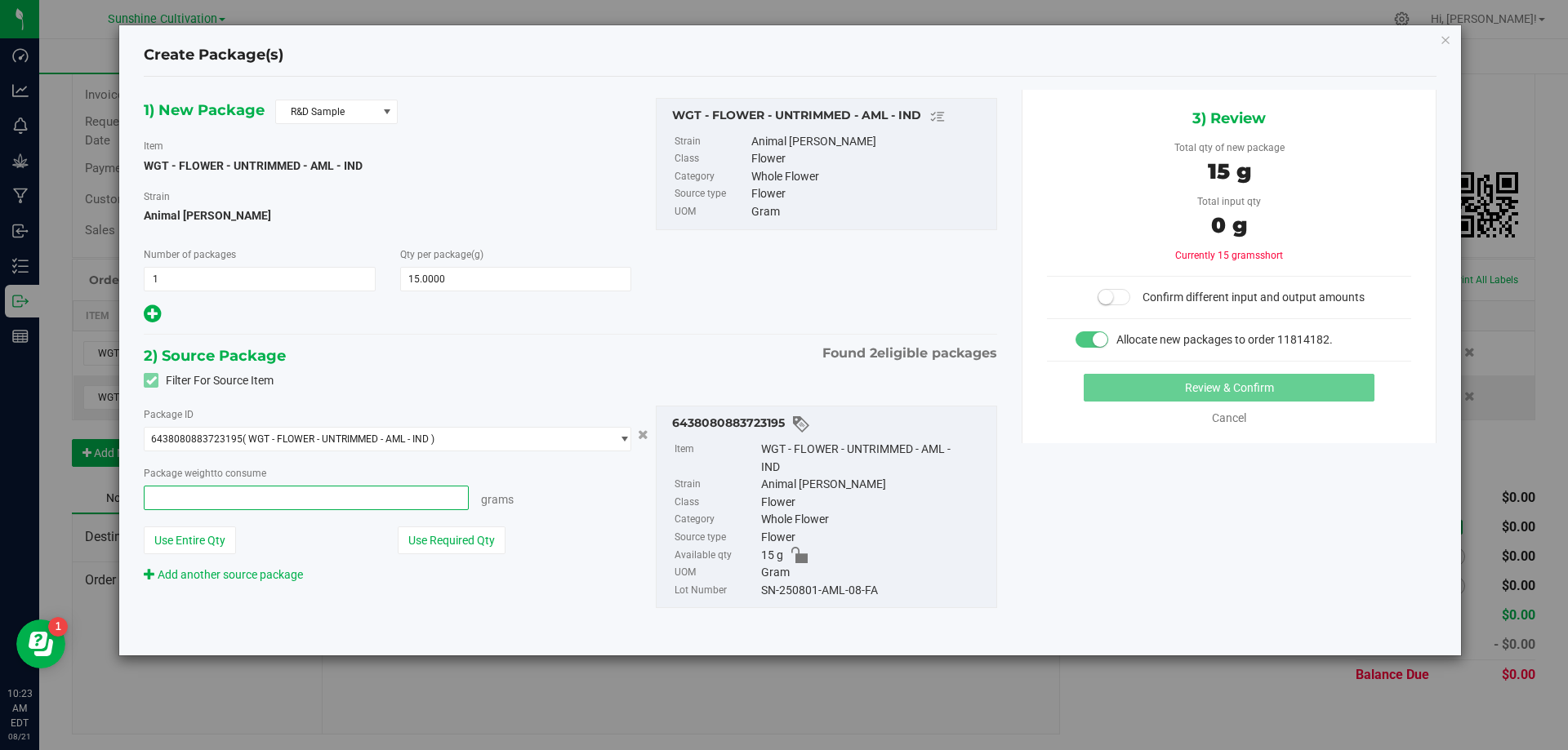
click at [298, 500] on span at bounding box center [306, 498] width 325 height 25
type input "15"
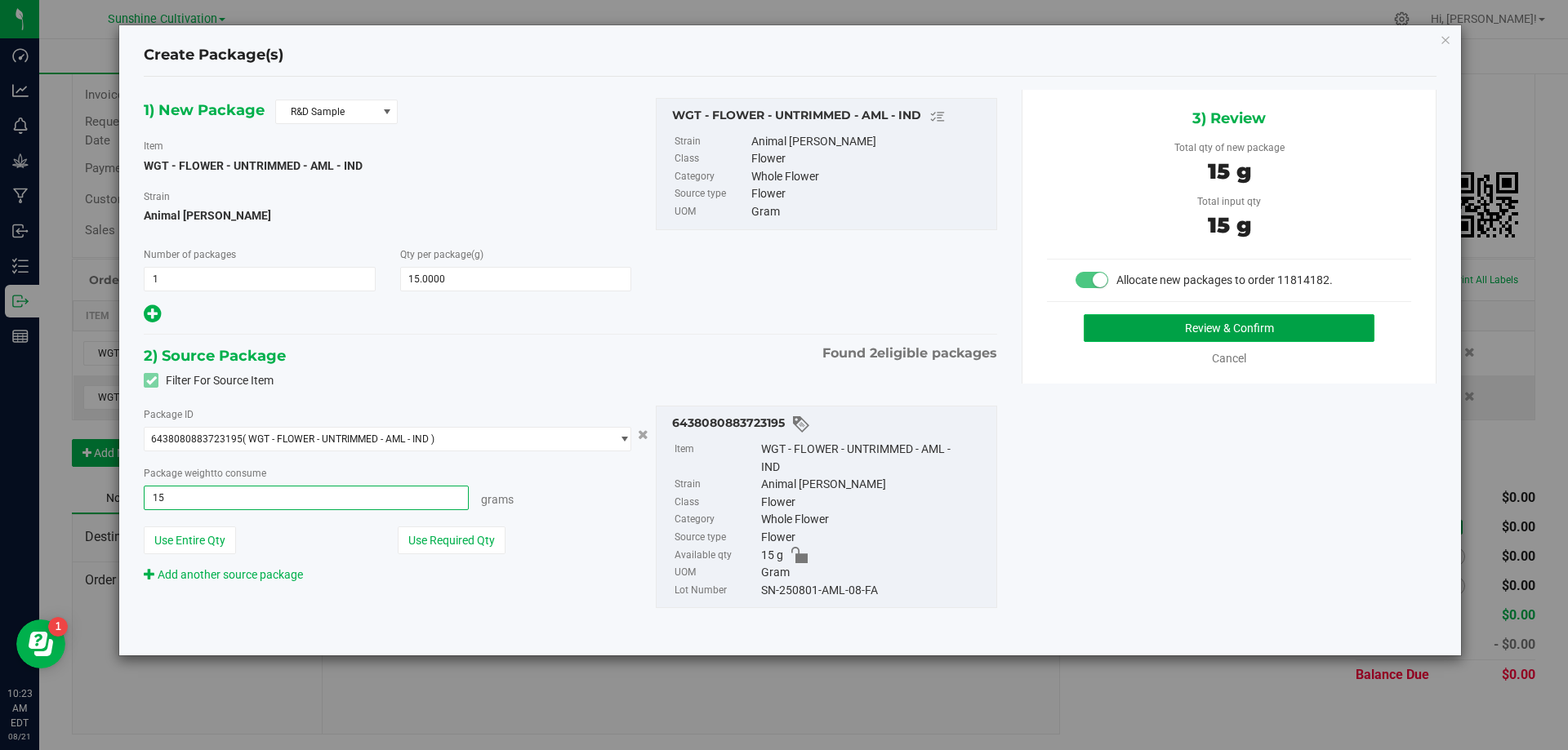
type input "15.0000 g"
click at [1192, 325] on button "Review & Confirm" at bounding box center [1230, 328] width 291 height 28
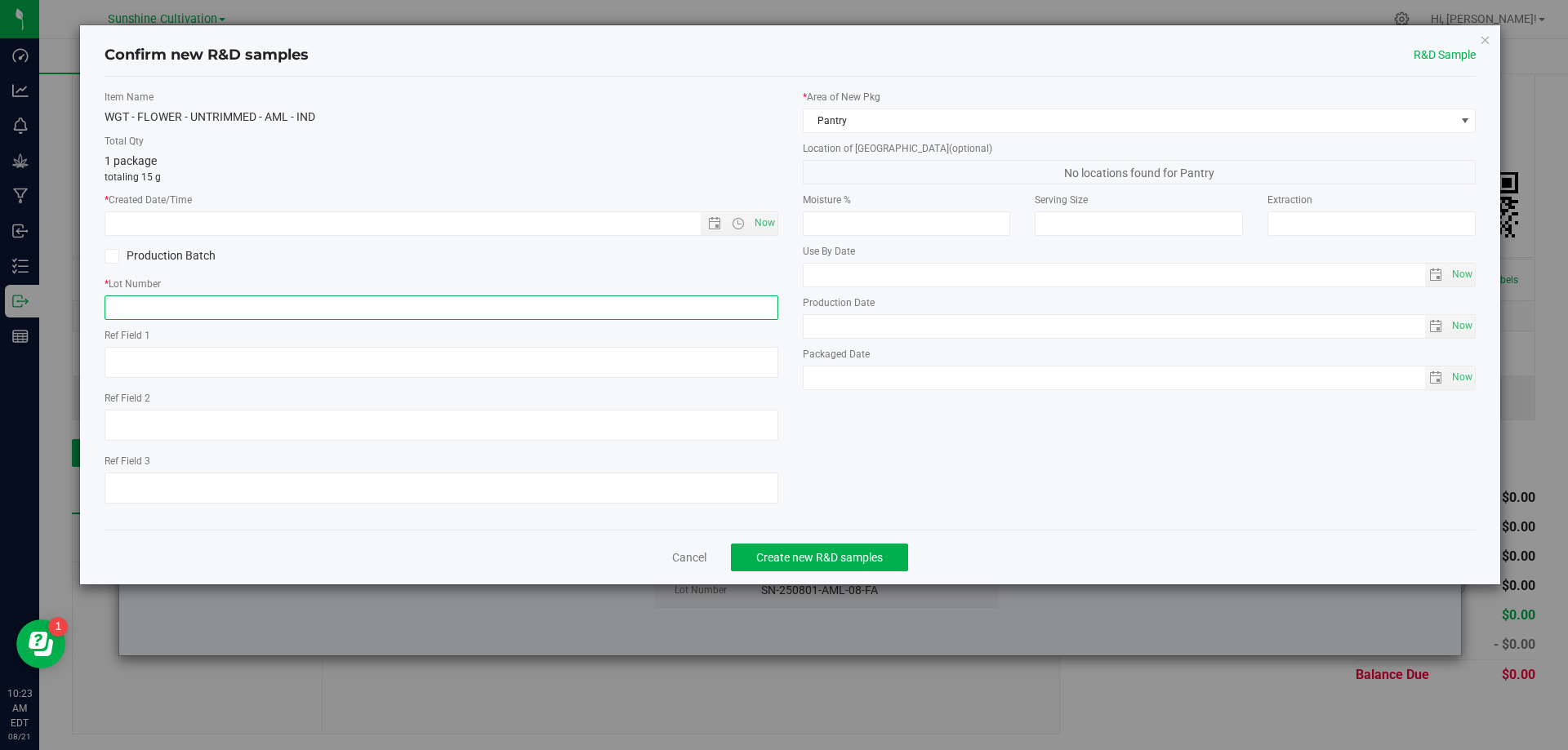
paste input "WGT - TRIM - AML - IND"
type input "WGT - TRIM - AML - IND"
drag, startPoint x: 294, startPoint y: 307, endPoint x: 133, endPoint y: 320, distance: 161.5
click at [62, 309] on div "Confirm new R&D samples R&D Sample Item Name WGT - FLOWER - UNTRIMMED - AML - I…" at bounding box center [790, 375] width 1581 height 750
paste input "SN-250801-AML-08"
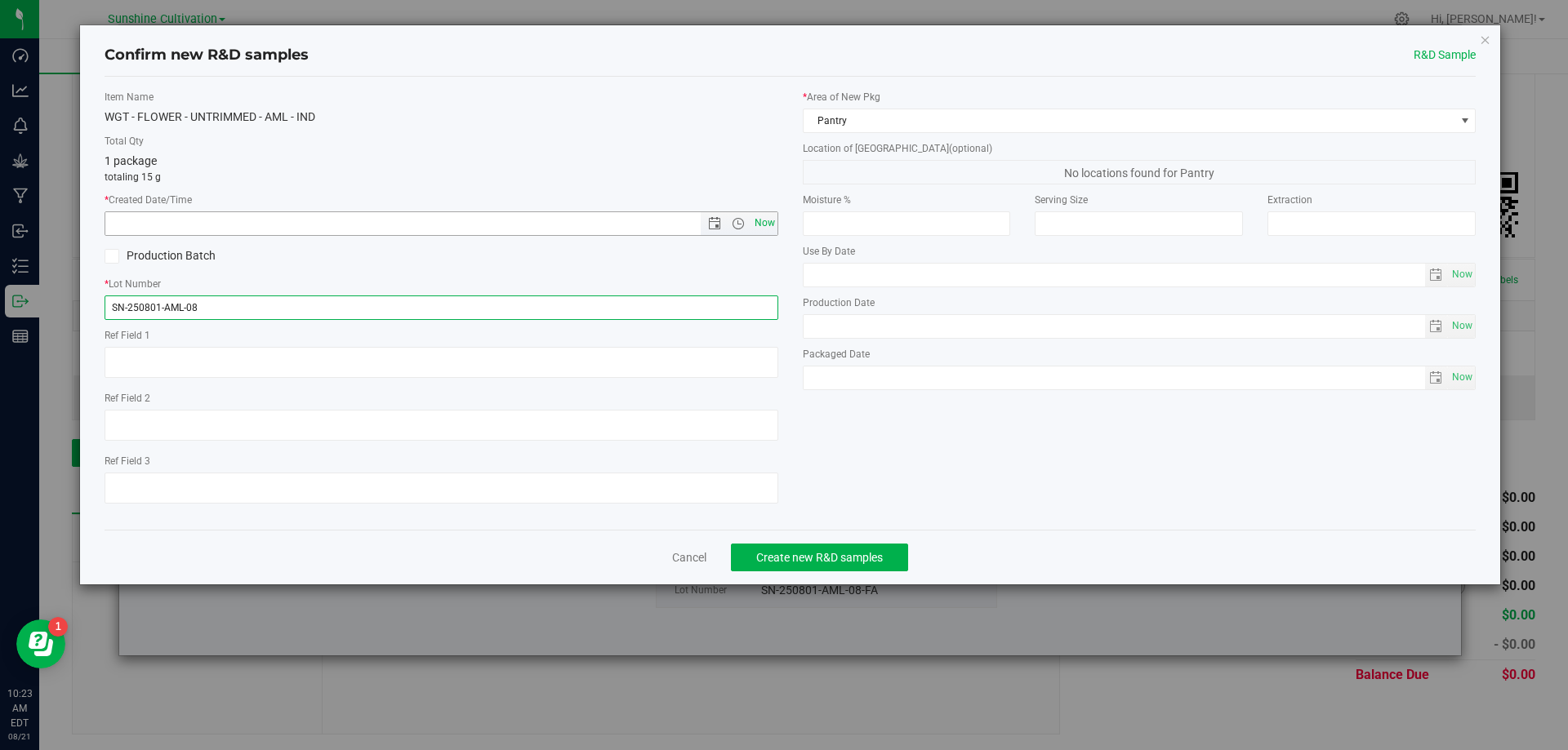
type input "SN-250801-AML-08"
click at [770, 219] on span "Now" at bounding box center [764, 223] width 28 height 24
type input "8/21/2025 10:23 AM"
click at [825, 561] on span "Create new R&D samples" at bounding box center [819, 557] width 127 height 13
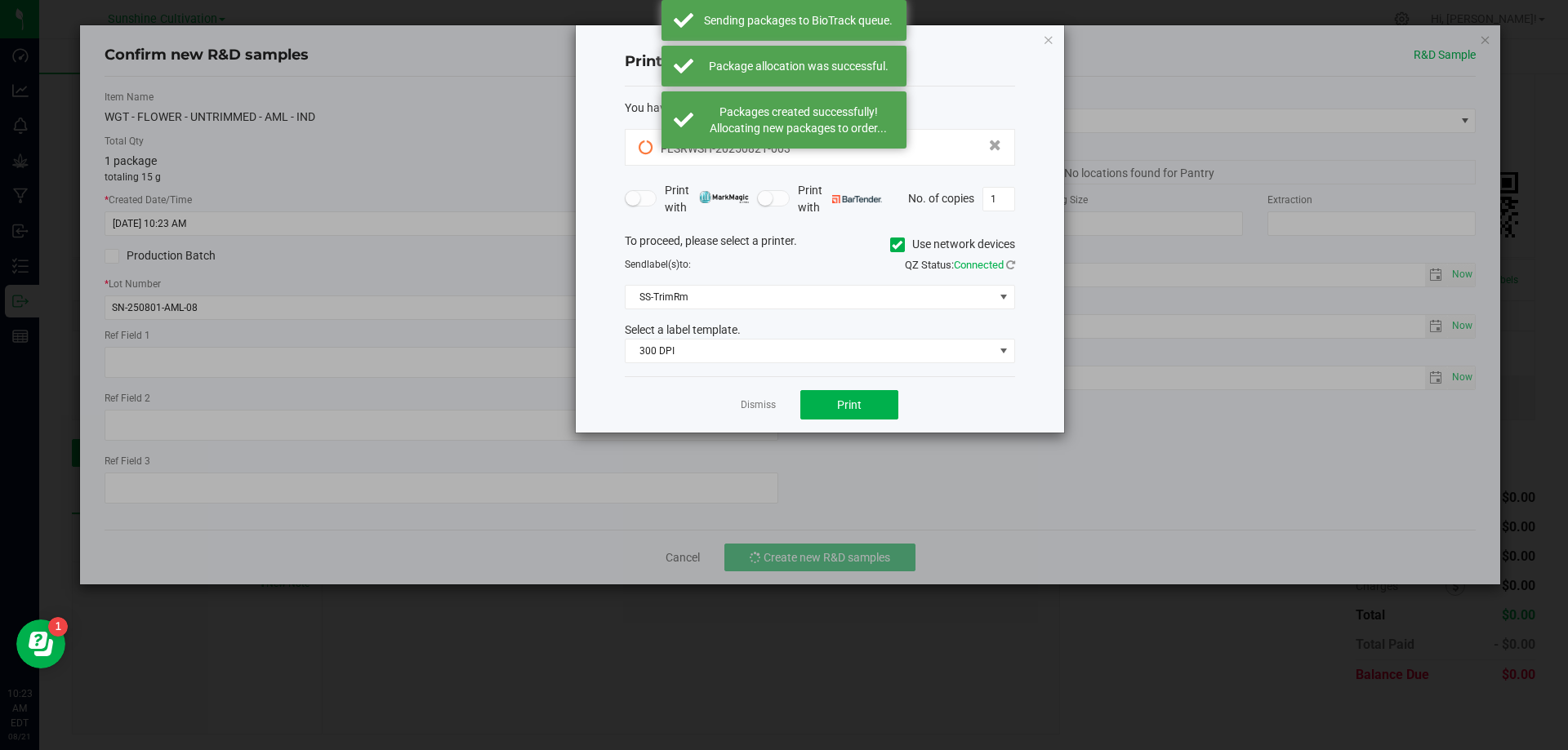
click at [410, 400] on ngb-modal-window "Print package label You have selected 1 package label to print : FLSRWSH-202508…" at bounding box center [790, 375] width 1581 height 750
click at [783, 512] on ngb-modal-window "Print package label You have selected 1 package label to print : FLSRWSH-202508…" at bounding box center [790, 375] width 1581 height 750
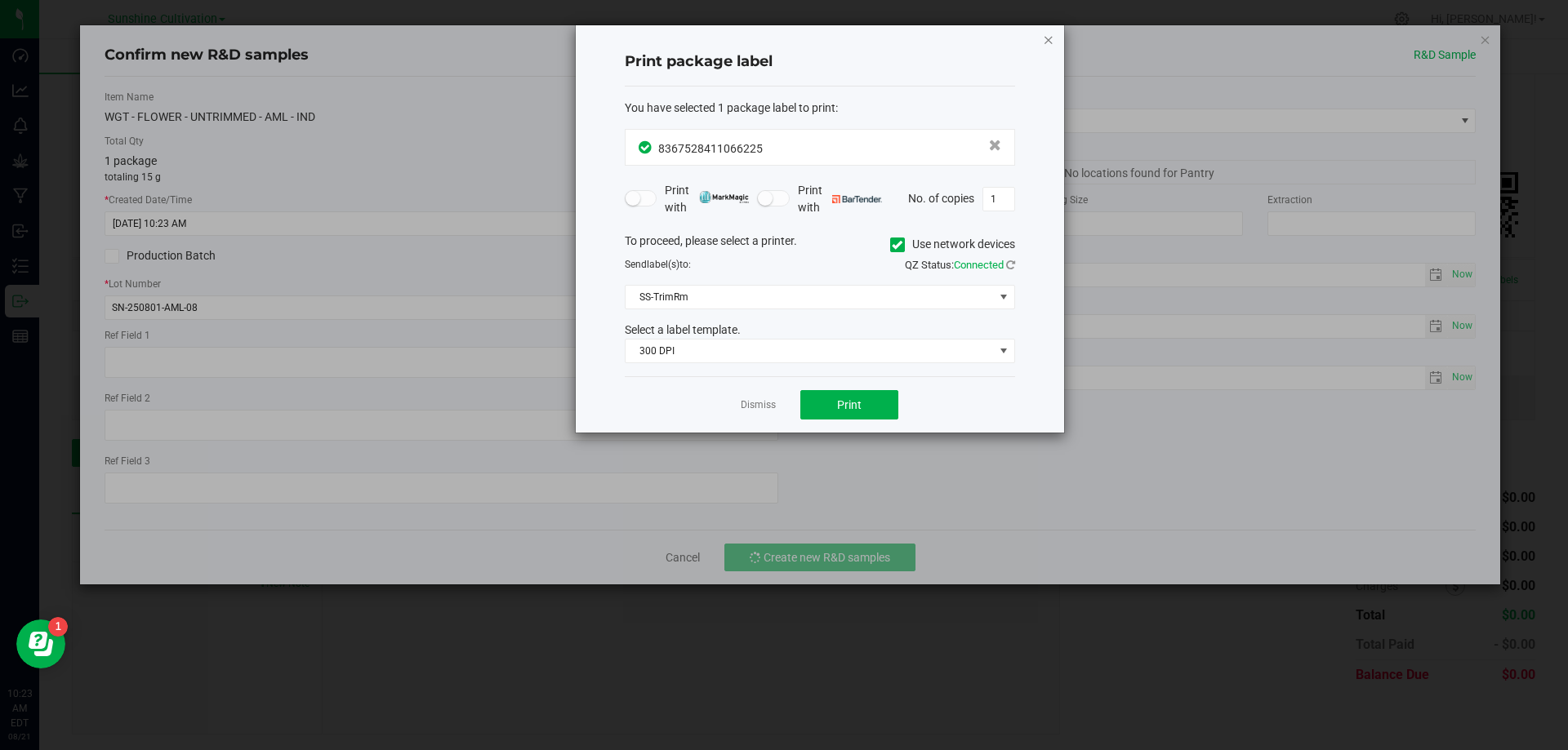
click at [1044, 42] on icon "button" at bounding box center [1048, 39] width 11 height 20
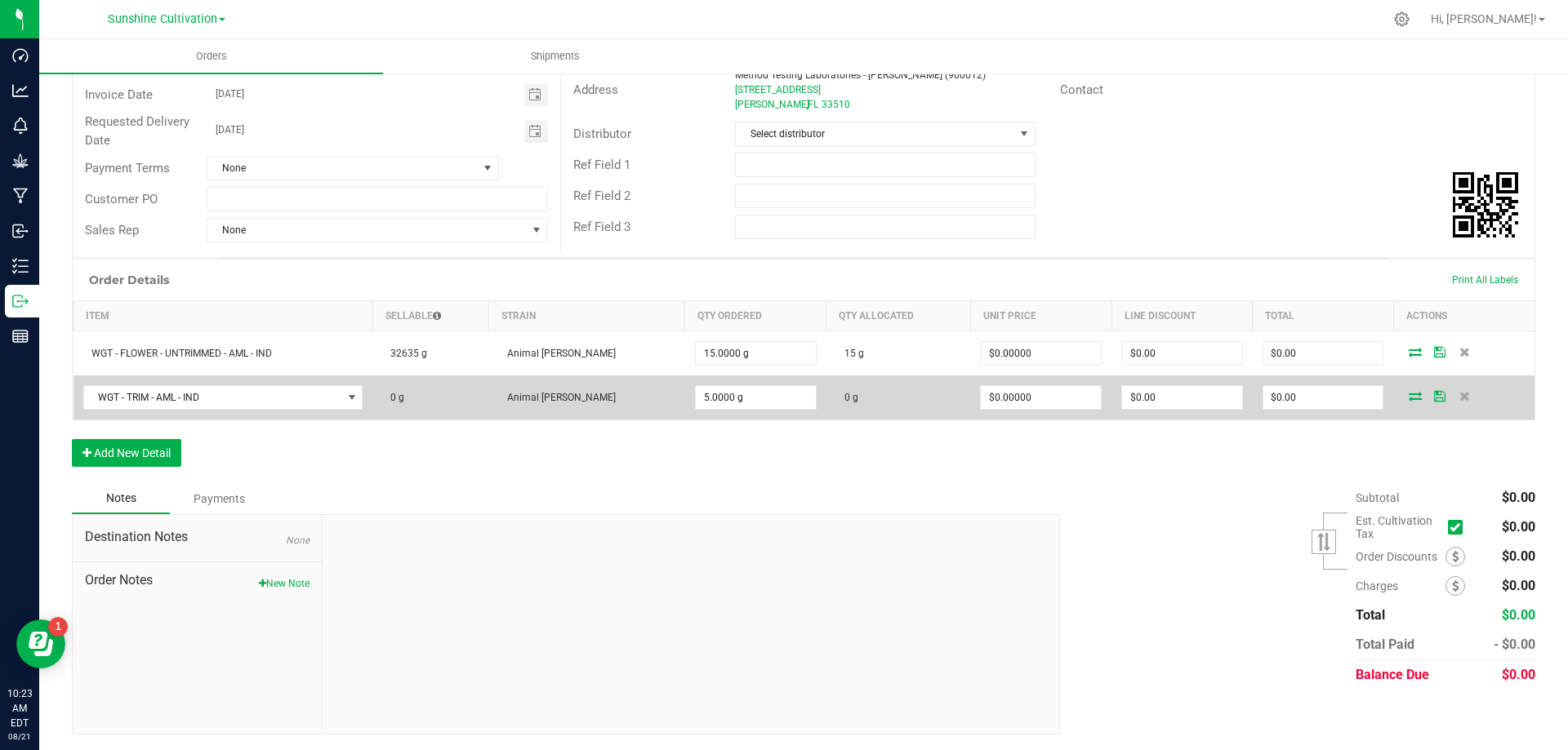
click at [1409, 399] on icon at bounding box center [1415, 396] width 13 height 10
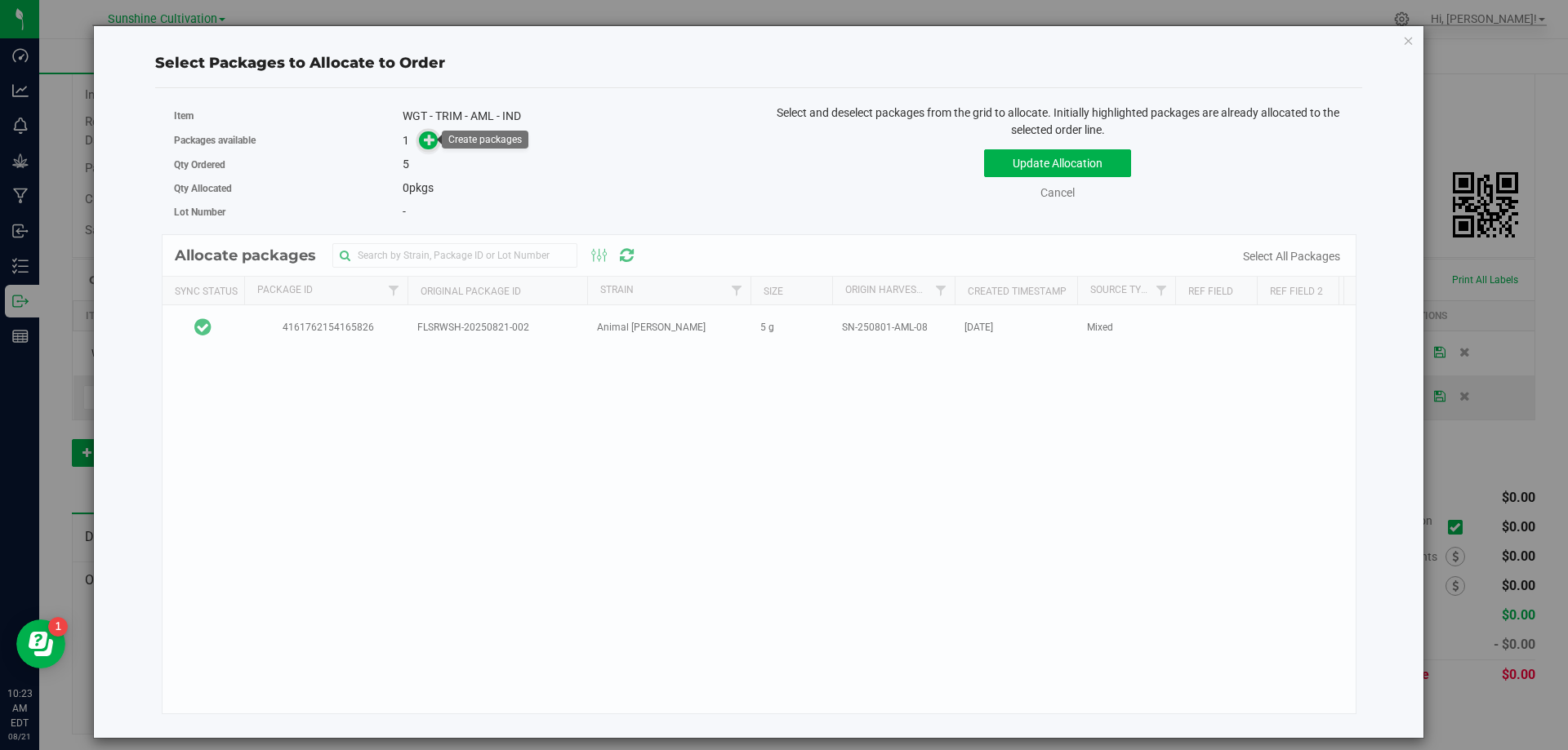
click at [426, 142] on icon at bounding box center [430, 139] width 12 height 12
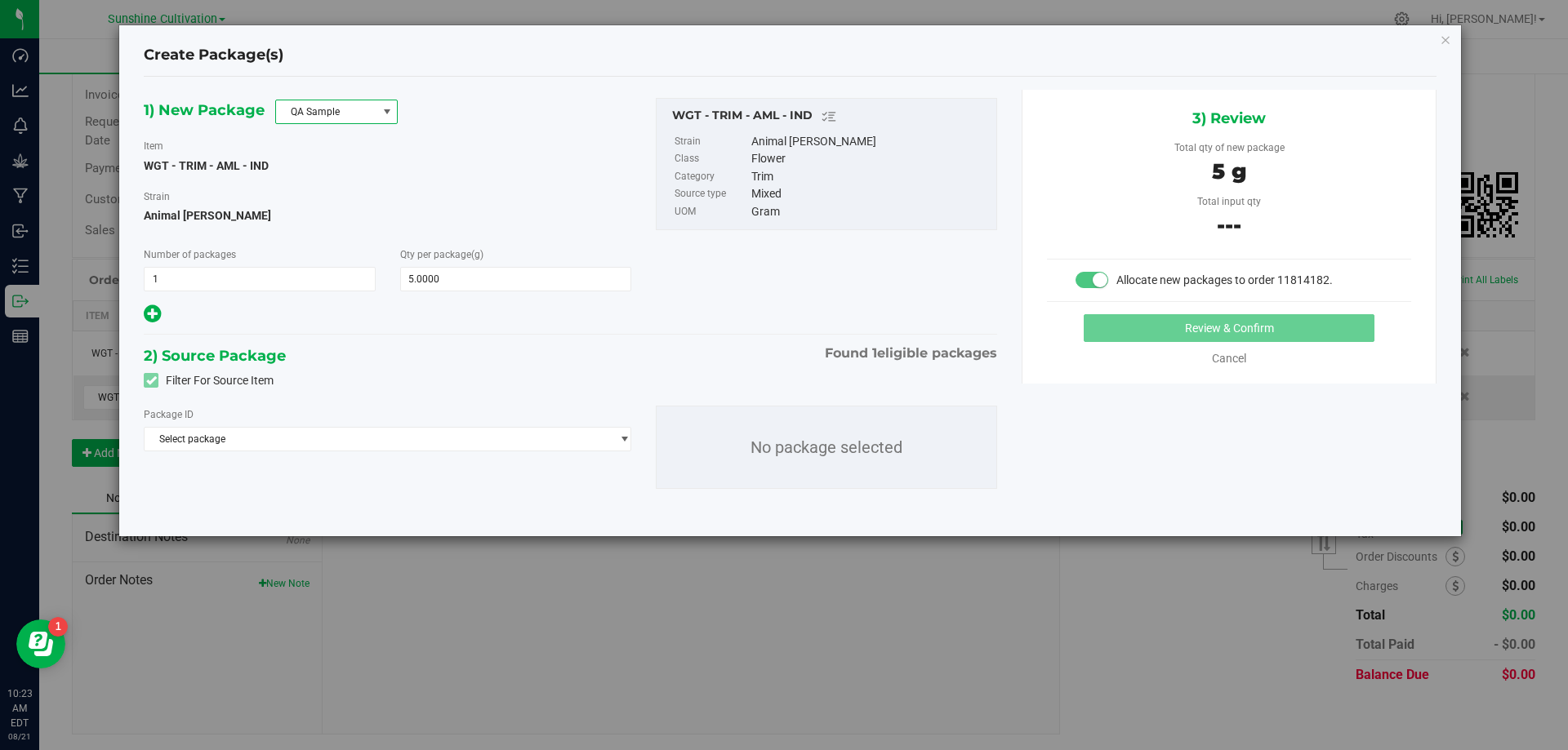
click at [353, 113] on span "QA Sample" at bounding box center [326, 111] width 100 height 23
click at [333, 190] on li "R&D Sample" at bounding box center [337, 184] width 121 height 23
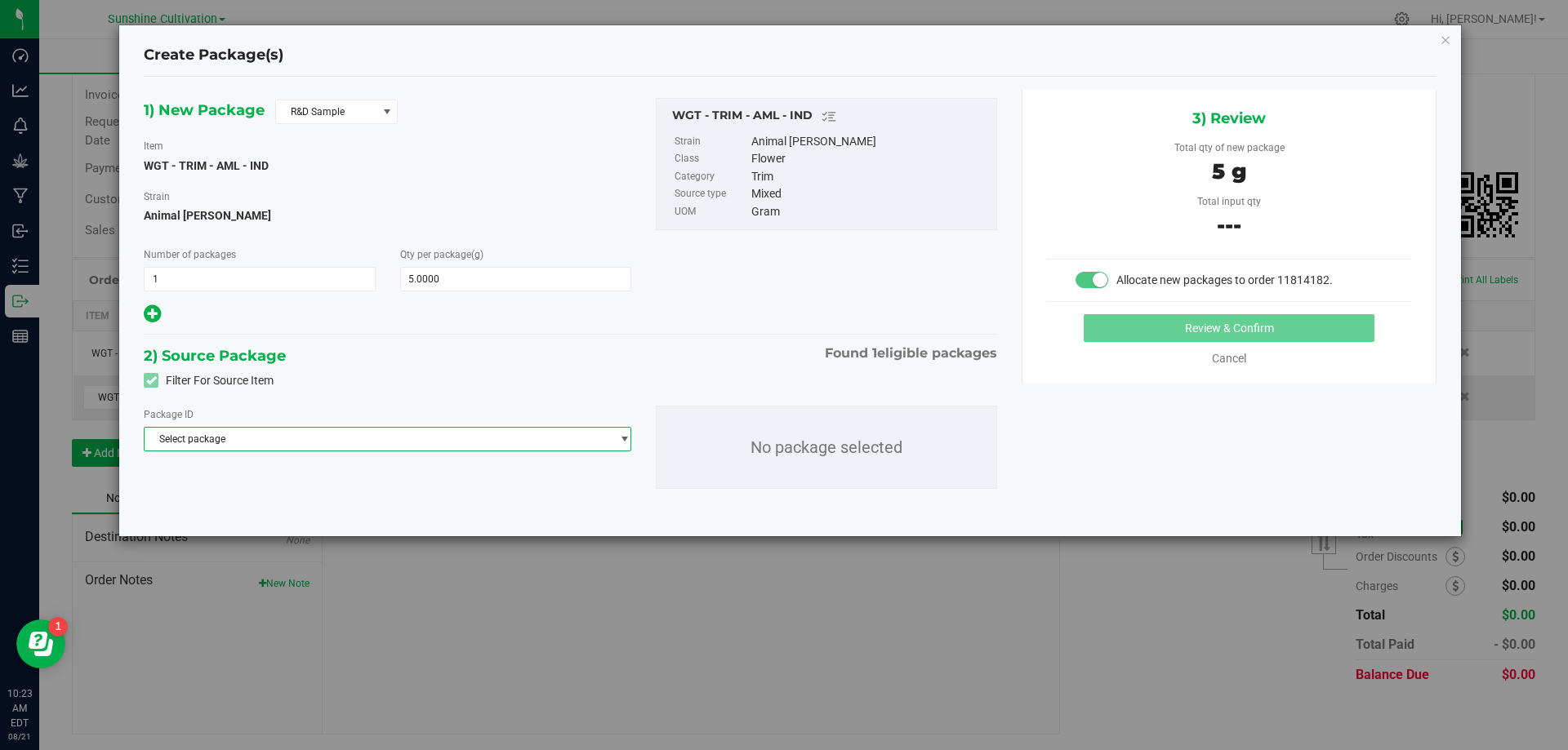
click at [273, 444] on span "Select package" at bounding box center [377, 439] width 466 height 23
click at [269, 438] on span "Select package" at bounding box center [377, 439] width 466 height 23
click at [263, 501] on span "( WGT - TRIM - AML - IND )" at bounding box center [304, 506] width 113 height 11
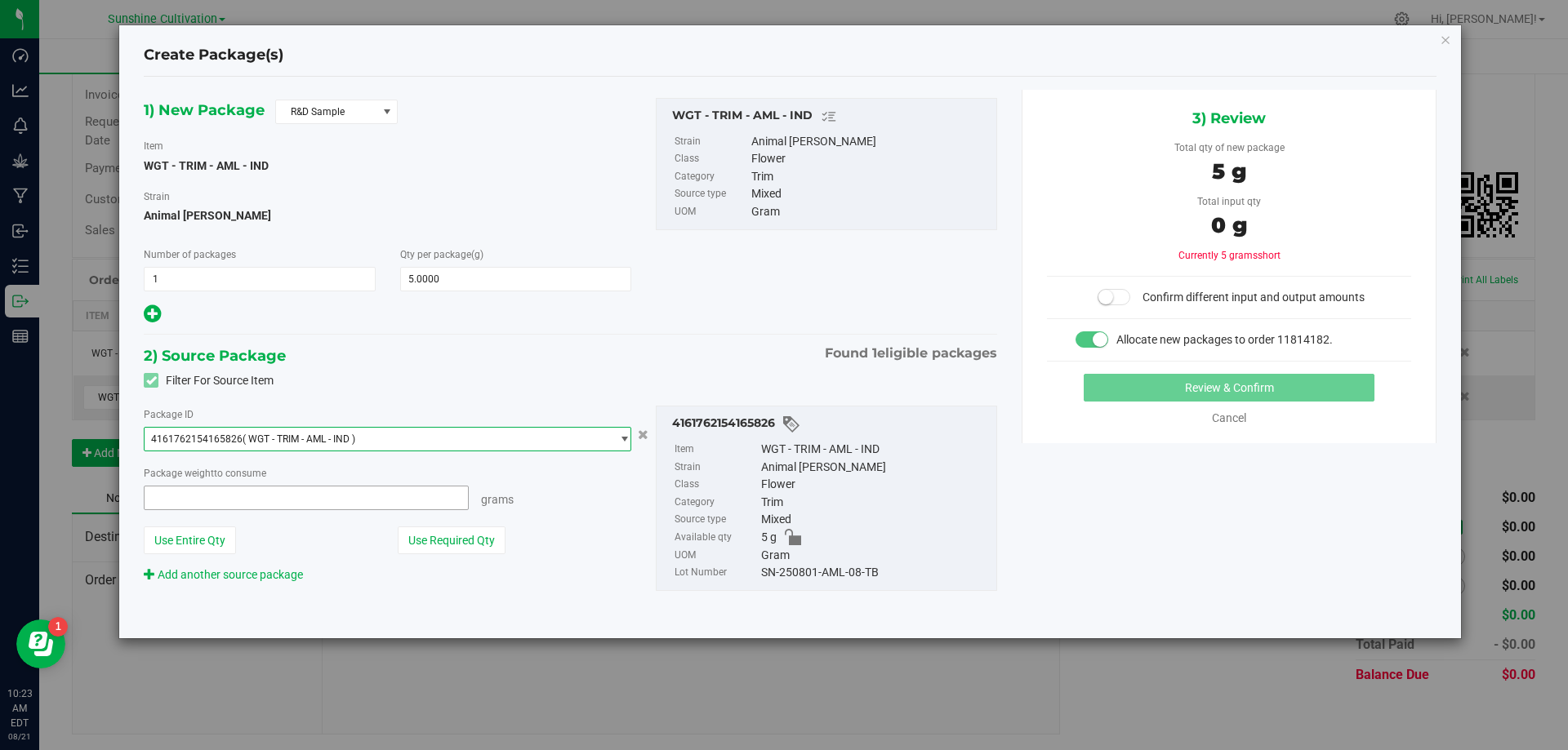
click at [430, 498] on span at bounding box center [306, 498] width 325 height 25
type input "5"
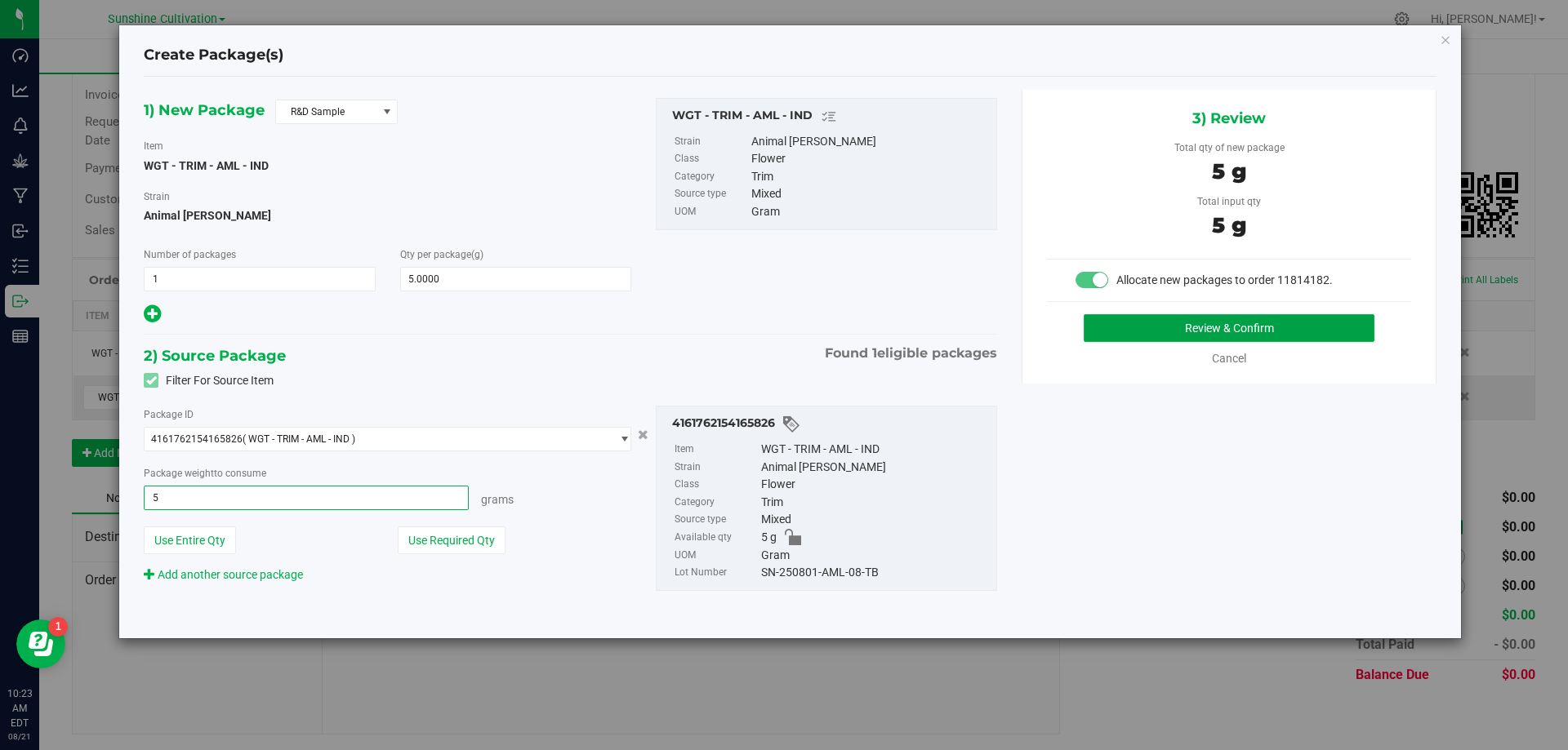
type input "5.0000 g"
click at [1209, 330] on button "Review & Confirm" at bounding box center [1230, 328] width 291 height 28
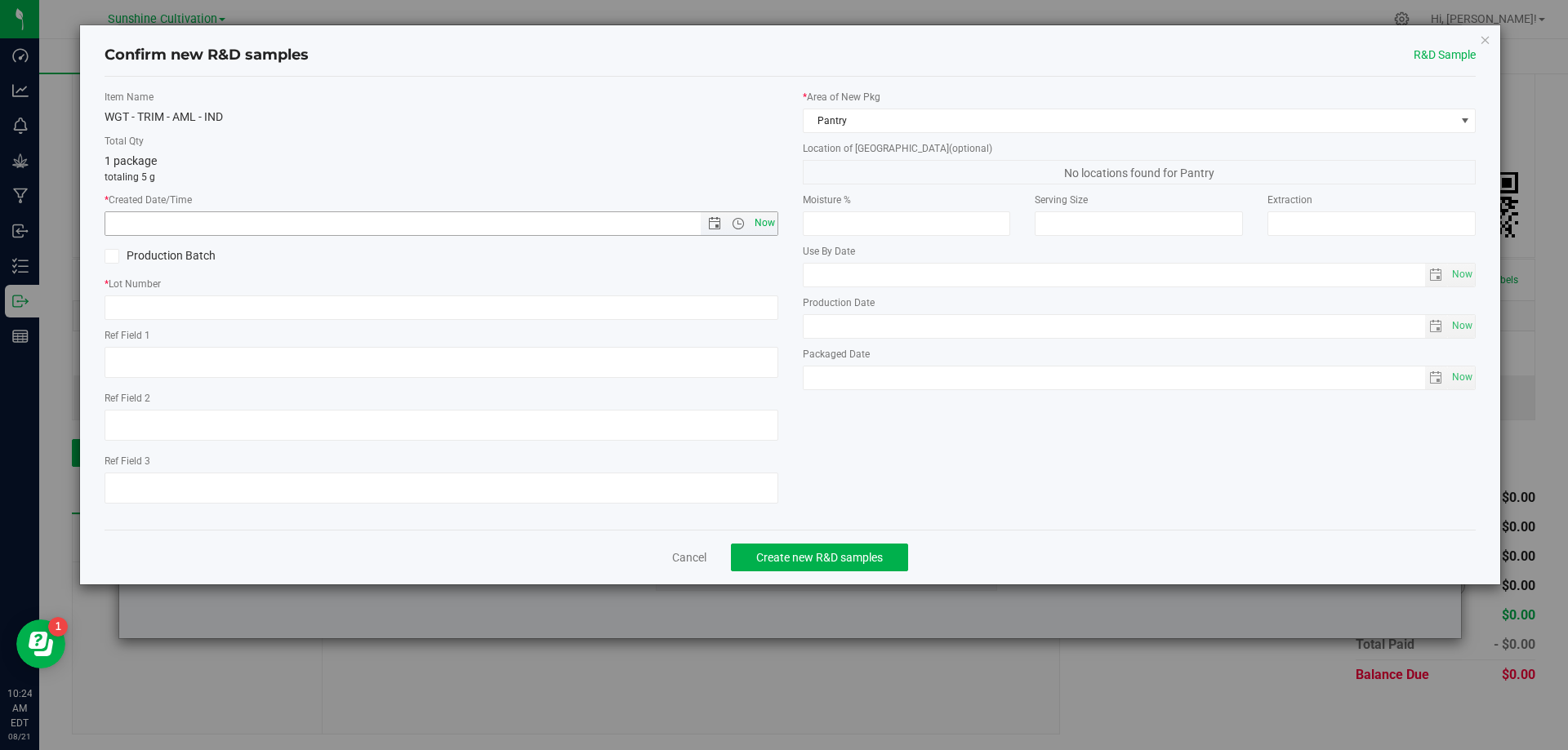
click at [772, 228] on span "Now" at bounding box center [764, 223] width 28 height 24
type input "8/21/2025 10:24 AM"
paste input "SN-250801-AML-08"
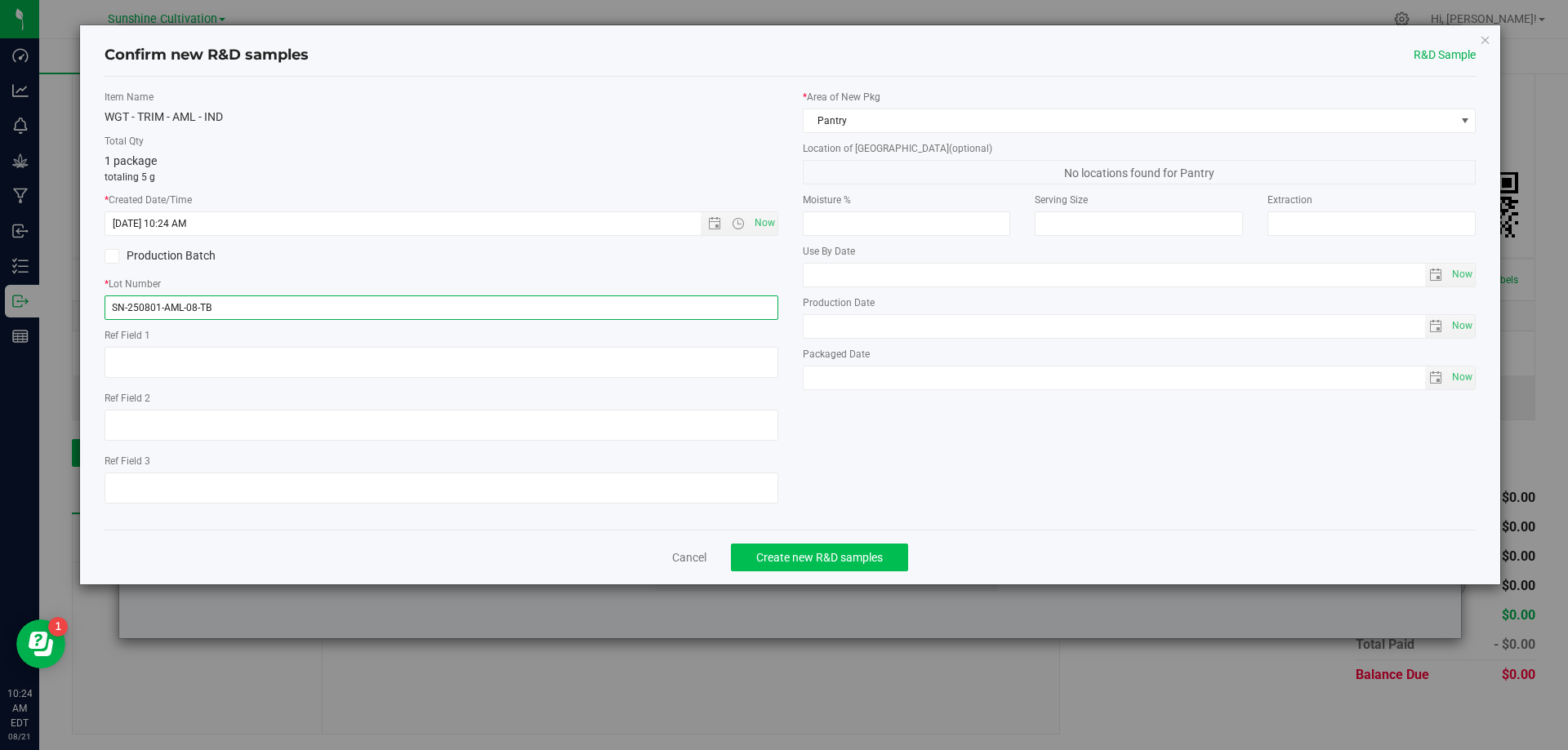
type input "SN-250801-AML-08-TB"
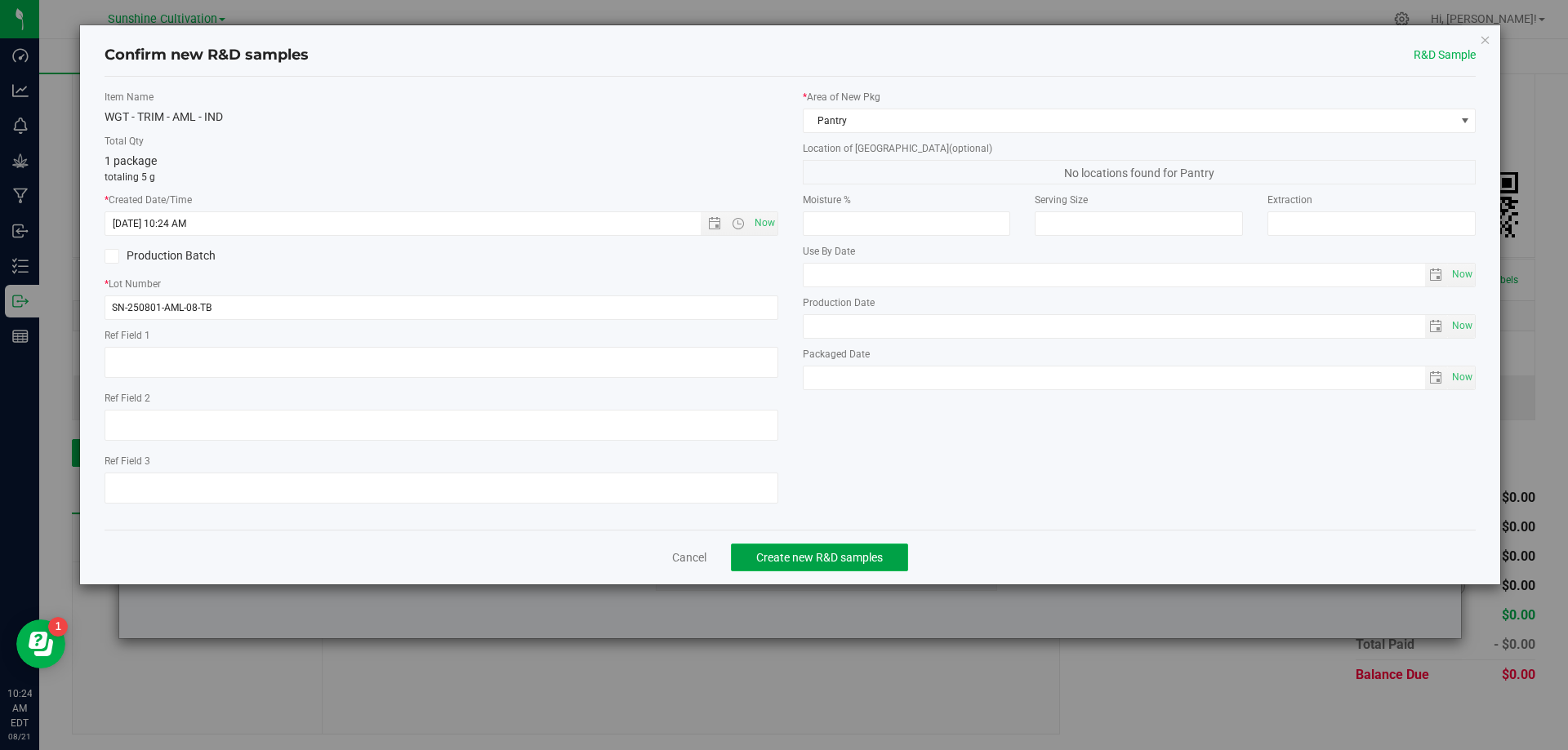
click at [817, 554] on span "Create new R&D samples" at bounding box center [819, 557] width 127 height 13
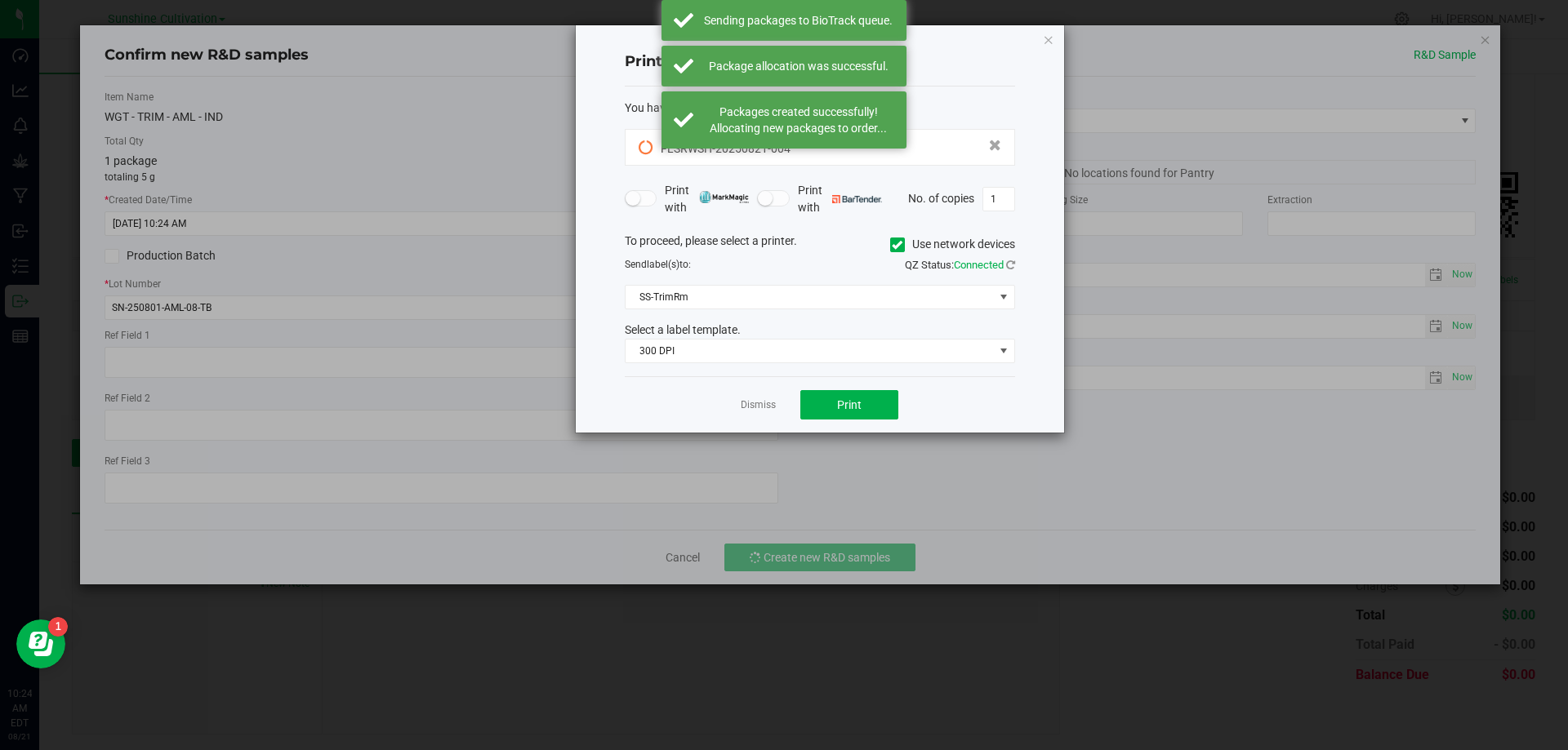
click at [776, 398] on div "Dismiss Print" at bounding box center [819, 404] width 390 height 56
click at [768, 403] on link "Dismiss" at bounding box center [758, 405] width 35 height 14
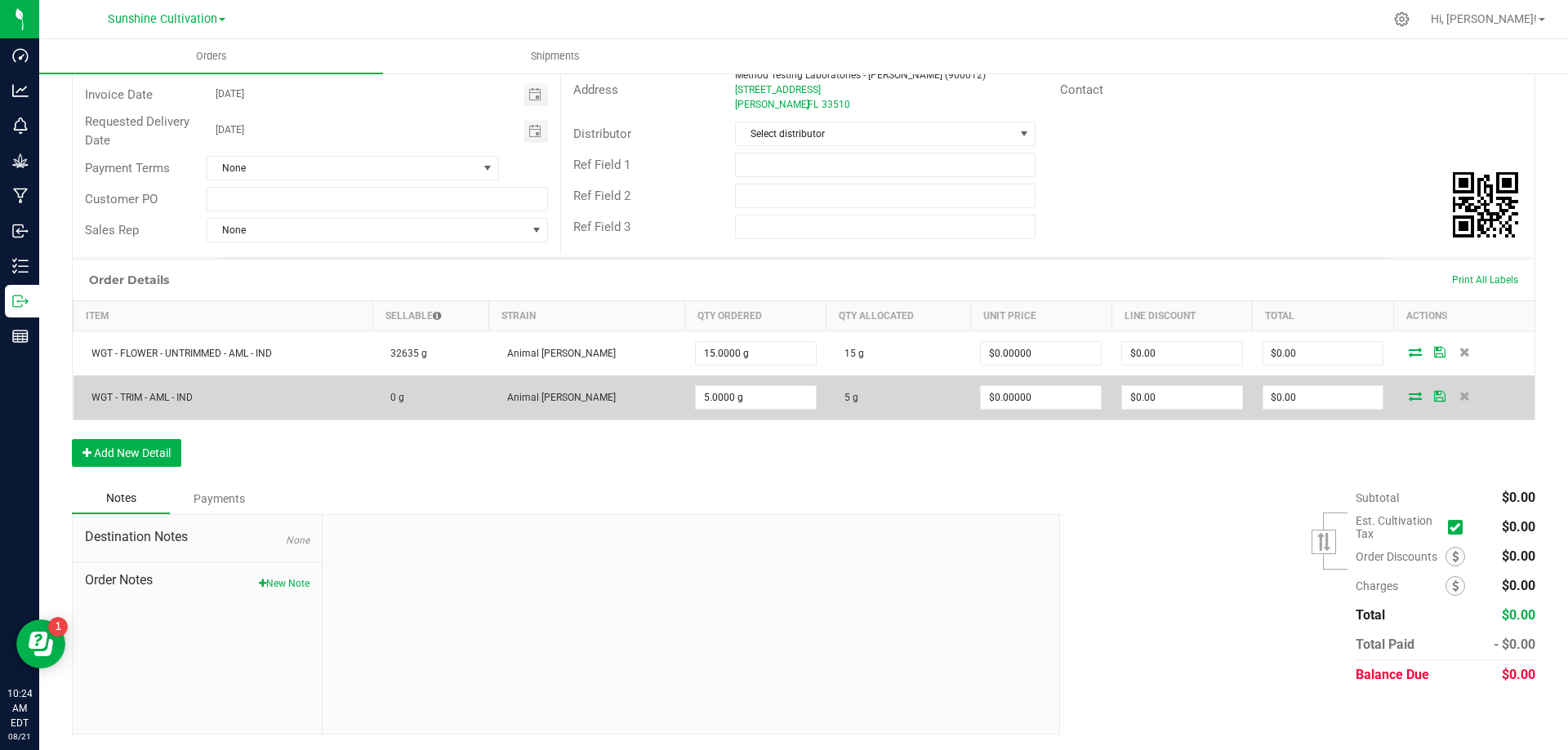
click at [417, 397] on td "0 g" at bounding box center [430, 398] width 116 height 44
drag, startPoint x: 418, startPoint y: 405, endPoint x: 410, endPoint y: 399, distance: 10.0
click at [417, 405] on td "0 g" at bounding box center [430, 398] width 116 height 44
click at [405, 399] on span "0 g" at bounding box center [393, 397] width 22 height 11
type input "5"
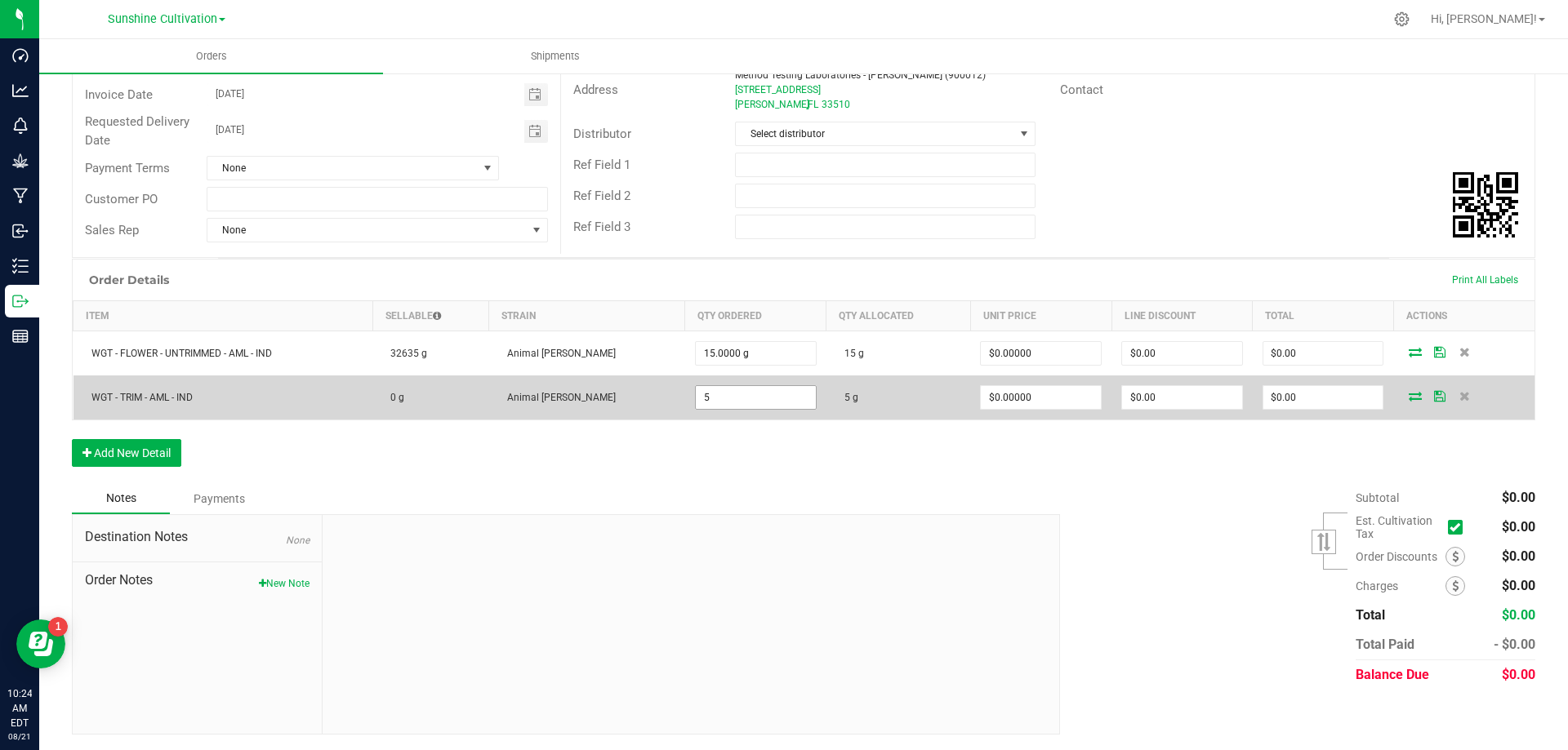
click at [725, 396] on input "5" at bounding box center [756, 398] width 120 height 23
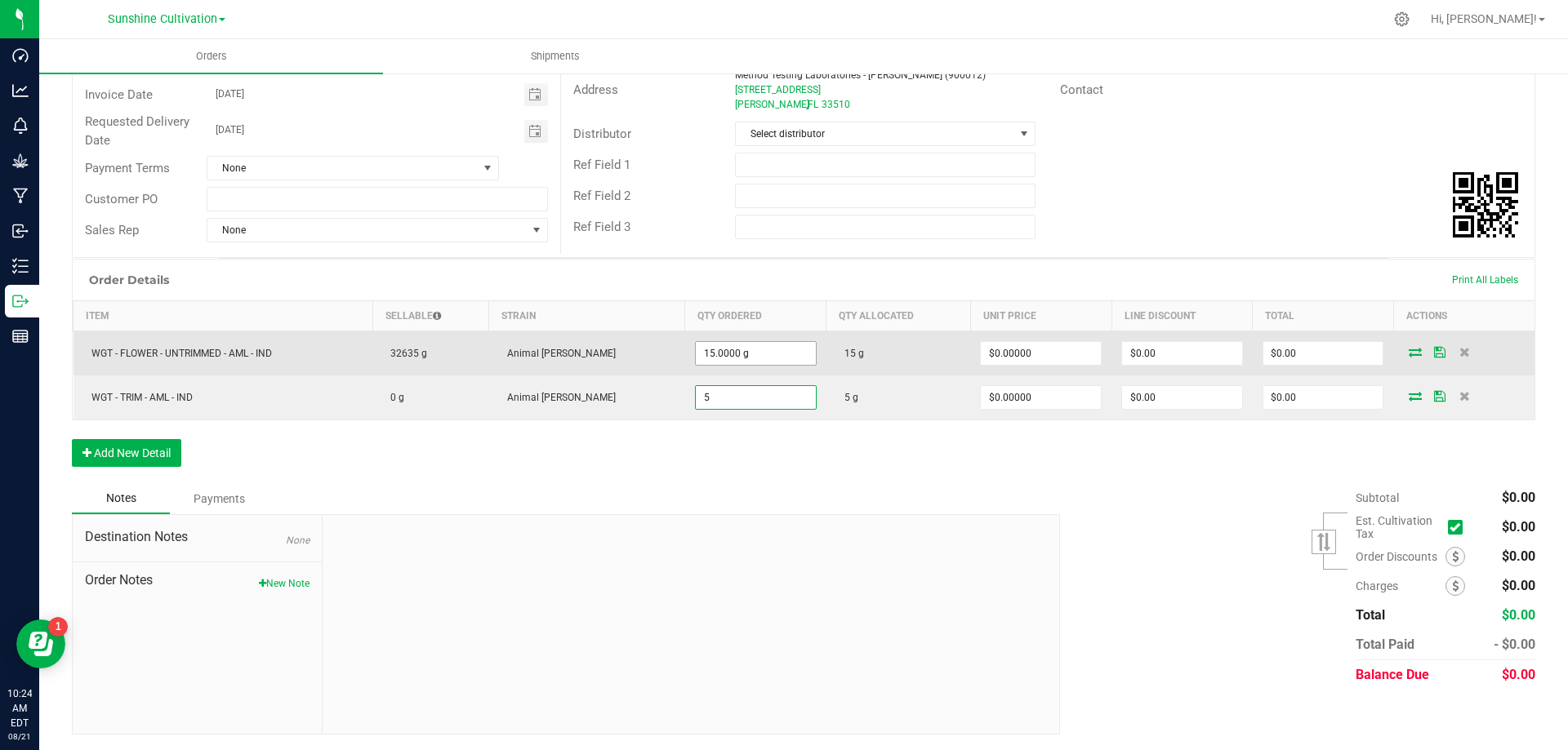
type input "15"
type input "5.0000 g"
click at [723, 364] on input "15" at bounding box center [756, 353] width 120 height 23
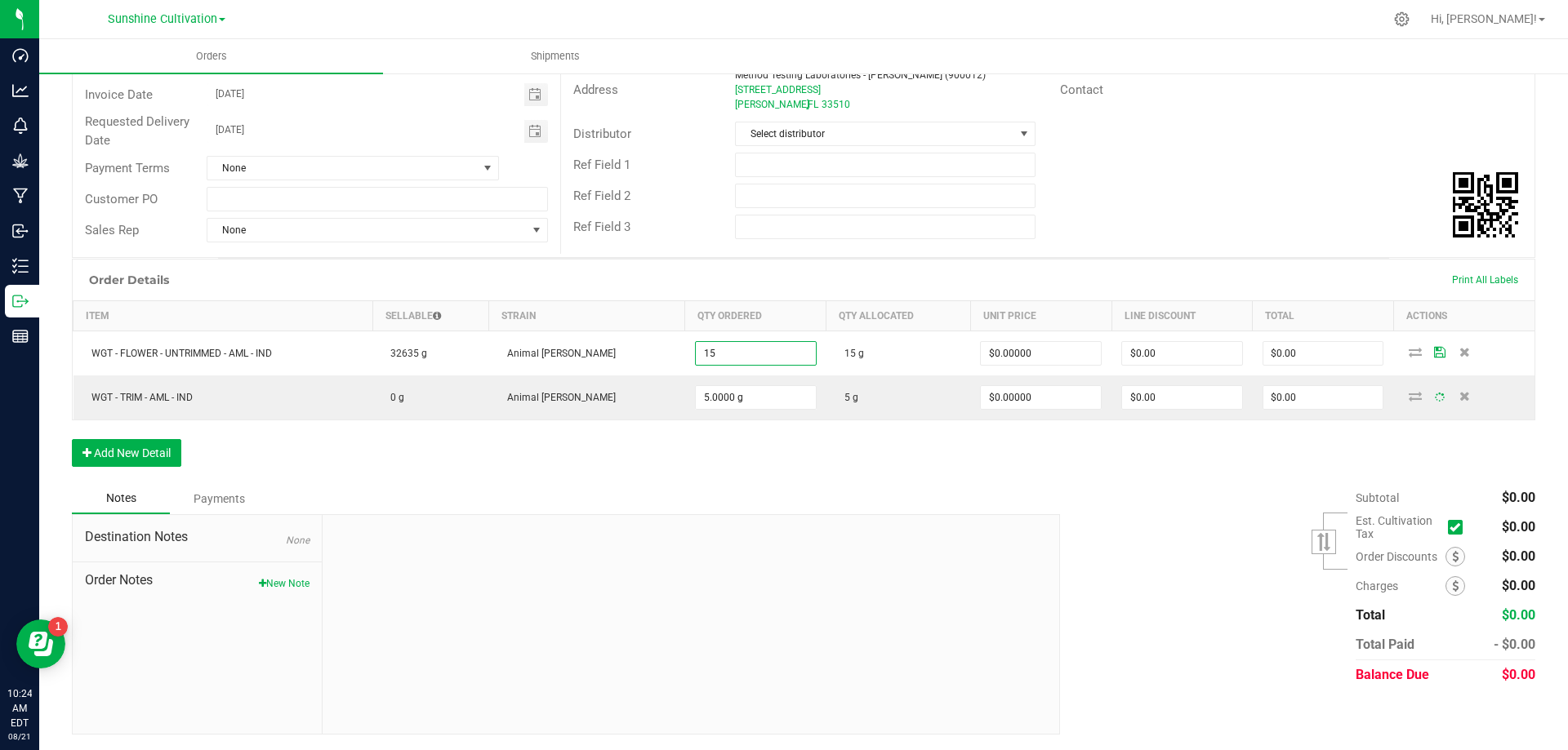
type input "15.0000 g"
click at [738, 471] on div "Order Details Print All Labels Item Sellable Strain Qty Ordered Qty Allocated U…" at bounding box center [804, 371] width 1463 height 224
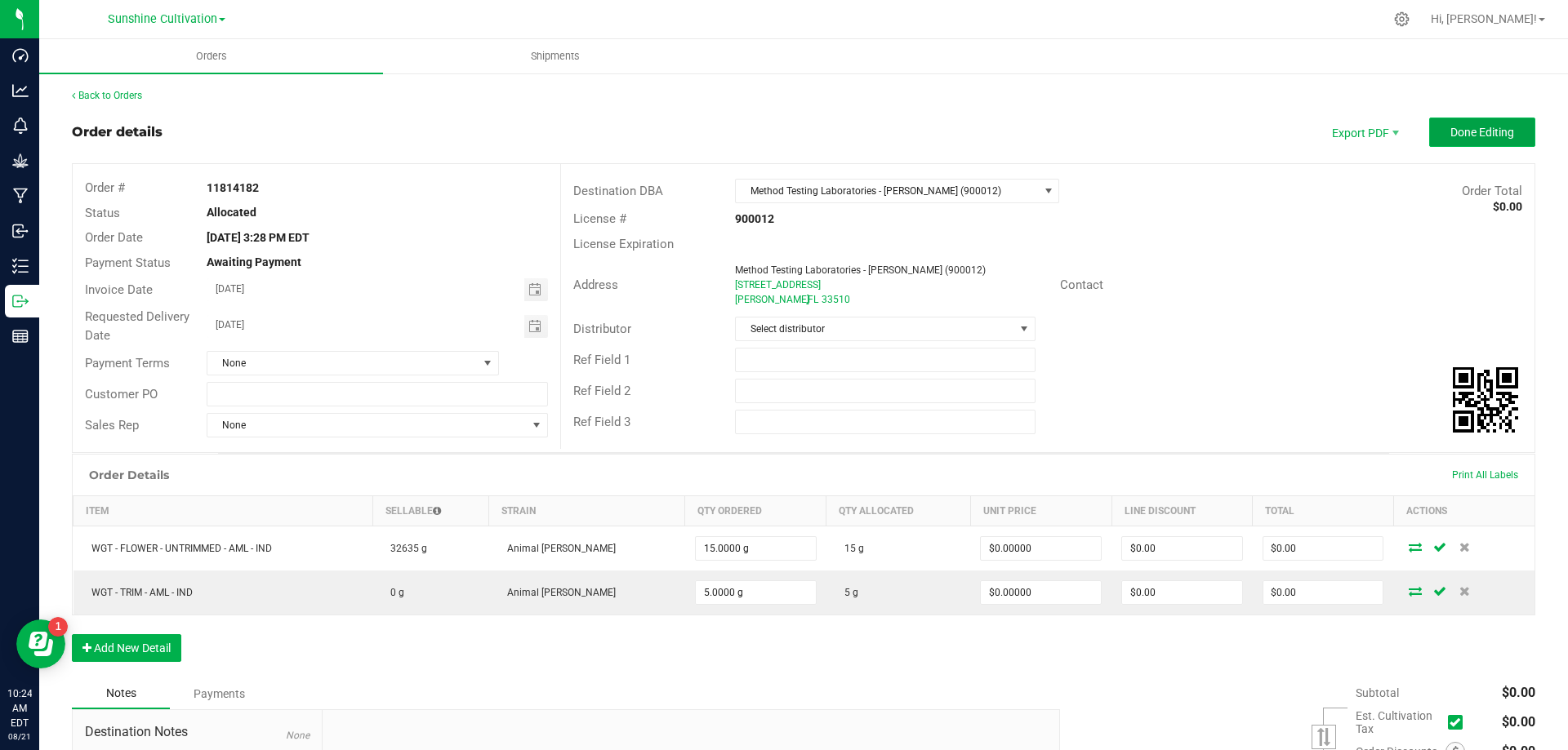
click at [1458, 127] on span "Done Editing" at bounding box center [1482, 132] width 64 height 13
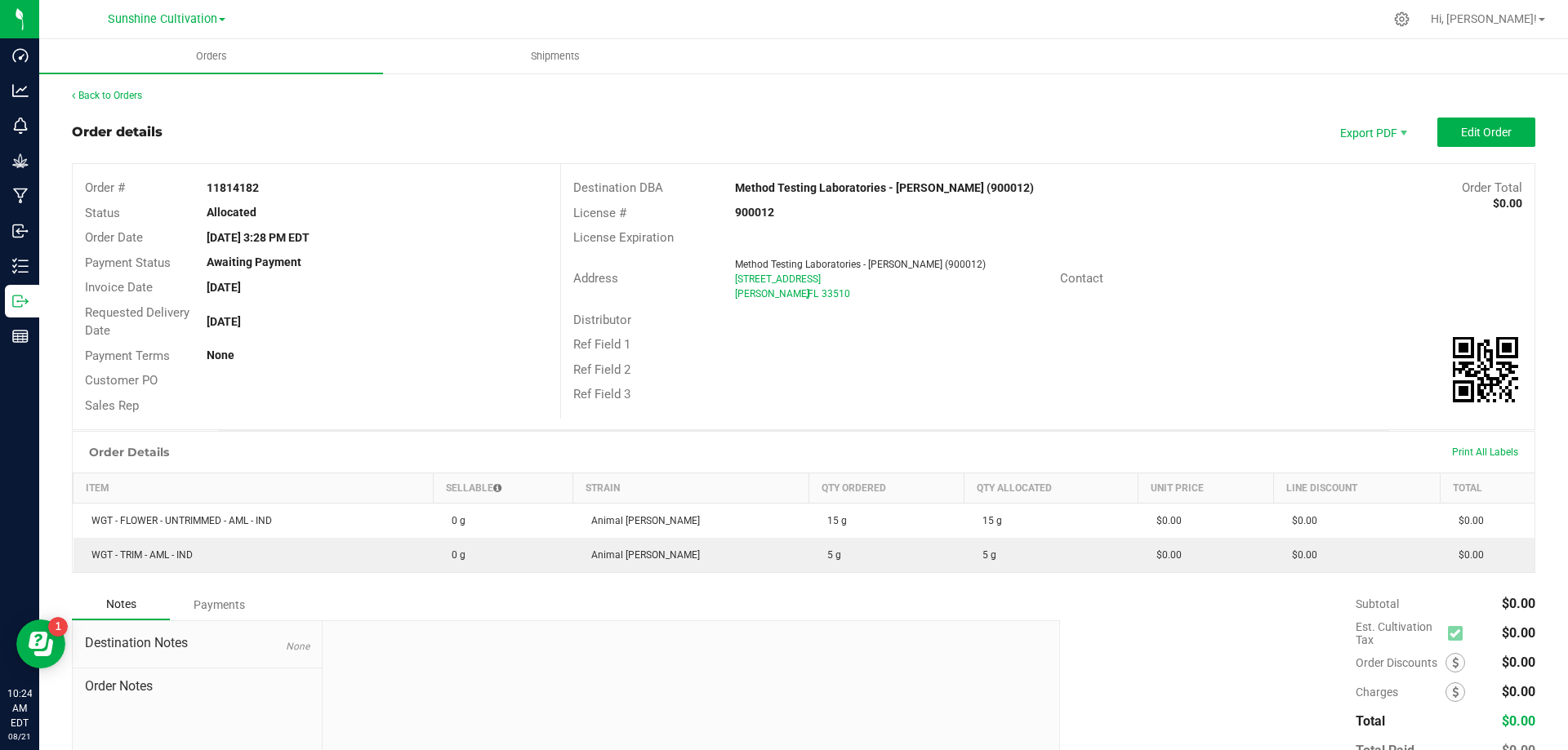
scroll to position [107, 0]
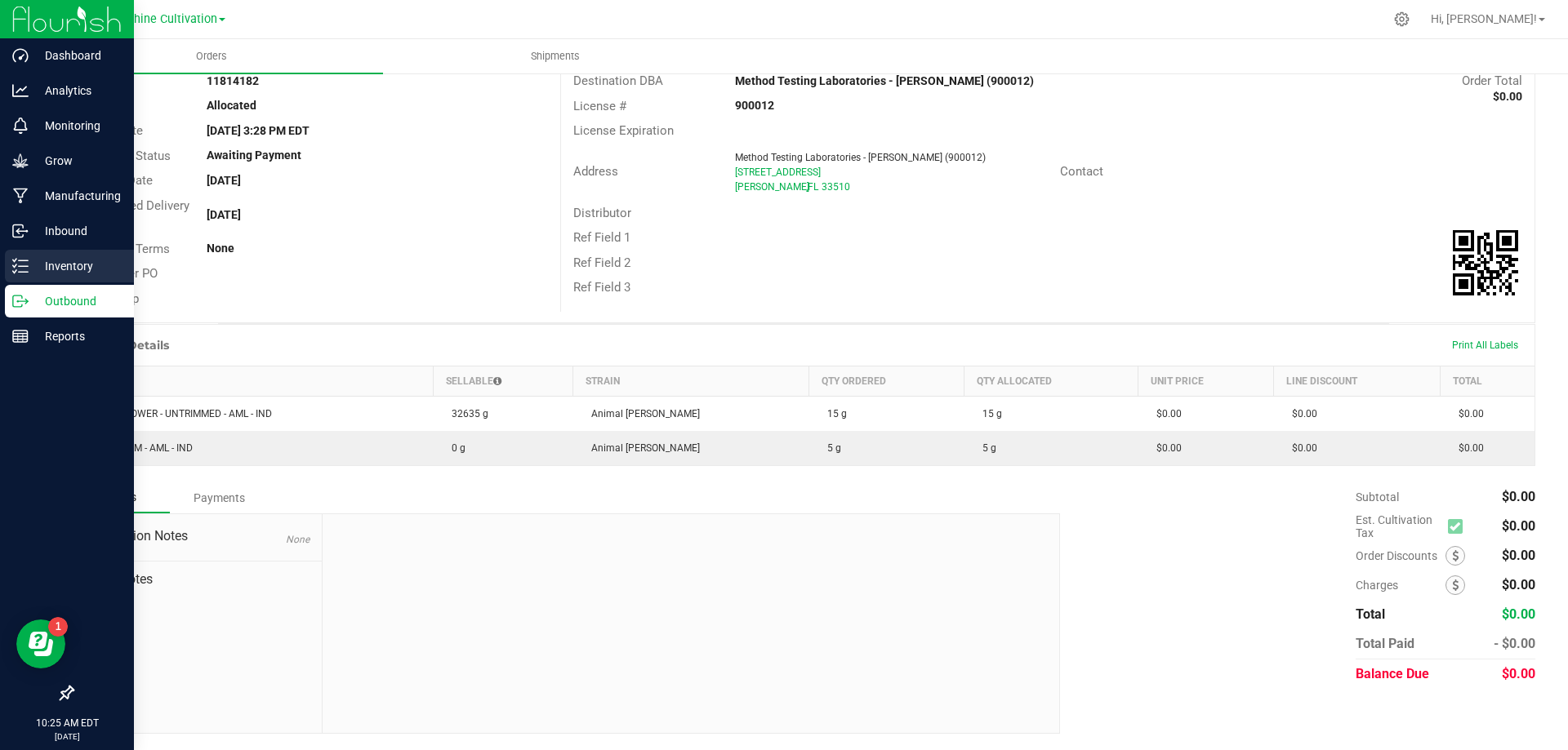
click at [16, 264] on icon at bounding box center [14, 265] width 3 height 3
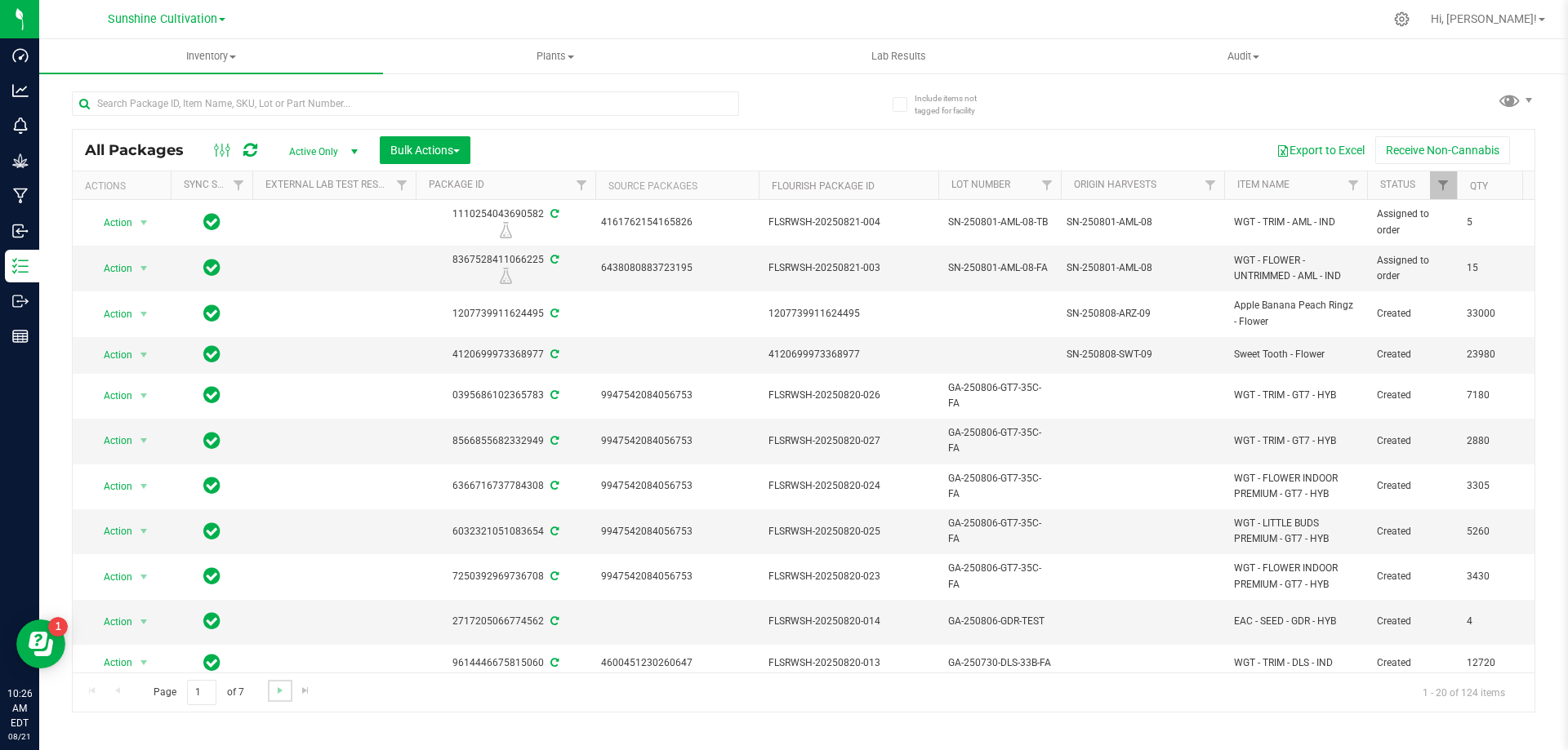
click at [268, 682] on link "Go to the next page" at bounding box center [280, 691] width 24 height 22
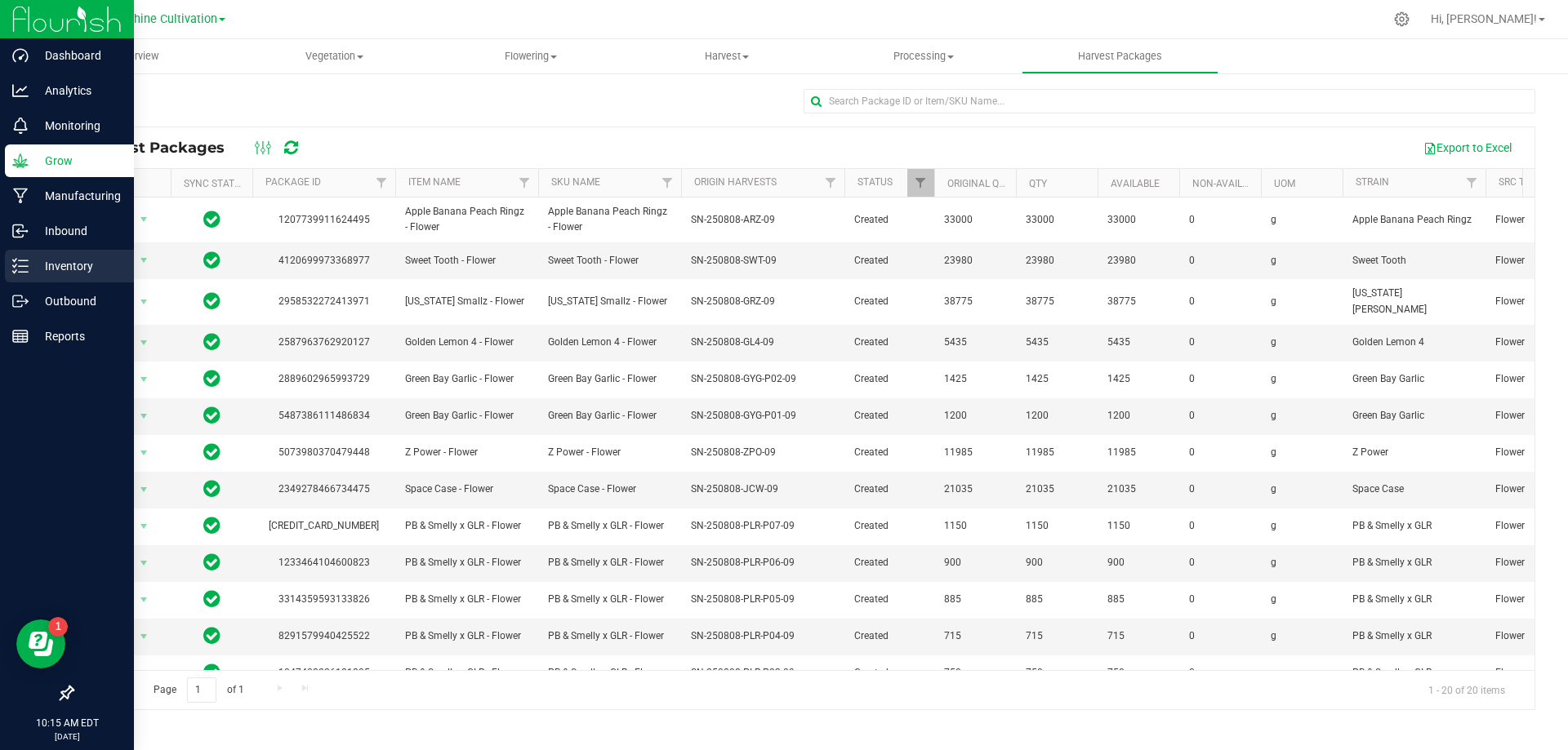
click at [49, 264] on p "Inventory" at bounding box center [77, 266] width 98 height 20
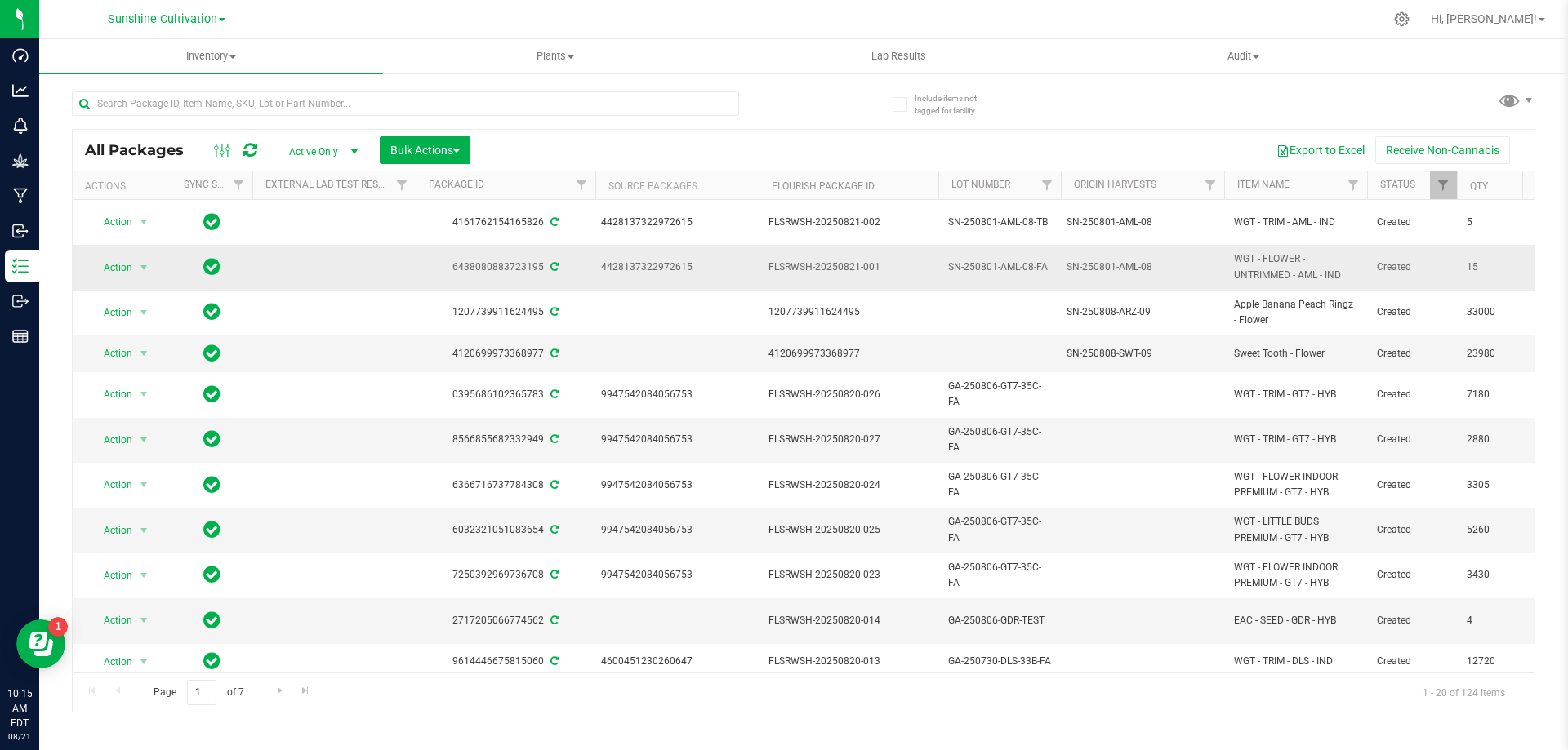
drag, startPoint x: 1347, startPoint y: 263, endPoint x: 1228, endPoint y: 263, distance: 119.0
click at [1228, 263] on td "WGT - FLOWER - UNTRIMMED - AML - IND" at bounding box center [1296, 267] width 143 height 45
copy span "WGT - FLOWER - UNTRIMMED - AML - IND"
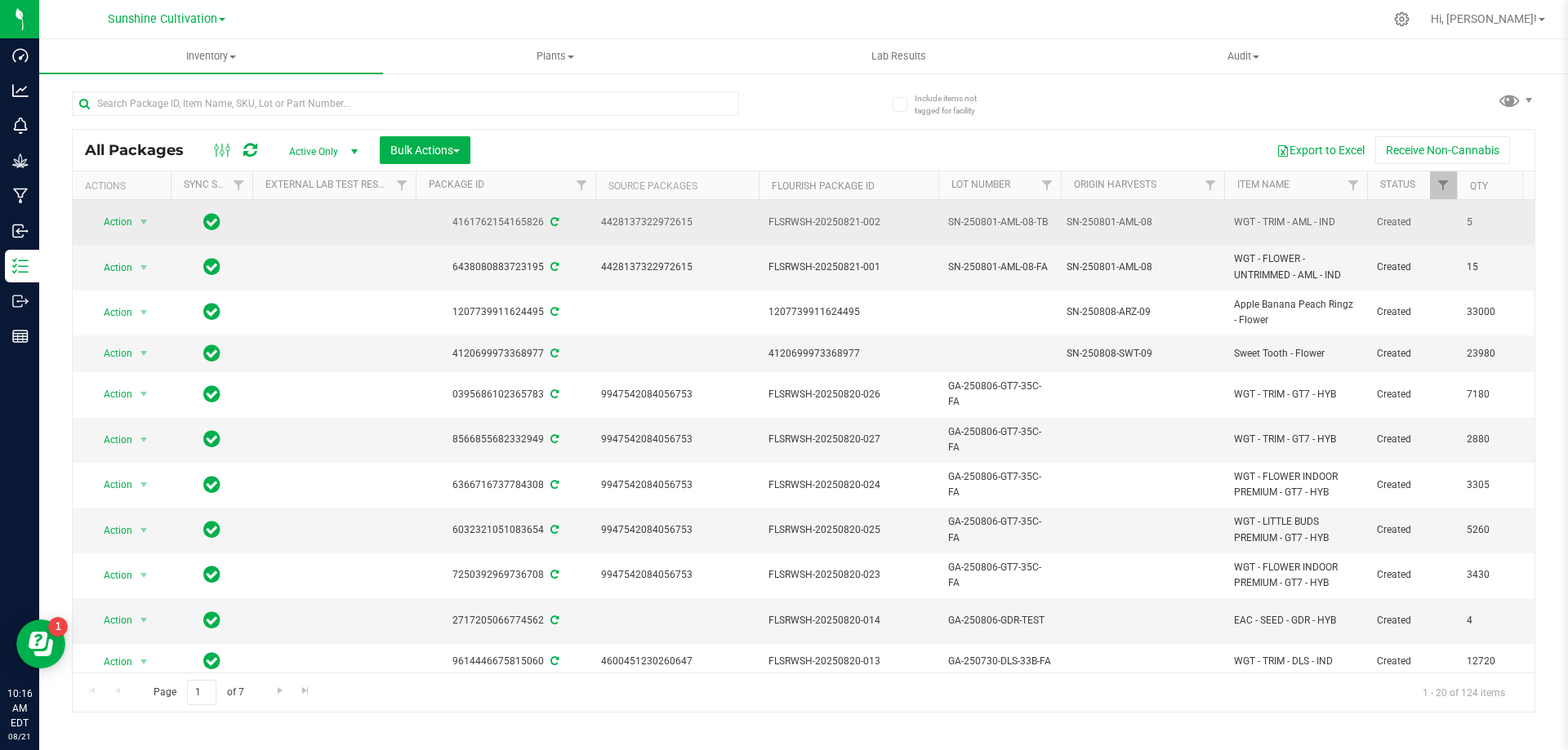
drag, startPoint x: 1354, startPoint y: 216, endPoint x: 1175, endPoint y: 218, distance: 179.0
copy tr "WGT - TRIM - AML - IND"
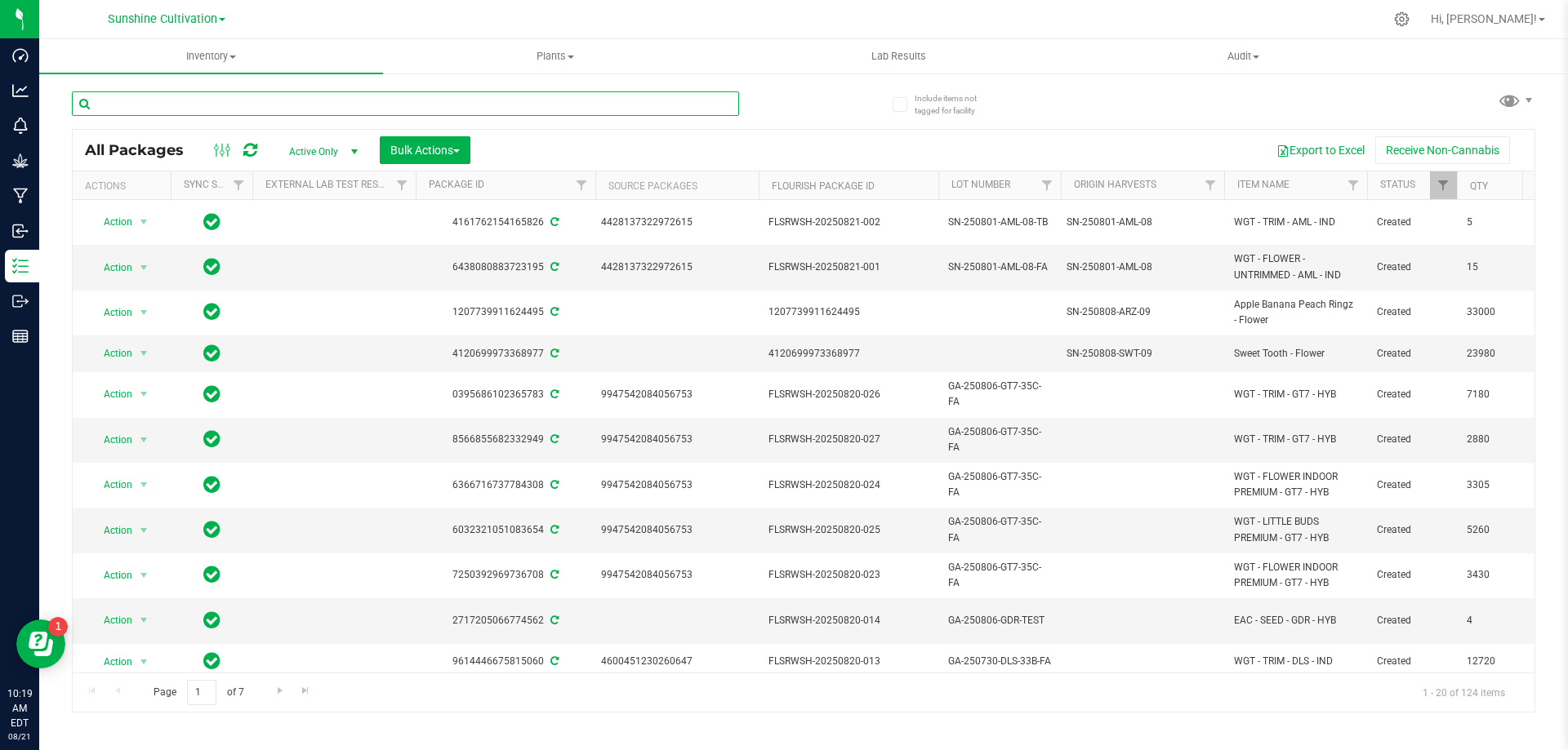
click at [149, 105] on input "text" at bounding box center [405, 104] width 667 height 25
type input "AML"
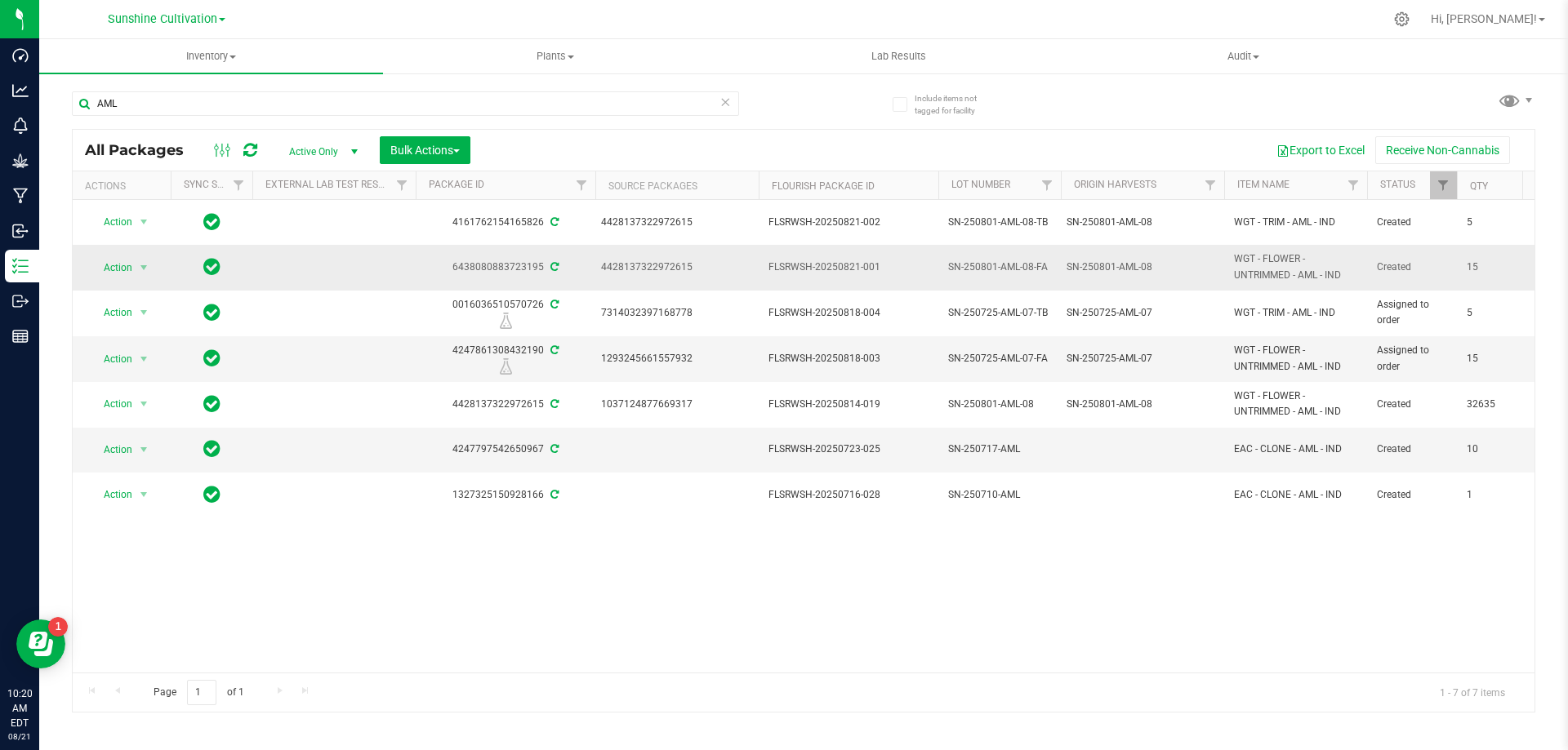
click at [495, 260] on div "6438080883723195" at bounding box center [505, 268] width 184 height 15
click at [553, 263] on span at bounding box center [553, 267] width 10 height 11
click at [152, 259] on span "select" at bounding box center [144, 268] width 20 height 23
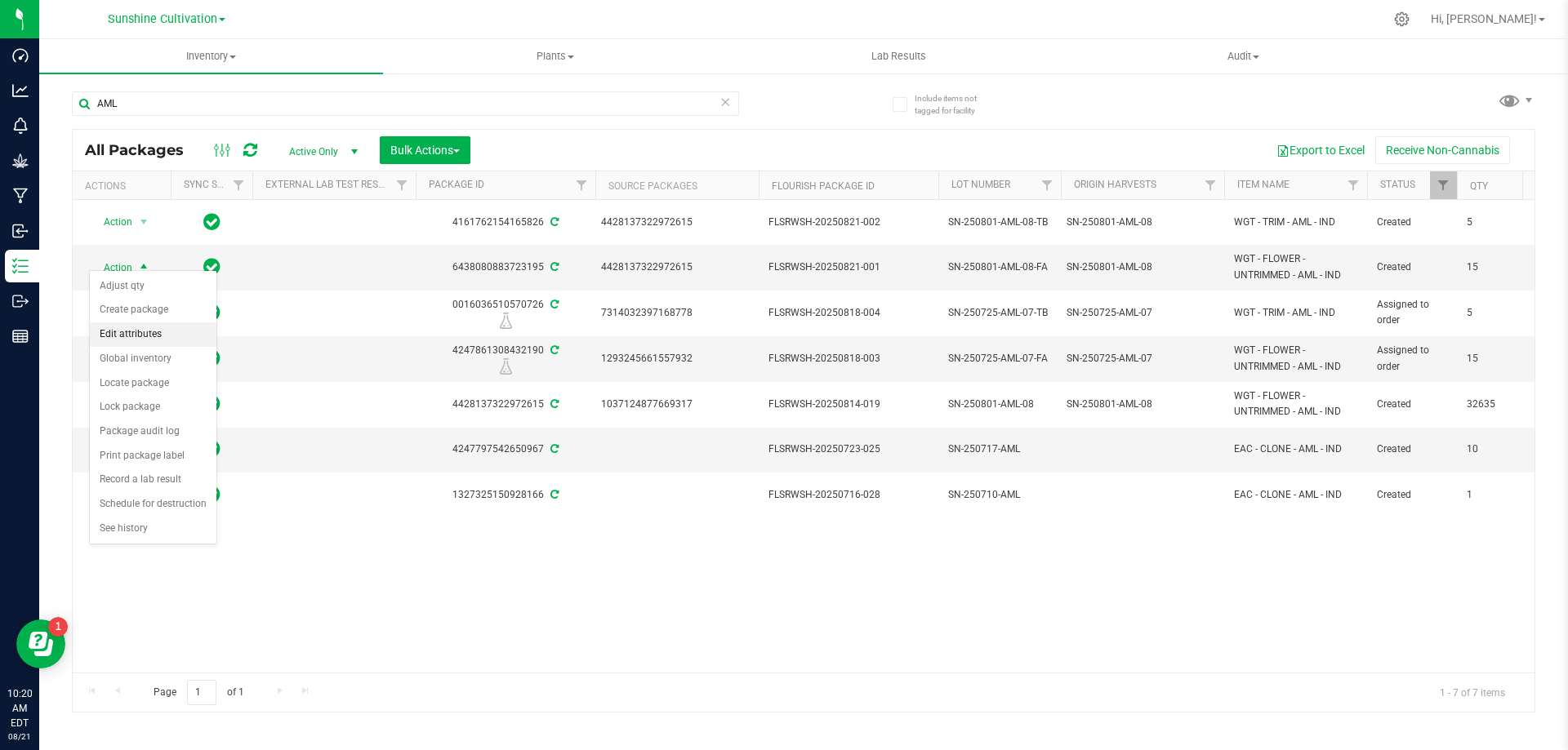
click at [160, 331] on li "Edit attributes" at bounding box center [153, 335] width 127 height 25
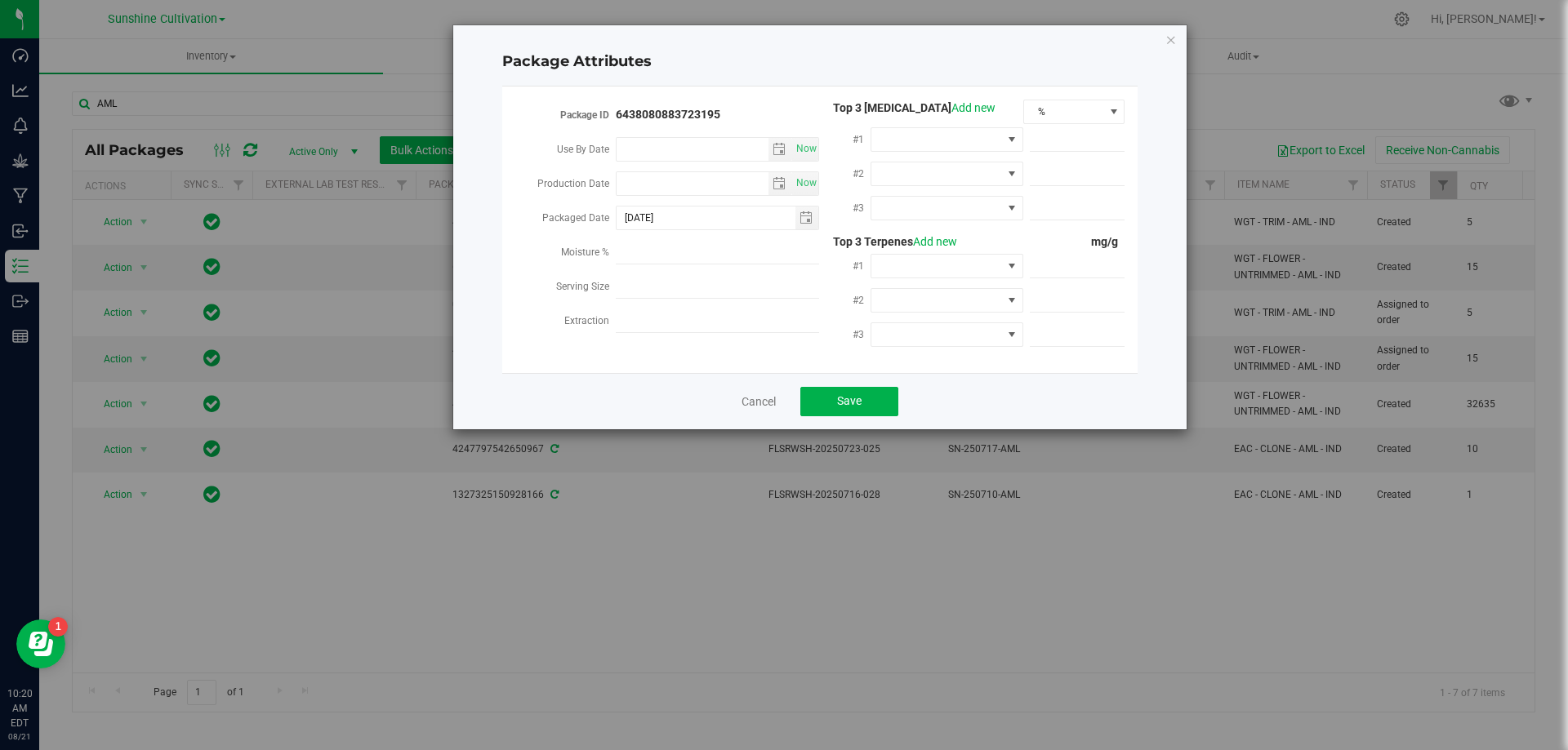
click at [1164, 39] on div "Package Attributes Package ID 6438080883723195 Use By Date Now Production Date …" at bounding box center [819, 228] width 733 height 404
click at [1164, 42] on div "Package Attributes Package ID 6438080883723195 Use By Date Now Production Date …" at bounding box center [819, 228] width 733 height 404
click at [1175, 41] on icon "Close modal" at bounding box center [1171, 39] width 11 height 20
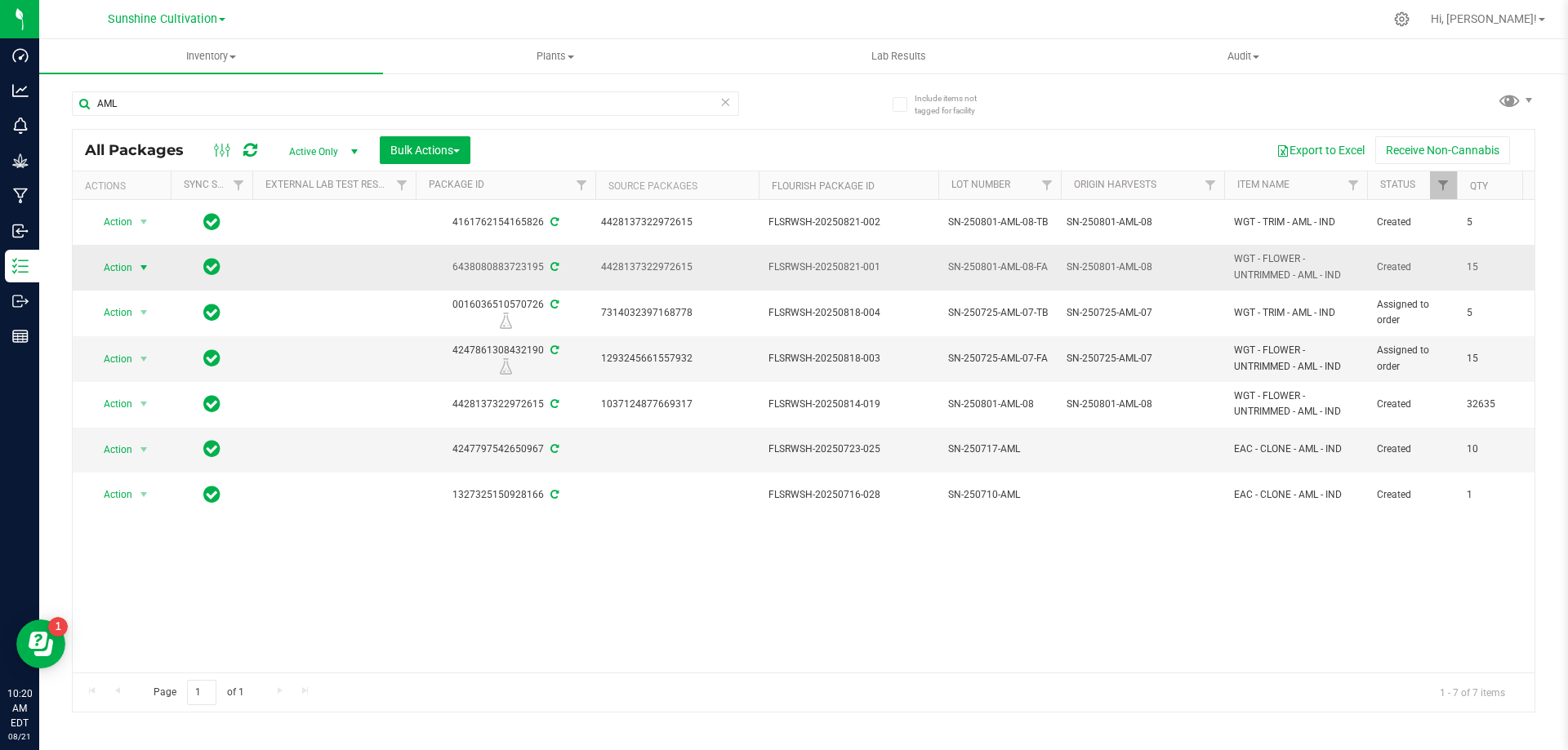
click at [125, 257] on span "Action" at bounding box center [111, 268] width 44 height 23
click at [461, 595] on div "Action Action Adjust qty Create package Edit attributes Global inventory Locate…" at bounding box center [804, 436] width 1463 height 473
click at [1033, 264] on span "SN-250801-AML-08" at bounding box center [999, 268] width 103 height 15
click at [1039, 270] on input "SN-250801-AML-08" at bounding box center [995, 268] width 116 height 25
type input "SN-250801-AML-08-FA"
